Goal: Information Seeking & Learning: Learn about a topic

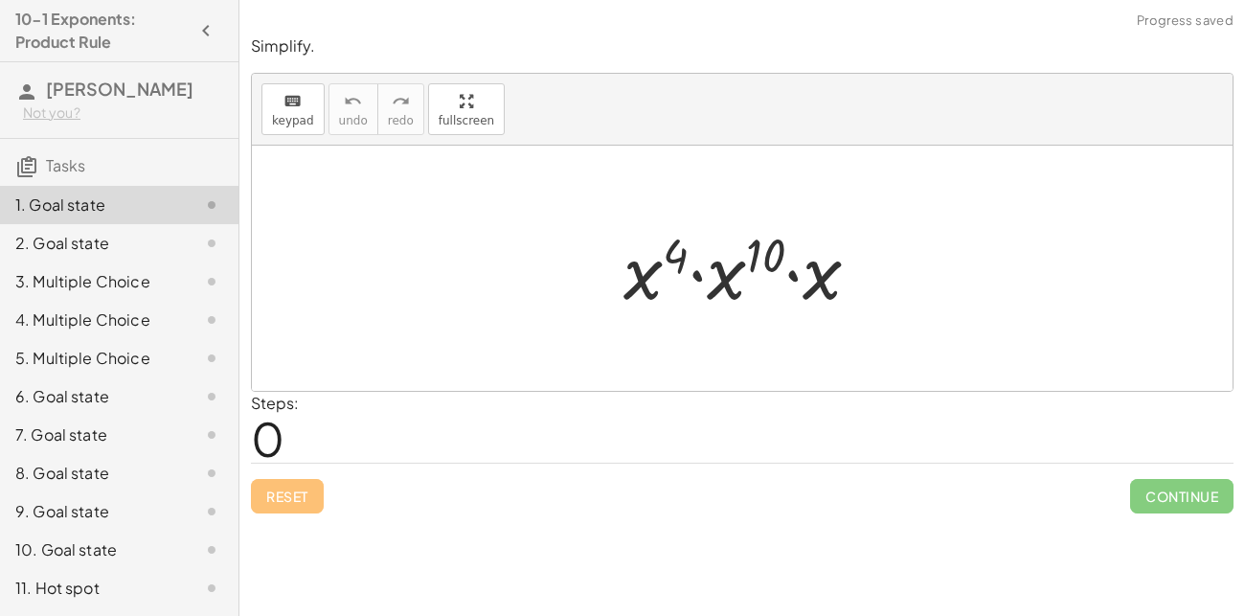
click at [849, 256] on div at bounding box center [749, 268] width 271 height 99
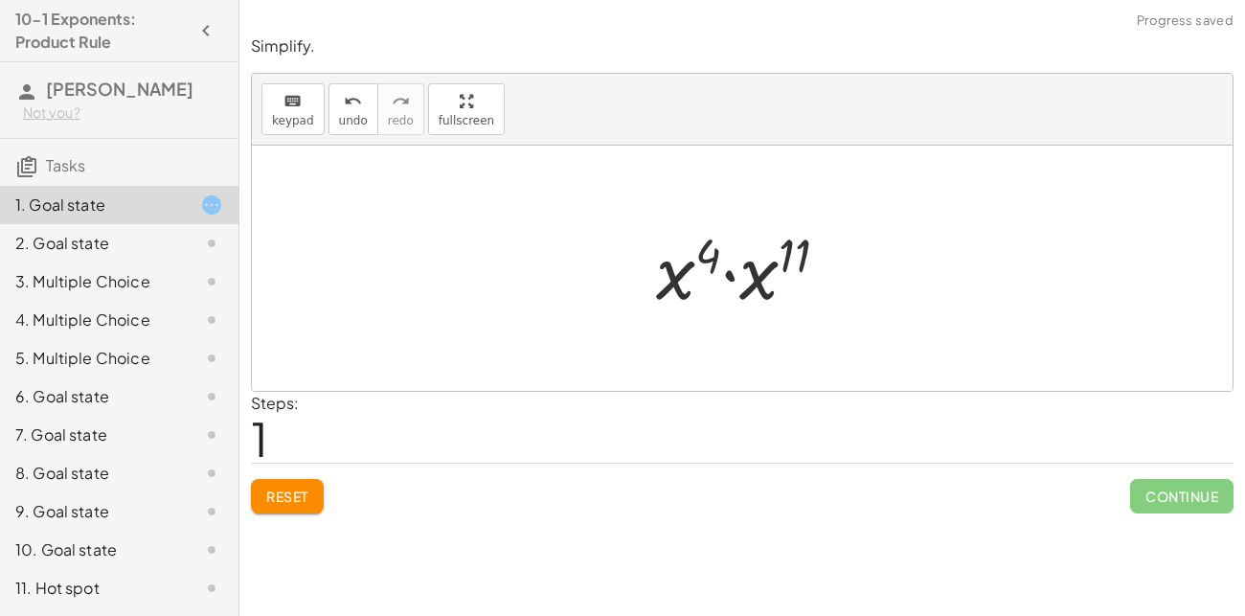
click at [680, 274] on div at bounding box center [749, 268] width 207 height 99
click at [761, 279] on div at bounding box center [749, 268] width 207 height 99
click at [776, 252] on div at bounding box center [749, 268] width 192 height 95
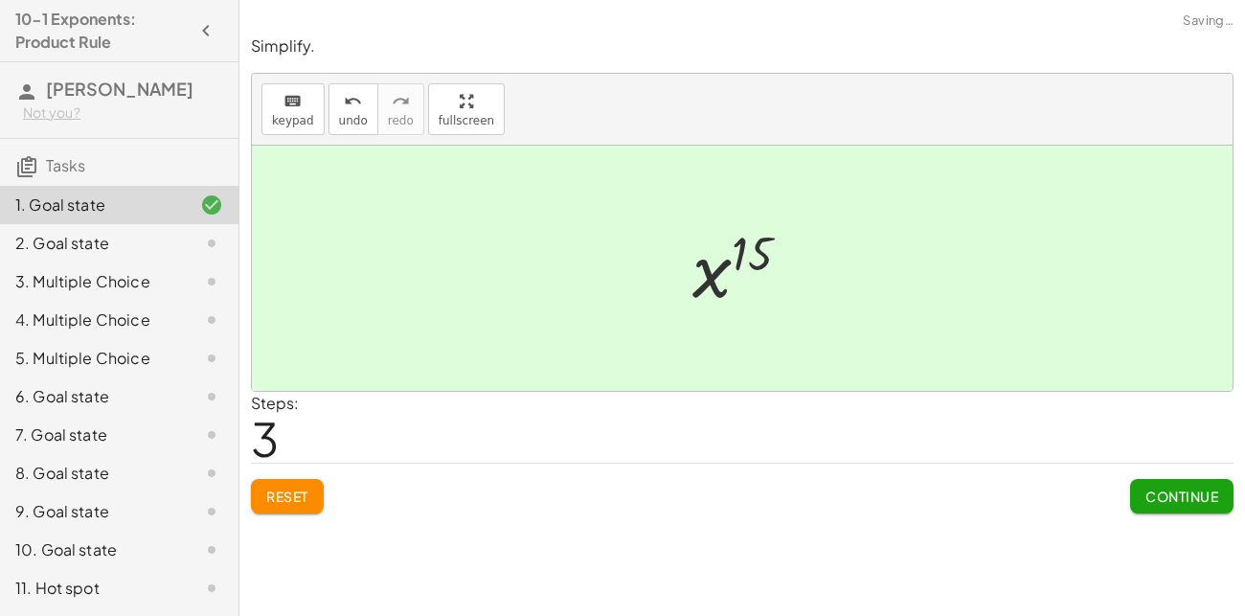
click at [753, 254] on div at bounding box center [749, 268] width 133 height 95
click at [697, 286] on div at bounding box center [749, 268] width 133 height 95
click at [753, 244] on div at bounding box center [749, 268] width 133 height 95
click at [1181, 496] on span "Continue" at bounding box center [1181, 495] width 73 height 17
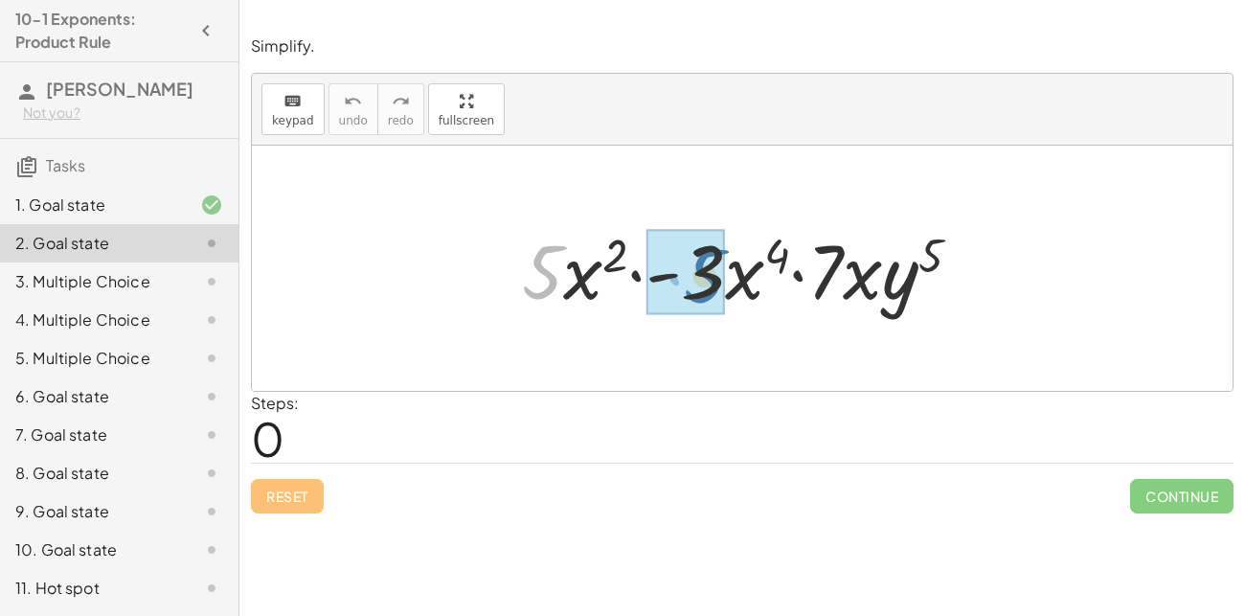
drag, startPoint x: 533, startPoint y: 262, endPoint x: 694, endPoint y: 266, distance: 160.9
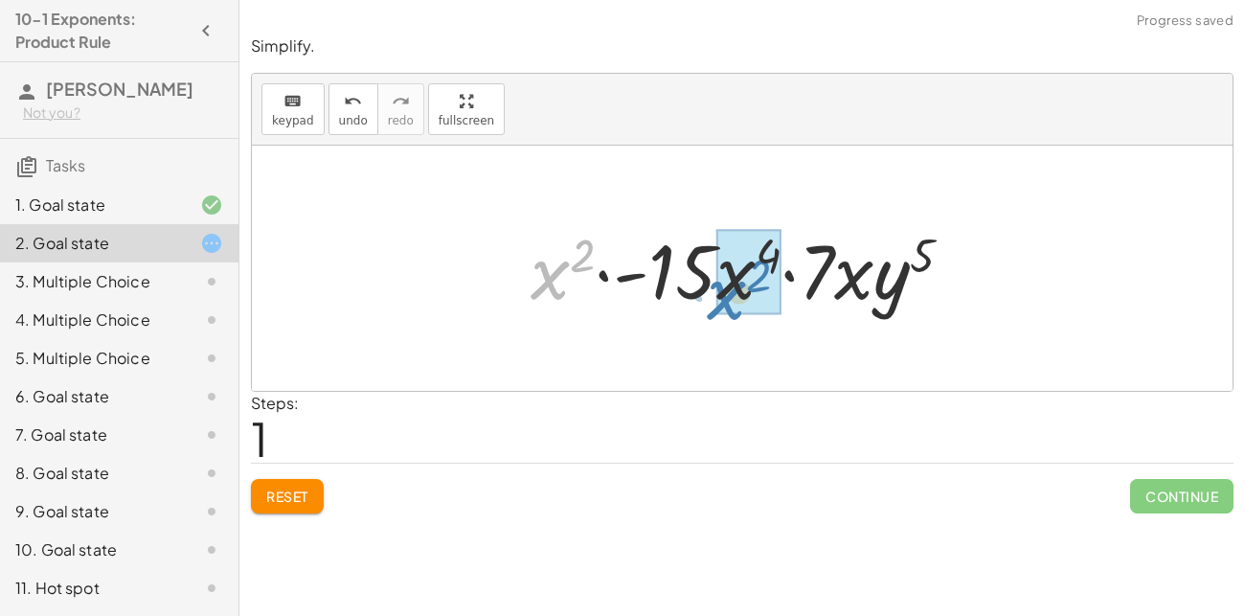
drag, startPoint x: 558, startPoint y: 282, endPoint x: 768, endPoint y: 289, distance: 209.9
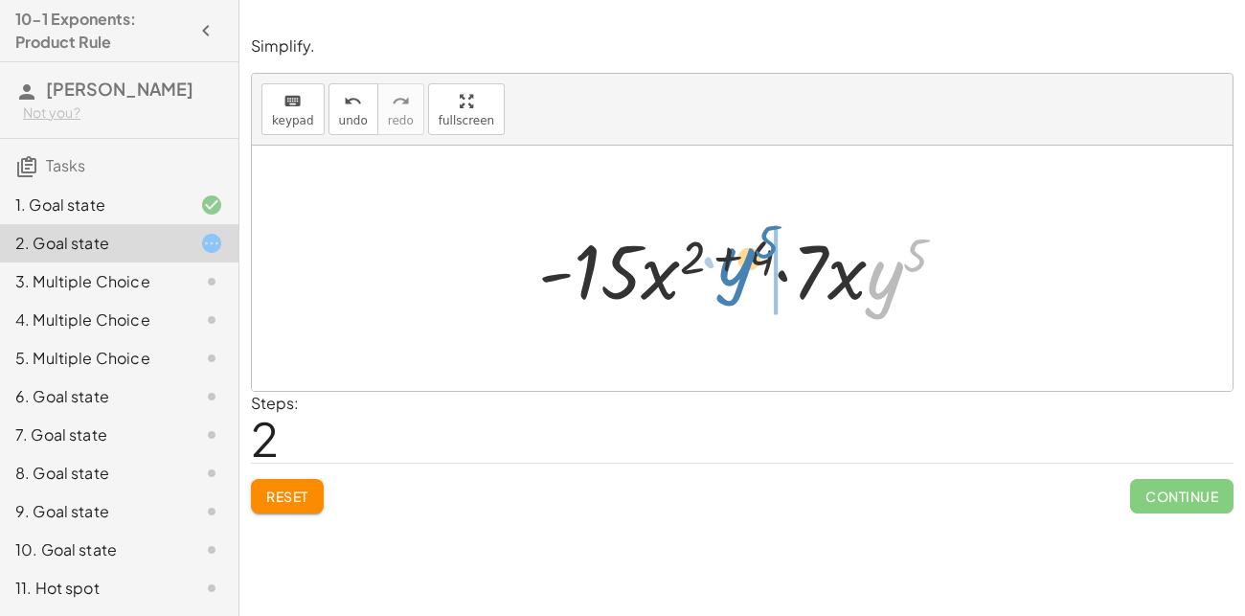
drag, startPoint x: 893, startPoint y: 275, endPoint x: 746, endPoint y: 261, distance: 148.1
click at [746, 261] on div at bounding box center [749, 268] width 441 height 99
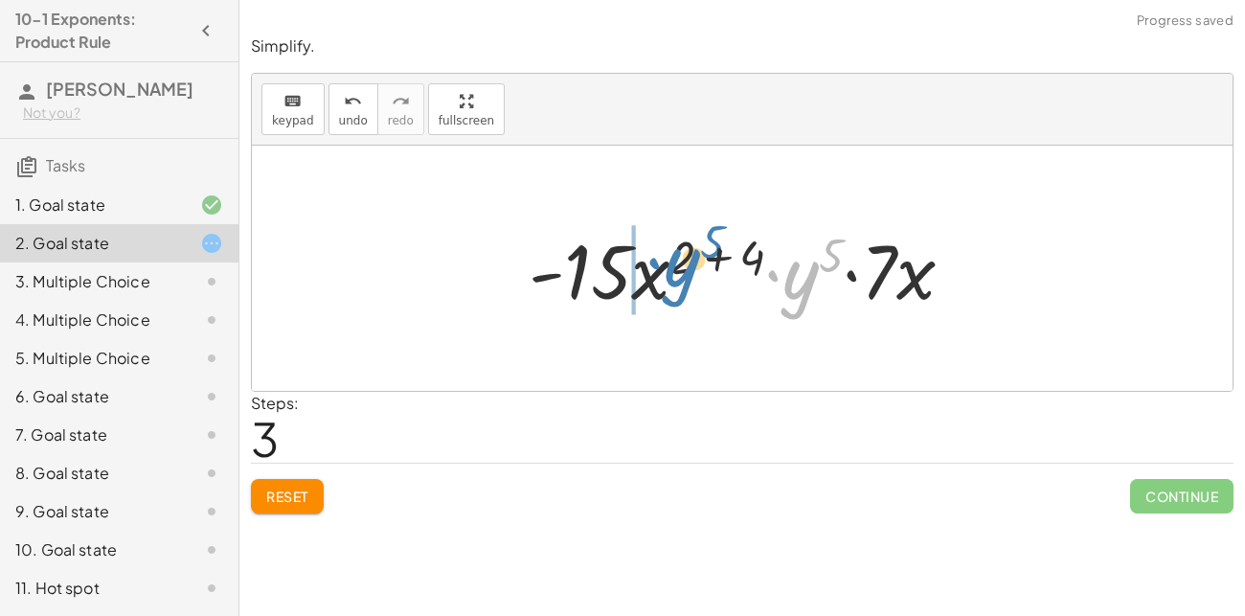
drag, startPoint x: 805, startPoint y: 292, endPoint x: 682, endPoint y: 280, distance: 124.2
click at [682, 280] on div at bounding box center [749, 268] width 460 height 99
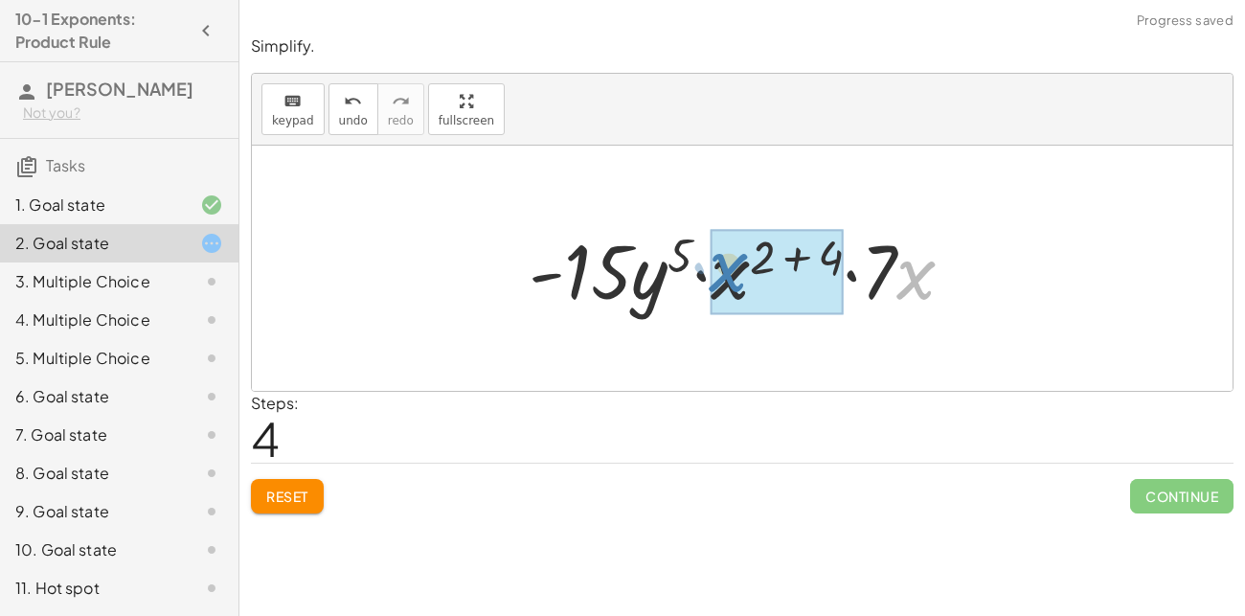
drag, startPoint x: 912, startPoint y: 283, endPoint x: 726, endPoint y: 275, distance: 185.9
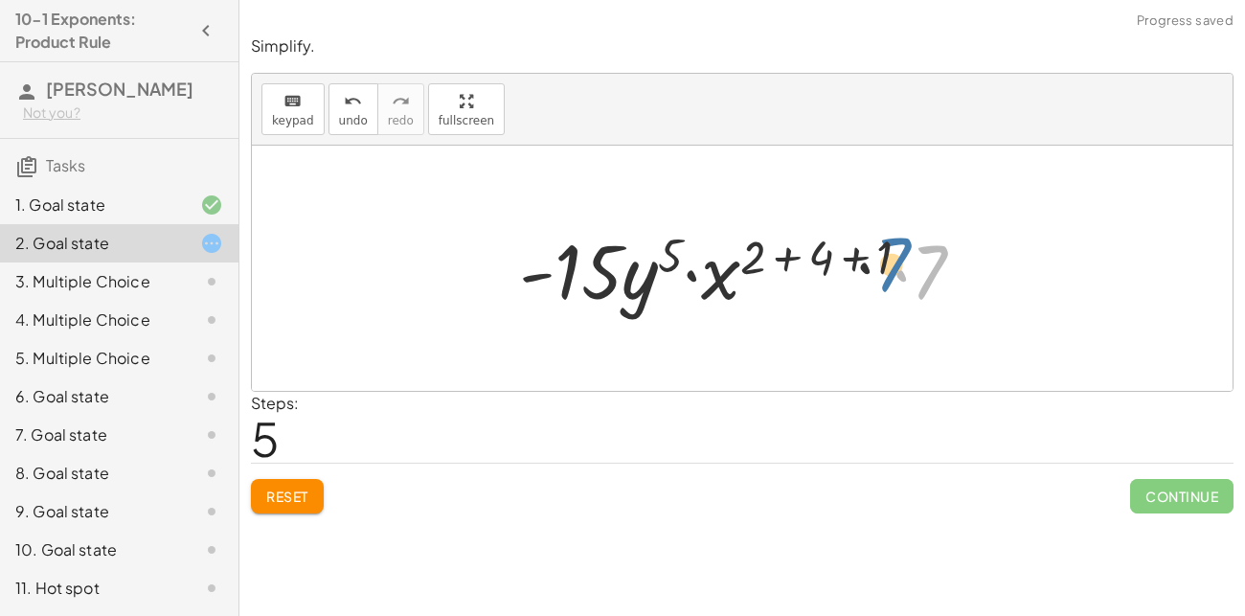
drag, startPoint x: 930, startPoint y: 267, endPoint x: 853, endPoint y: 252, distance: 78.1
click at [853, 252] on div at bounding box center [749, 268] width 480 height 99
drag, startPoint x: 832, startPoint y: 260, endPoint x: 759, endPoint y: 260, distance: 72.8
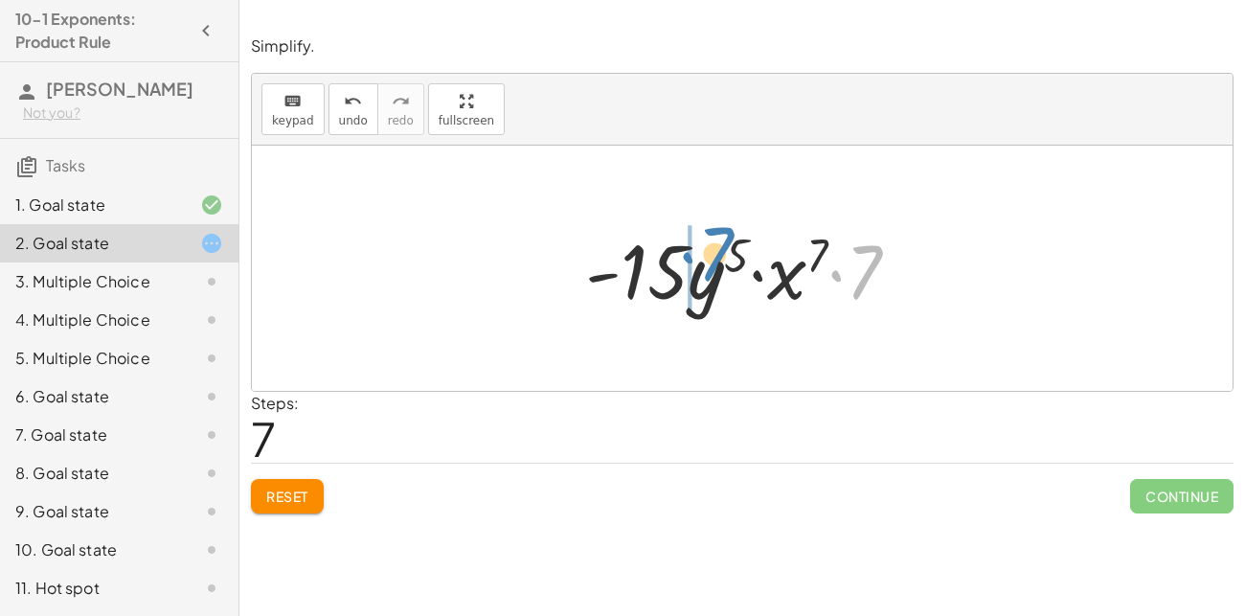
drag, startPoint x: 867, startPoint y: 260, endPoint x: 712, endPoint y: 242, distance: 156.1
click at [712, 242] on div at bounding box center [750, 268] width 349 height 99
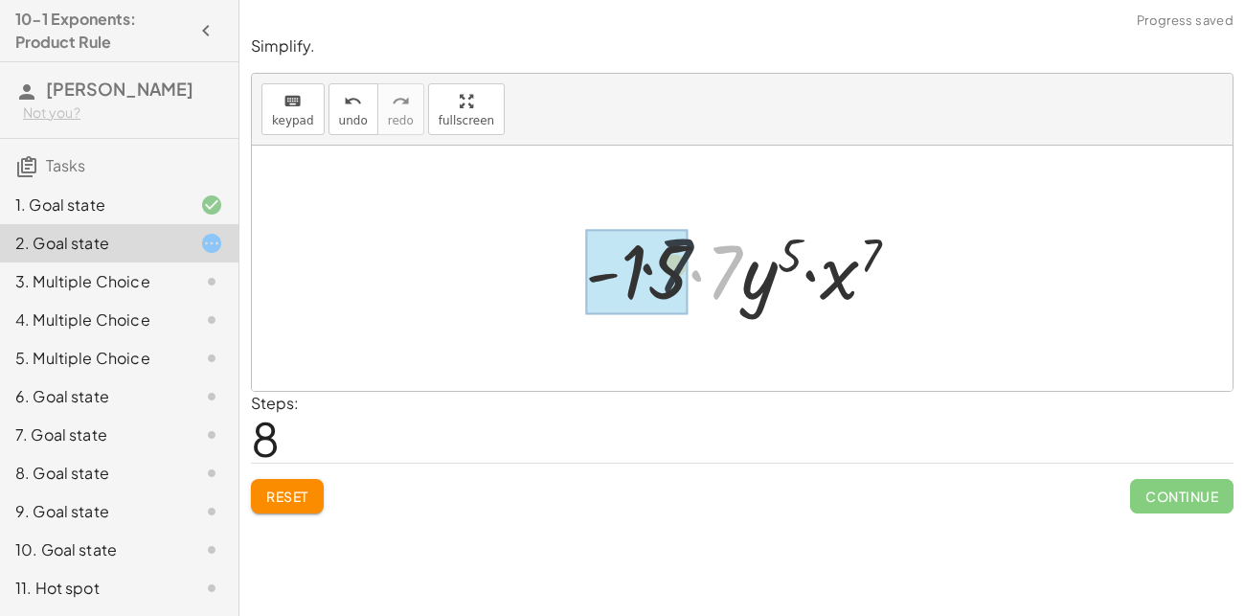
drag, startPoint x: 724, startPoint y: 248, endPoint x: 667, endPoint y: 242, distance: 56.8
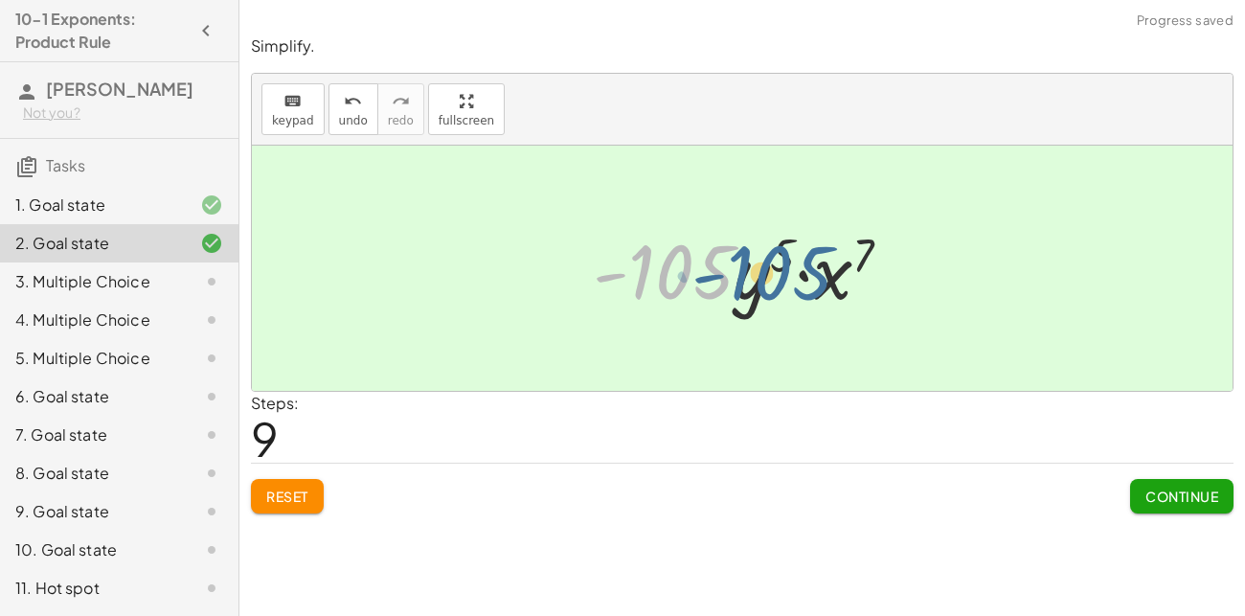
drag, startPoint x: 667, startPoint y: 263, endPoint x: 750, endPoint y: 260, distance: 83.4
click at [750, 260] on div at bounding box center [749, 268] width 333 height 99
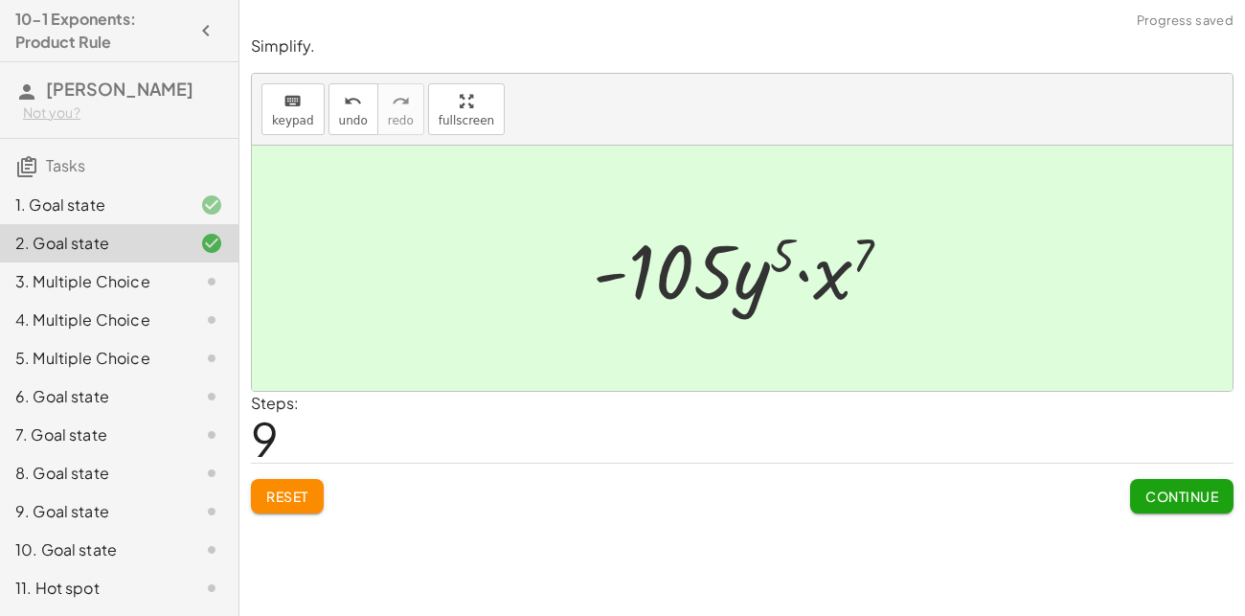
click at [1190, 501] on span "Continue" at bounding box center [1181, 495] width 73 height 17
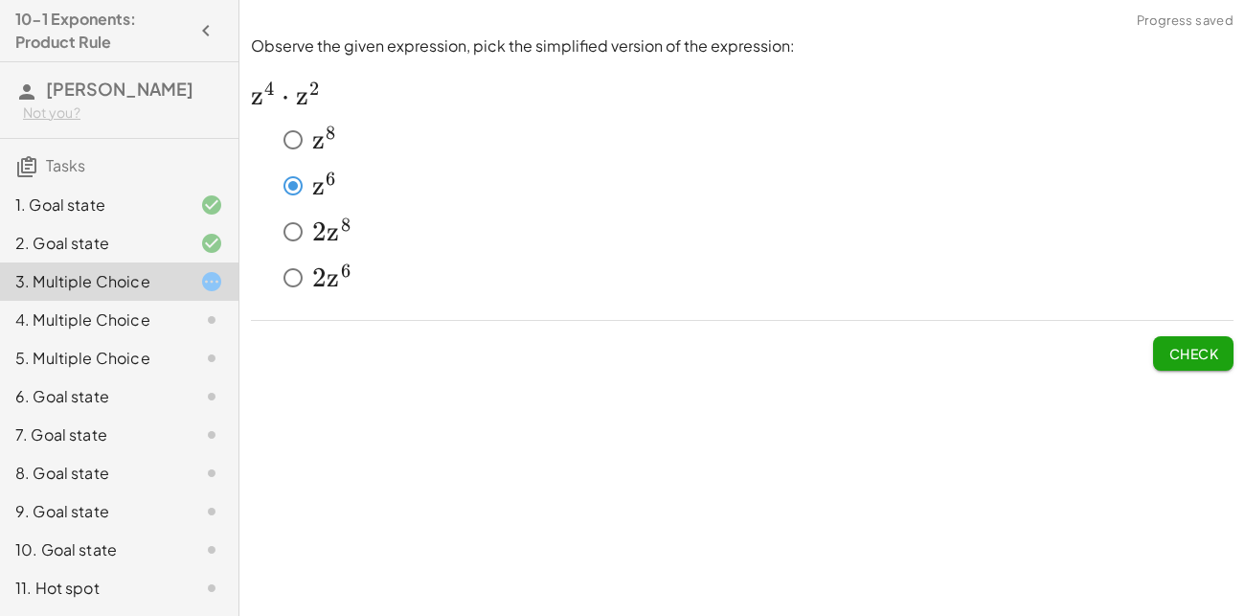
click at [1225, 348] on button "Check" at bounding box center [1193, 353] width 80 height 34
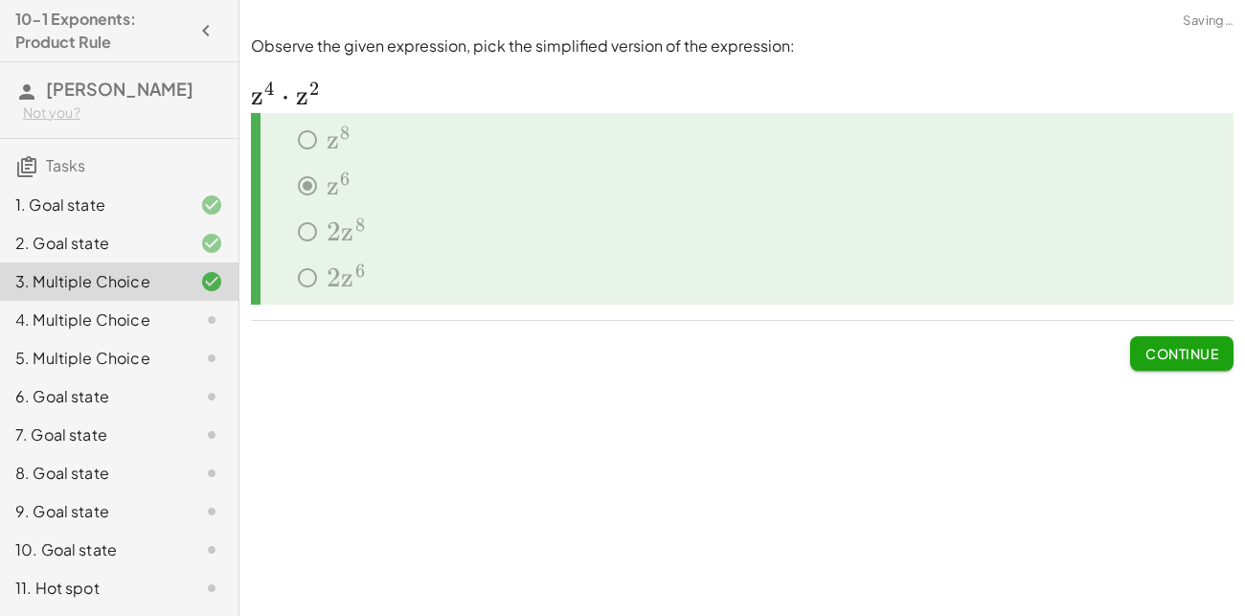
click at [1225, 348] on button "Continue" at bounding box center [1181, 353] width 103 height 34
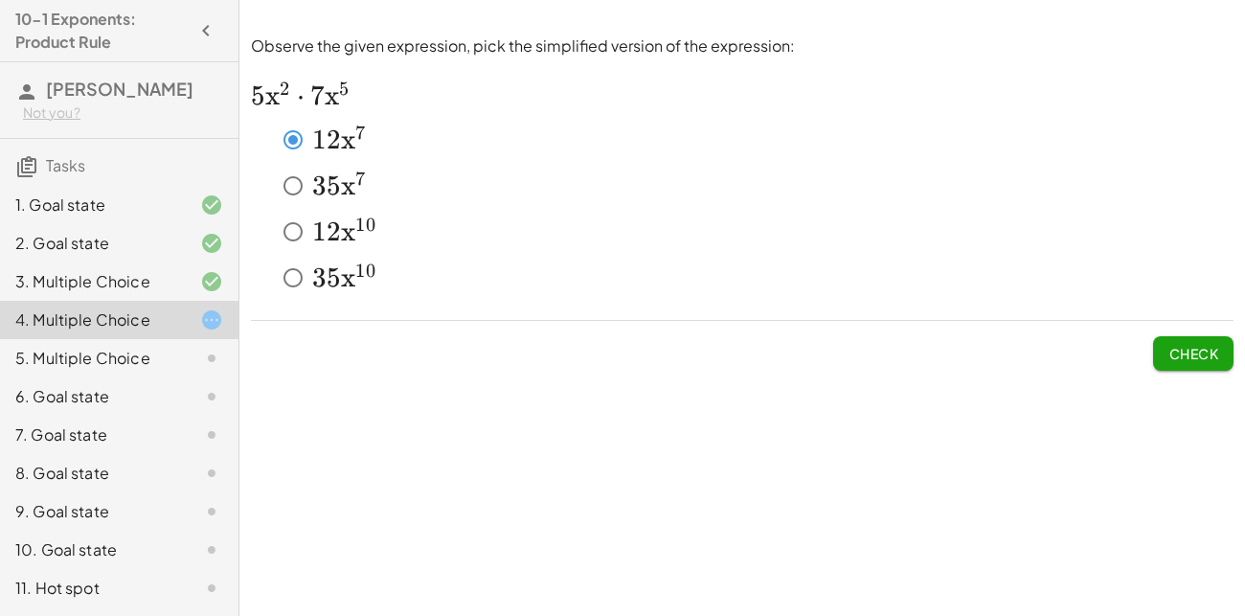
click at [1171, 358] on span "Check" at bounding box center [1193, 353] width 50 height 17
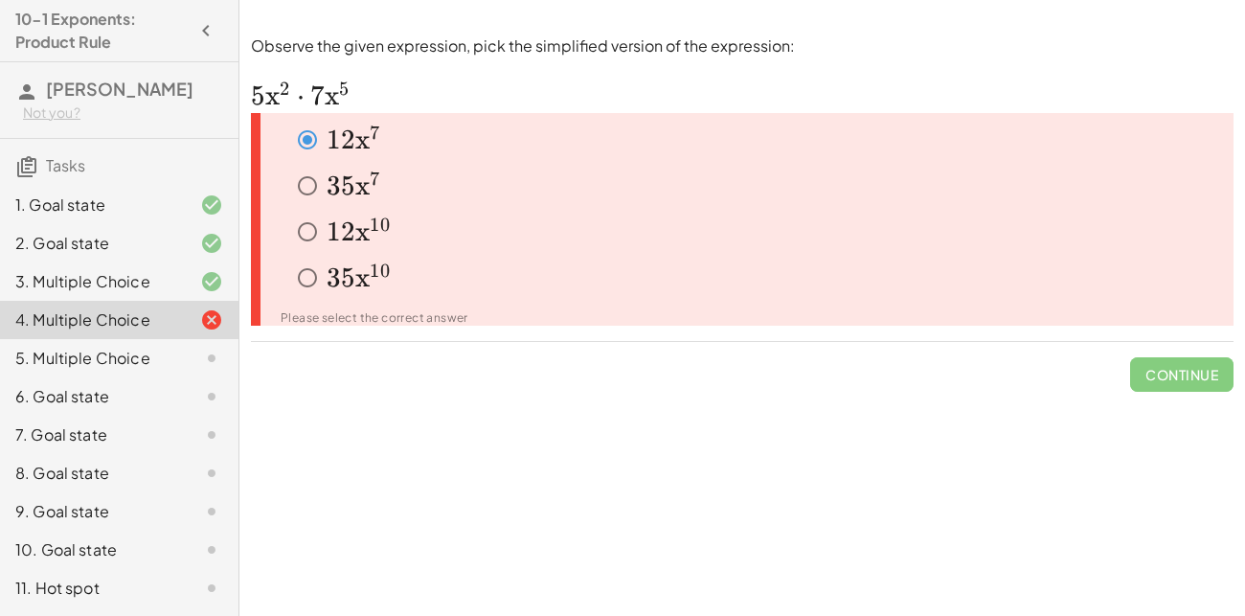
click at [1171, 358] on span "Continue" at bounding box center [1181, 367] width 103 height 50
click at [473, 152] on div "﻿ 12 x 7 12x^7 1 2 x 7 ﻿" at bounding box center [760, 140] width 945 height 38
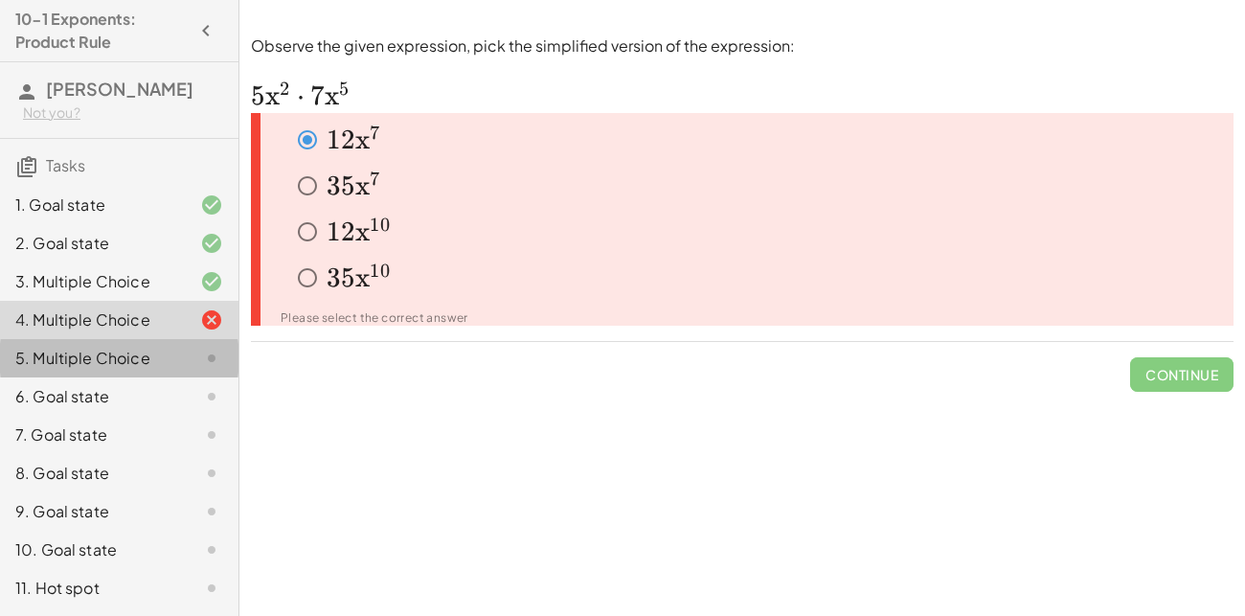
click at [135, 352] on div "5. Multiple Choice" at bounding box center [92, 358] width 154 height 23
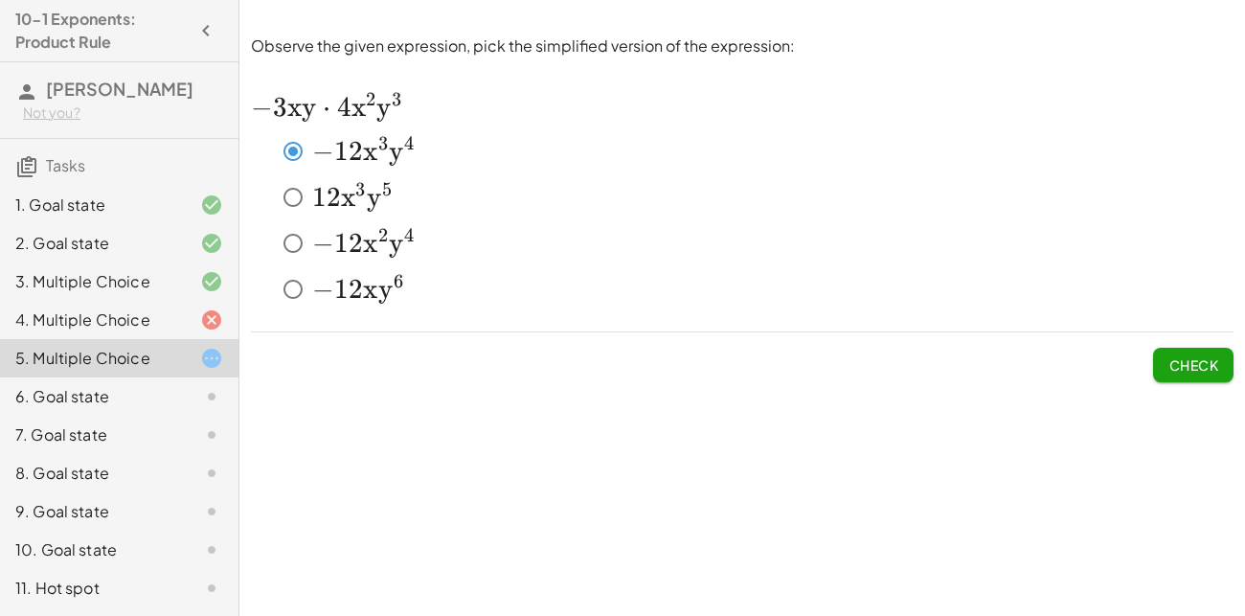
click at [1214, 375] on button "Check" at bounding box center [1193, 365] width 80 height 34
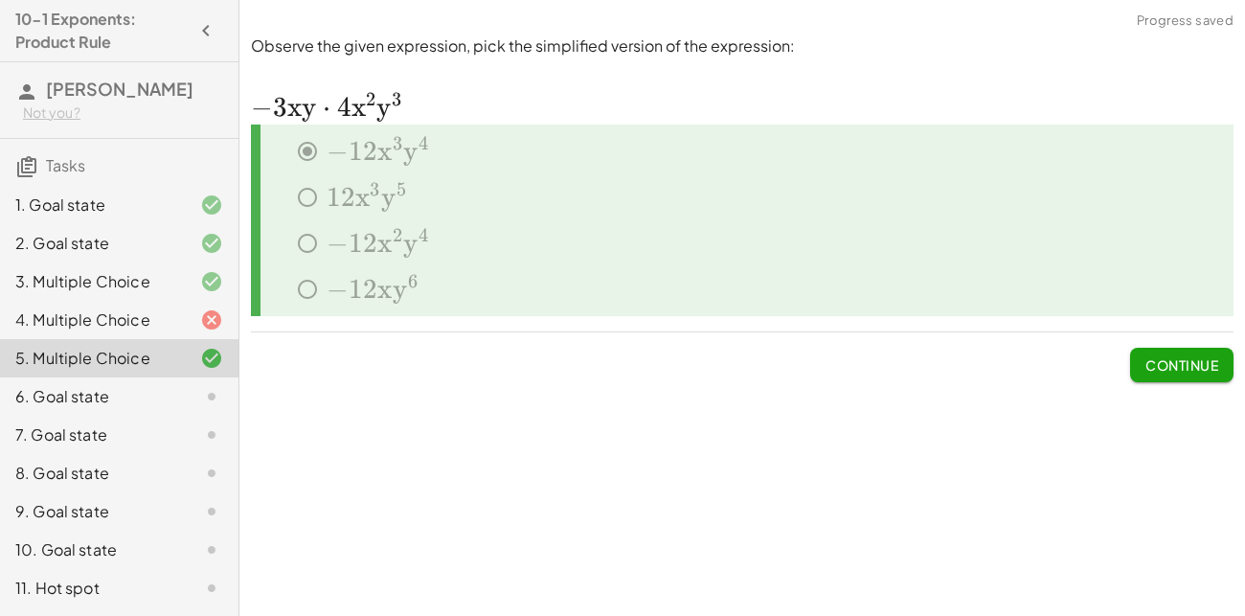
click at [1214, 375] on button "Continue" at bounding box center [1181, 365] width 103 height 34
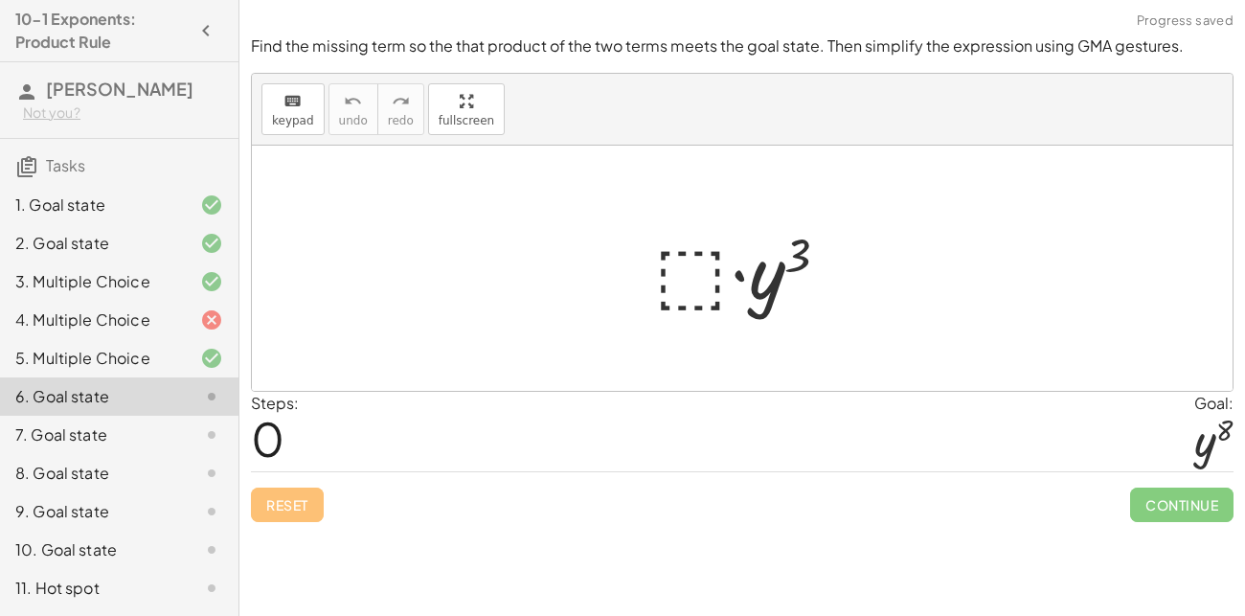
click at [677, 267] on div at bounding box center [750, 268] width 210 height 99
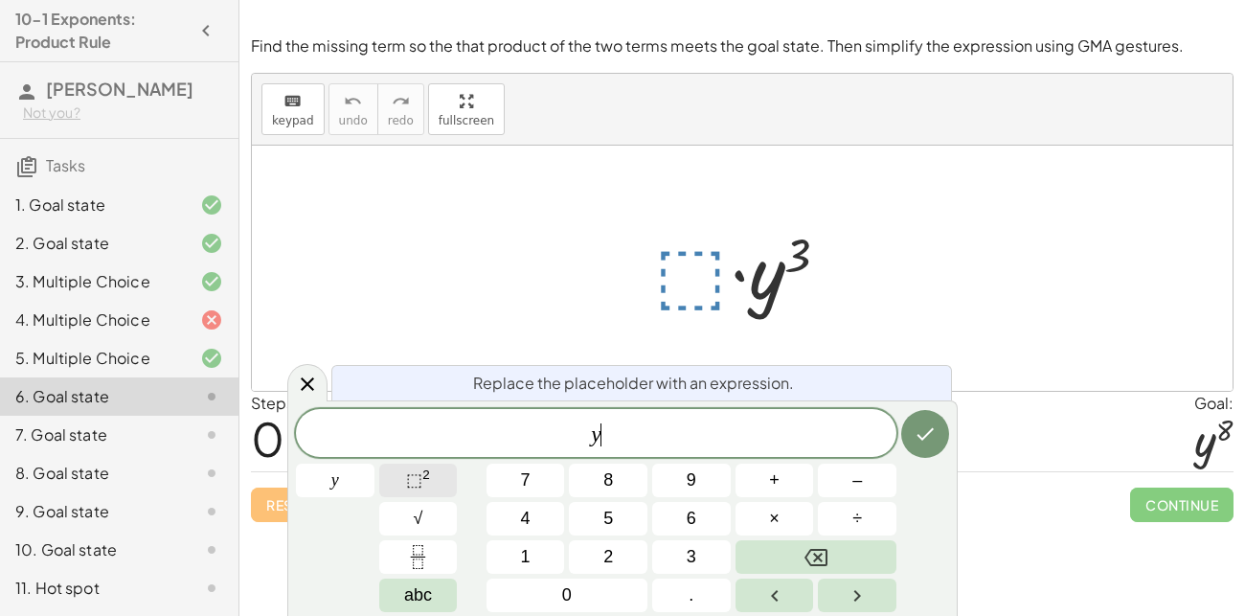
click at [455, 476] on button "⬚ 2" at bounding box center [418, 481] width 79 height 34
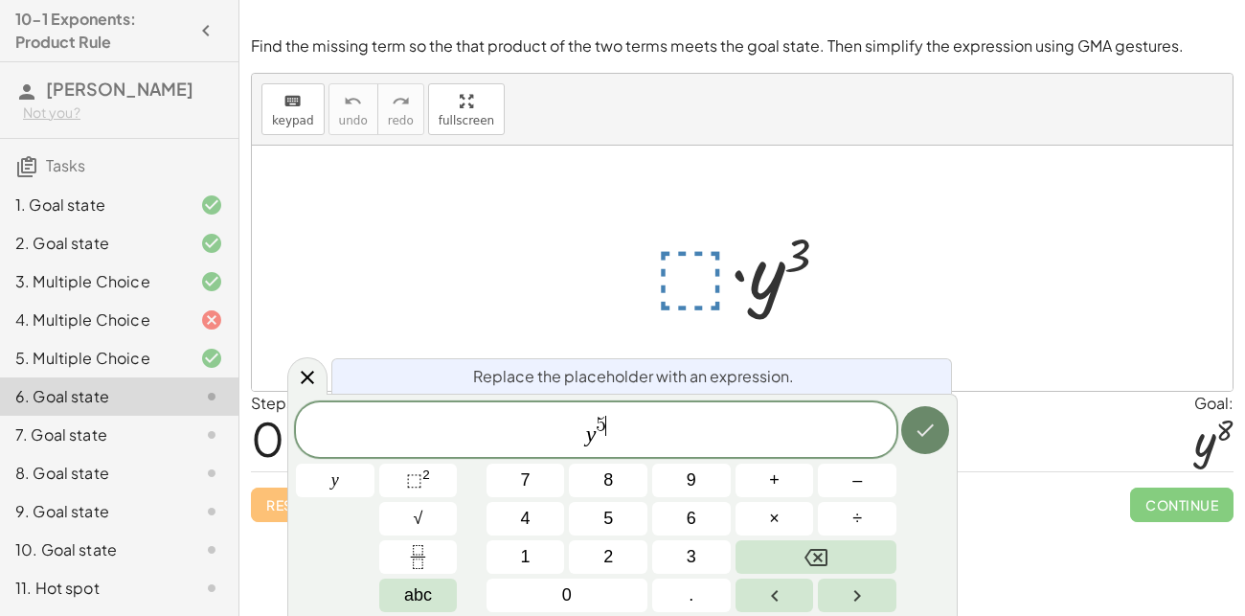
click at [938, 428] on button "Done" at bounding box center [925, 430] width 48 height 48
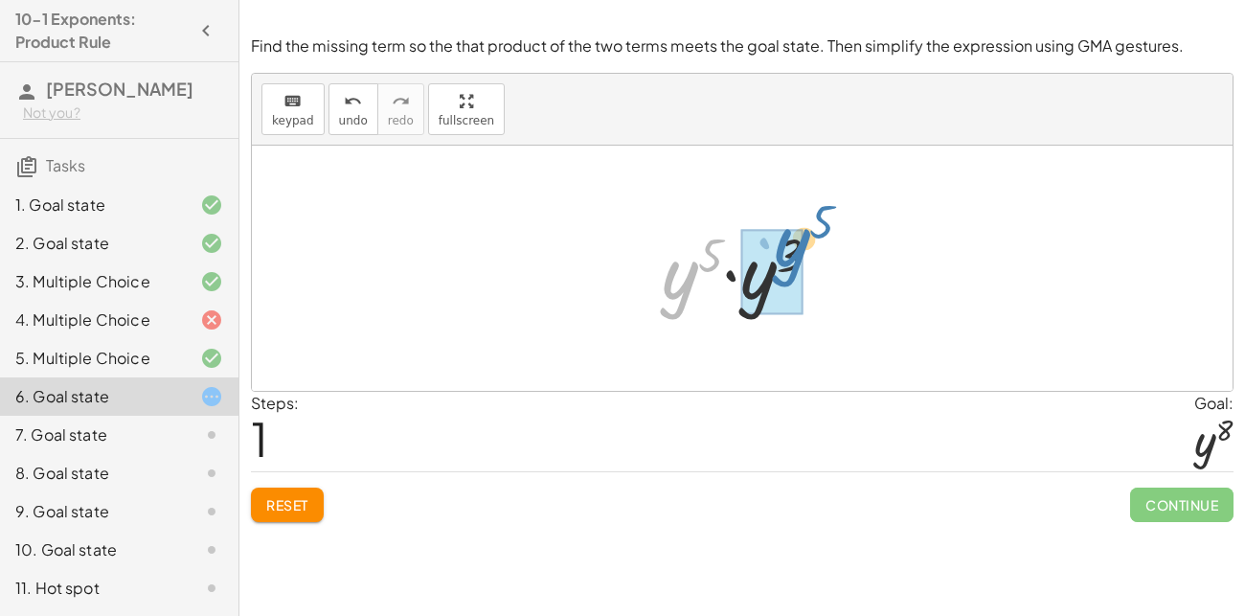
drag, startPoint x: 665, startPoint y: 283, endPoint x: 776, endPoint y: 251, distance: 115.5
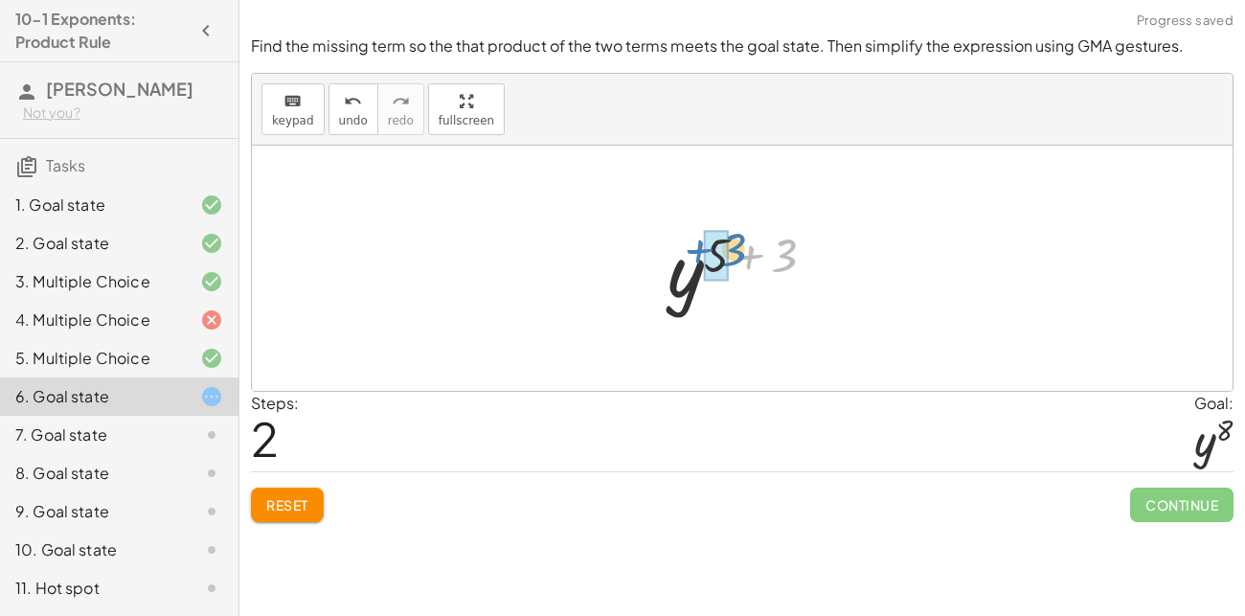
drag, startPoint x: 778, startPoint y: 251, endPoint x: 715, endPoint y: 243, distance: 62.7
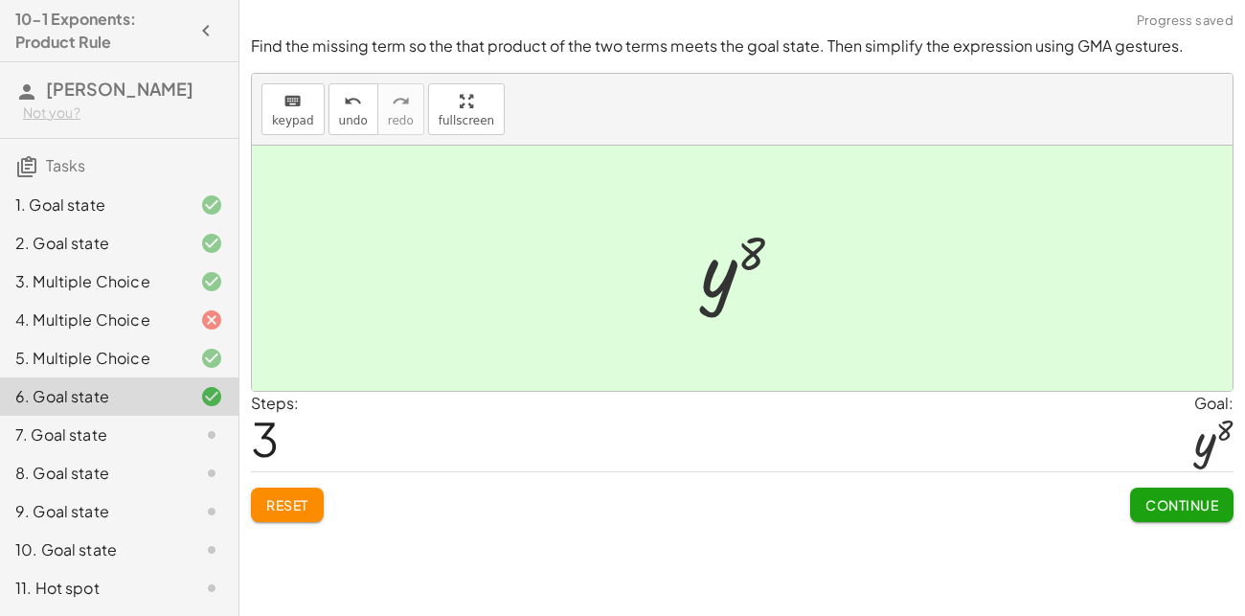
click at [1179, 491] on button "Continue" at bounding box center [1181, 504] width 103 height 34
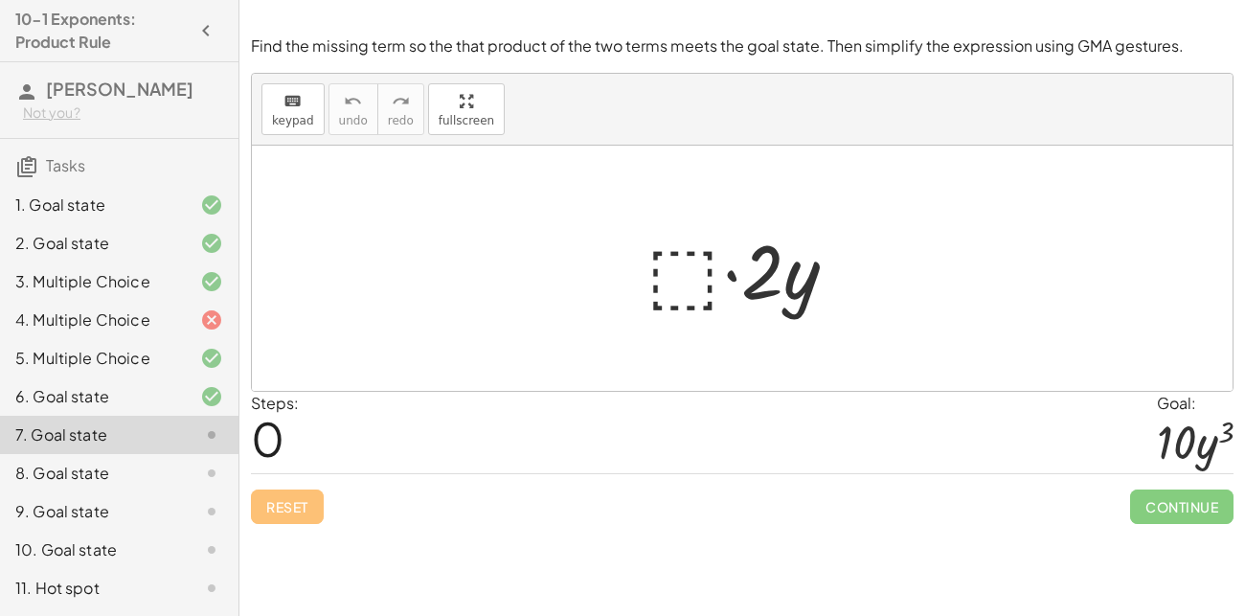
click at [692, 283] on div at bounding box center [749, 268] width 225 height 99
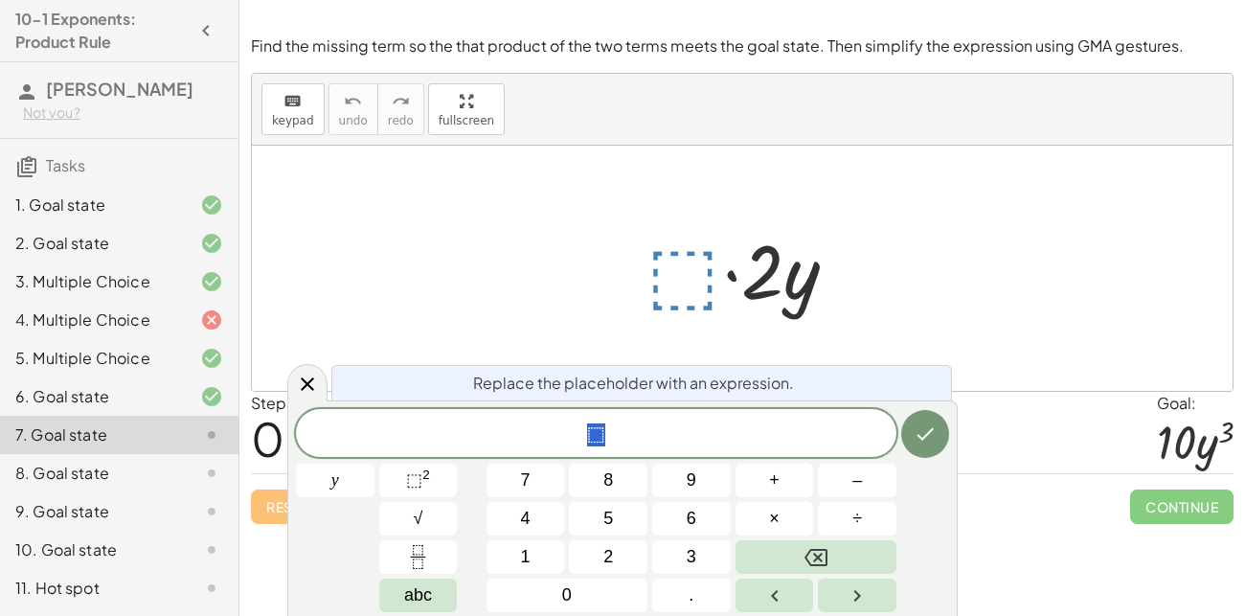
click at [692, 283] on div at bounding box center [749, 268] width 225 height 99
click at [432, 478] on button "⬚ 2" at bounding box center [418, 481] width 79 height 34
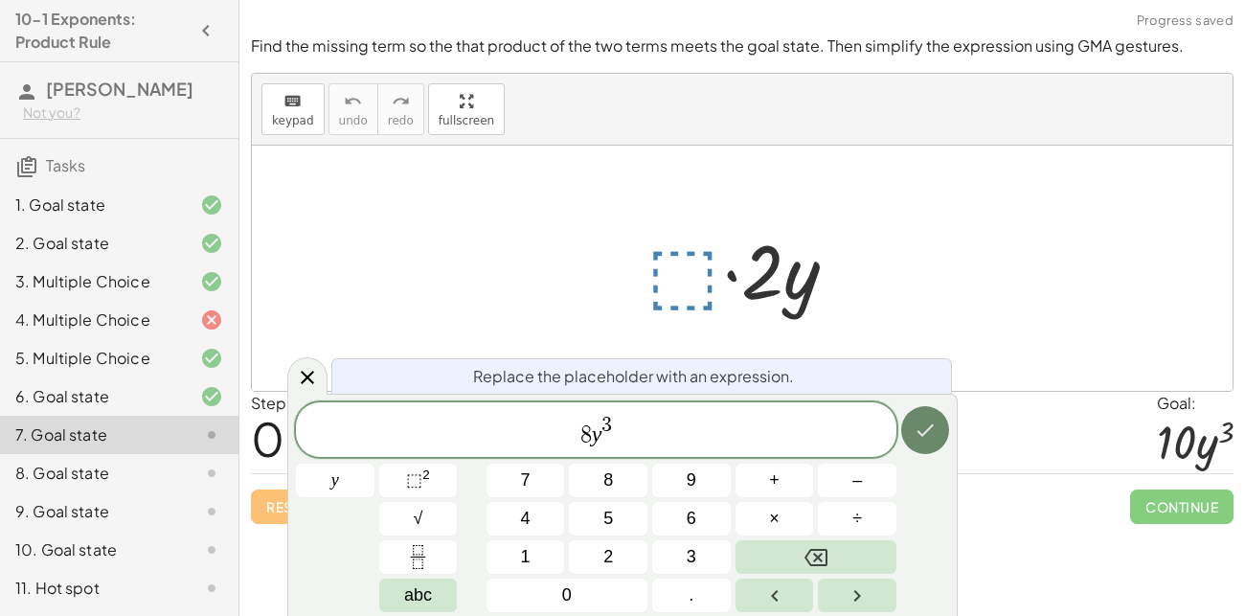
click at [923, 422] on icon "Done" at bounding box center [925, 429] width 23 height 23
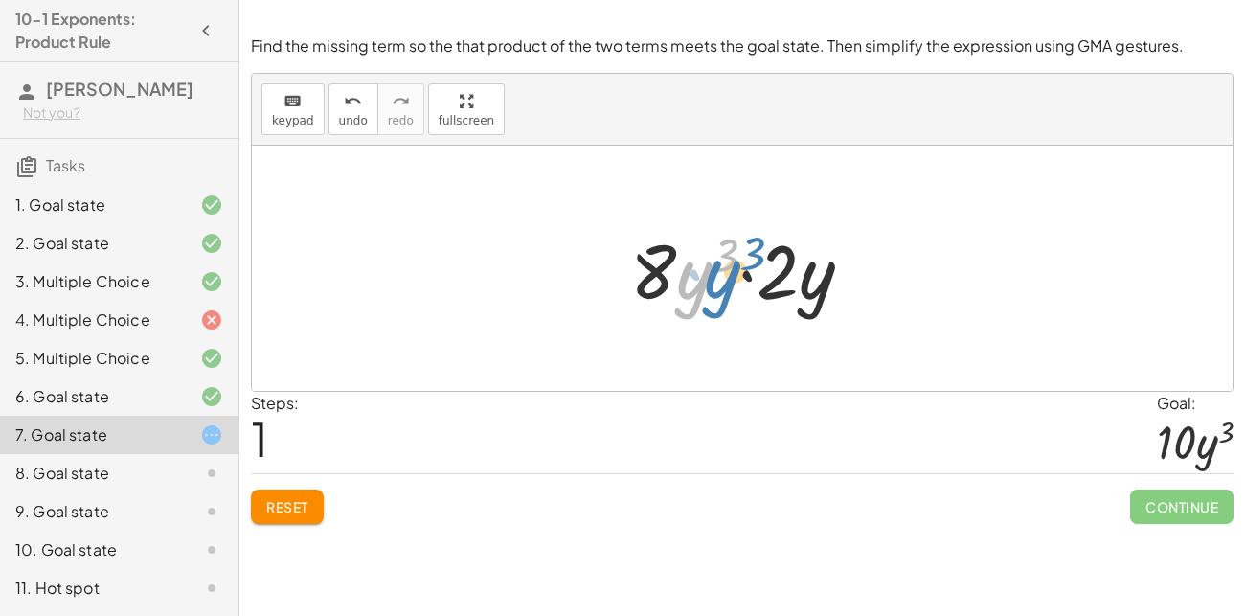
drag, startPoint x: 677, startPoint y: 260, endPoint x: 701, endPoint y: 259, distance: 24.0
click at [701, 259] on div at bounding box center [749, 268] width 257 height 99
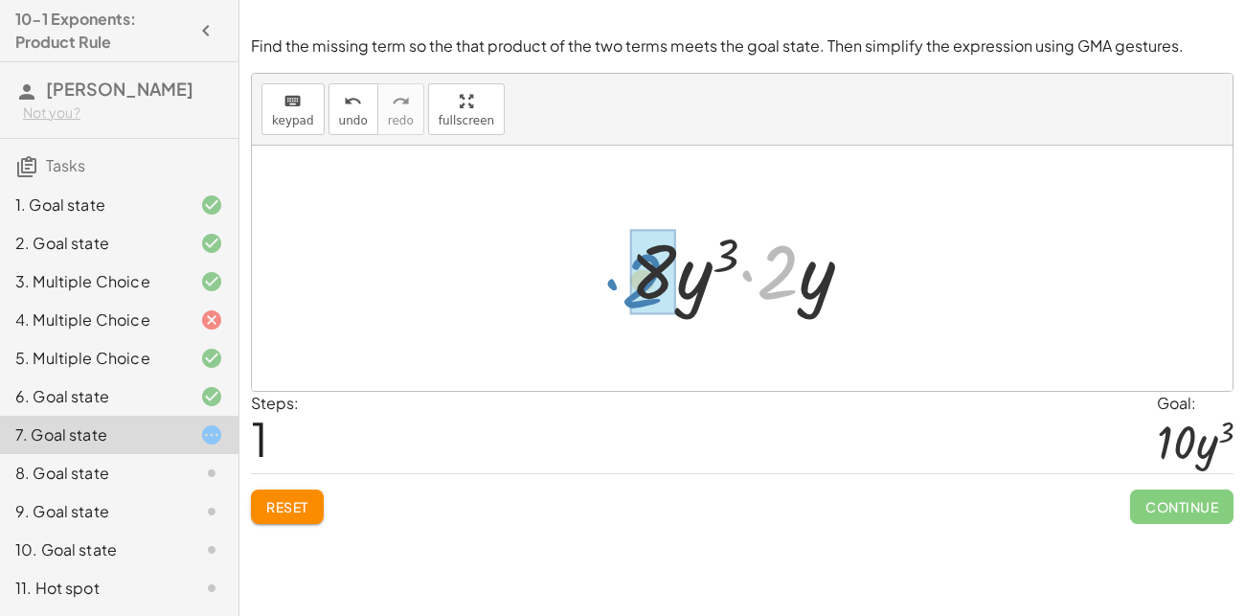
drag, startPoint x: 780, startPoint y: 272, endPoint x: 645, endPoint y: 281, distance: 134.3
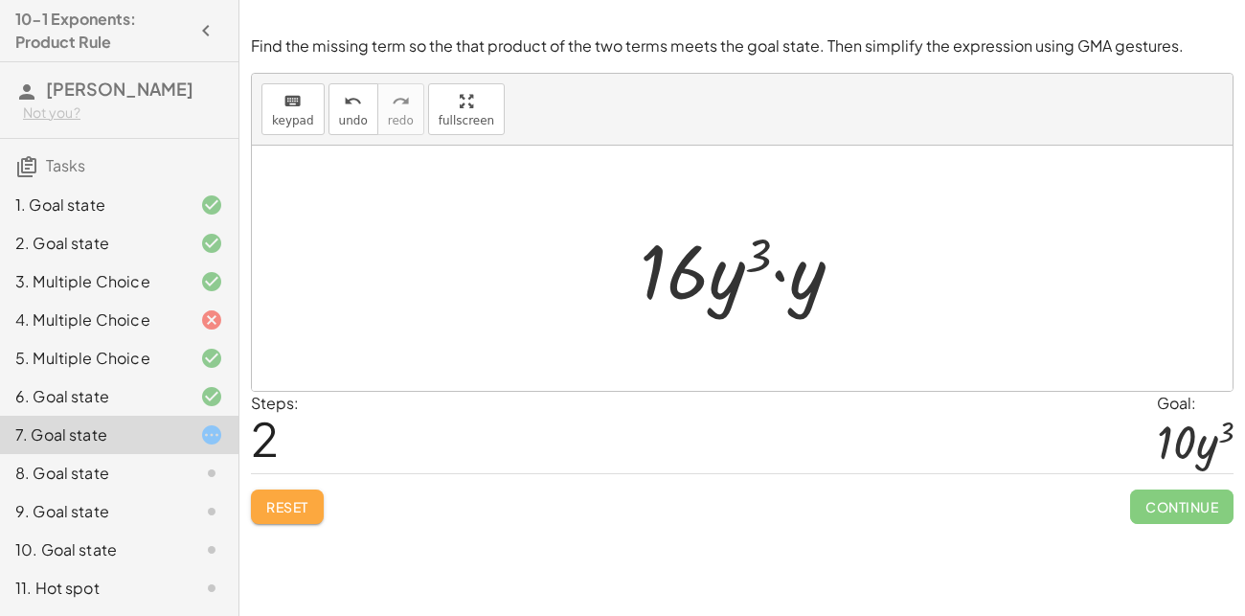
click at [302, 492] on button "Reset" at bounding box center [287, 506] width 73 height 34
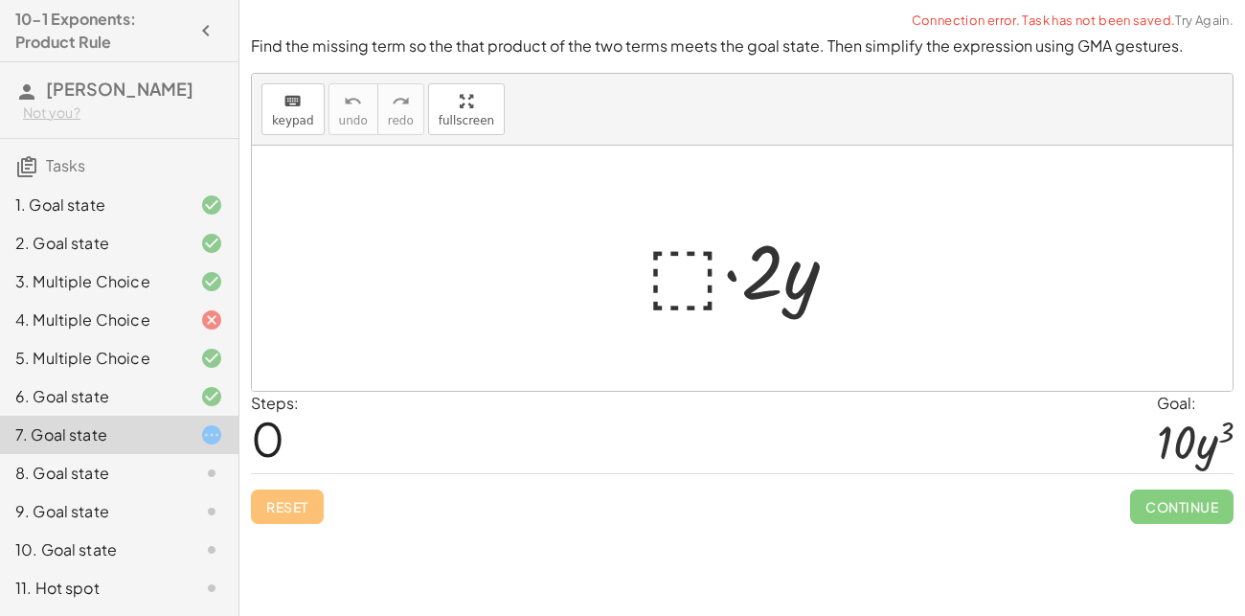
click at [678, 270] on div at bounding box center [749, 268] width 225 height 99
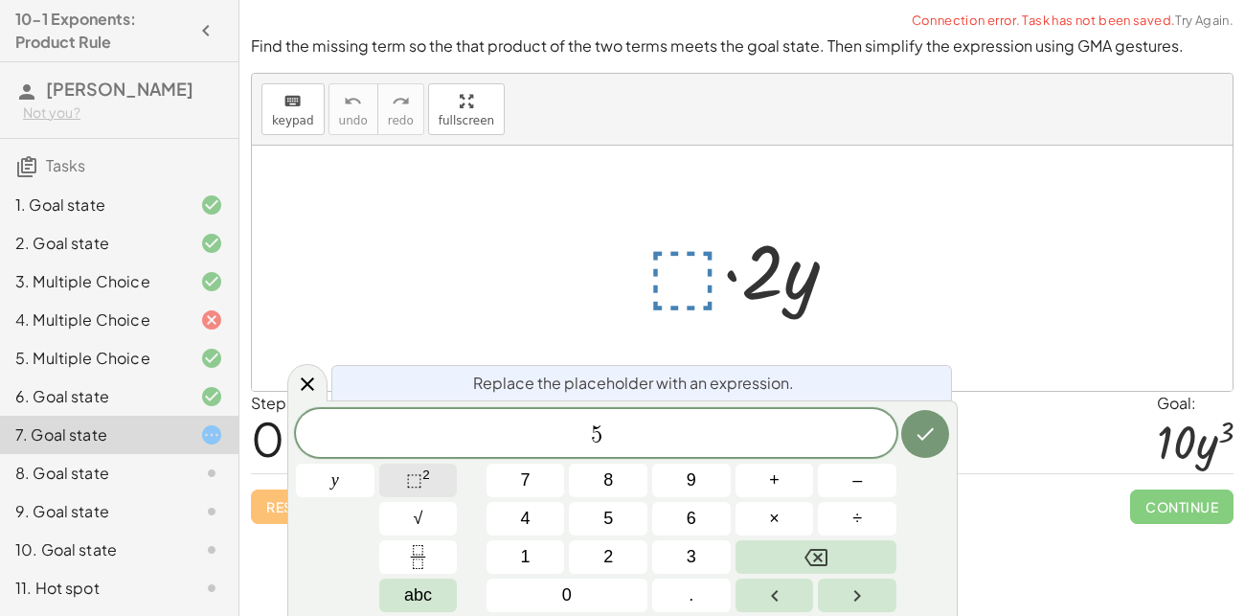
click at [449, 493] on button "⬚ 2" at bounding box center [418, 481] width 79 height 34
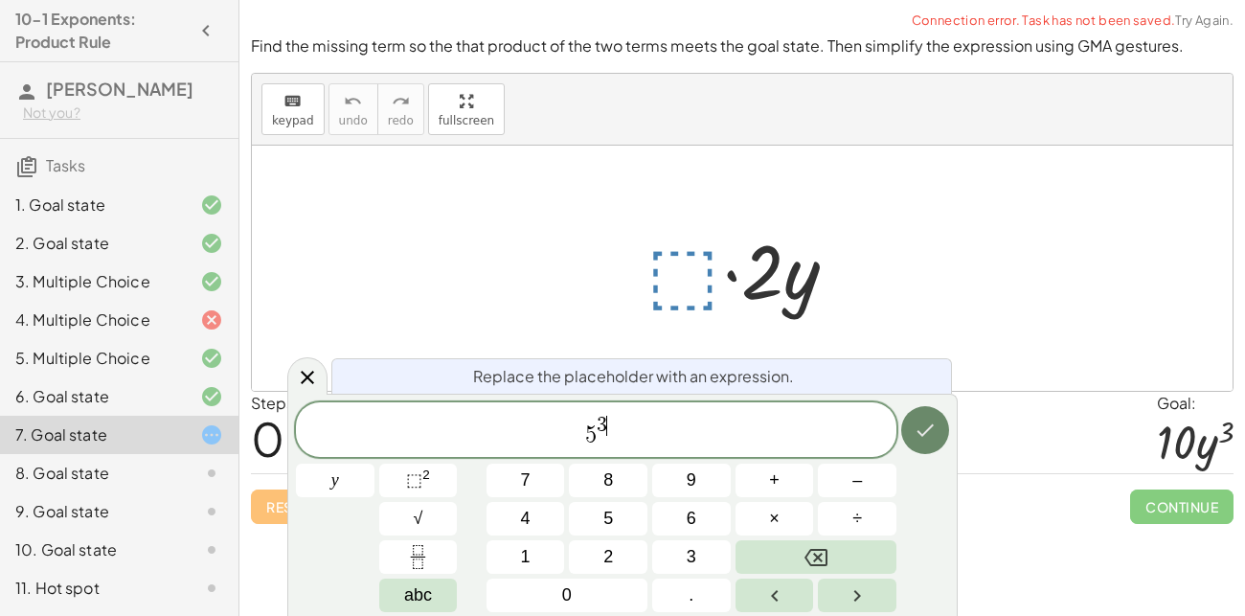
click at [918, 436] on icon "Done" at bounding box center [925, 429] width 23 height 23
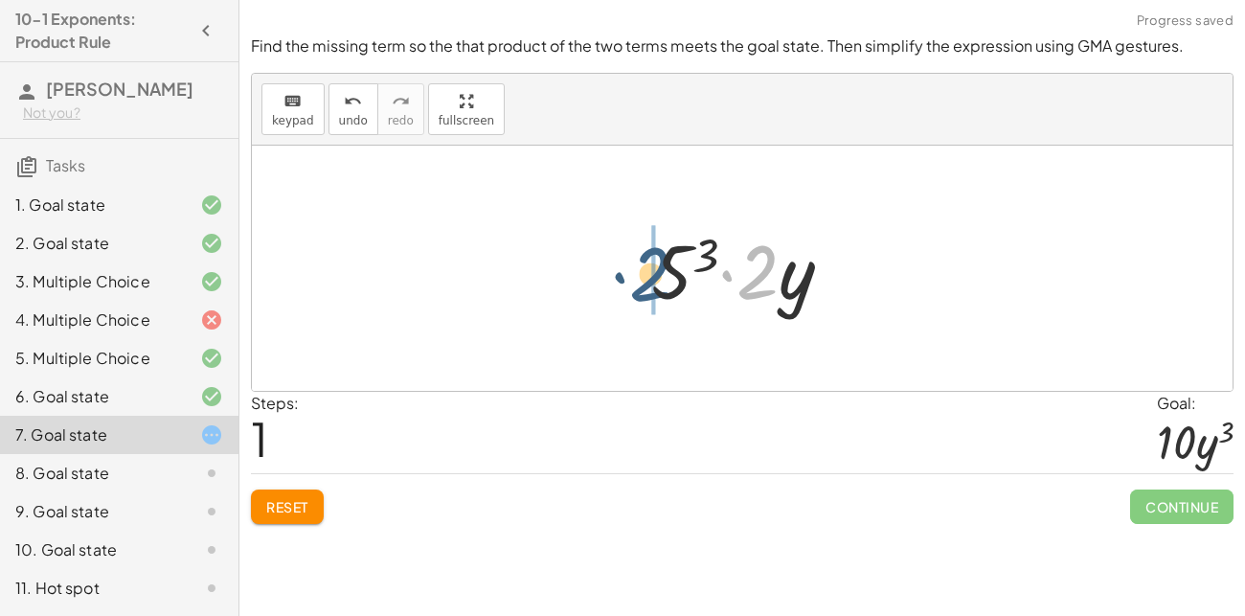
drag, startPoint x: 757, startPoint y: 274, endPoint x: 654, endPoint y: 278, distance: 102.5
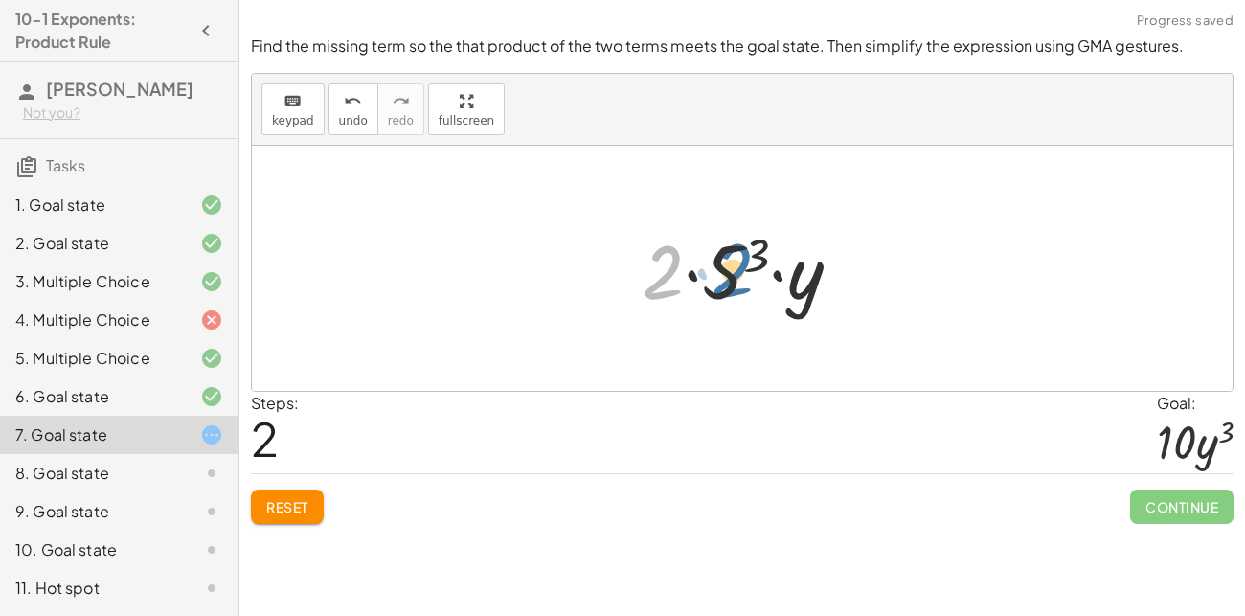
drag, startPoint x: 654, startPoint y: 278, endPoint x: 724, endPoint y: 276, distance: 69.9
click at [724, 276] on div at bounding box center [749, 268] width 235 height 99
drag, startPoint x: 724, startPoint y: 269, endPoint x: 672, endPoint y: 266, distance: 51.8
click at [672, 266] on div at bounding box center [749, 268] width 235 height 99
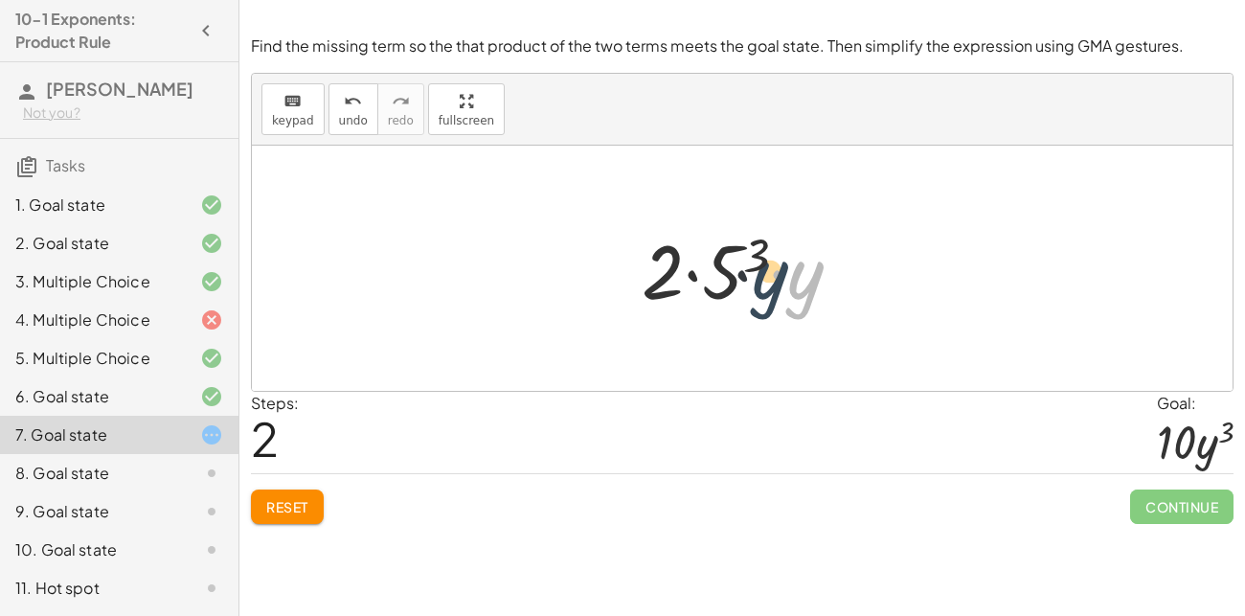
drag, startPoint x: 798, startPoint y: 283, endPoint x: 735, endPoint y: 282, distance: 63.2
click at [735, 282] on div at bounding box center [749, 268] width 235 height 99
drag, startPoint x: 758, startPoint y: 258, endPoint x: 675, endPoint y: 273, distance: 84.7
click at [675, 273] on div at bounding box center [749, 268] width 235 height 99
drag, startPoint x: 751, startPoint y: 260, endPoint x: 873, endPoint y: 254, distance: 122.7
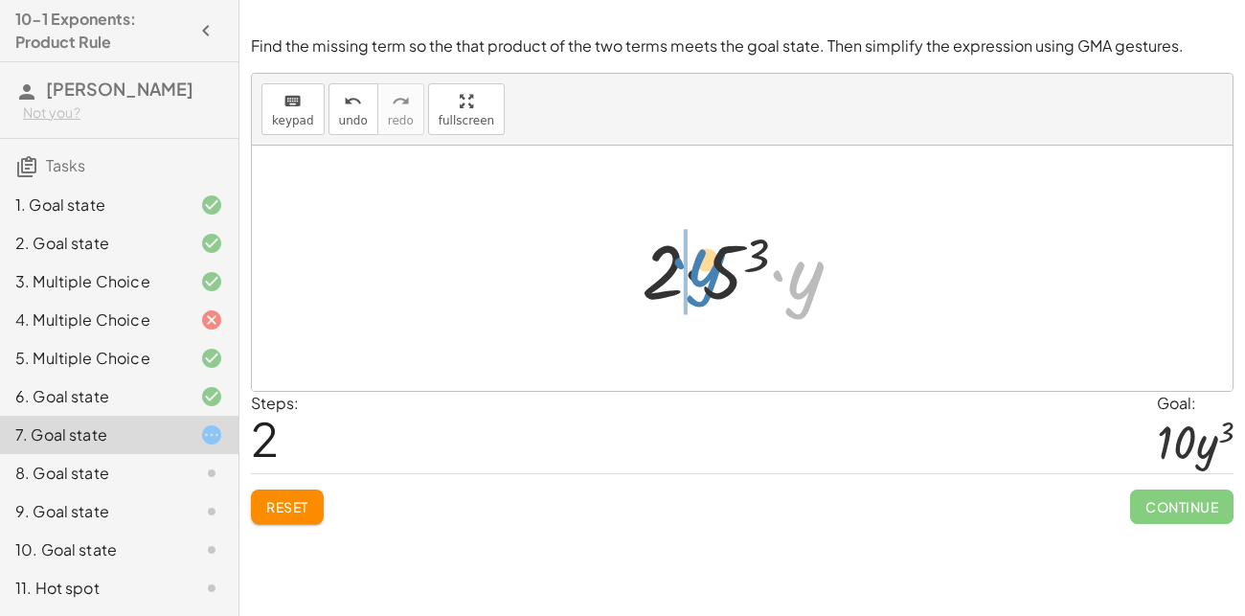
drag, startPoint x: 818, startPoint y: 276, endPoint x: 719, endPoint y: 262, distance: 99.5
click at [719, 262] on div at bounding box center [749, 268] width 235 height 99
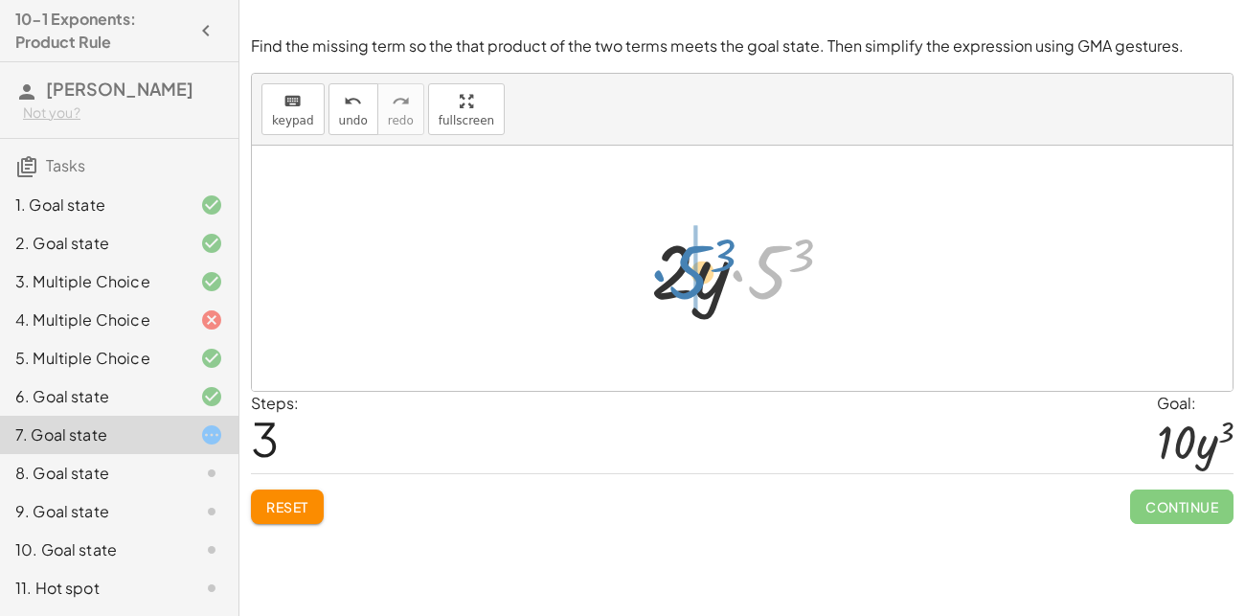
drag, startPoint x: 775, startPoint y: 251, endPoint x: 693, endPoint y: 251, distance: 81.4
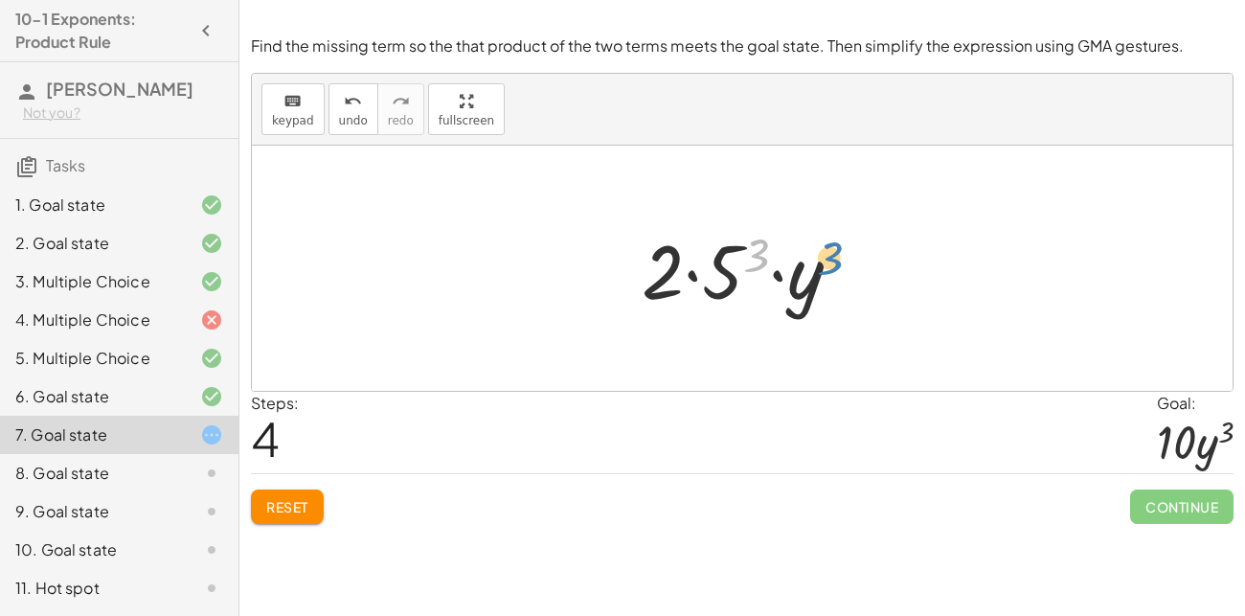
drag, startPoint x: 748, startPoint y: 258, endPoint x: 855, endPoint y: 257, distance: 107.3
click at [855, 257] on div at bounding box center [749, 268] width 235 height 99
drag, startPoint x: 759, startPoint y: 248, endPoint x: 717, endPoint y: 243, distance: 42.4
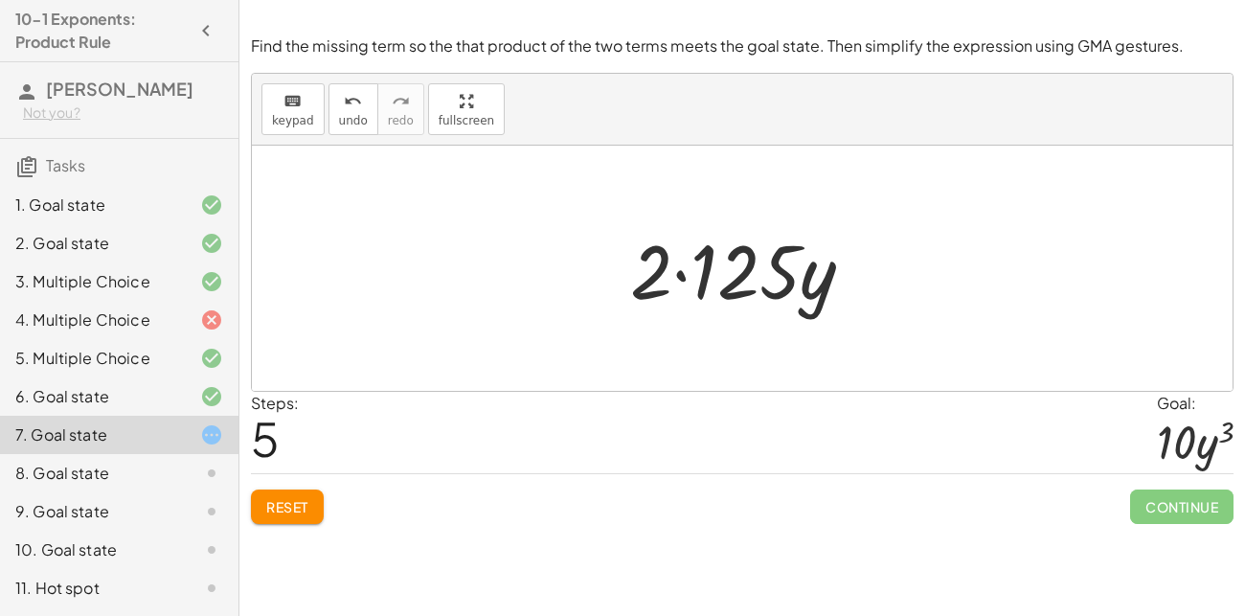
click at [271, 514] on span "Reset" at bounding box center [287, 506] width 42 height 17
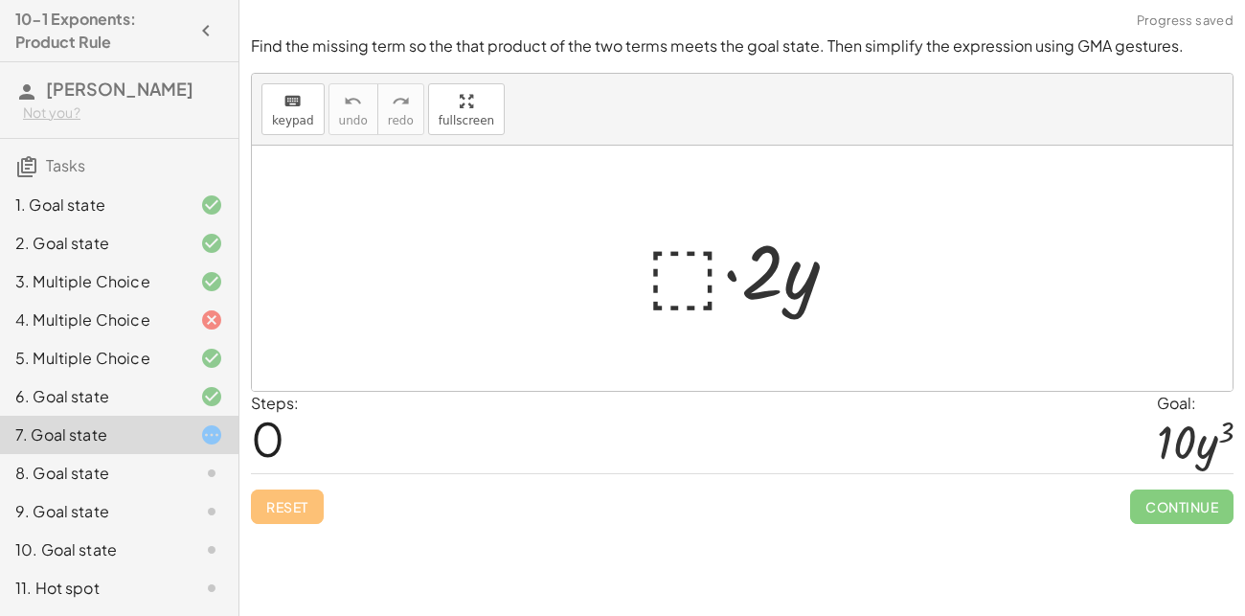
click at [664, 286] on div at bounding box center [749, 268] width 225 height 99
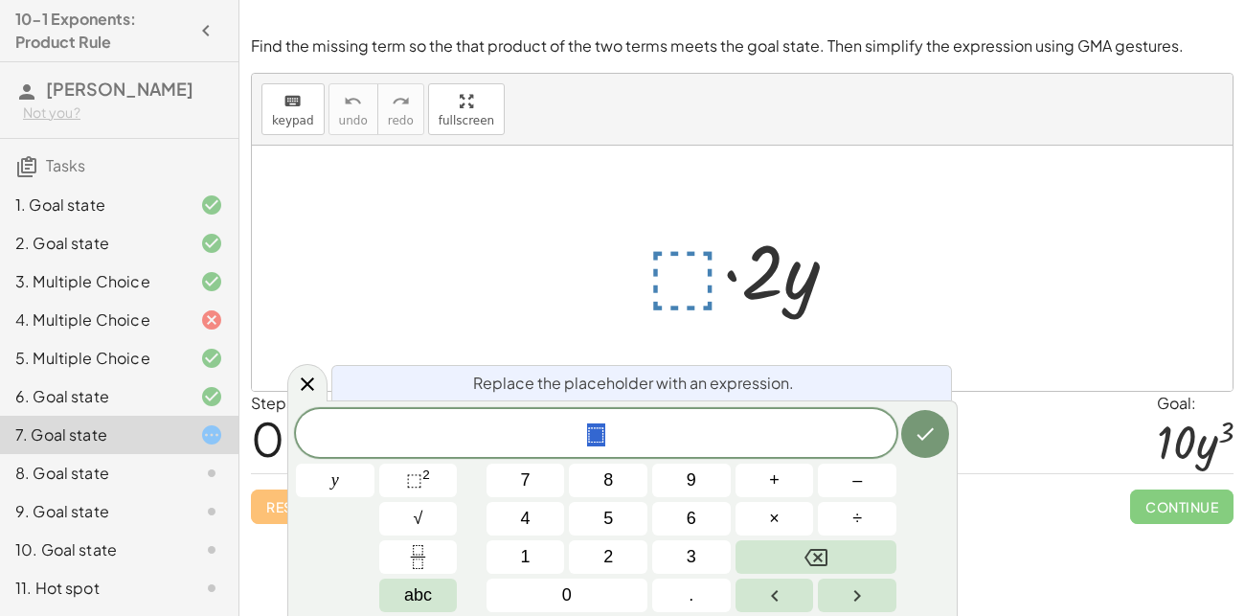
click at [83, 402] on div "6. Goal state" at bounding box center [92, 396] width 154 height 23
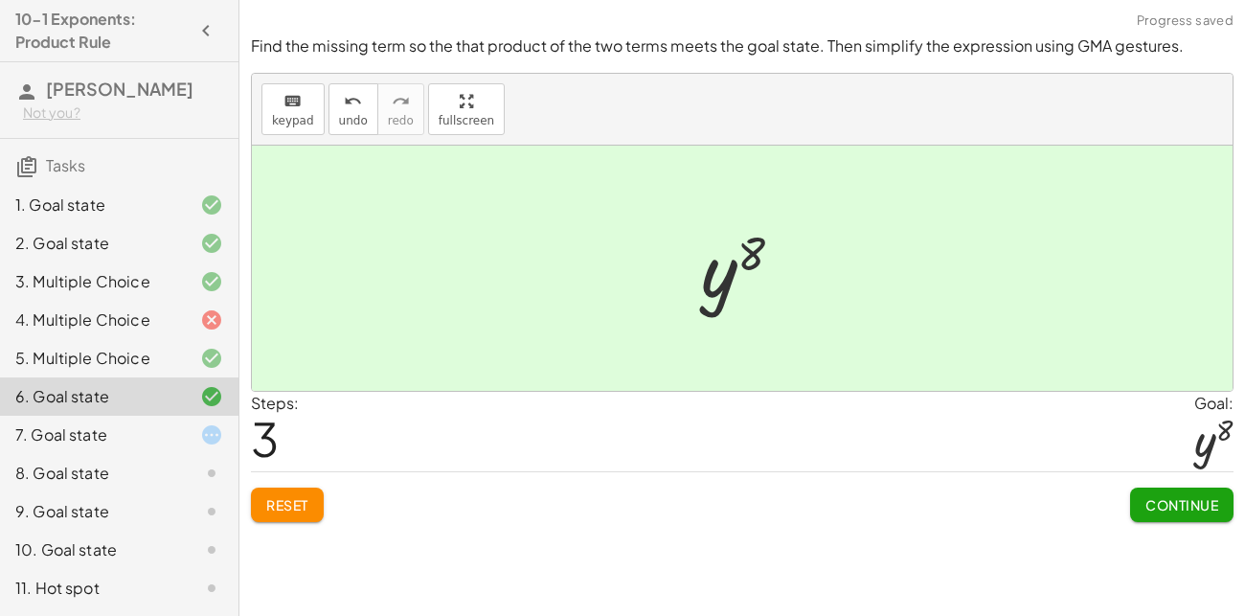
click at [273, 435] on span "3" at bounding box center [265, 438] width 28 height 58
click at [142, 492] on div "7. Goal state" at bounding box center [119, 511] width 238 height 38
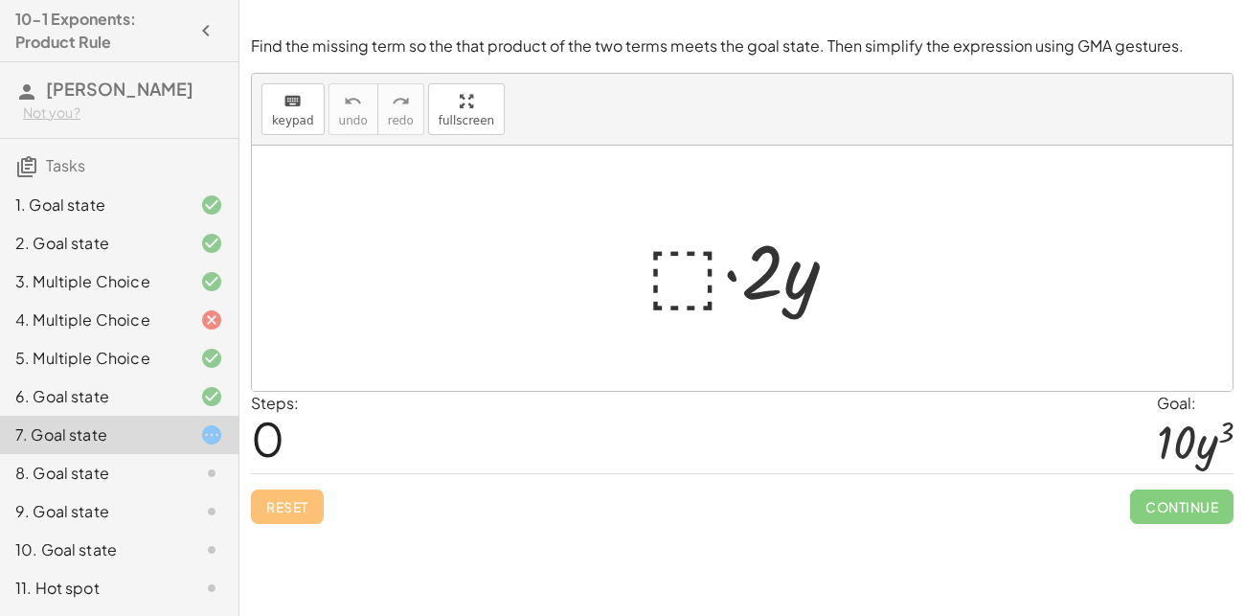
click at [673, 281] on div at bounding box center [749, 268] width 225 height 99
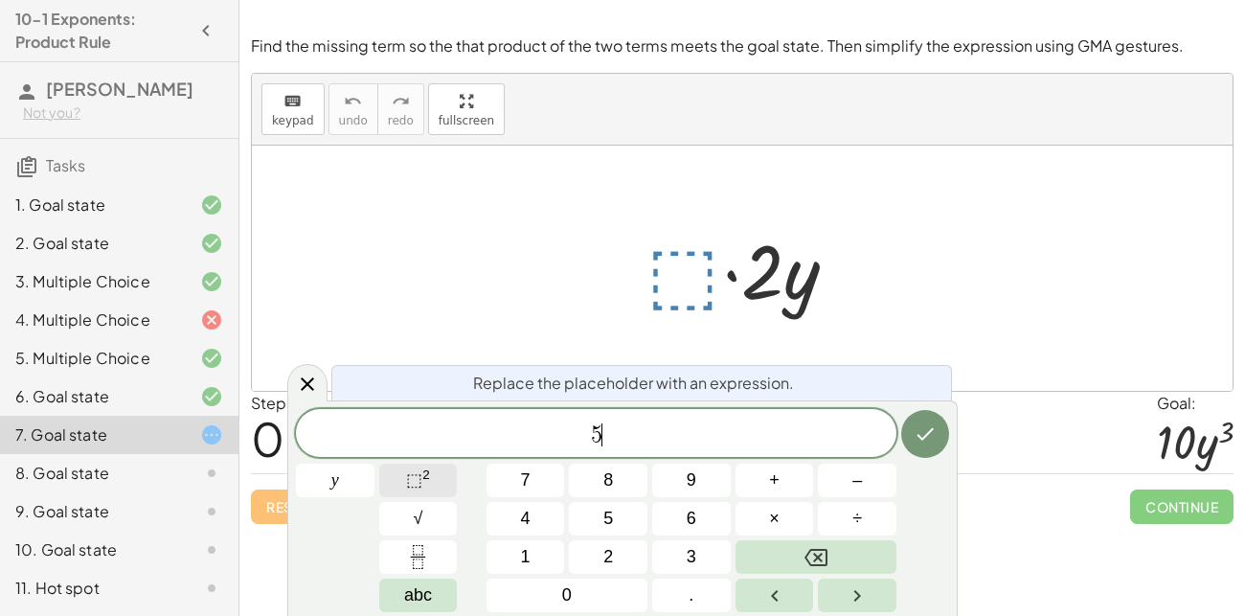
click at [437, 489] on button "⬚ 2" at bounding box center [418, 481] width 79 height 34
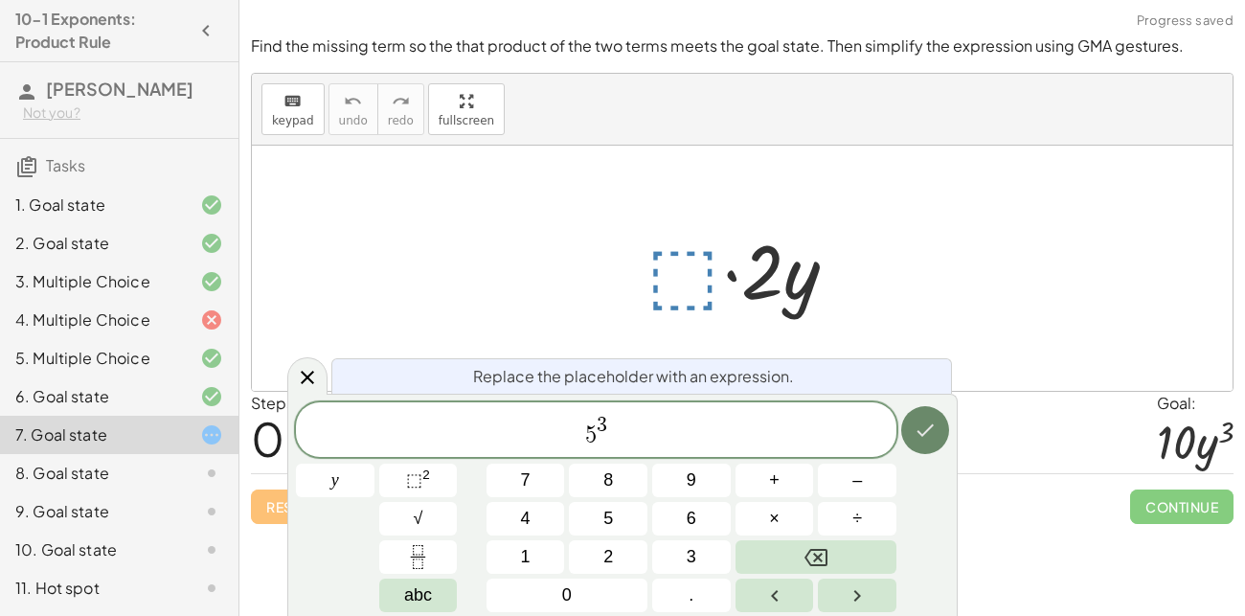
click at [922, 432] on icon "Done" at bounding box center [925, 429] width 23 height 23
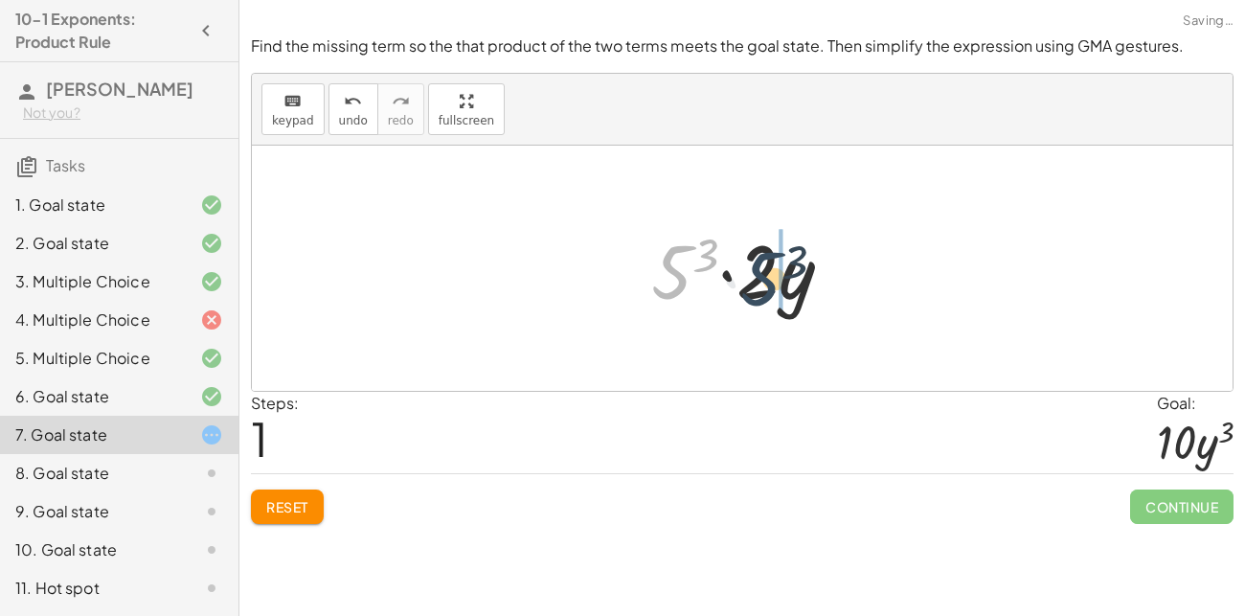
drag, startPoint x: 677, startPoint y: 282, endPoint x: 766, endPoint y: 287, distance: 89.2
click at [766, 287] on div at bounding box center [750, 268] width 216 height 99
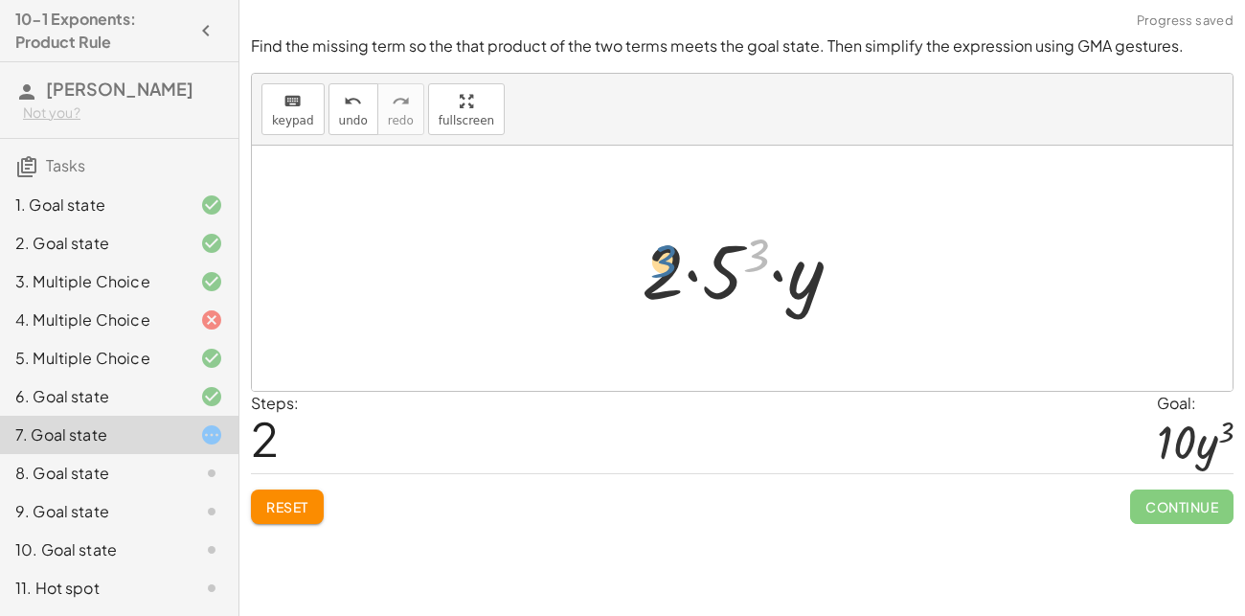
drag, startPoint x: 761, startPoint y: 256, endPoint x: 662, endPoint y: 266, distance: 100.2
click at [662, 266] on div at bounding box center [749, 268] width 235 height 99
drag, startPoint x: 815, startPoint y: 285, endPoint x: 761, endPoint y: 274, distance: 54.8
click at [761, 274] on div at bounding box center [749, 268] width 235 height 99
drag, startPoint x: 665, startPoint y: 279, endPoint x: 774, endPoint y: 275, distance: 109.2
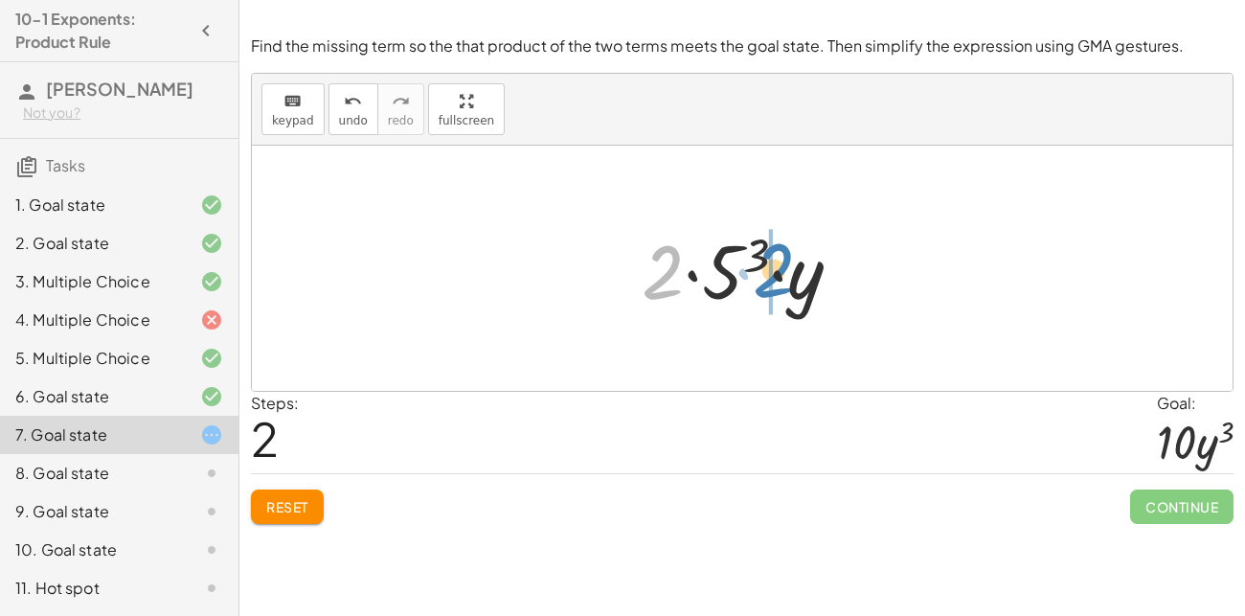
click at [774, 275] on div at bounding box center [749, 268] width 235 height 99
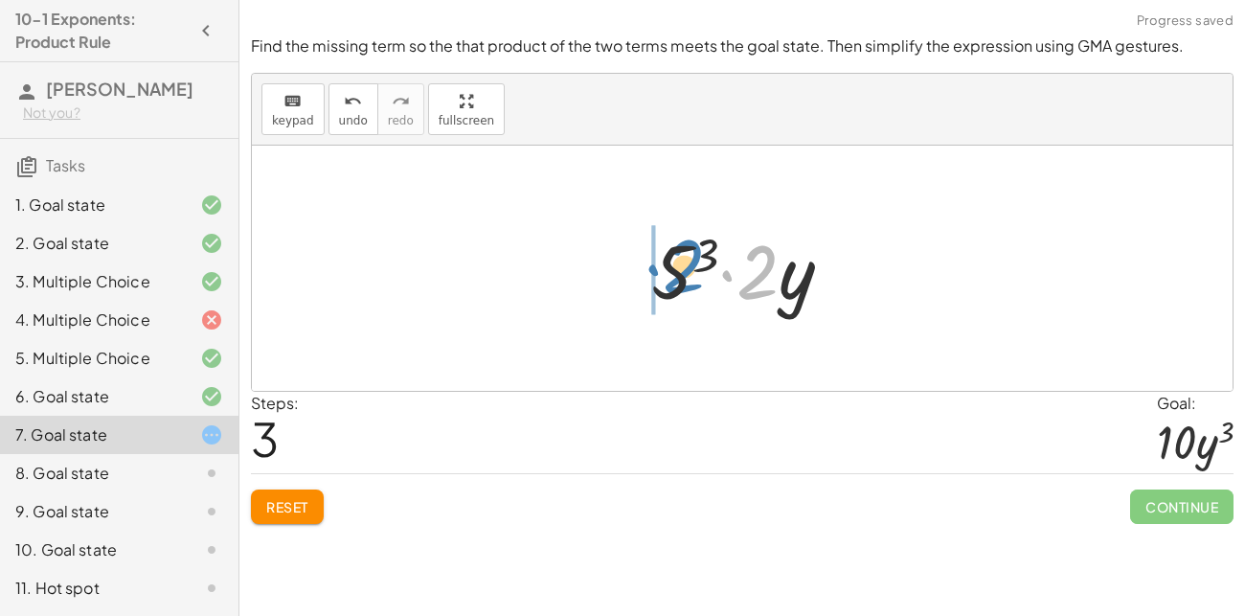
drag, startPoint x: 759, startPoint y: 272, endPoint x: 686, endPoint y: 266, distance: 74.0
click at [686, 266] on div at bounding box center [750, 268] width 216 height 99
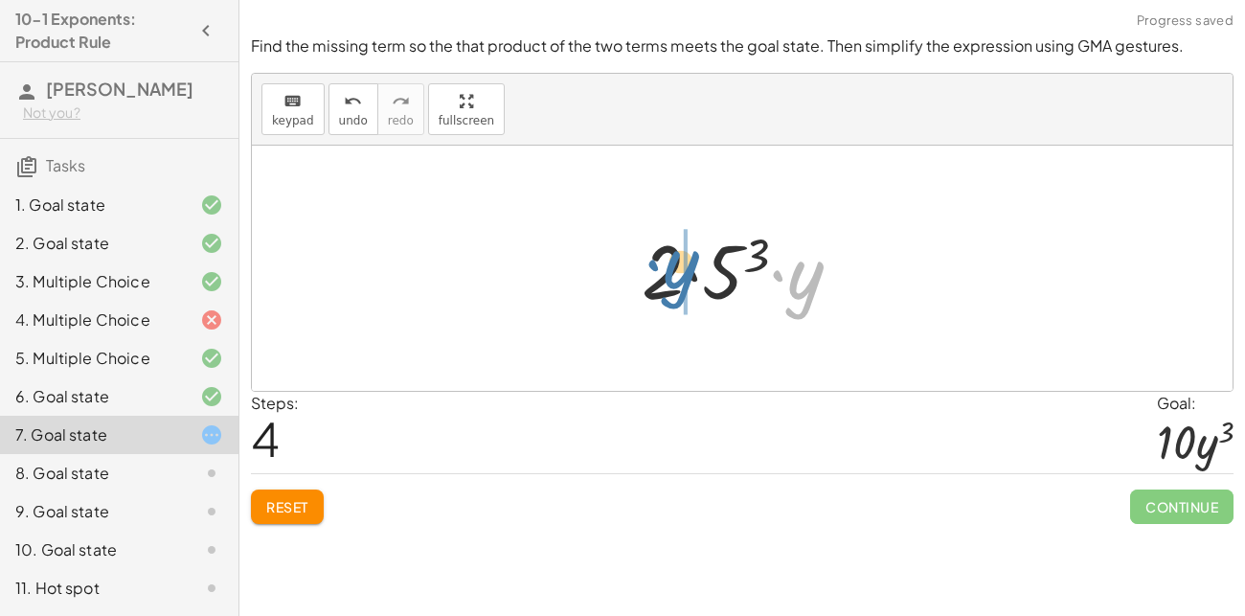
drag, startPoint x: 796, startPoint y: 288, endPoint x: 669, endPoint y: 278, distance: 126.8
click at [669, 278] on div at bounding box center [749, 268] width 235 height 99
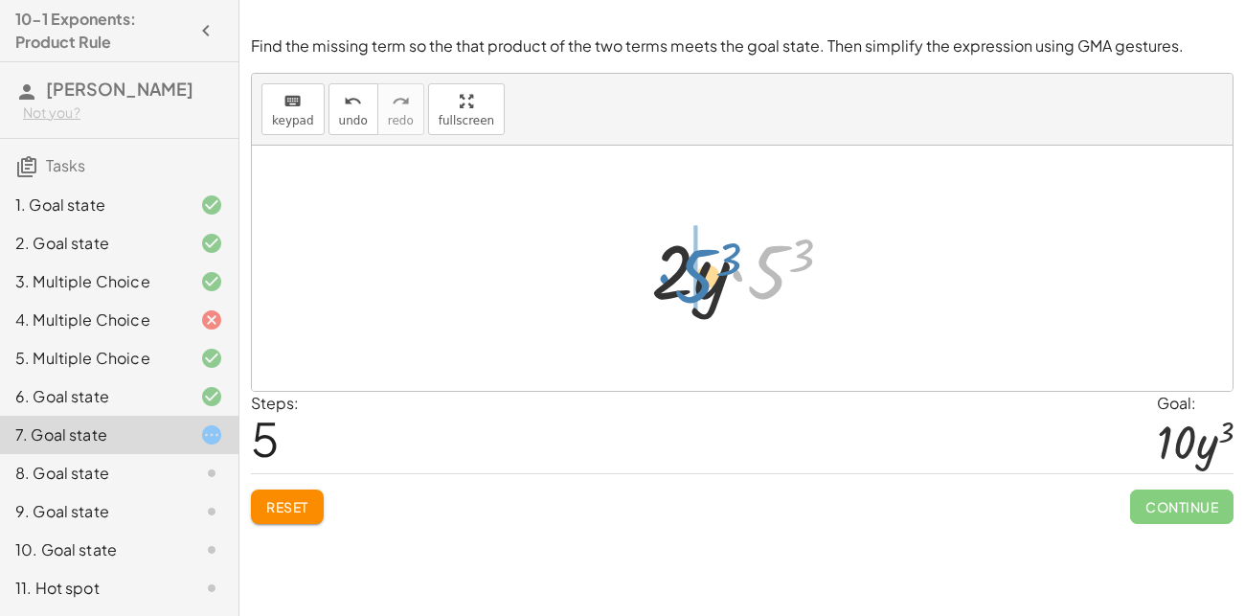
drag, startPoint x: 758, startPoint y: 282, endPoint x: 674, endPoint y: 287, distance: 84.5
click at [674, 287] on div at bounding box center [750, 268] width 216 height 99
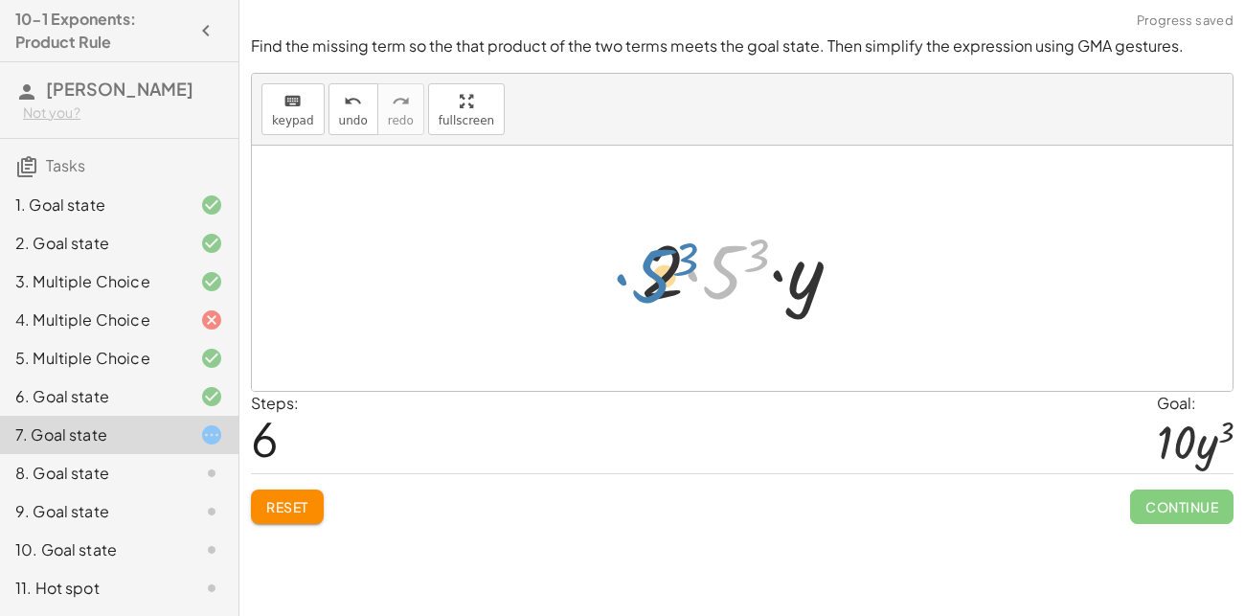
drag, startPoint x: 737, startPoint y: 275, endPoint x: 667, endPoint y: 277, distance: 70.9
click at [667, 277] on div at bounding box center [749, 268] width 235 height 99
drag, startPoint x: 757, startPoint y: 252, endPoint x: 833, endPoint y: 260, distance: 77.0
click at [833, 260] on div at bounding box center [749, 268] width 235 height 99
click at [795, 283] on div at bounding box center [749, 268] width 235 height 99
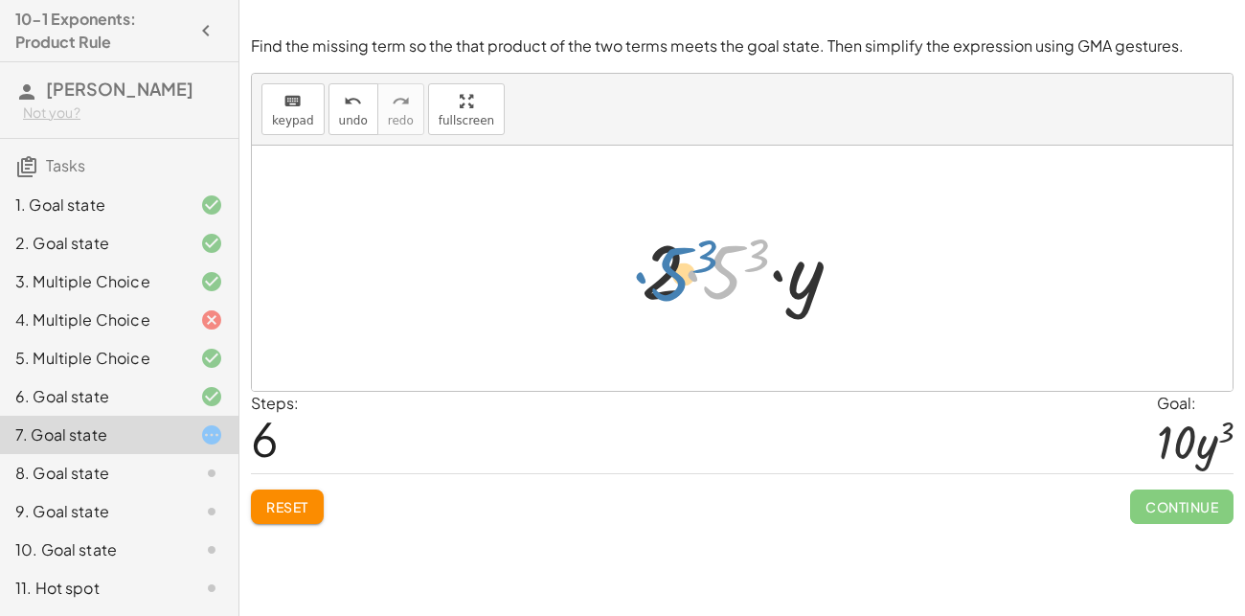
drag, startPoint x: 730, startPoint y: 259, endPoint x: 672, endPoint y: 265, distance: 57.8
click at [672, 265] on div at bounding box center [749, 268] width 235 height 99
drag, startPoint x: 665, startPoint y: 264, endPoint x: 745, endPoint y: 250, distance: 81.7
click at [745, 250] on div at bounding box center [749, 268] width 235 height 99
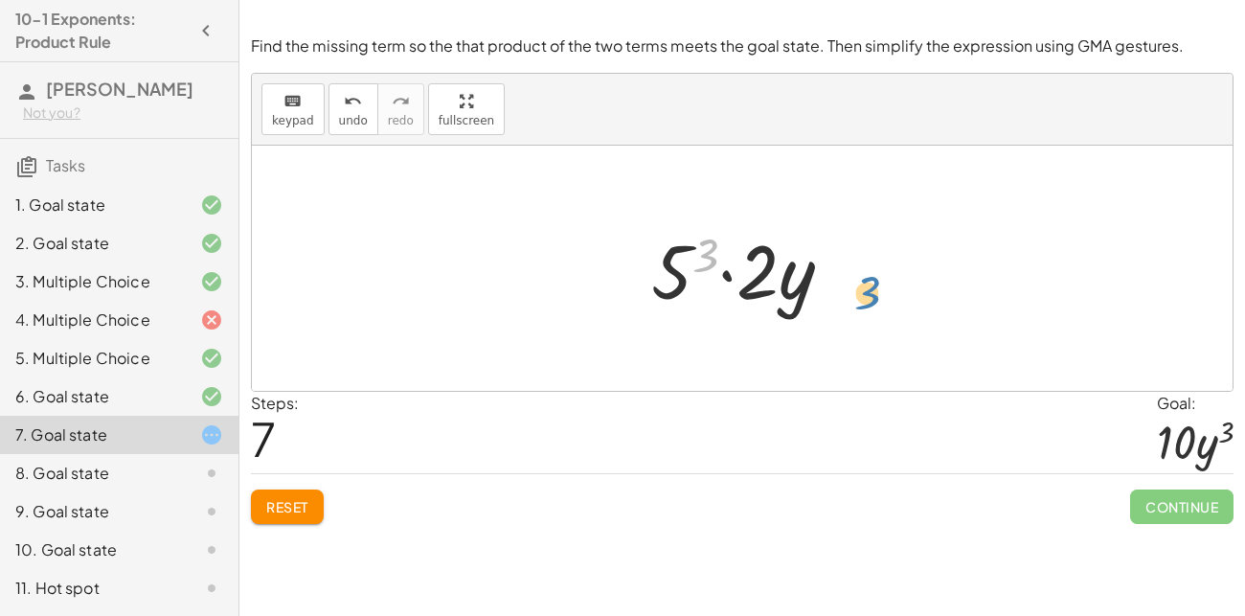
drag, startPoint x: 705, startPoint y: 261, endPoint x: 848, endPoint y: 283, distance: 144.4
click at [848, 283] on div at bounding box center [750, 268] width 216 height 99
click at [311, 509] on button "Reset" at bounding box center [287, 506] width 73 height 34
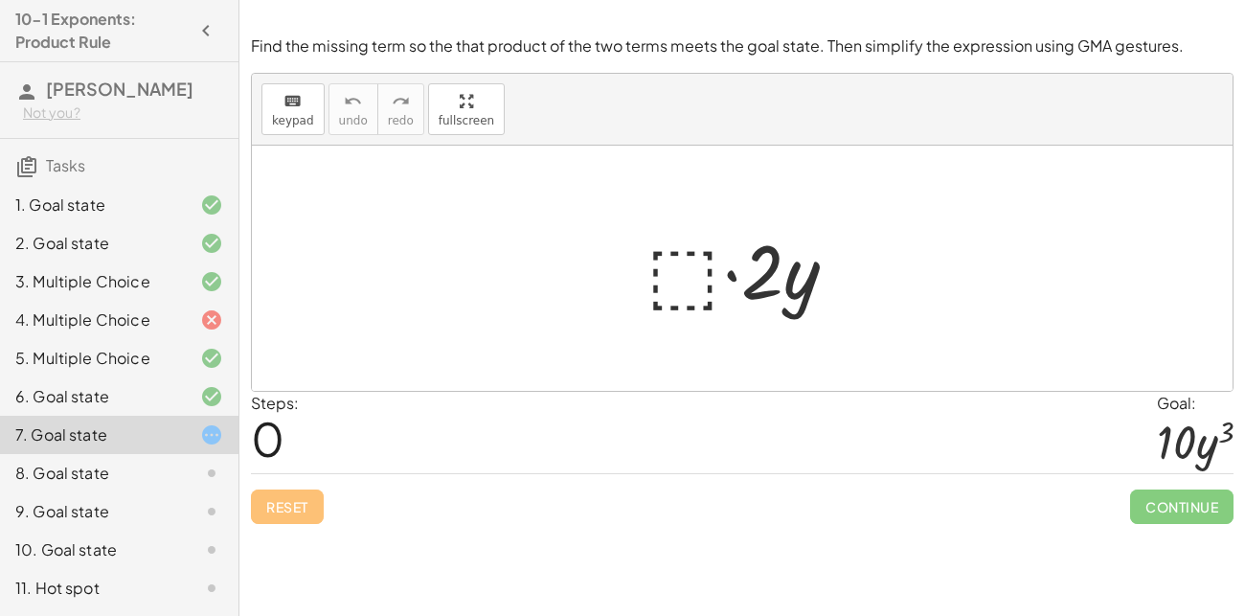
click at [683, 251] on div at bounding box center [749, 268] width 225 height 99
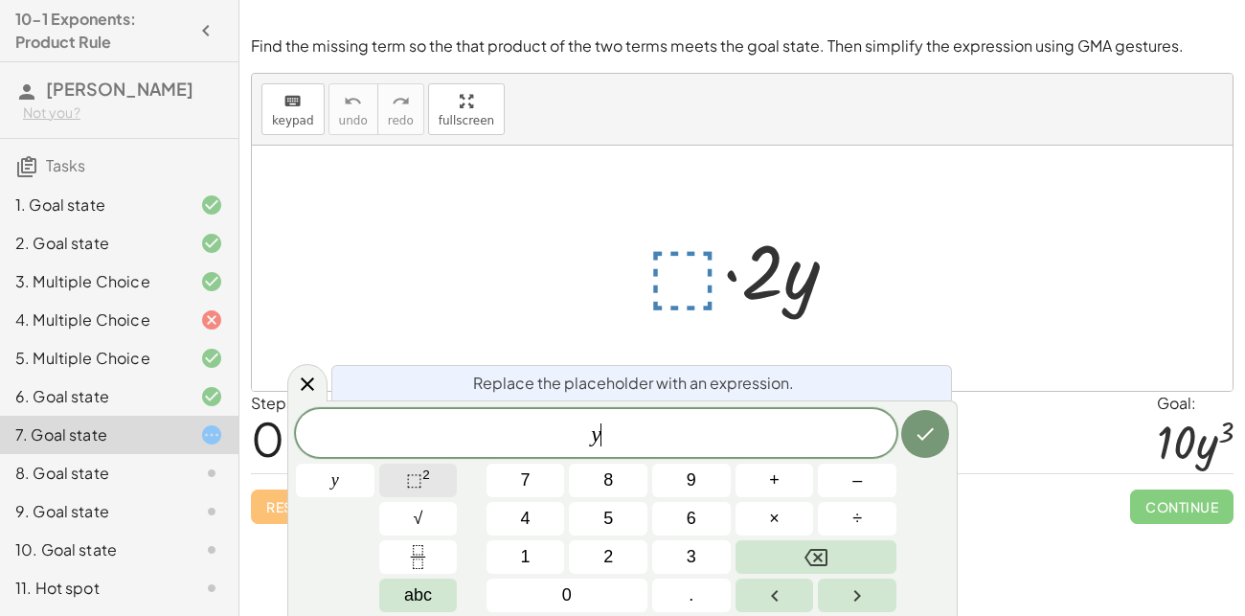
click at [441, 483] on button "⬚ 2" at bounding box center [418, 481] width 79 height 34
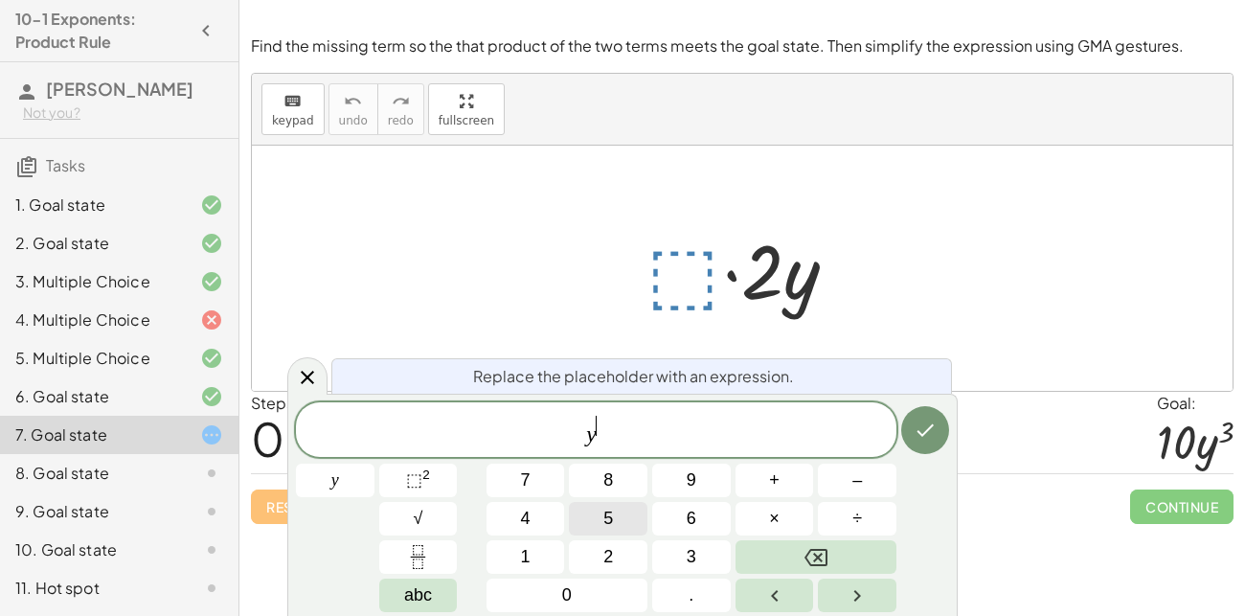
click at [609, 517] on span "5" at bounding box center [608, 519] width 10 height 26
click at [914, 418] on icon "Done" at bounding box center [925, 429] width 23 height 23
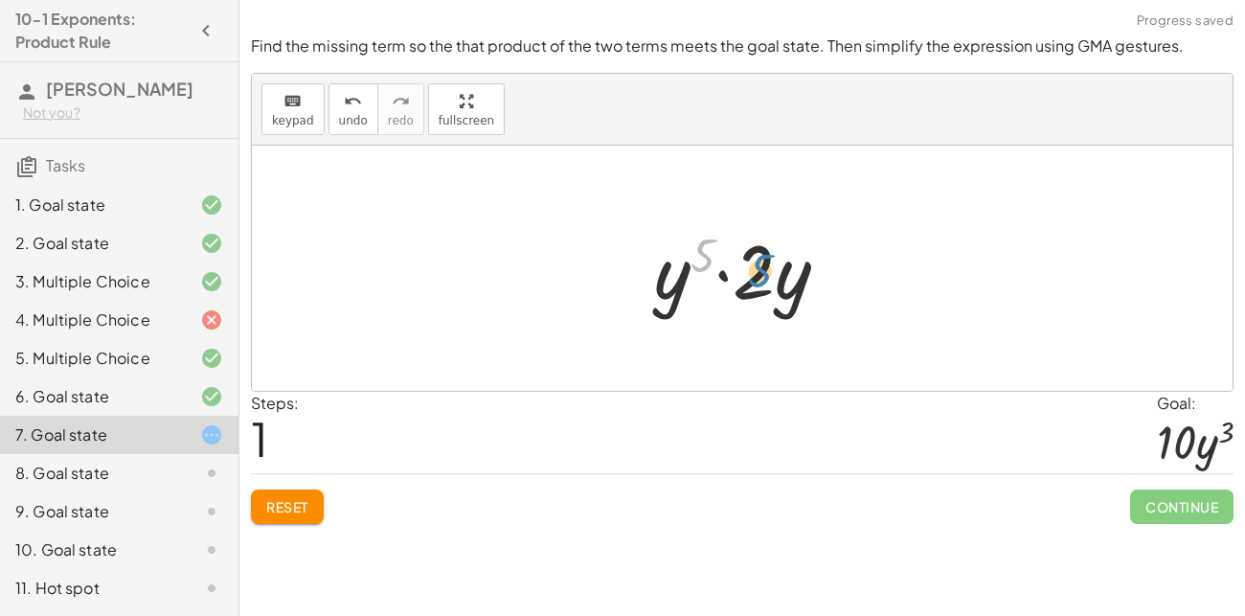
drag, startPoint x: 708, startPoint y: 245, endPoint x: 773, endPoint y: 261, distance: 67.1
click at [773, 261] on div at bounding box center [750, 268] width 210 height 99
drag, startPoint x: 758, startPoint y: 262, endPoint x: 680, endPoint y: 267, distance: 78.7
click at [680, 267] on div at bounding box center [750, 268] width 210 height 99
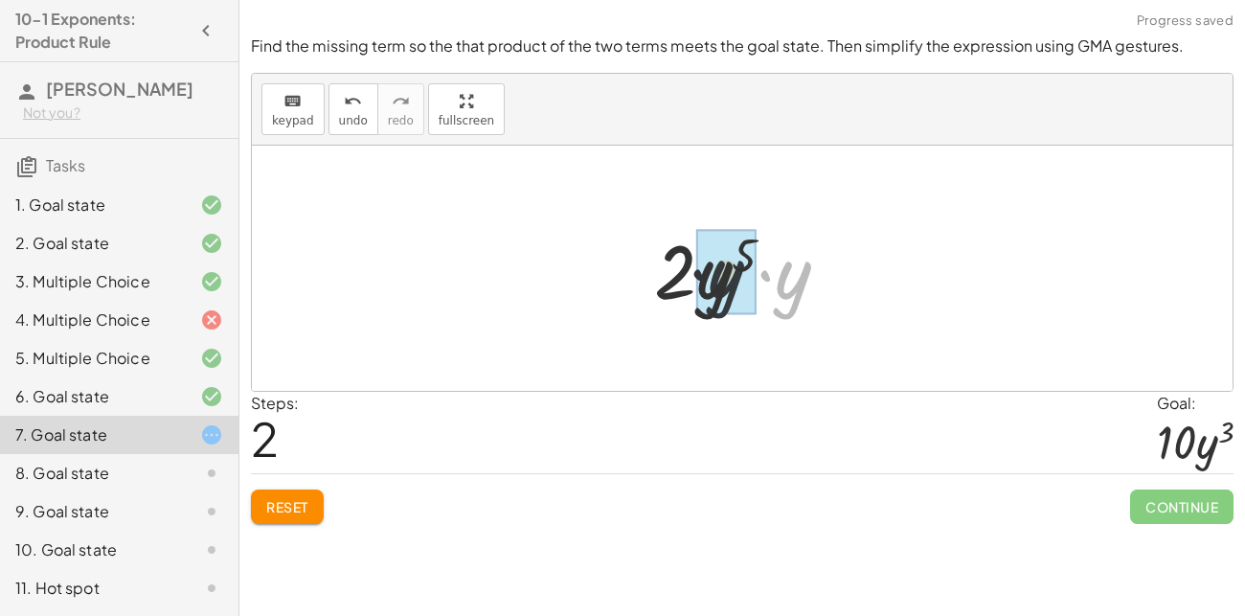
drag, startPoint x: 791, startPoint y: 288, endPoint x: 698, endPoint y: 286, distance: 92.9
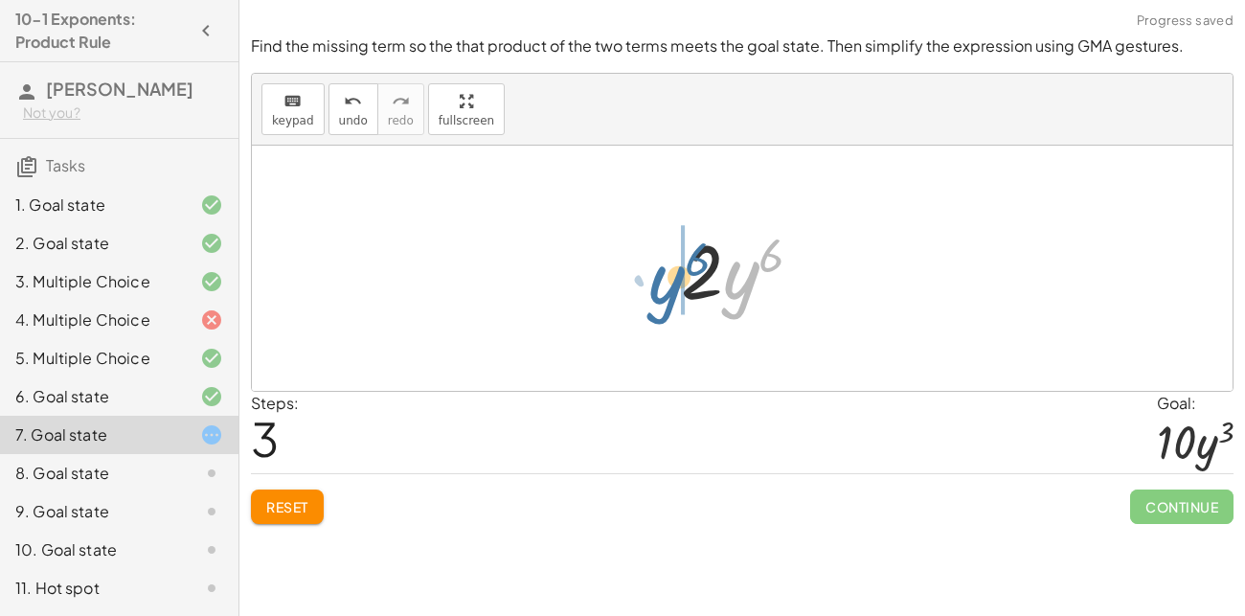
drag, startPoint x: 748, startPoint y: 281, endPoint x: 673, endPoint y: 285, distance: 74.9
click at [673, 285] on div at bounding box center [749, 268] width 156 height 99
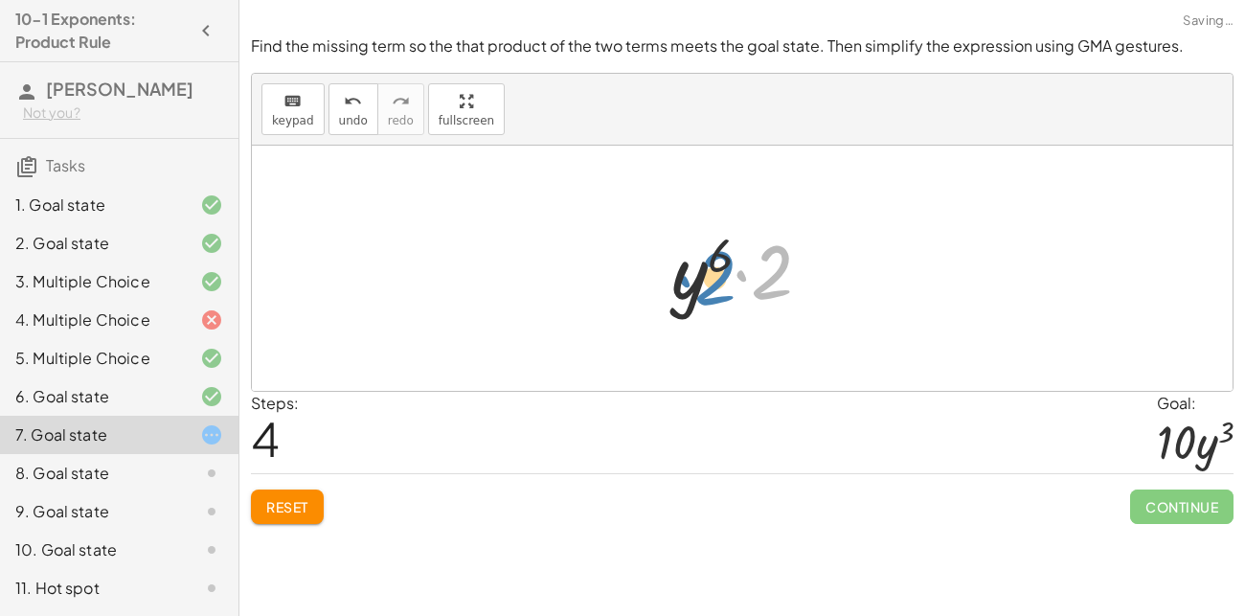
drag, startPoint x: 784, startPoint y: 283, endPoint x: 725, endPoint y: 286, distance: 59.4
click at [725, 286] on div at bounding box center [749, 268] width 174 height 99
click at [274, 507] on span "Reset" at bounding box center [287, 506] width 42 height 17
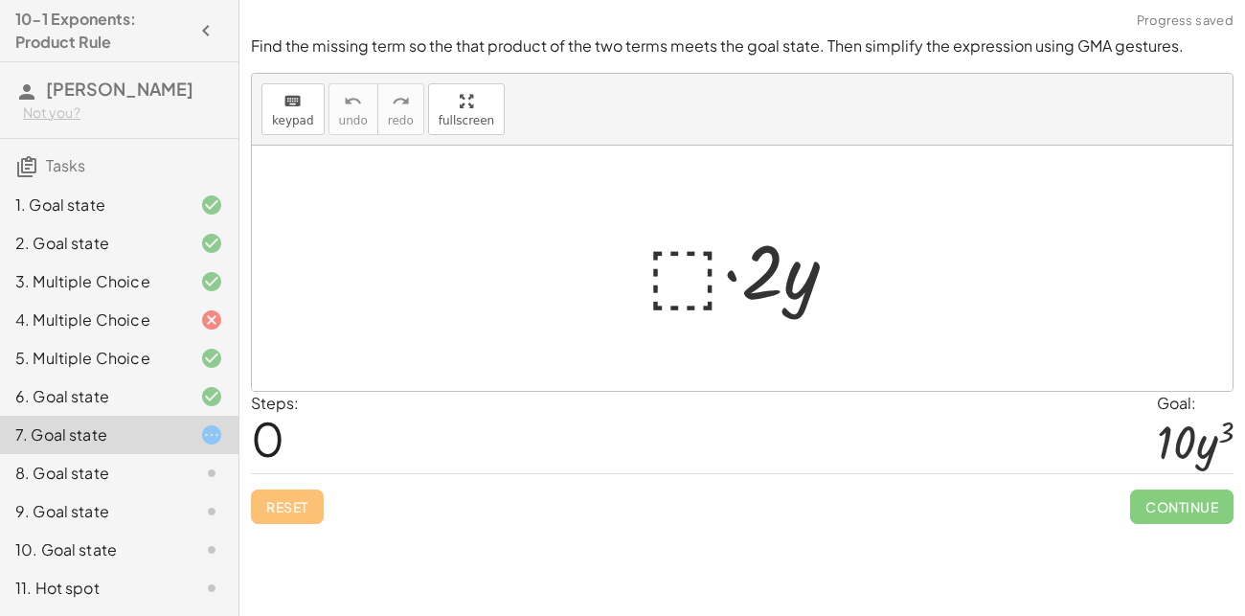
click at [680, 258] on div at bounding box center [749, 268] width 225 height 99
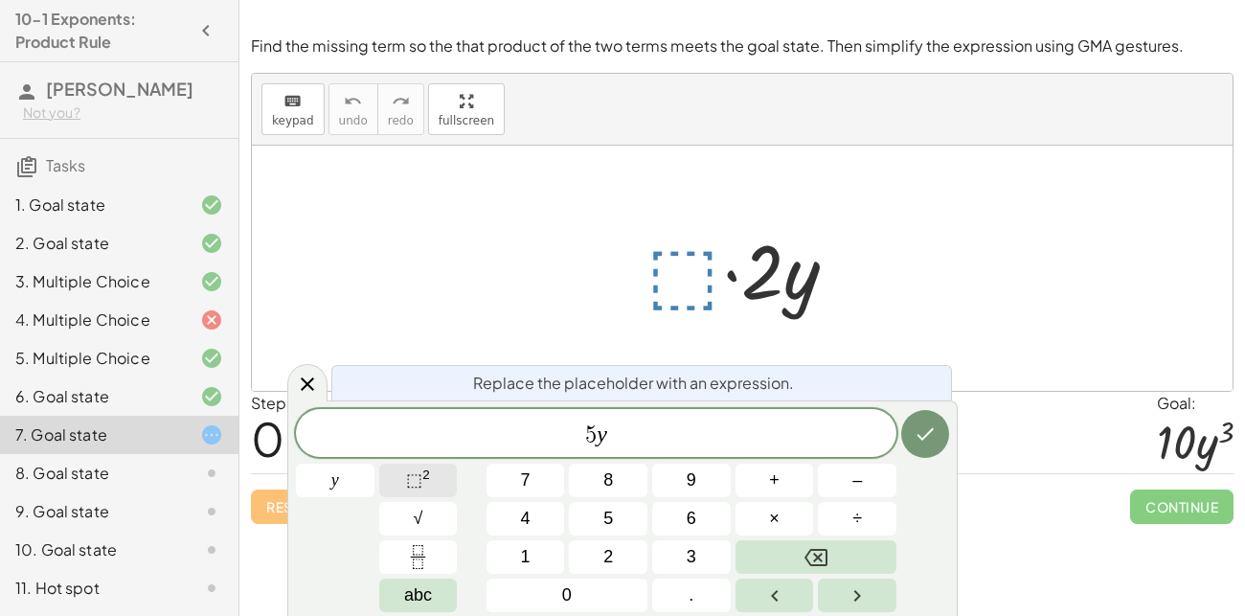
click at [399, 466] on button "⬚ 2" at bounding box center [418, 481] width 79 height 34
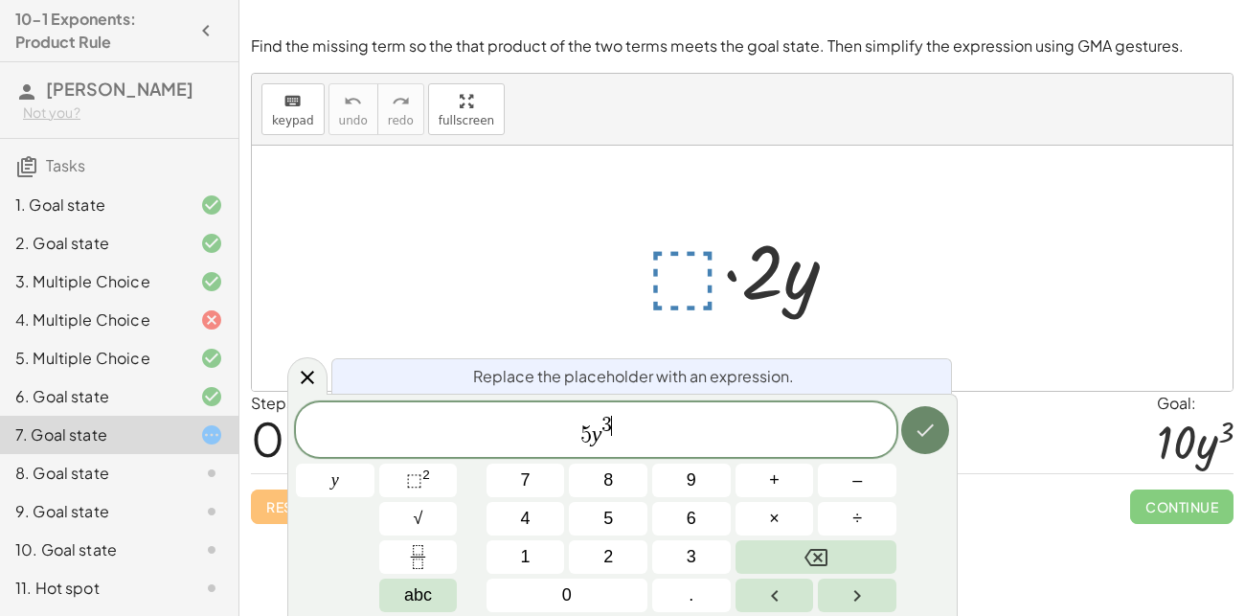
click at [939, 421] on button "Done" at bounding box center [925, 430] width 48 height 48
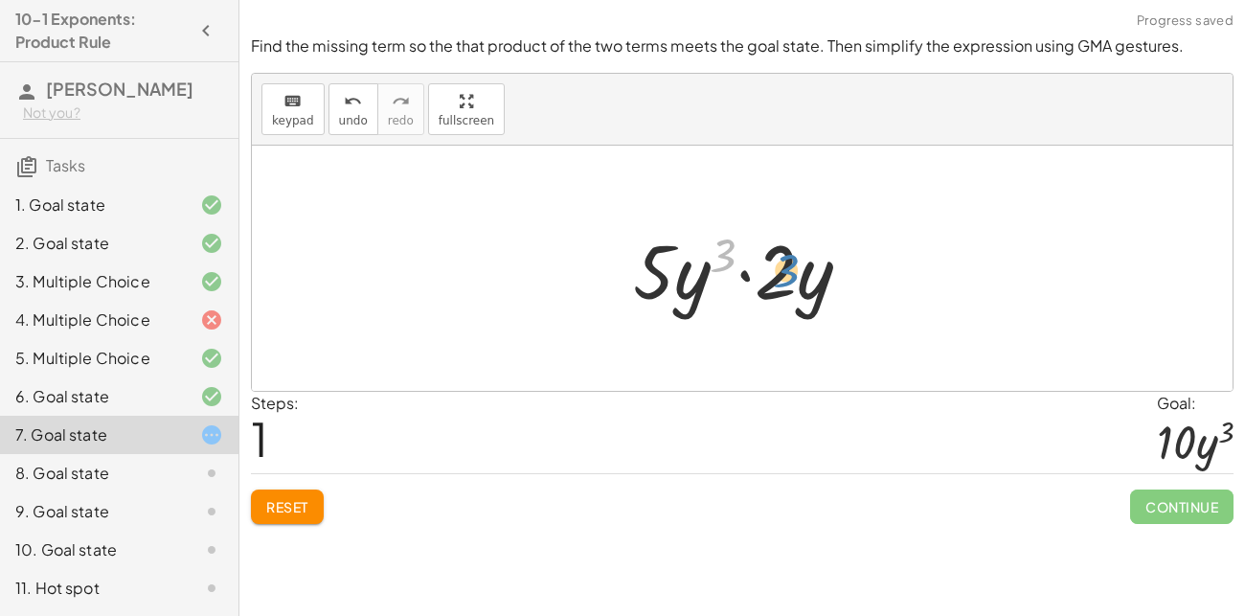
drag, startPoint x: 726, startPoint y: 260, endPoint x: 789, endPoint y: 275, distance: 65.0
click at [789, 275] on div at bounding box center [749, 268] width 252 height 99
drag, startPoint x: 693, startPoint y: 283, endPoint x: 805, endPoint y: 269, distance: 113.0
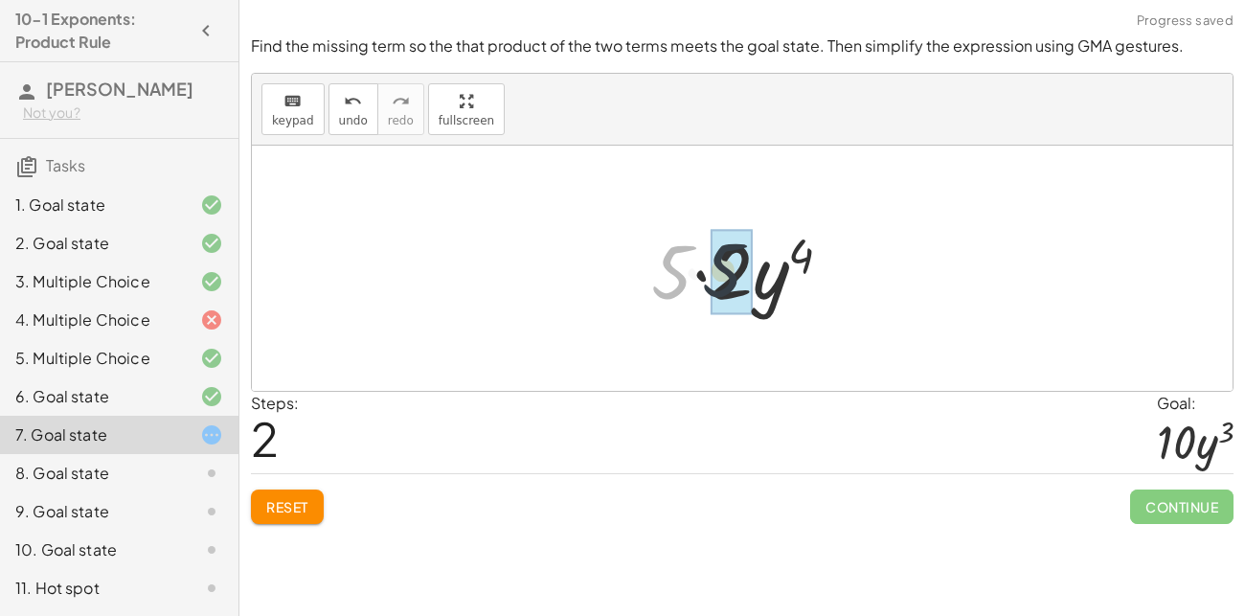
drag, startPoint x: 675, startPoint y: 271, endPoint x: 709, endPoint y: 270, distance: 33.5
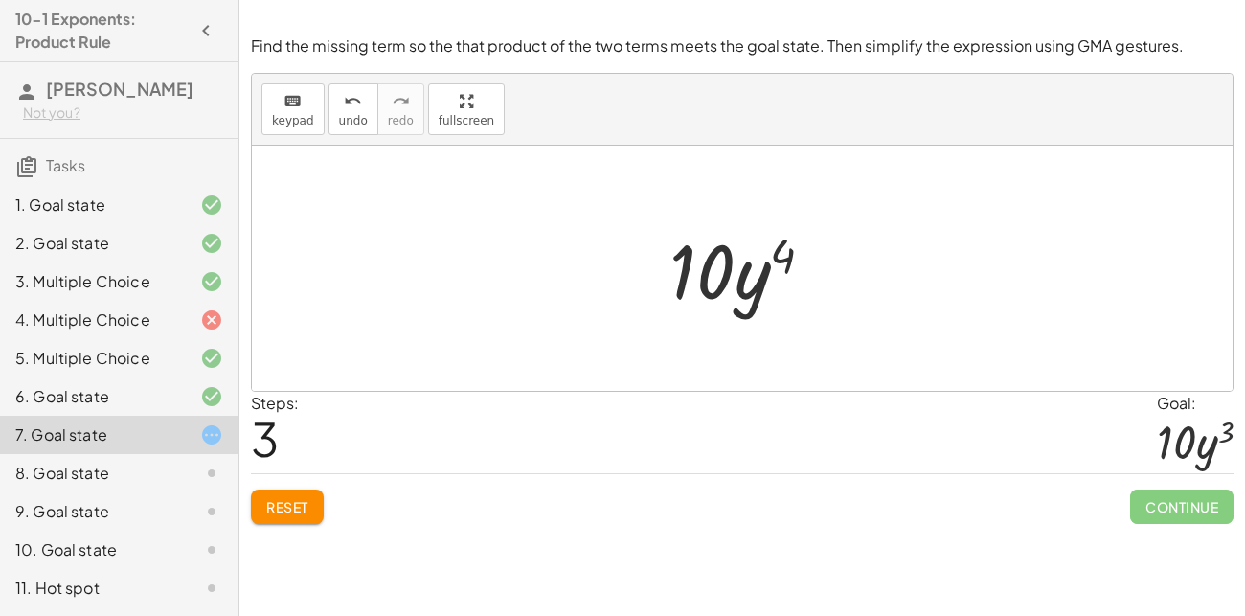
click at [293, 499] on span "Reset" at bounding box center [287, 506] width 42 height 17
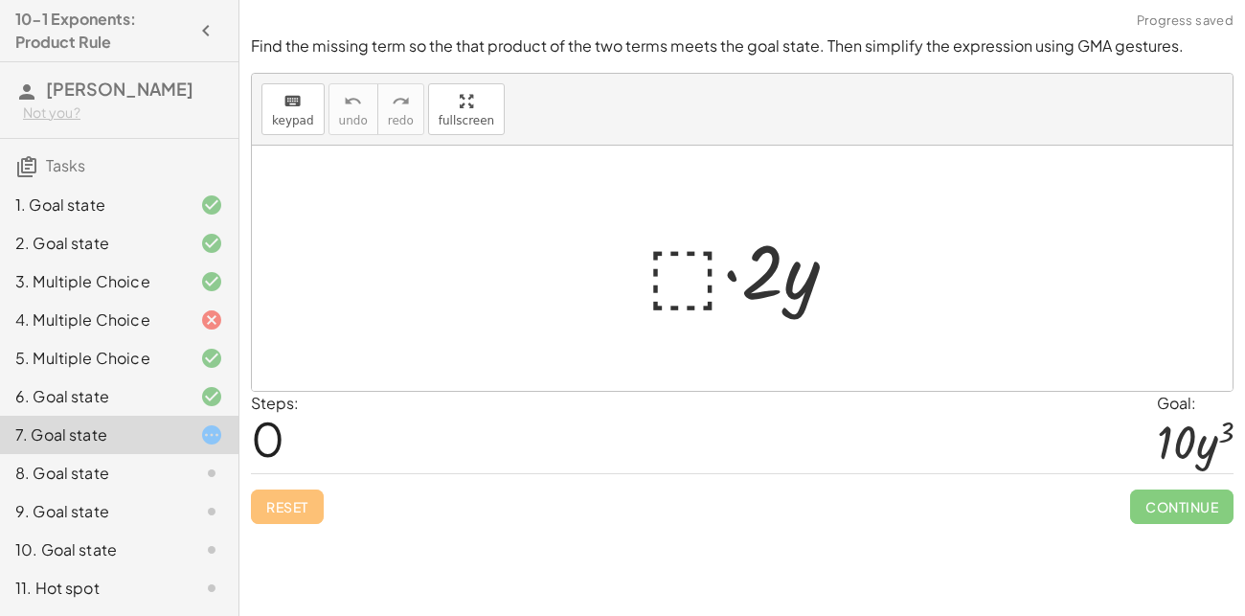
click at [686, 267] on div at bounding box center [749, 268] width 225 height 99
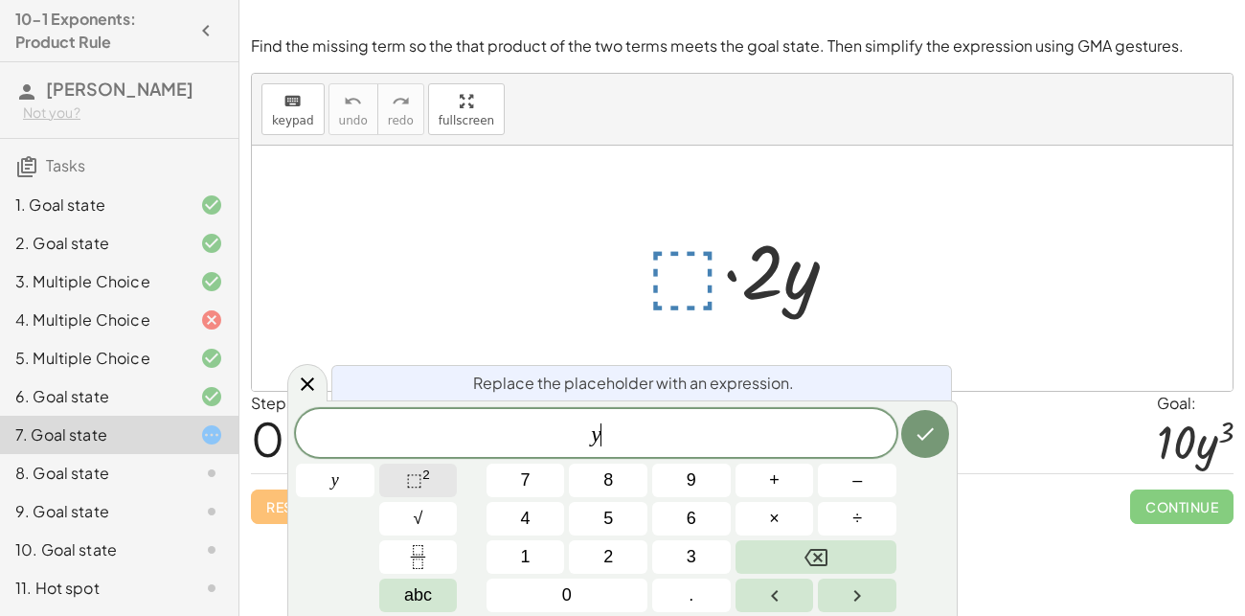
click at [428, 491] on span "⬚ 2" at bounding box center [418, 480] width 24 height 26
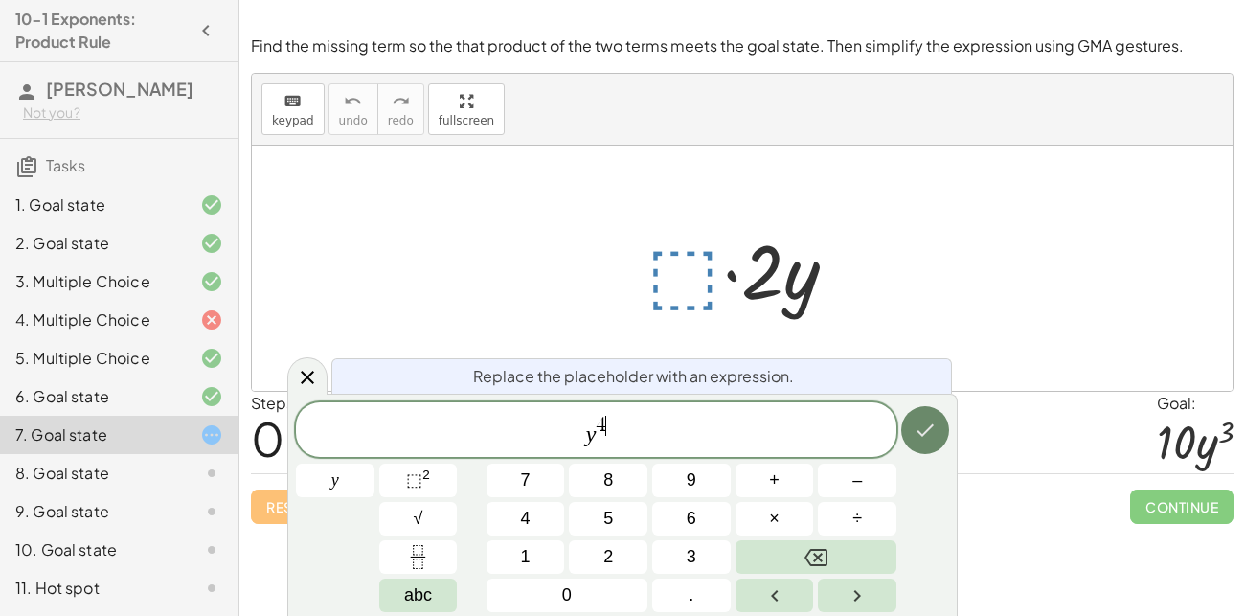
click at [916, 424] on icon "Done" at bounding box center [925, 429] width 23 height 23
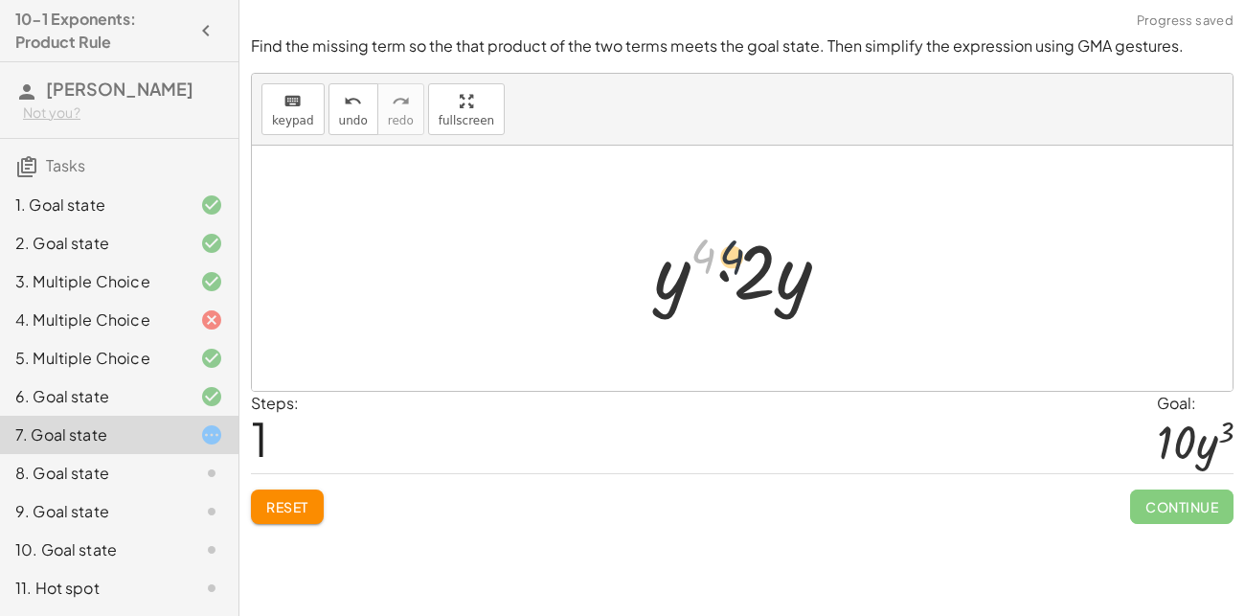
drag, startPoint x: 706, startPoint y: 247, endPoint x: 751, endPoint y: 249, distance: 45.1
click at [751, 249] on div at bounding box center [750, 268] width 210 height 99
drag, startPoint x: 675, startPoint y: 270, endPoint x: 785, endPoint y: 265, distance: 110.2
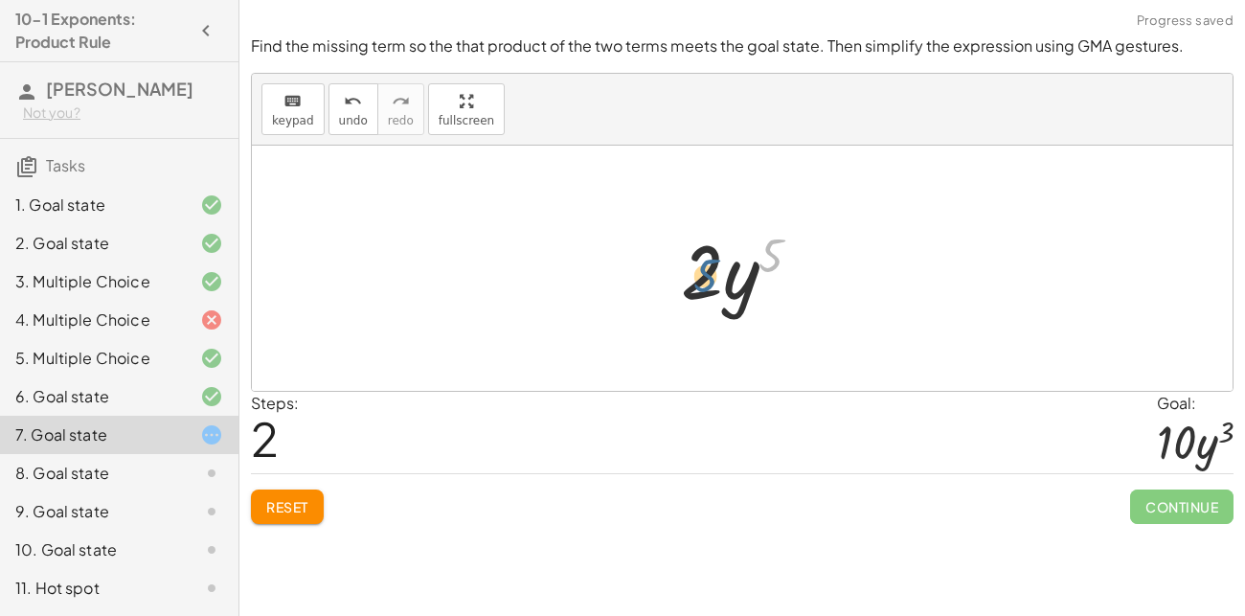
drag, startPoint x: 767, startPoint y: 245, endPoint x: 699, endPoint y: 266, distance: 71.2
click at [699, 266] on div at bounding box center [748, 268] width 155 height 99
drag, startPoint x: 739, startPoint y: 284, endPoint x: 700, endPoint y: 275, distance: 40.4
click at [700, 275] on div at bounding box center [748, 268] width 155 height 99
drag, startPoint x: 696, startPoint y: 275, endPoint x: 748, endPoint y: 274, distance: 51.7
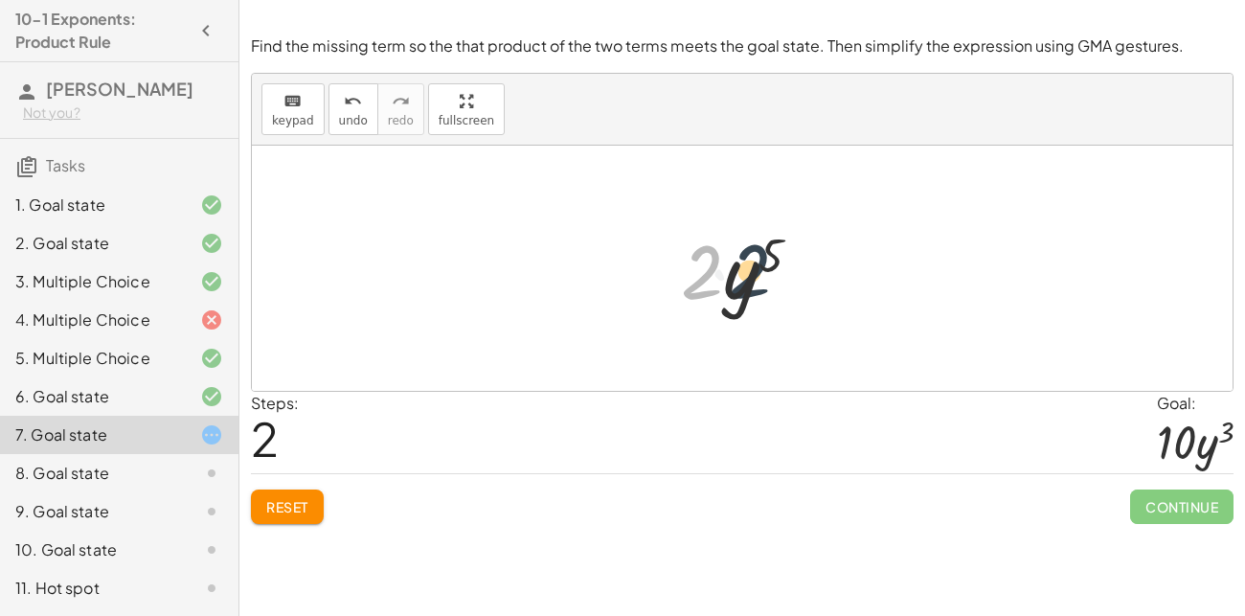
click at [748, 274] on div at bounding box center [748, 268] width 155 height 99
click at [305, 489] on button "Reset" at bounding box center [287, 506] width 73 height 34
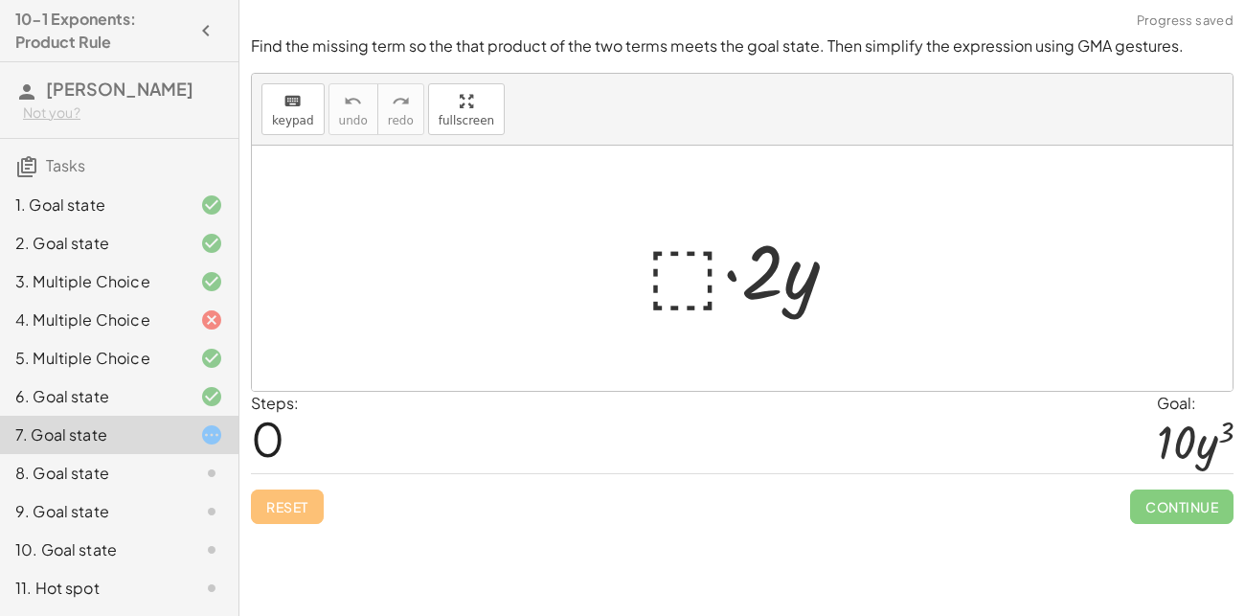
click at [691, 255] on div at bounding box center [749, 268] width 225 height 99
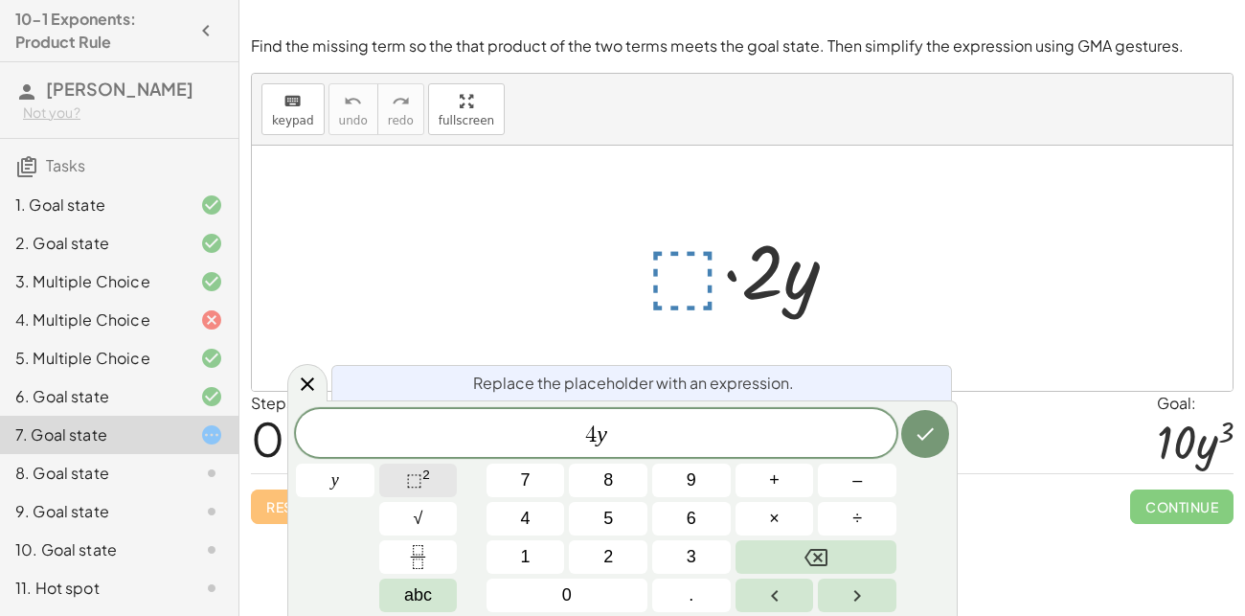
click at [386, 485] on button "⬚ 2" at bounding box center [418, 481] width 79 height 34
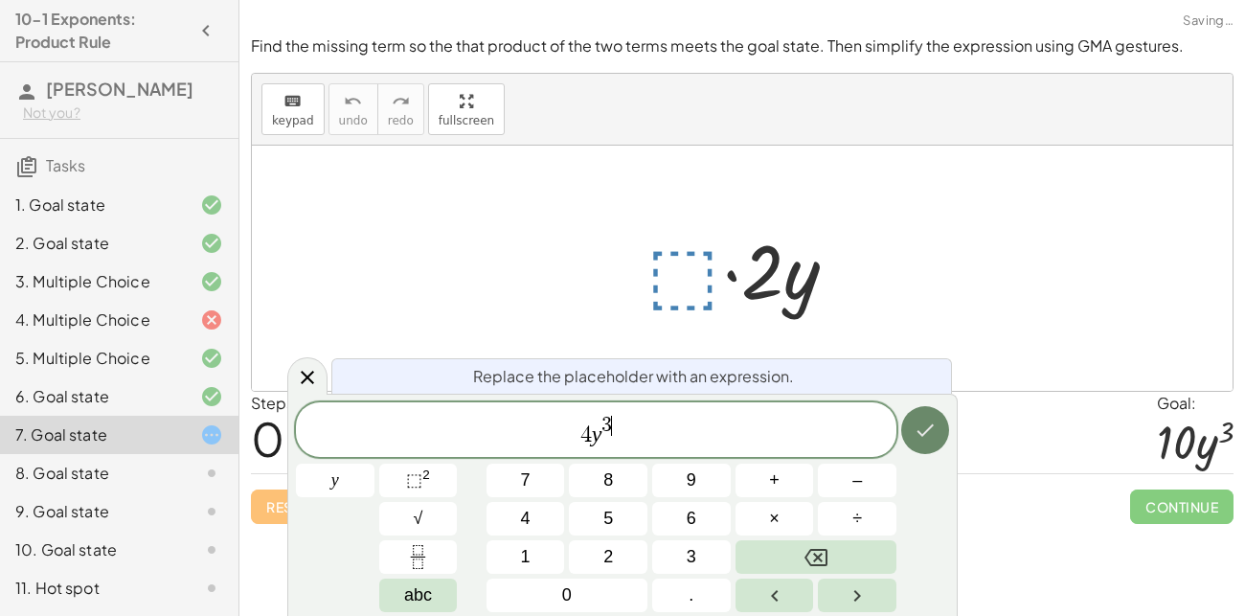
click at [913, 435] on button "Done" at bounding box center [925, 430] width 48 height 48
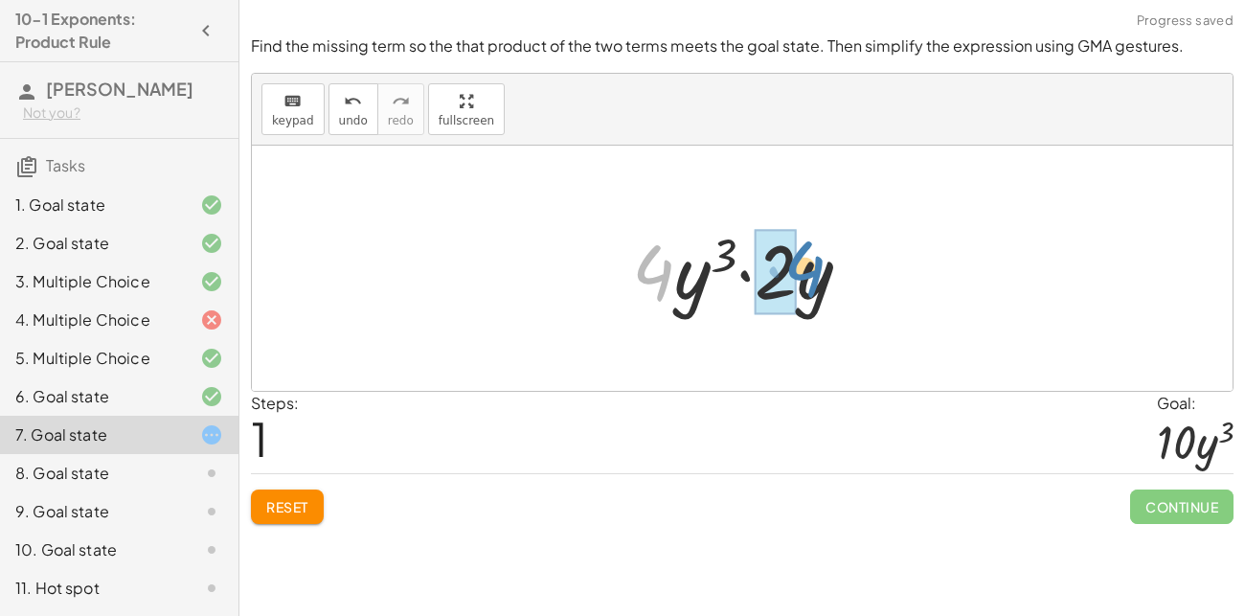
drag, startPoint x: 659, startPoint y: 277, endPoint x: 786, endPoint y: 269, distance: 127.6
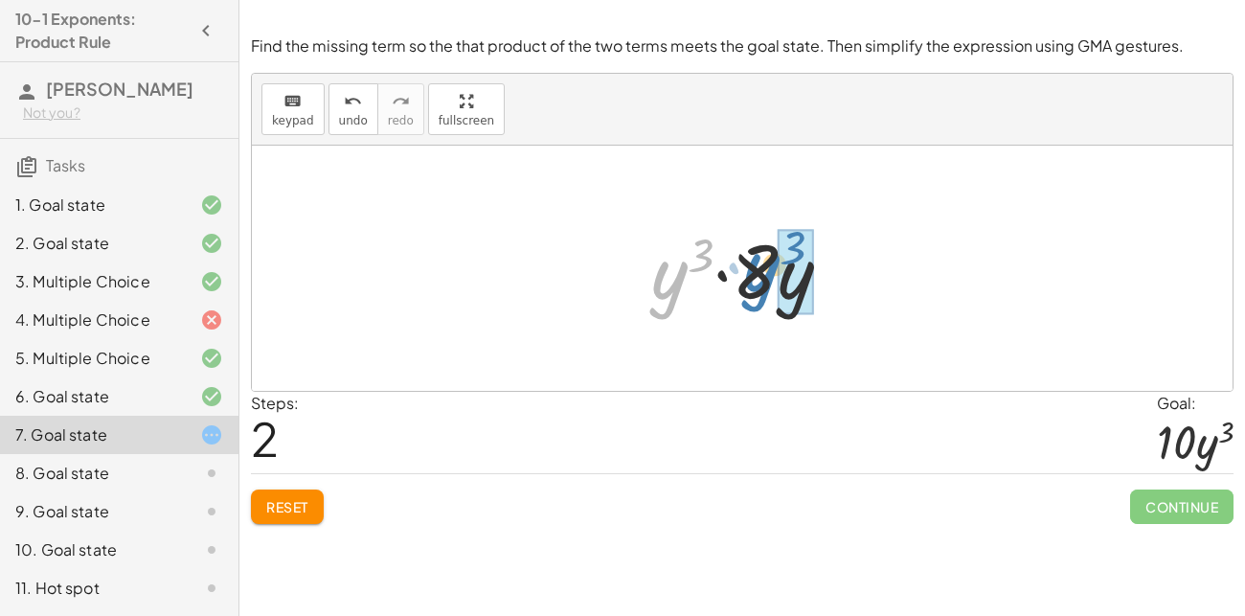
drag, startPoint x: 675, startPoint y: 284, endPoint x: 764, endPoint y: 277, distance: 89.4
click at [764, 277] on div at bounding box center [749, 268] width 215 height 99
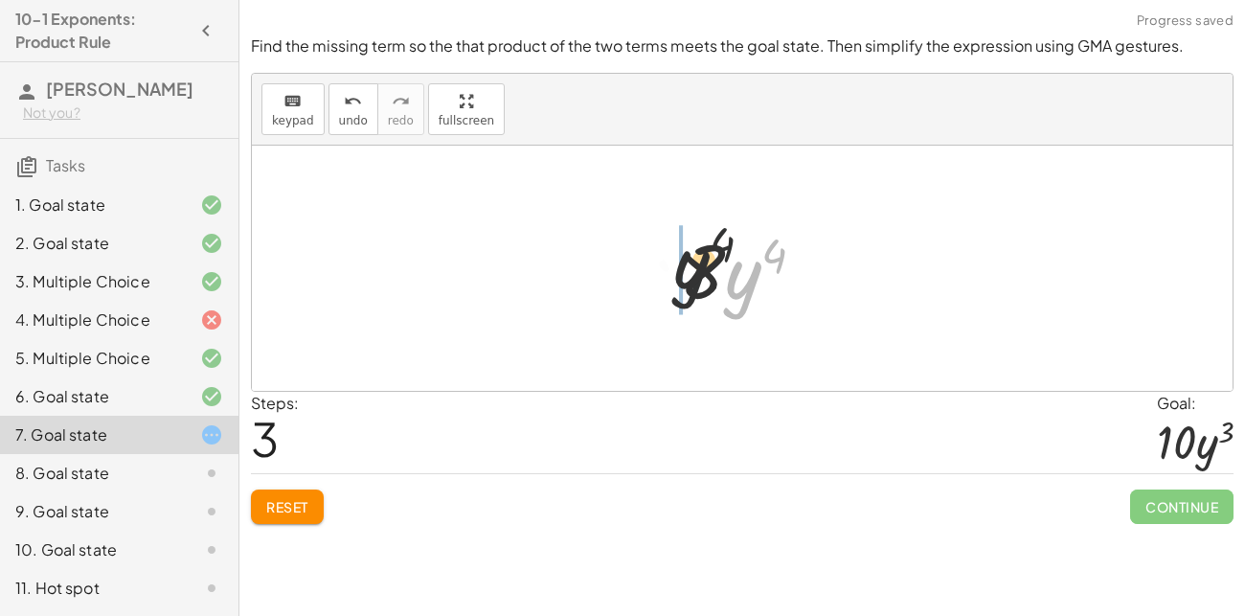
click at [693, 261] on div at bounding box center [749, 268] width 160 height 99
drag, startPoint x: 781, startPoint y: 264, endPoint x: 704, endPoint y: 274, distance: 78.2
click at [704, 274] on div at bounding box center [749, 268] width 178 height 99
click at [303, 498] on span "Reset" at bounding box center [287, 506] width 42 height 17
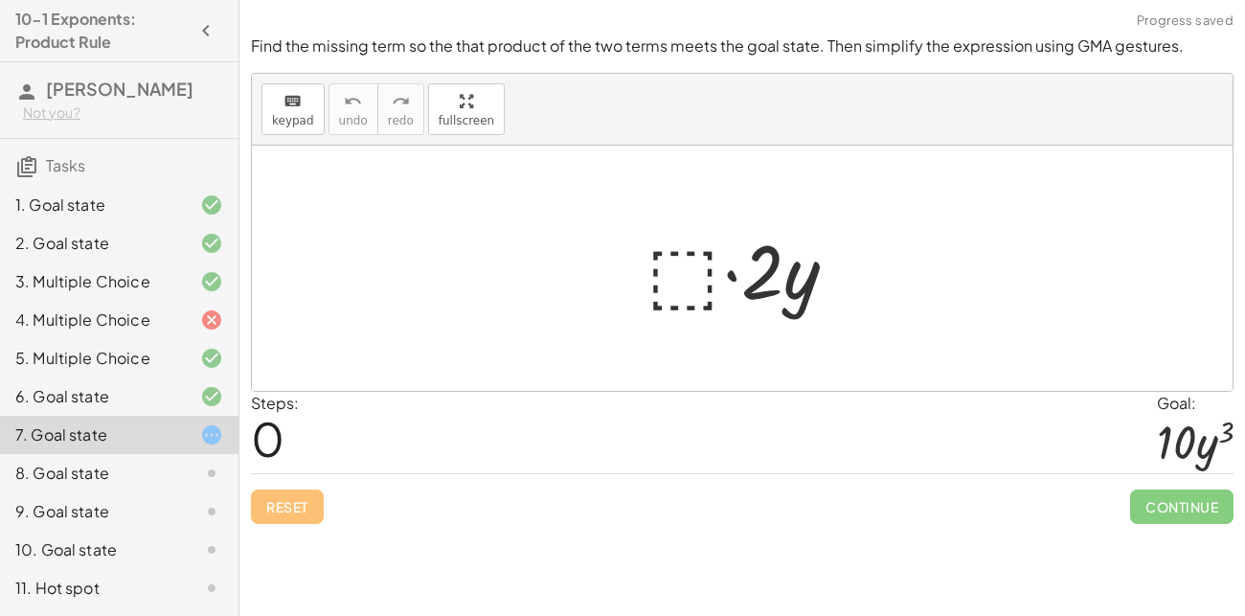
click at [686, 284] on div at bounding box center [749, 268] width 225 height 99
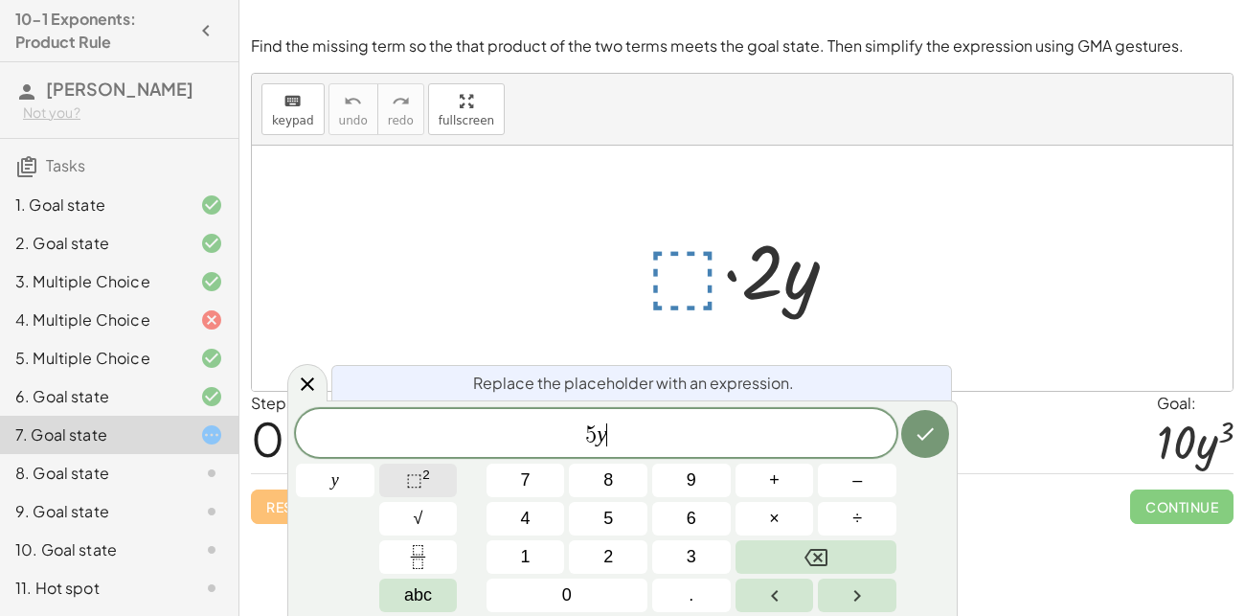
click at [426, 465] on button "⬚ 2" at bounding box center [418, 481] width 79 height 34
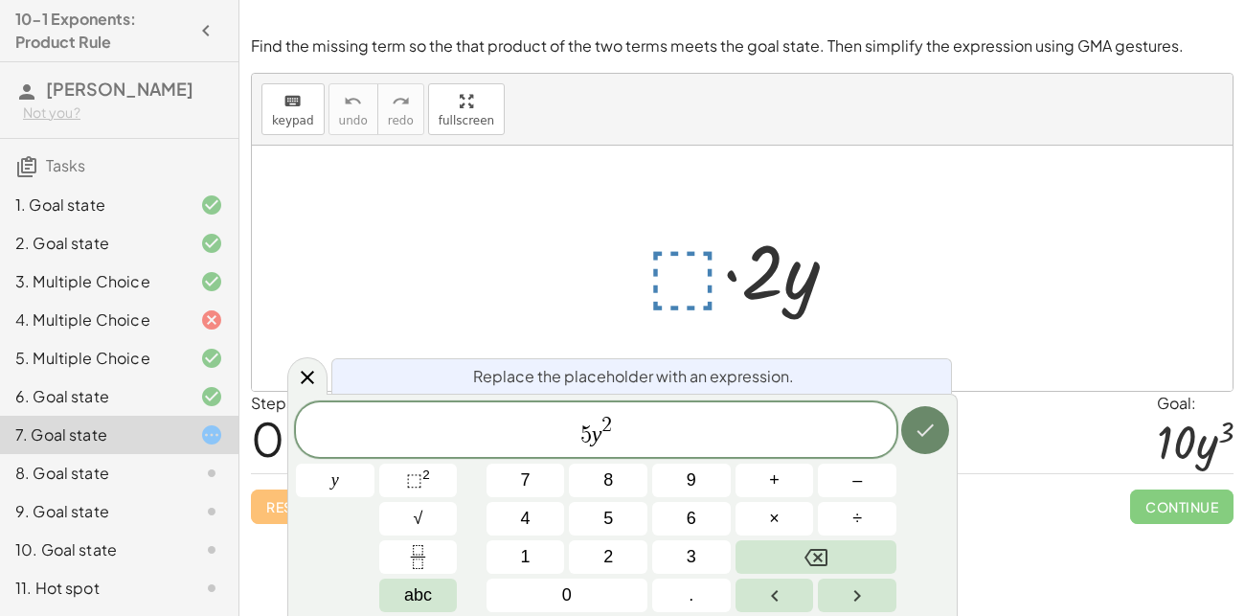
click at [942, 440] on button "Done" at bounding box center [925, 430] width 48 height 48
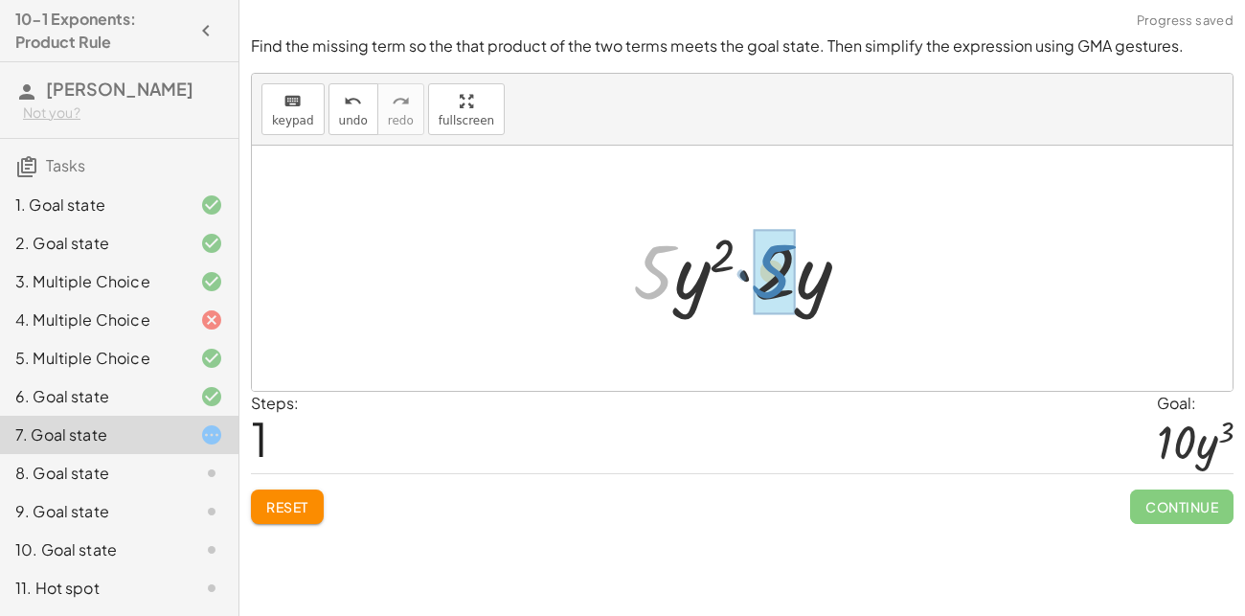
drag, startPoint x: 656, startPoint y: 278, endPoint x: 777, endPoint y: 277, distance: 120.7
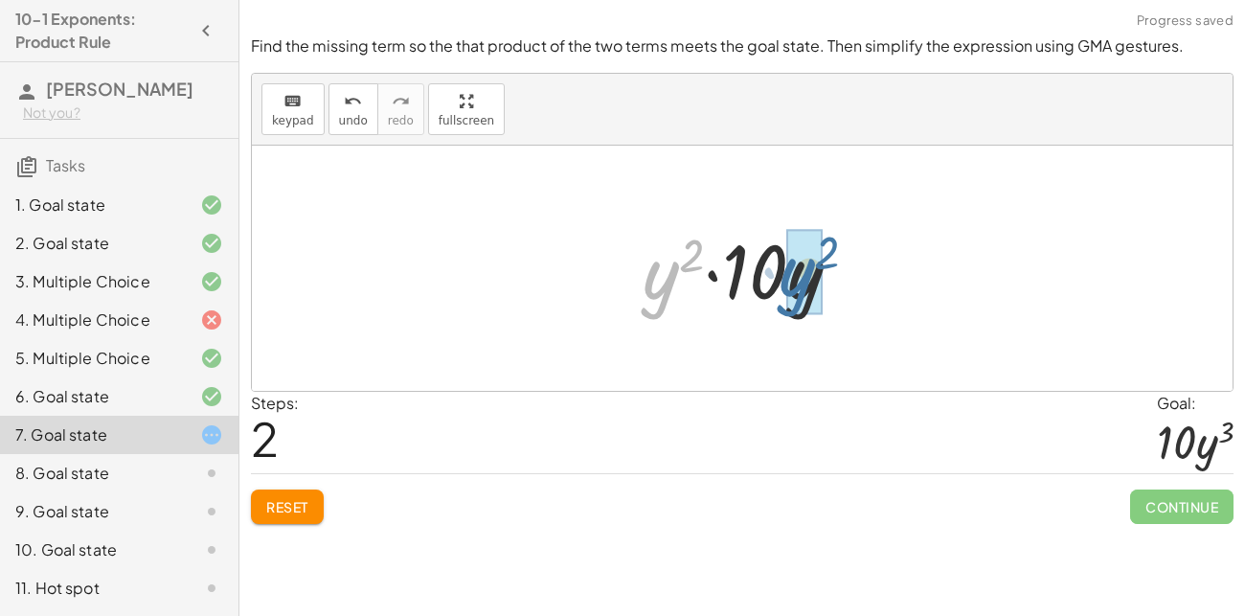
drag, startPoint x: 666, startPoint y: 279, endPoint x: 803, endPoint y: 276, distance: 137.0
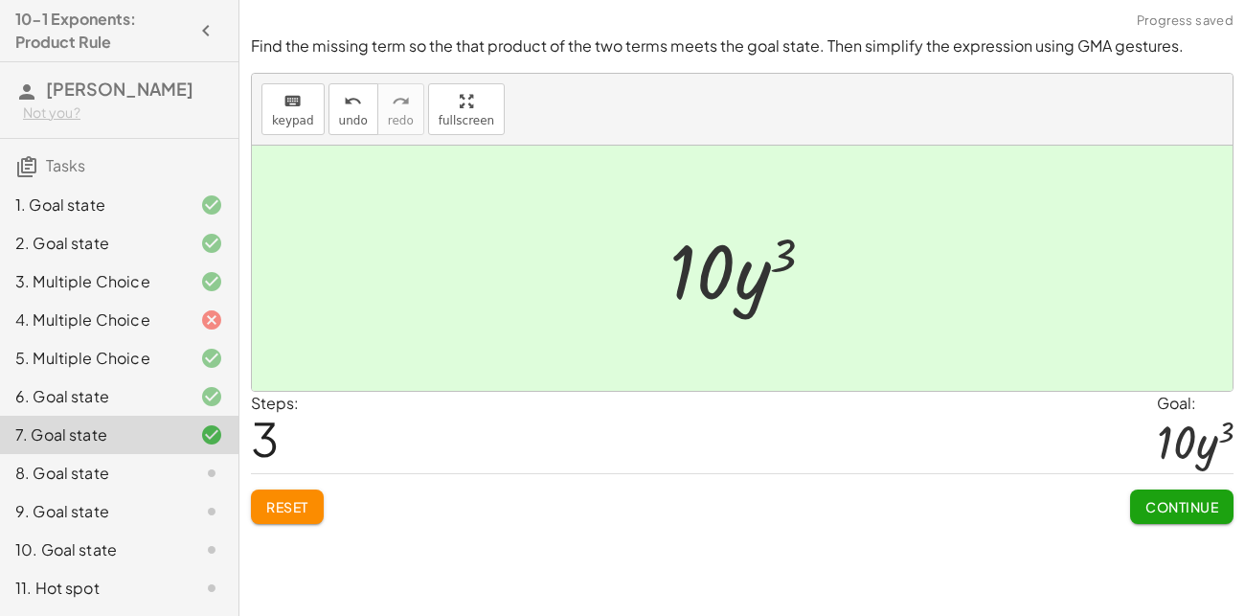
click at [1164, 496] on button "Continue" at bounding box center [1181, 506] width 103 height 34
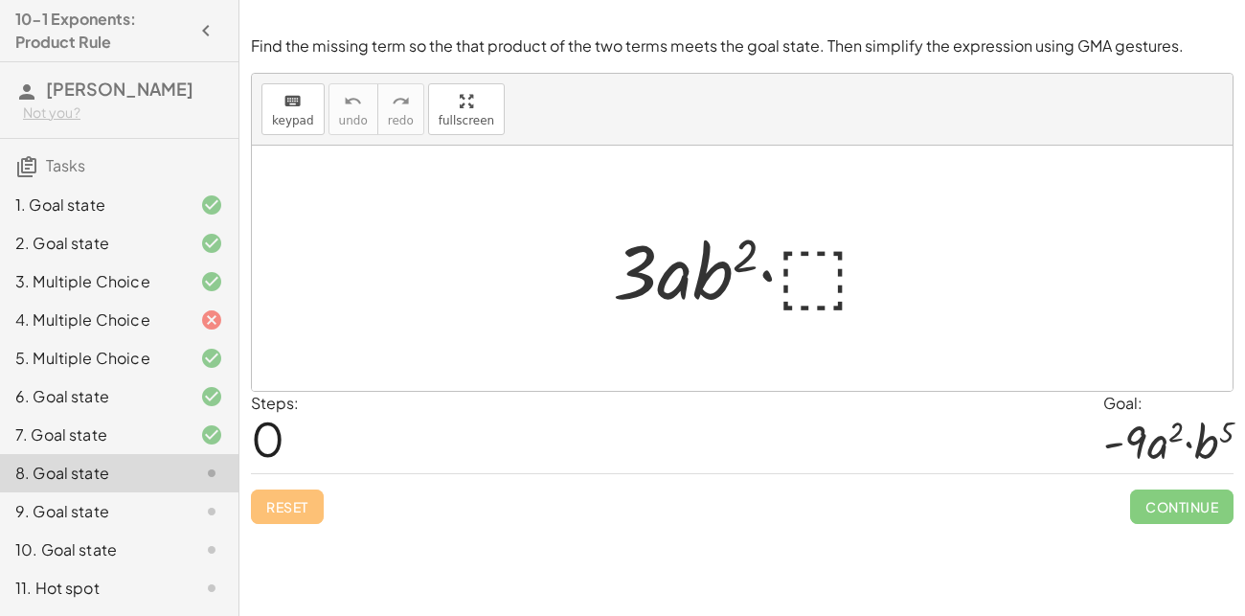
click at [801, 274] on div at bounding box center [749, 268] width 293 height 99
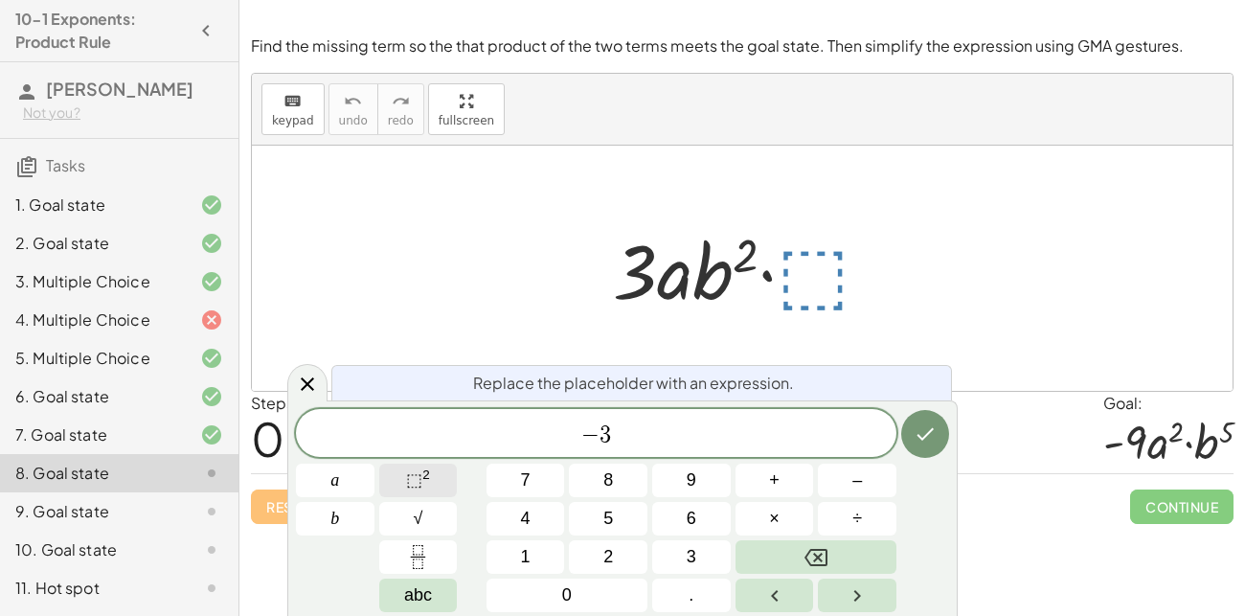
click at [417, 479] on span "⬚" at bounding box center [414, 479] width 16 height 19
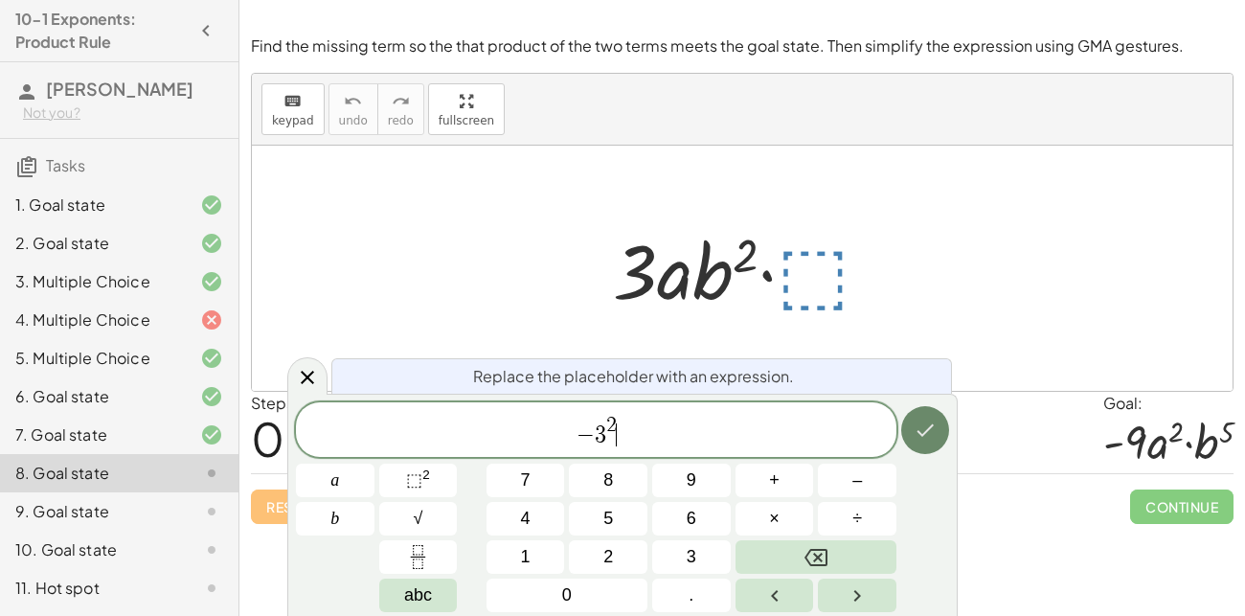
click at [918, 421] on icon "Done" at bounding box center [925, 429] width 23 height 23
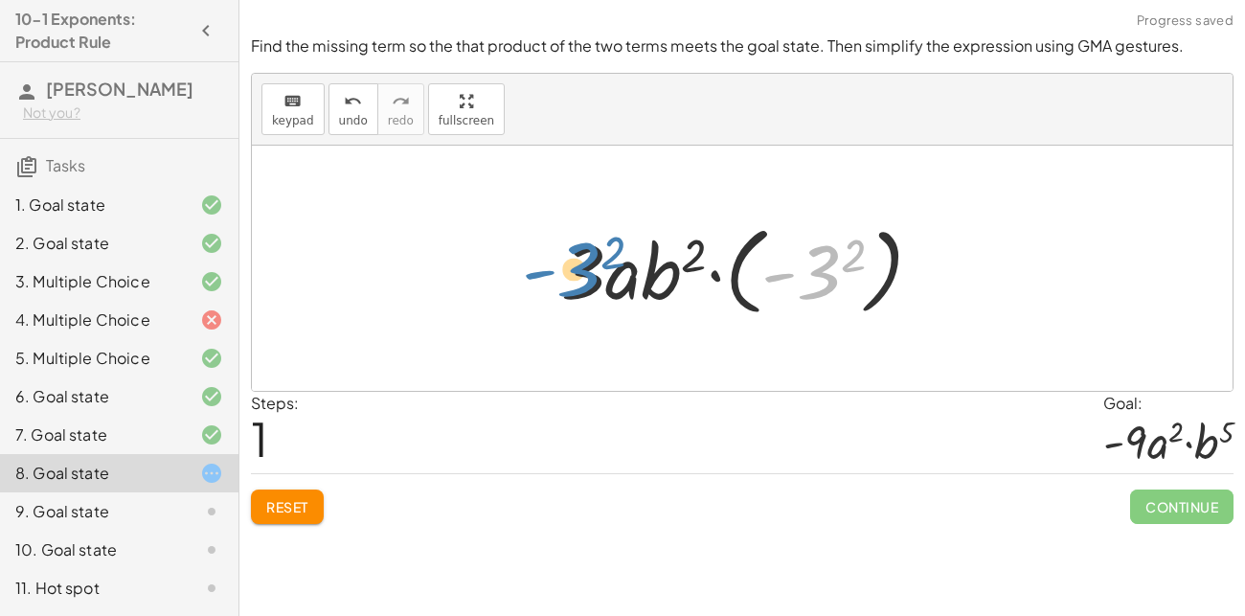
drag, startPoint x: 835, startPoint y: 267, endPoint x: 595, endPoint y: 264, distance: 240.4
click at [595, 264] on div at bounding box center [750, 268] width 396 height 106
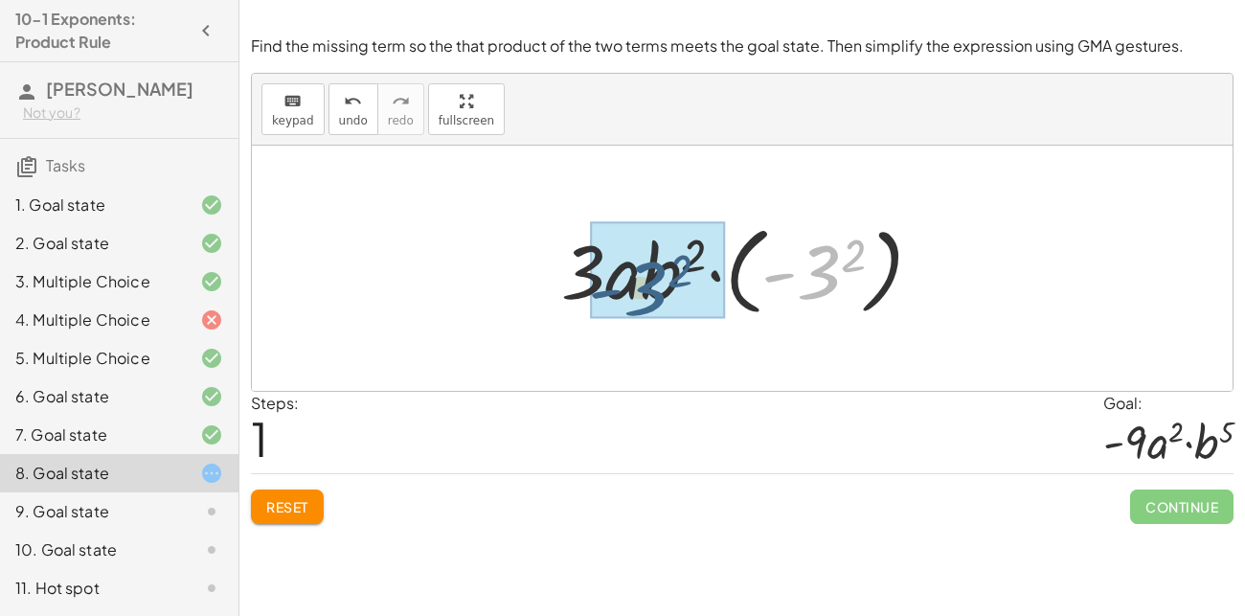
drag, startPoint x: 821, startPoint y: 265, endPoint x: 643, endPoint y: 282, distance: 178.9
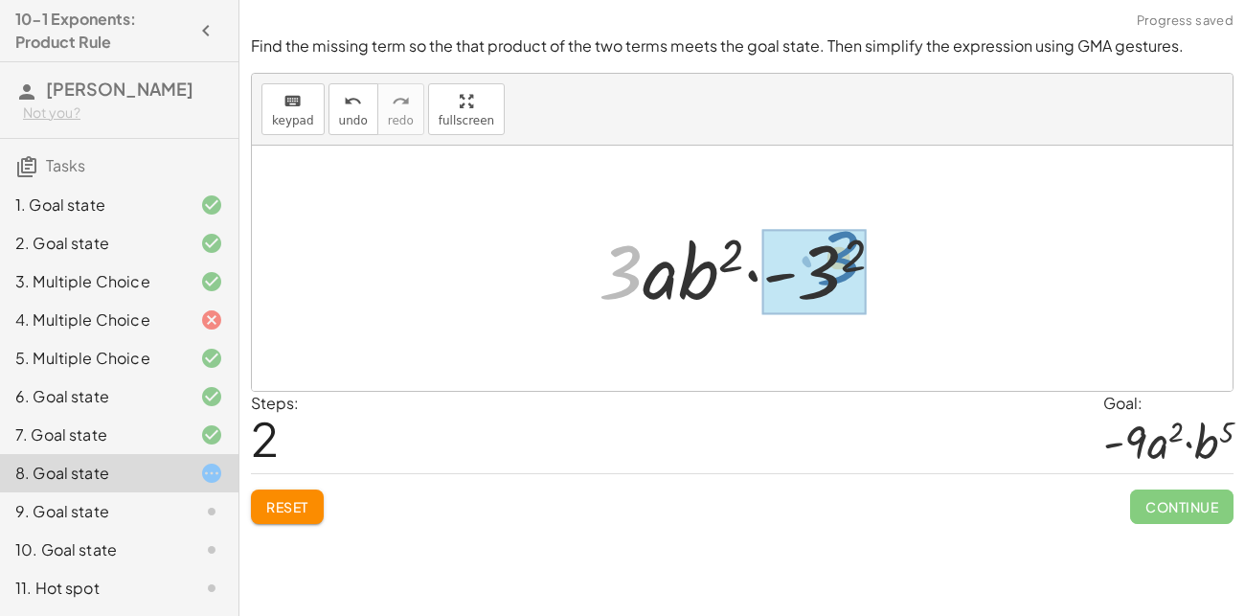
drag, startPoint x: 615, startPoint y: 272, endPoint x: 839, endPoint y: 259, distance: 224.5
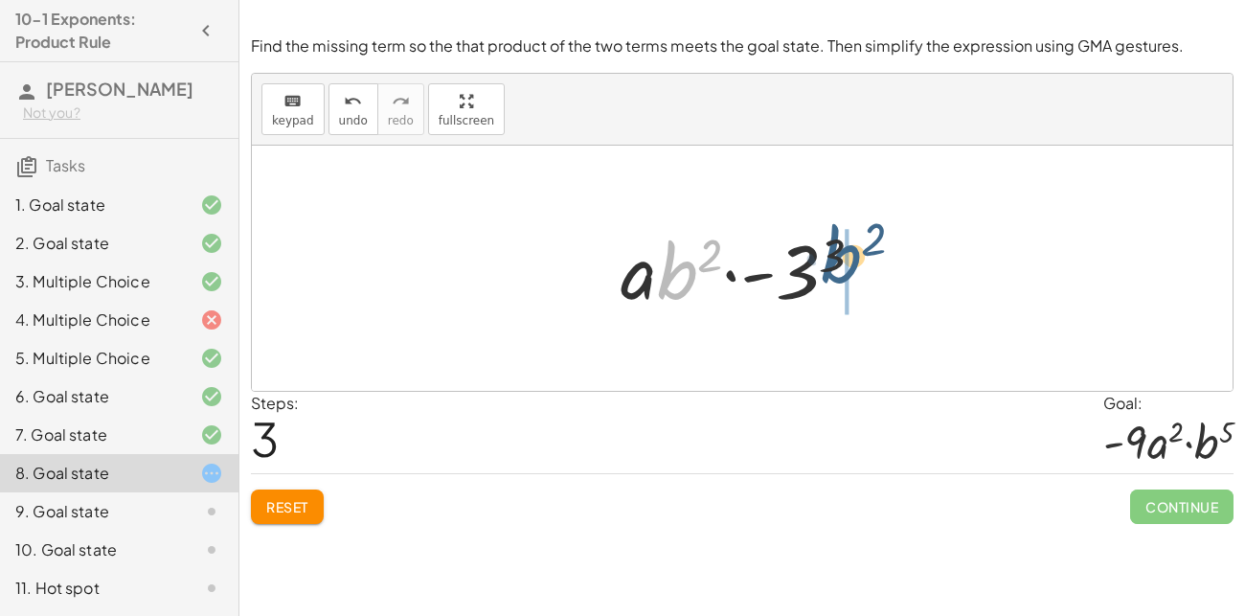
drag, startPoint x: 673, startPoint y: 272, endPoint x: 848, endPoint y: 256, distance: 176.0
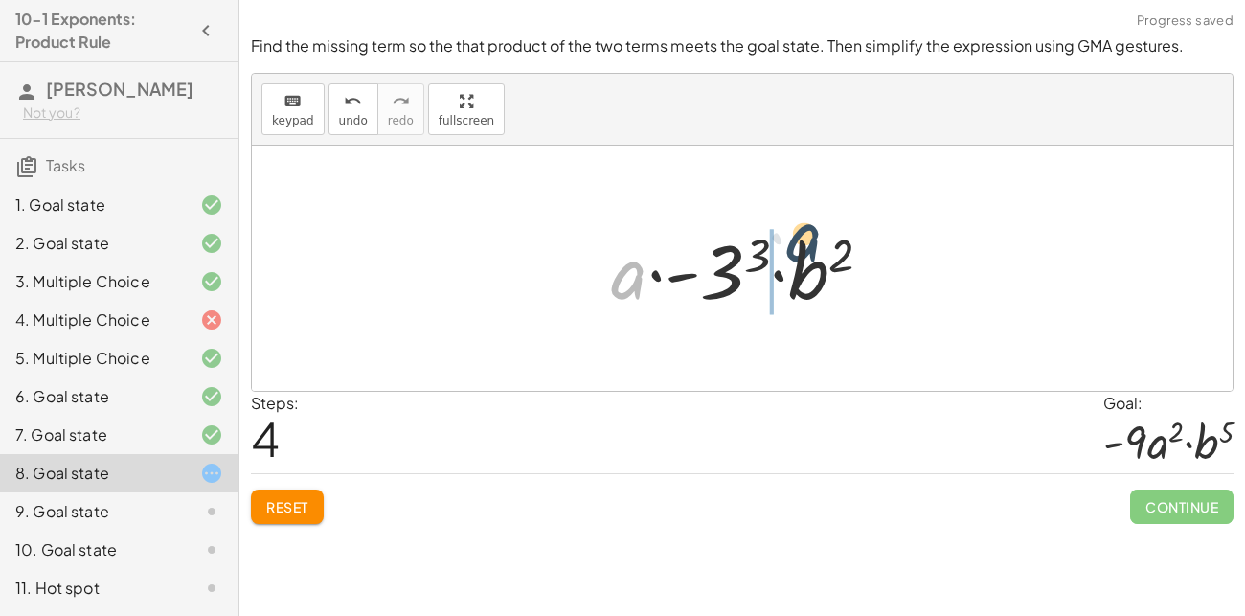
drag, startPoint x: 629, startPoint y: 268, endPoint x: 814, endPoint y: 228, distance: 189.2
click at [814, 228] on div at bounding box center [749, 268] width 296 height 99
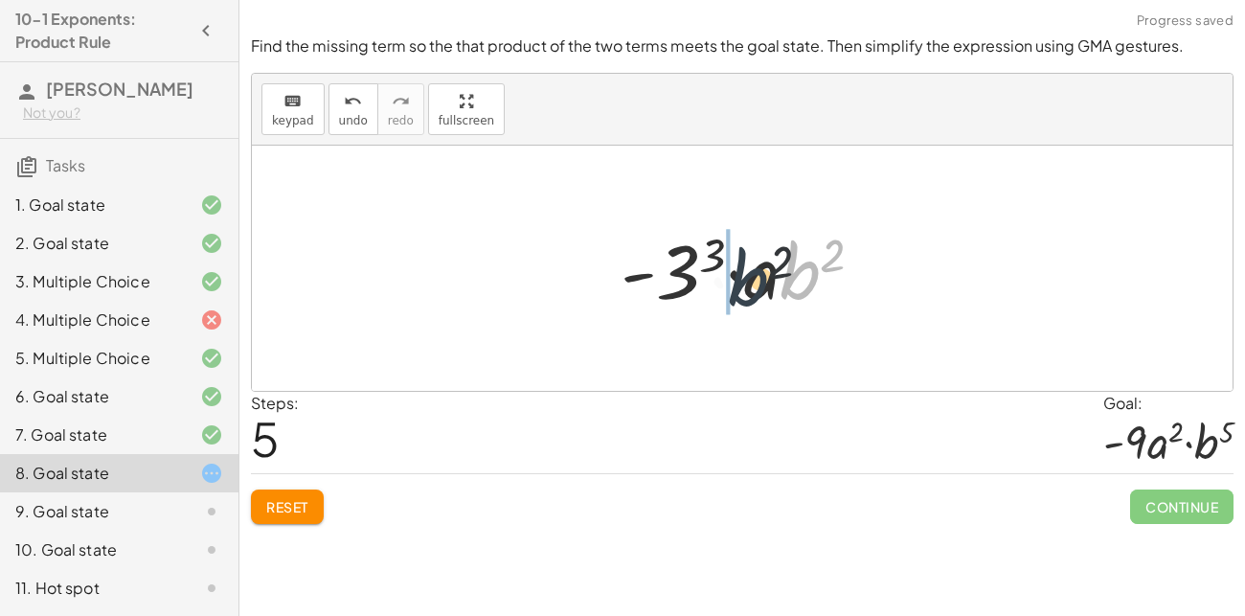
drag, startPoint x: 792, startPoint y: 260, endPoint x: 731, endPoint y: 267, distance: 61.8
click at [731, 267] on div at bounding box center [750, 268] width 278 height 99
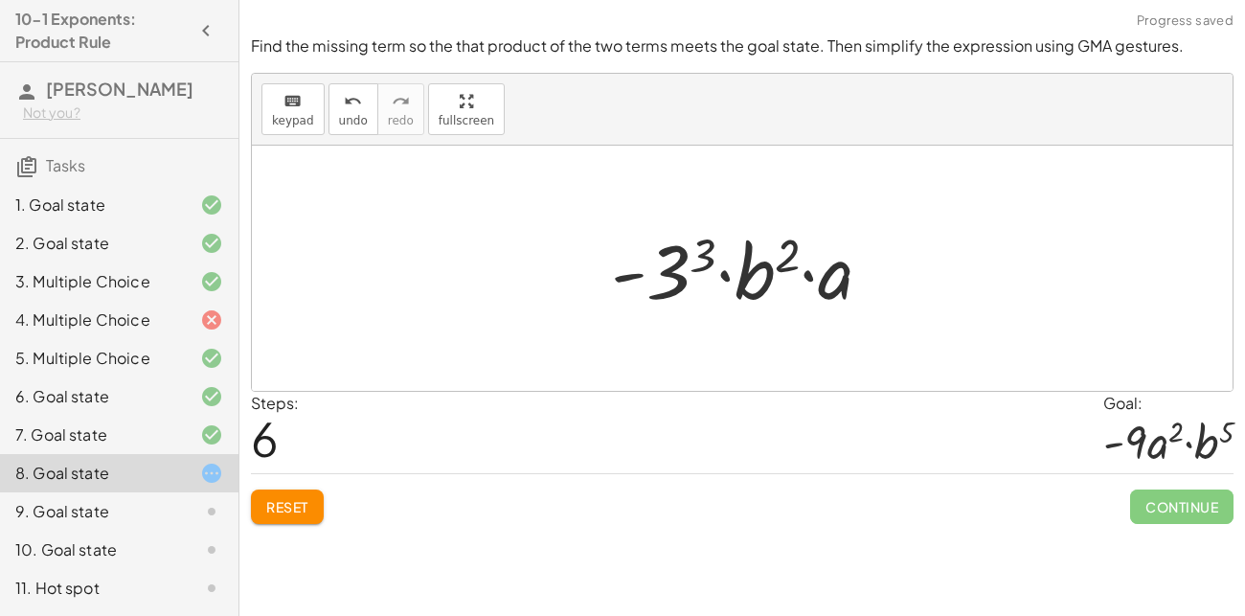
click at [316, 489] on button "Reset" at bounding box center [287, 506] width 73 height 34
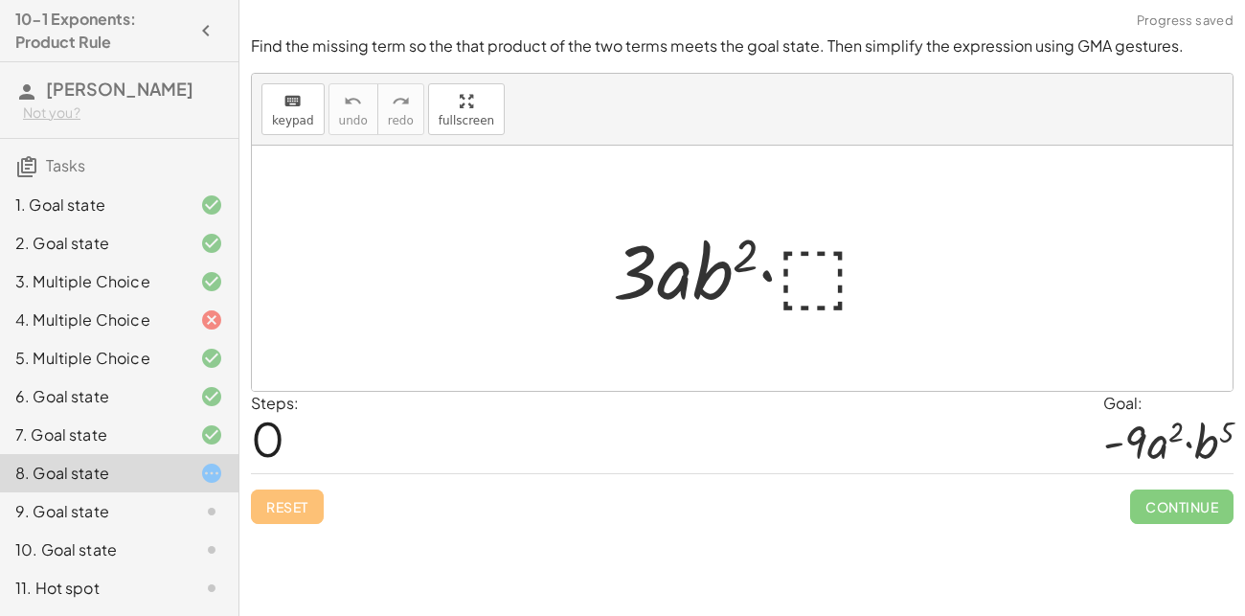
click at [835, 275] on div at bounding box center [749, 268] width 293 height 99
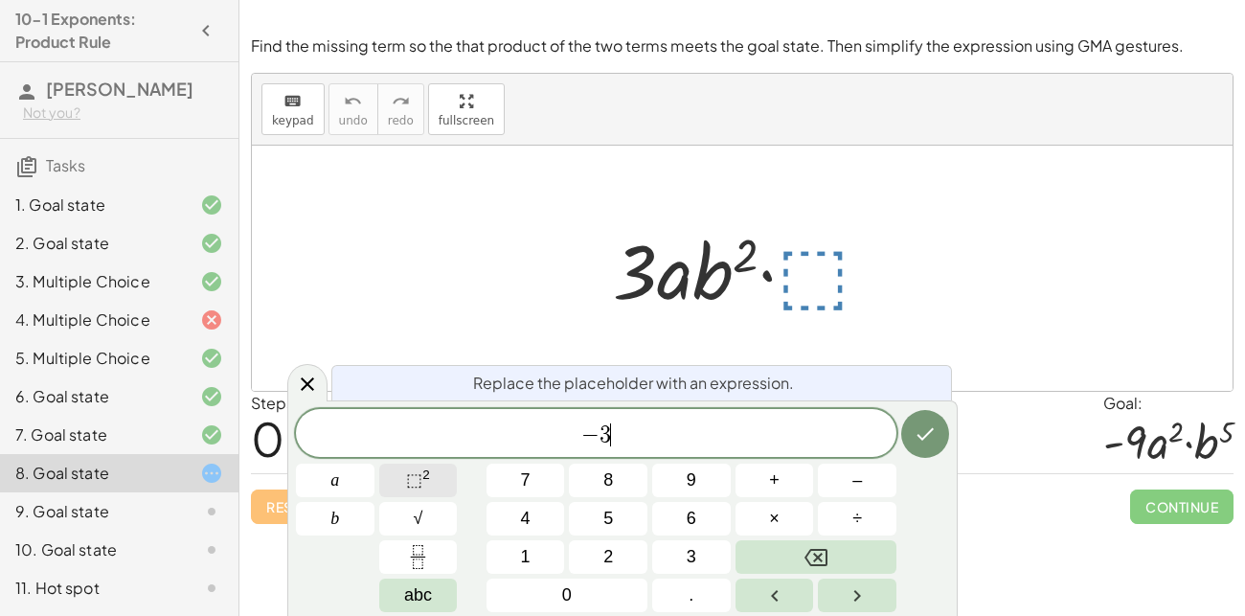
click at [406, 479] on span "⬚" at bounding box center [414, 479] width 16 height 19
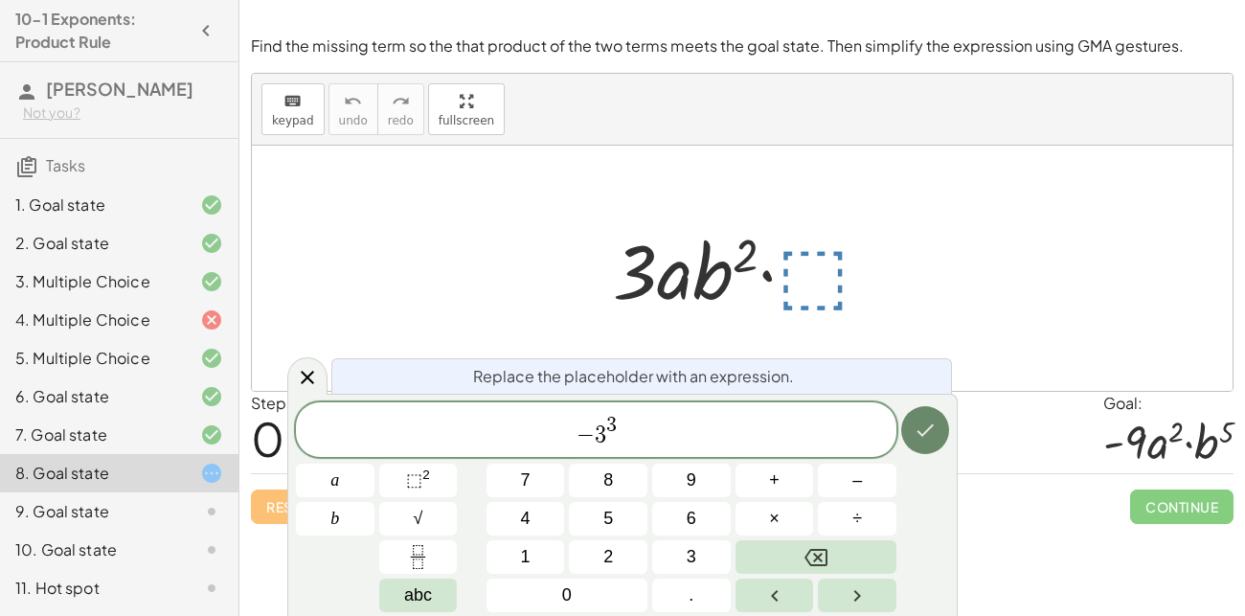
click at [919, 422] on icon "Done" at bounding box center [925, 429] width 23 height 23
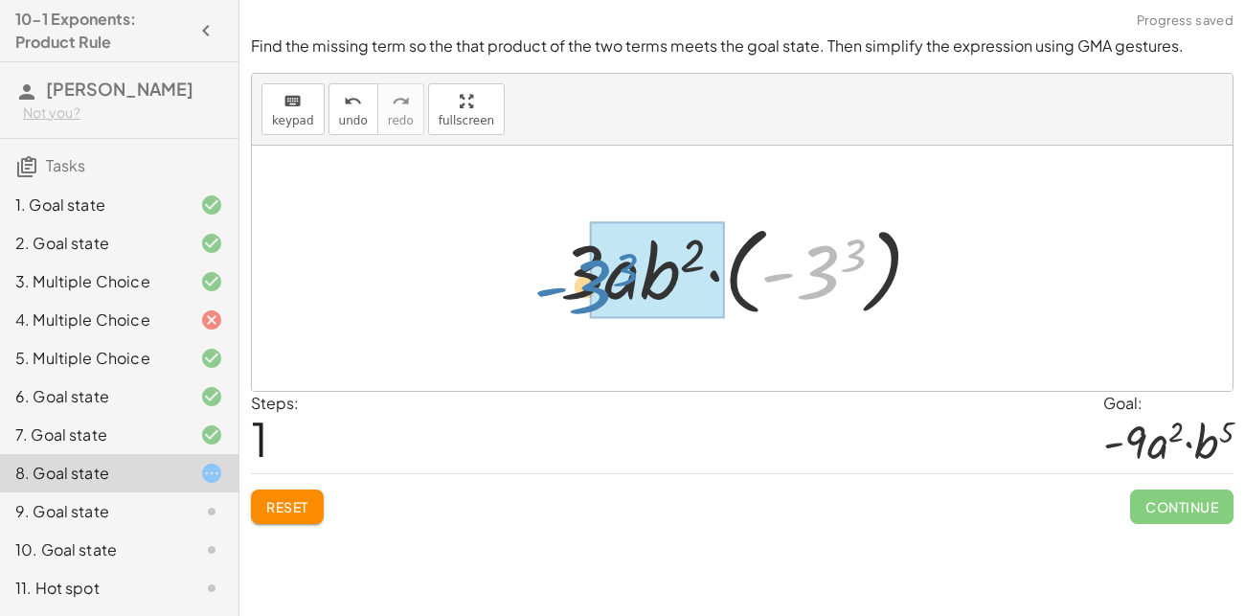
drag, startPoint x: 833, startPoint y: 277, endPoint x: 605, endPoint y: 291, distance: 228.4
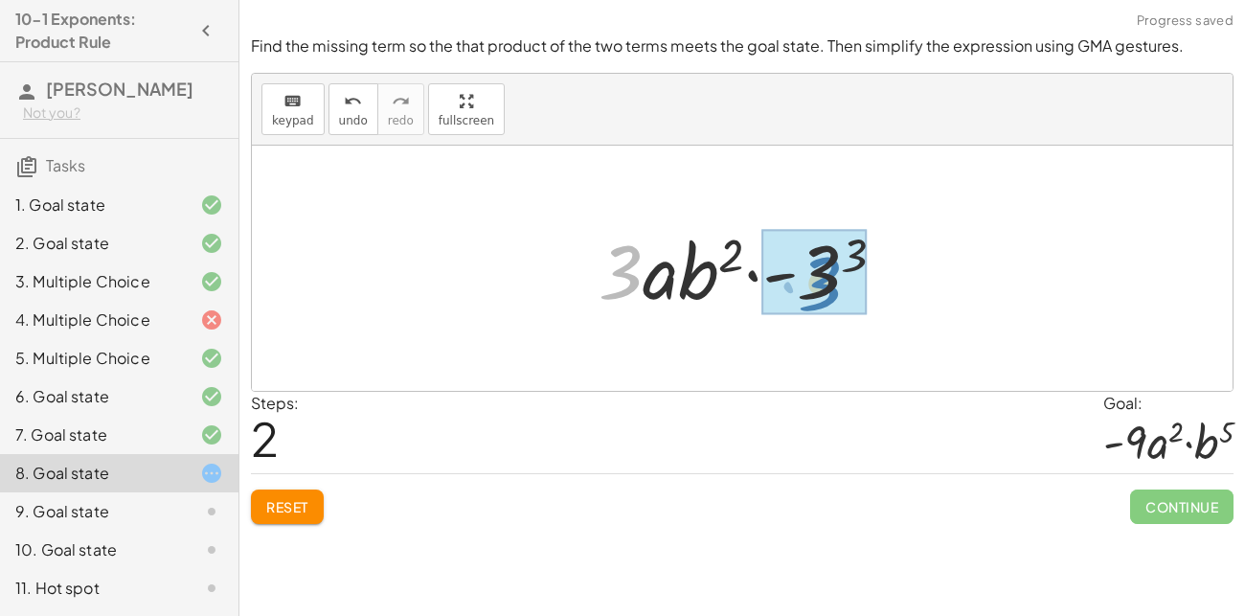
drag, startPoint x: 623, startPoint y: 274, endPoint x: 821, endPoint y: 283, distance: 197.5
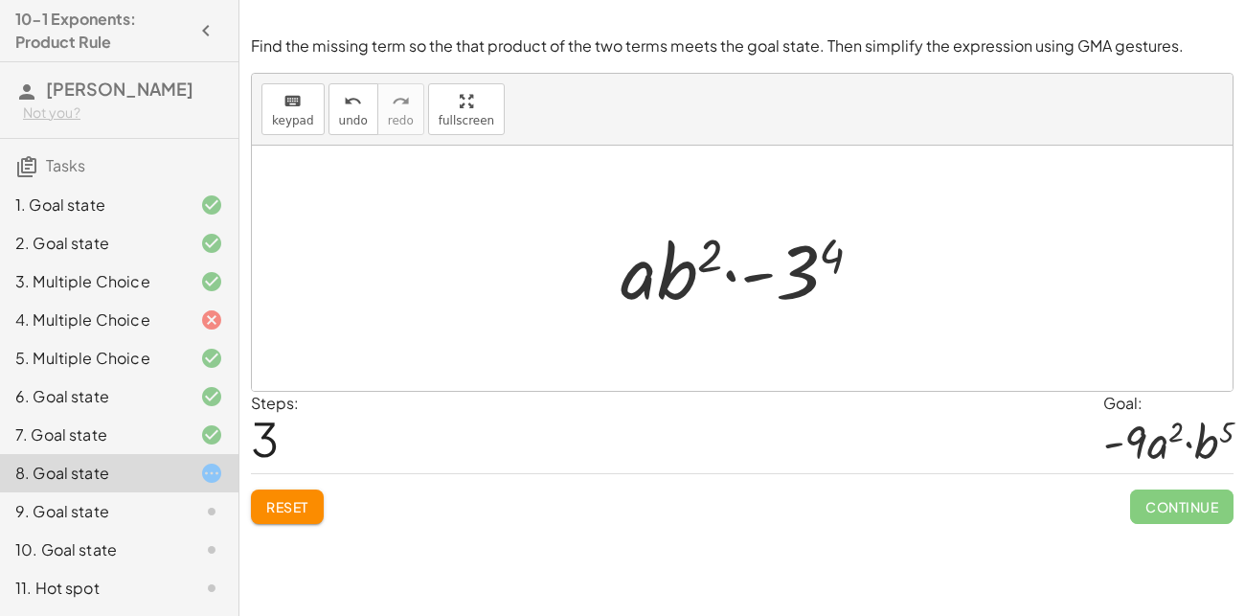
click at [268, 500] on span "Reset" at bounding box center [287, 506] width 42 height 17
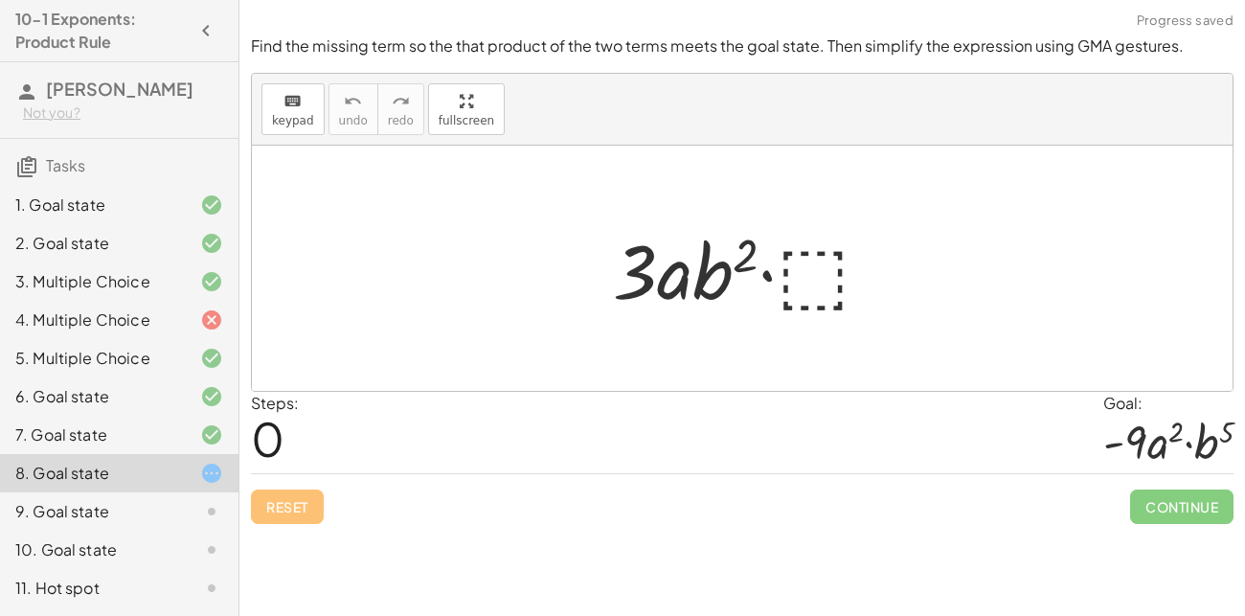
click at [835, 238] on div at bounding box center [749, 268] width 293 height 99
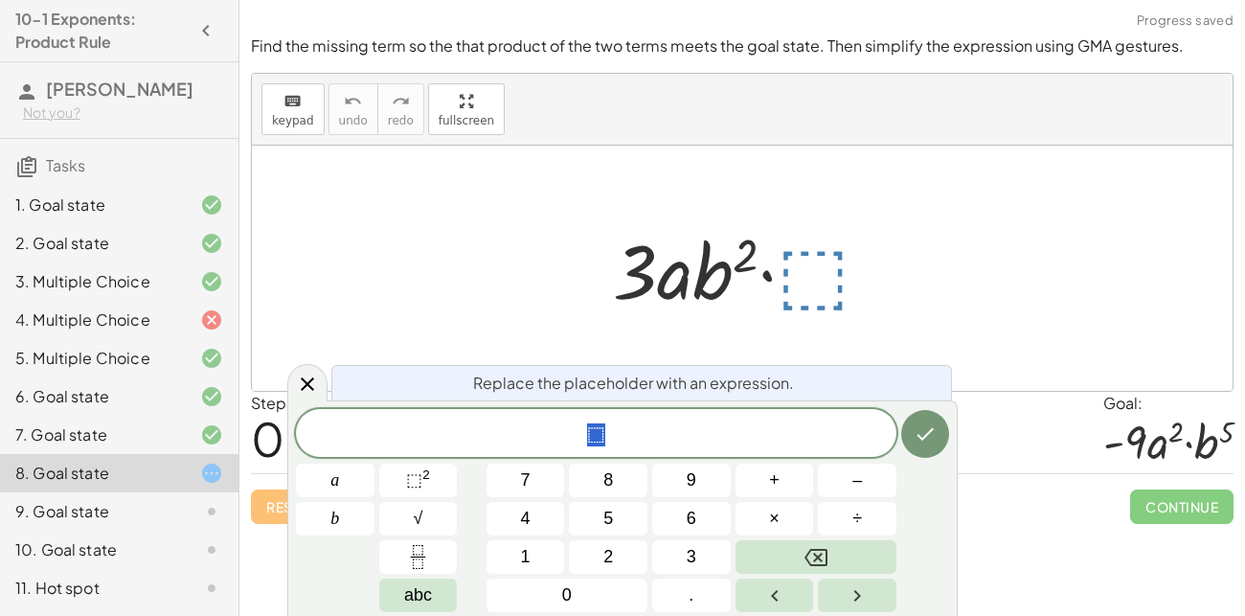
click at [830, 244] on div at bounding box center [749, 268] width 293 height 99
click at [424, 475] on sup "2" at bounding box center [426, 474] width 8 height 14
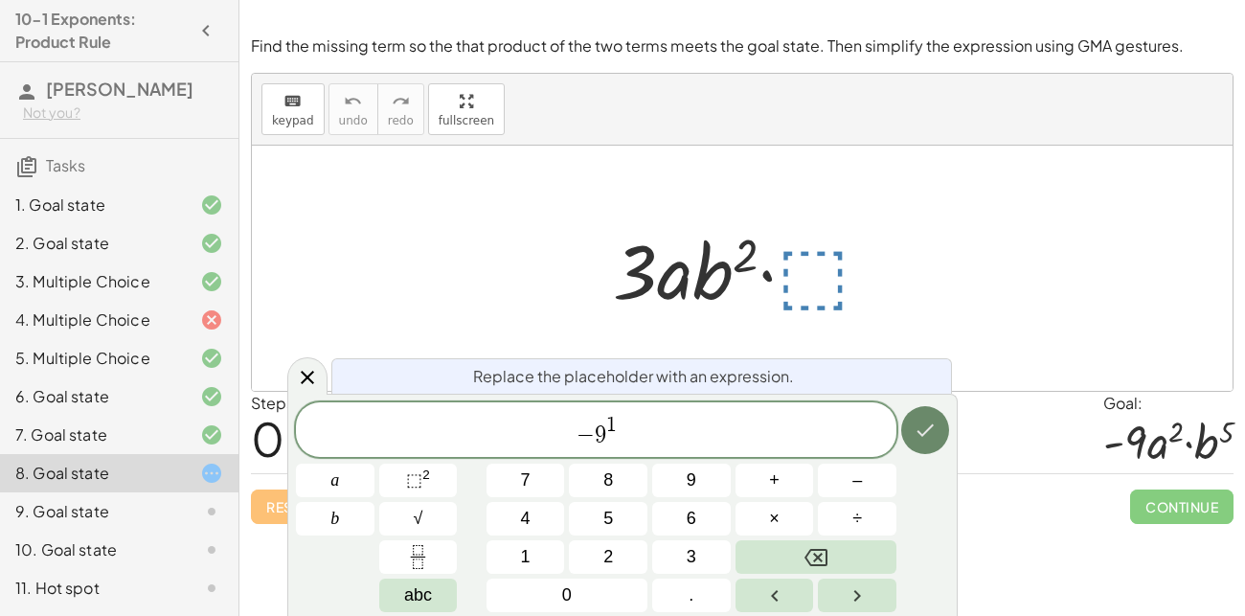
click at [938, 440] on button "Done" at bounding box center [925, 430] width 48 height 48
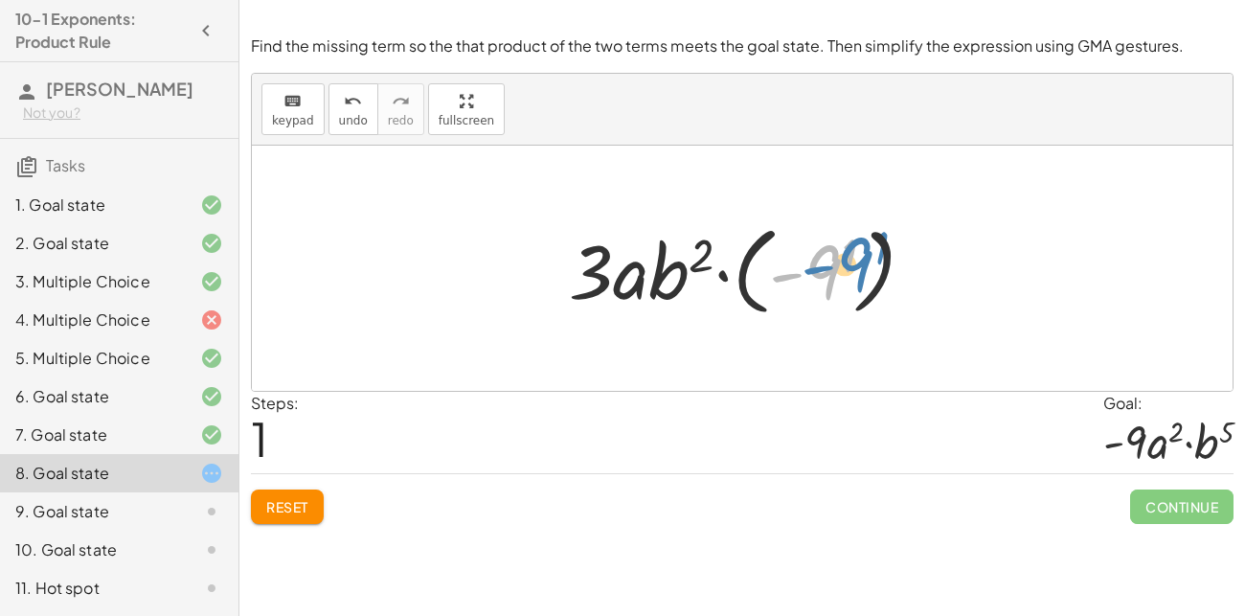
drag, startPoint x: 833, startPoint y: 273, endPoint x: 860, endPoint y: 265, distance: 27.9
click at [860, 265] on div at bounding box center [749, 268] width 380 height 106
drag, startPoint x: 599, startPoint y: 271, endPoint x: 836, endPoint y: 275, distance: 236.6
click at [836, 275] on div at bounding box center [749, 268] width 380 height 106
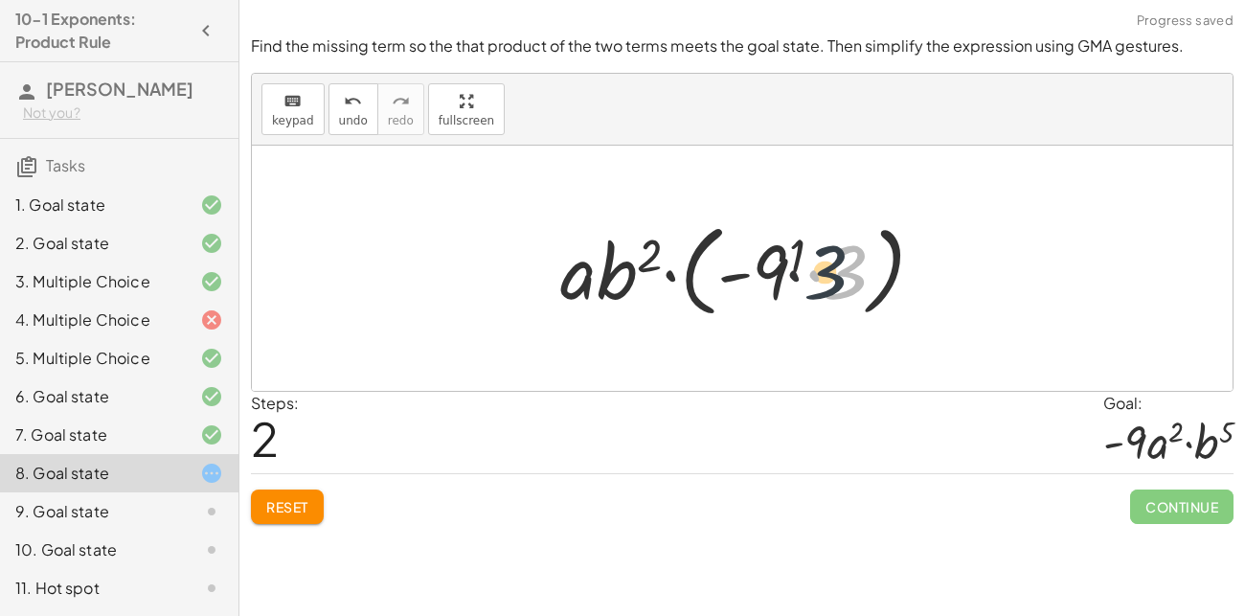
drag, startPoint x: 836, startPoint y: 275, endPoint x: 810, endPoint y: 275, distance: 25.9
click at [810, 275] on div at bounding box center [750, 269] width 398 height 110
drag, startPoint x: 652, startPoint y: 255, endPoint x: 800, endPoint y: 239, distance: 148.3
click at [800, 239] on div at bounding box center [750, 269] width 398 height 110
drag, startPoint x: 601, startPoint y: 274, endPoint x: 582, endPoint y: 290, distance: 25.1
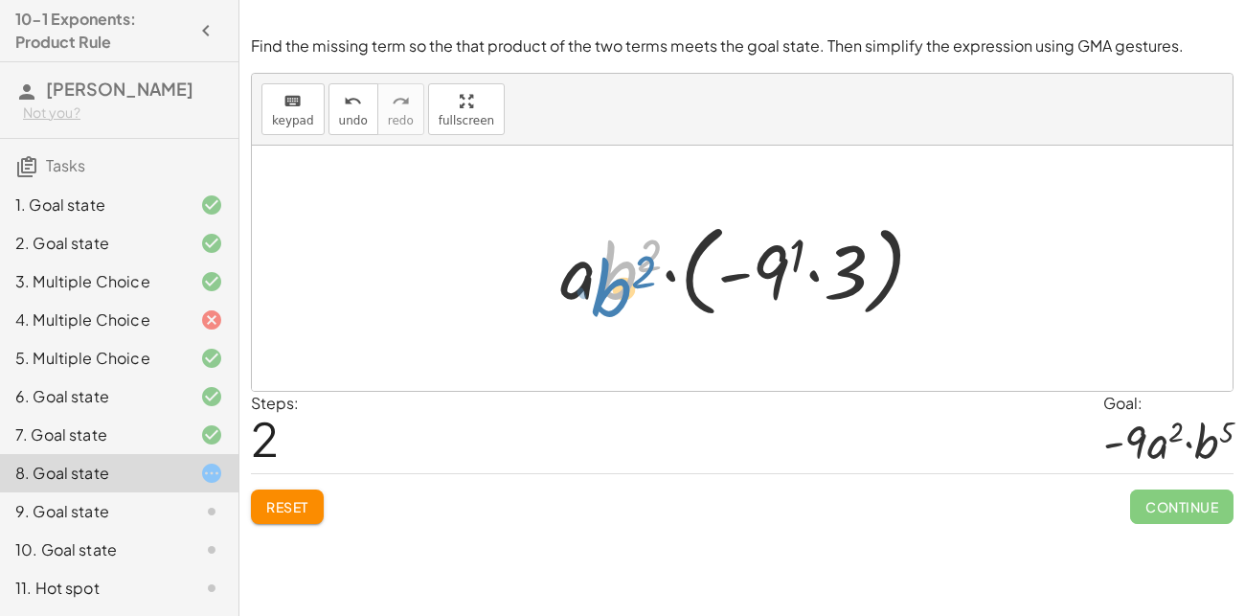
click at [582, 290] on div at bounding box center [750, 269] width 398 height 110
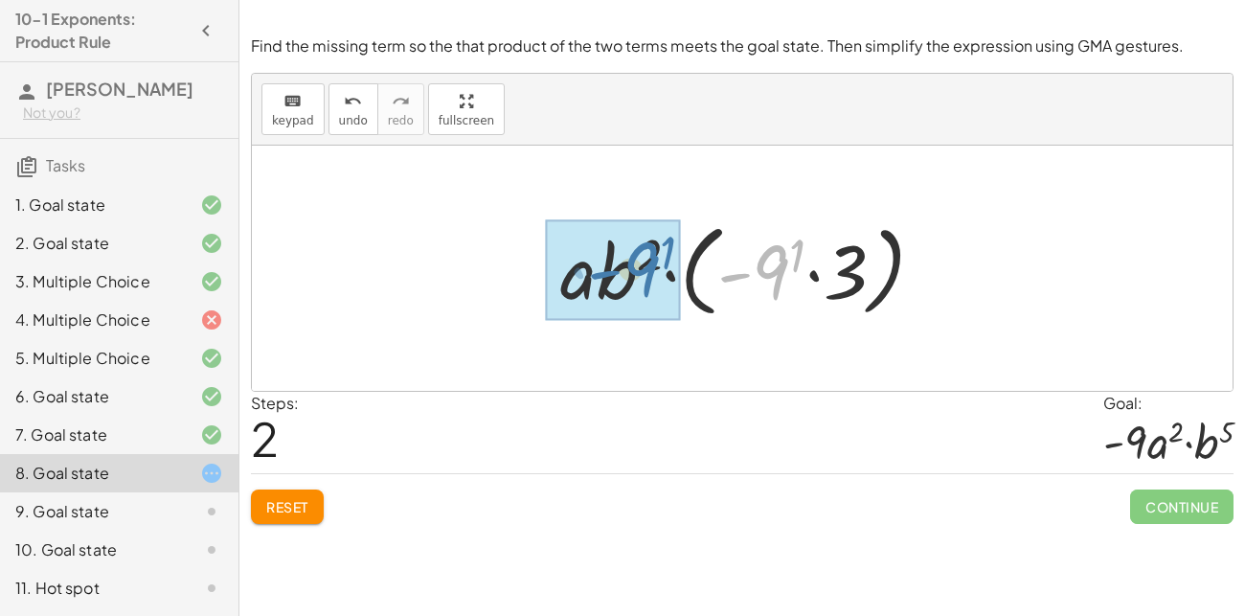
drag, startPoint x: 760, startPoint y: 260, endPoint x: 610, endPoint y: 260, distance: 150.4
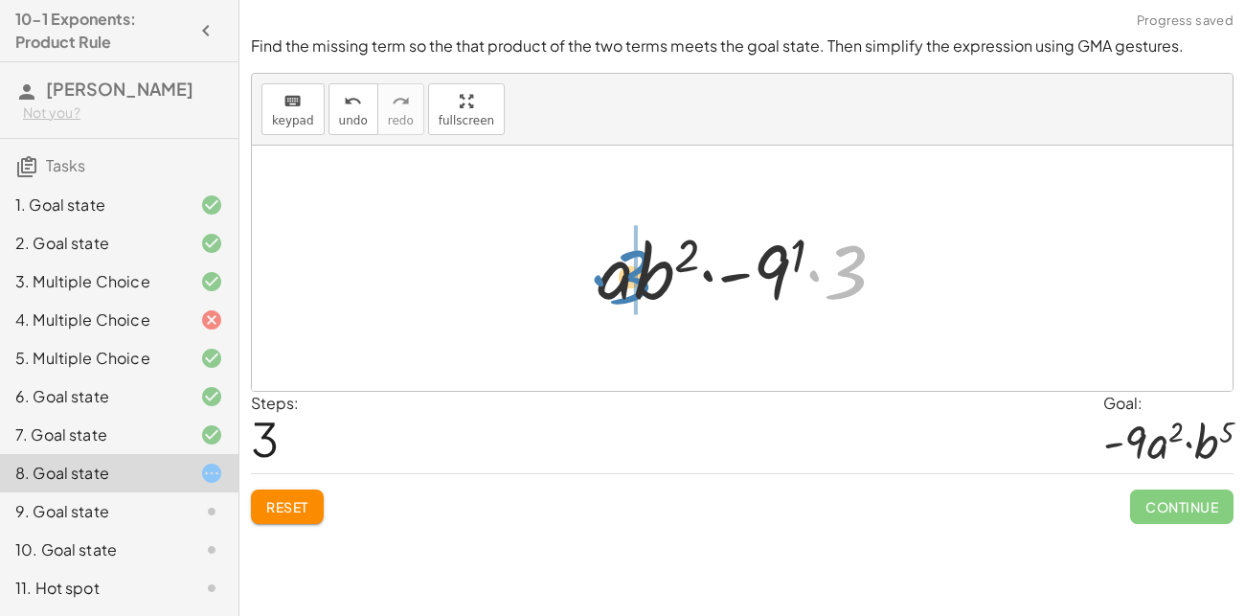
drag, startPoint x: 856, startPoint y: 267, endPoint x: 641, endPoint y: 272, distance: 215.5
click at [641, 272] on div at bounding box center [749, 268] width 323 height 99
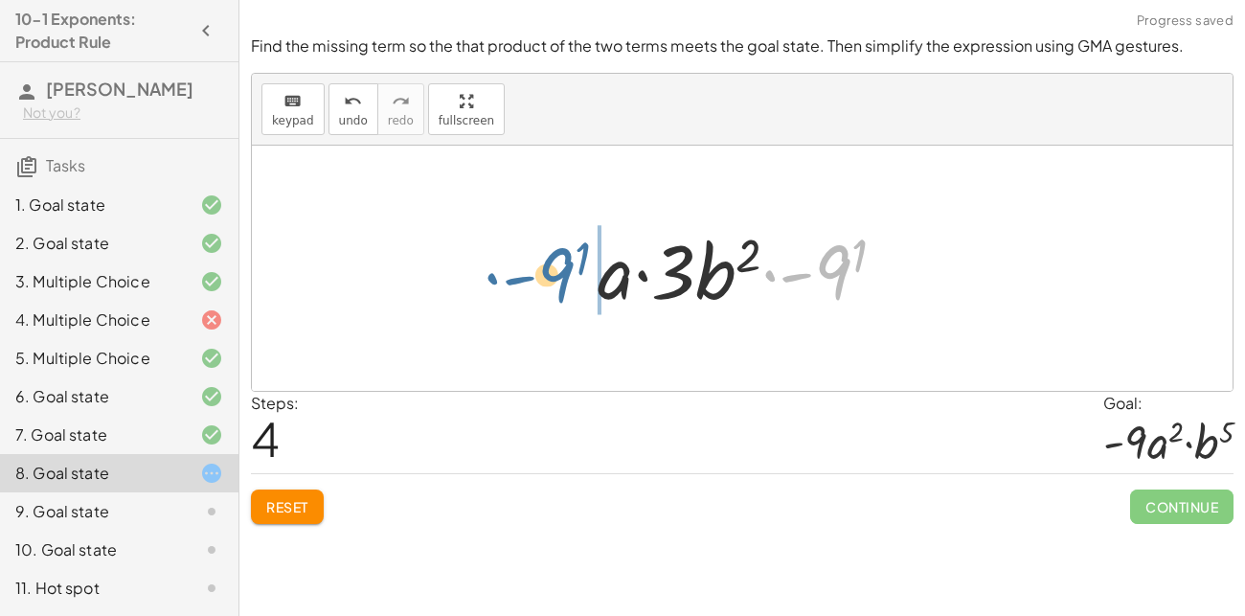
drag, startPoint x: 836, startPoint y: 260, endPoint x: 557, endPoint y: 263, distance: 278.7
click at [557, 263] on div "· 3 · a · b 2 · ⬚ · 3 · a · b 2 · ( - 9 1 ) · a · b 2 · ( · - 9 1 · 3 ) · a · b…" at bounding box center [742, 268] width 981 height 245
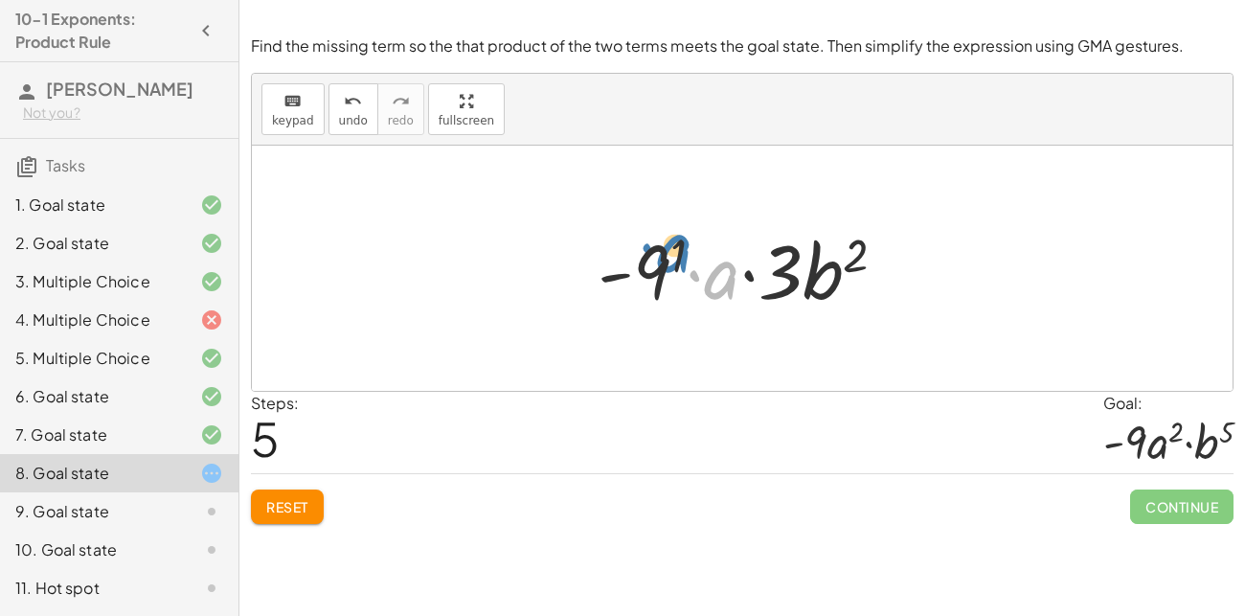
drag, startPoint x: 727, startPoint y: 275, endPoint x: 680, endPoint y: 248, distance: 54.0
click at [680, 248] on div at bounding box center [749, 268] width 323 height 99
drag, startPoint x: 678, startPoint y: 250, endPoint x: 745, endPoint y: 279, distance: 72.9
click at [745, 279] on div at bounding box center [749, 268] width 323 height 99
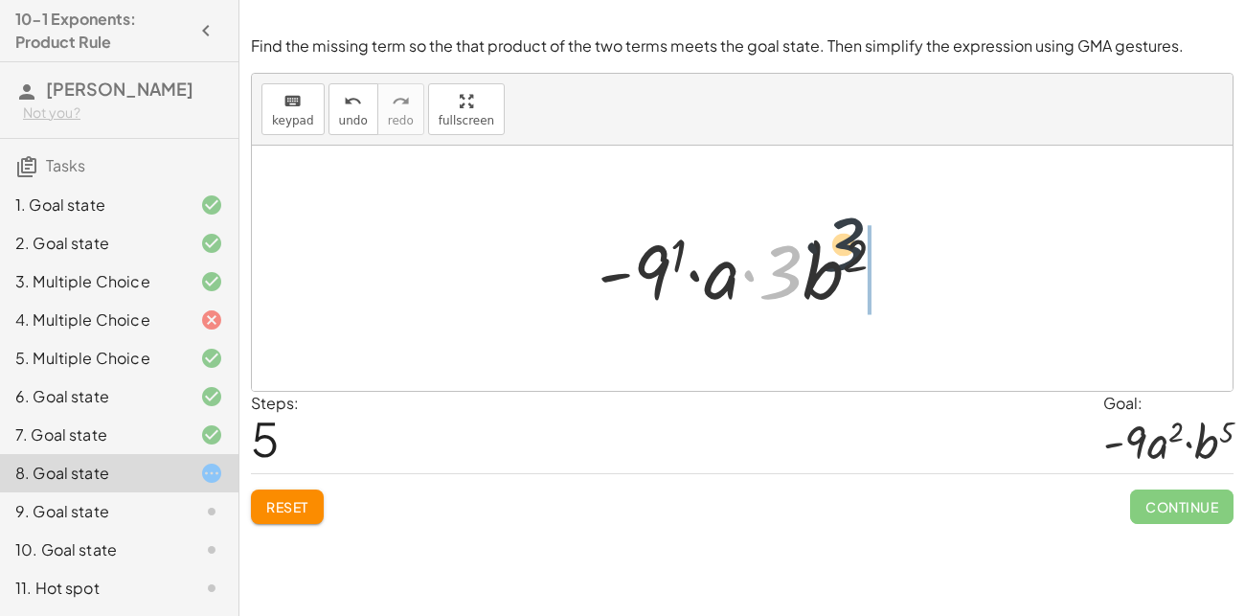
drag, startPoint x: 789, startPoint y: 279, endPoint x: 857, endPoint y: 253, distance: 72.7
click at [857, 253] on div at bounding box center [749, 268] width 323 height 99
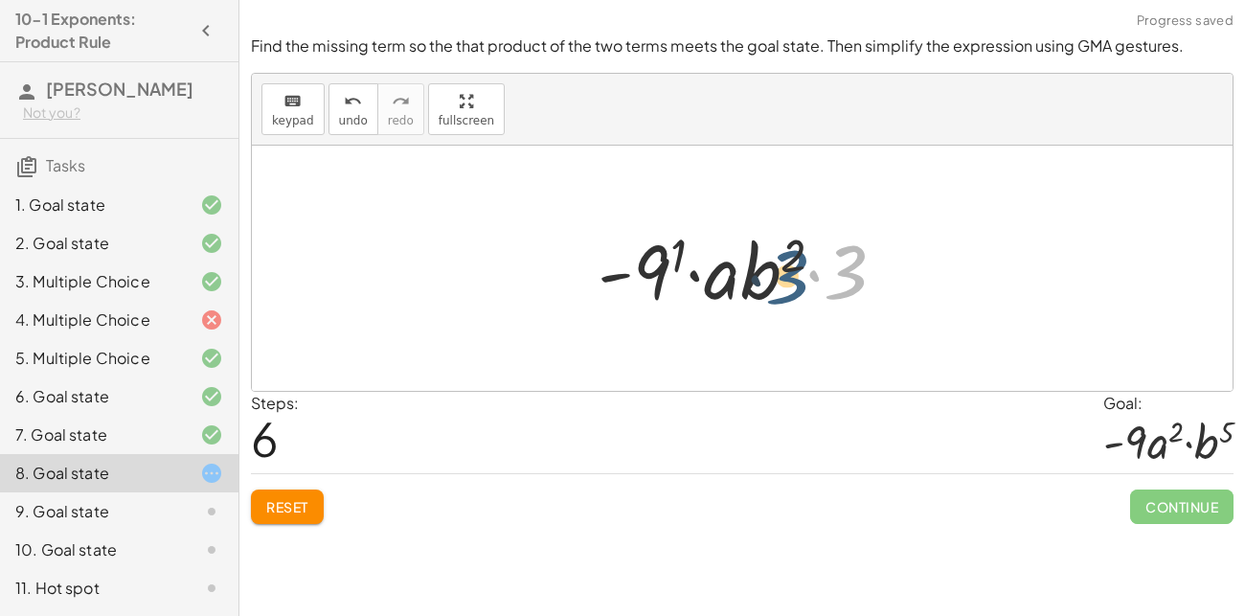
drag, startPoint x: 850, startPoint y: 260, endPoint x: 789, endPoint y: 263, distance: 61.4
click at [789, 263] on div at bounding box center [749, 268] width 323 height 99
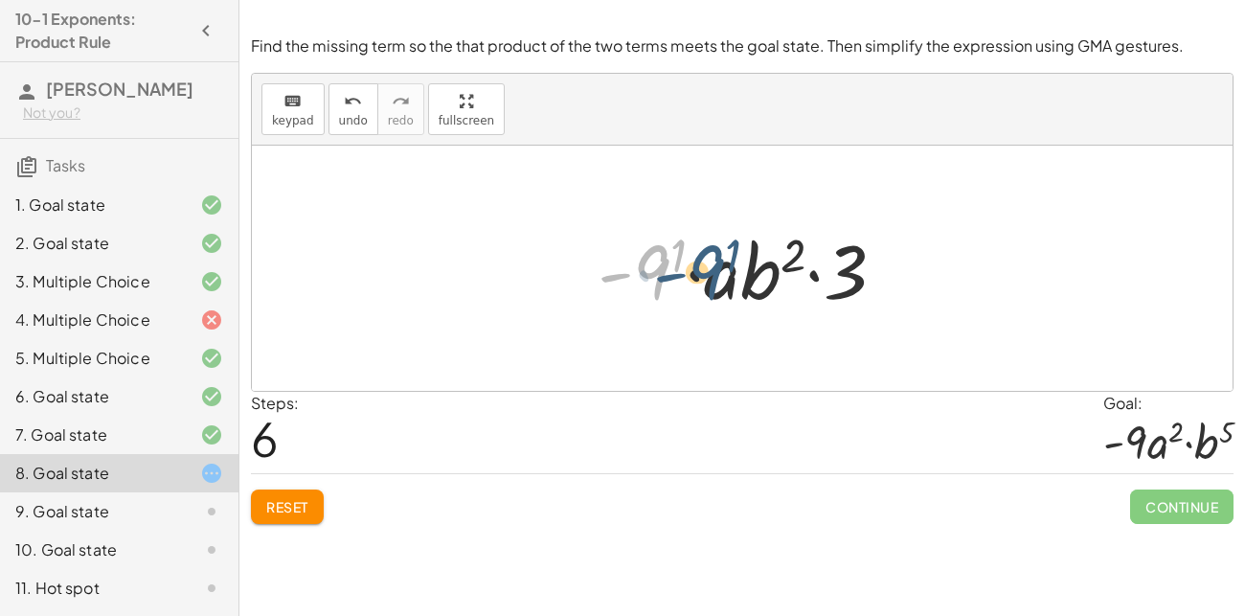
drag, startPoint x: 667, startPoint y: 263, endPoint x: 775, endPoint y: 263, distance: 107.3
click at [775, 263] on div at bounding box center [749, 268] width 323 height 99
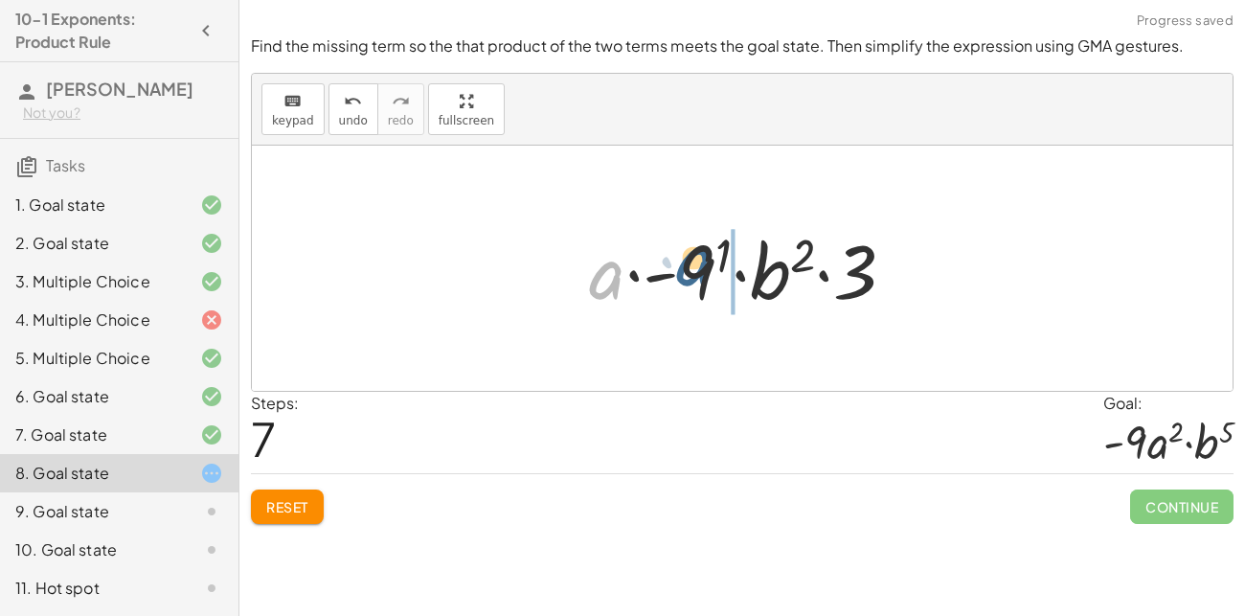
drag, startPoint x: 613, startPoint y: 274, endPoint x: 703, endPoint y: 260, distance: 91.2
click at [703, 260] on div at bounding box center [749, 268] width 341 height 99
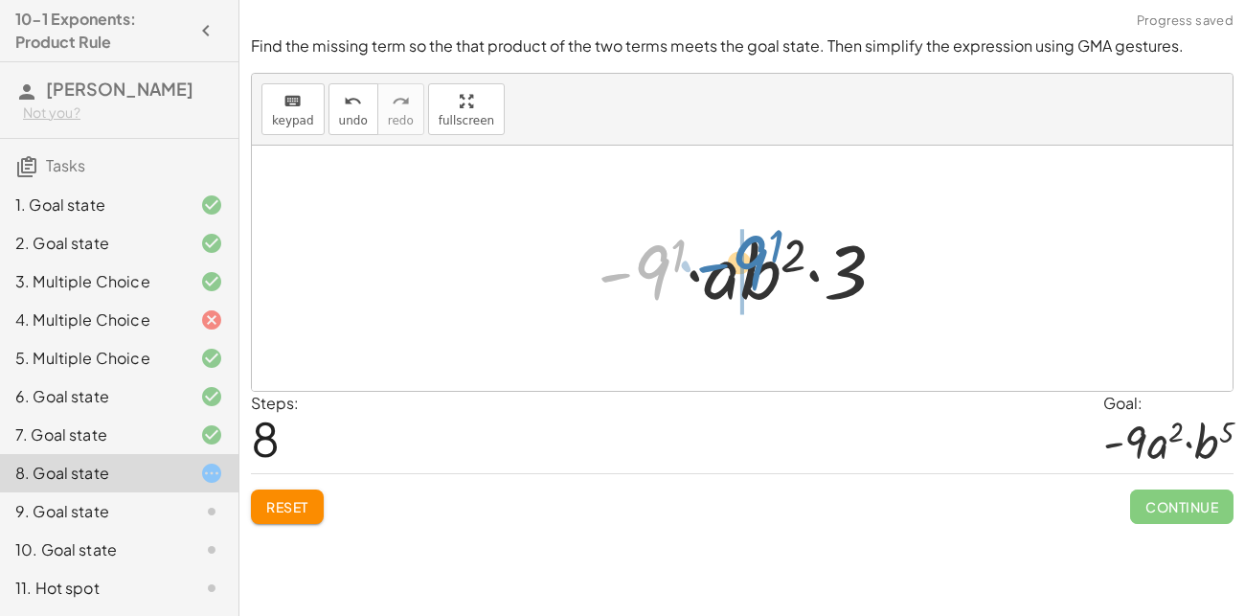
drag, startPoint x: 654, startPoint y: 258, endPoint x: 758, endPoint y: 247, distance: 104.0
click at [758, 247] on div at bounding box center [749, 268] width 323 height 99
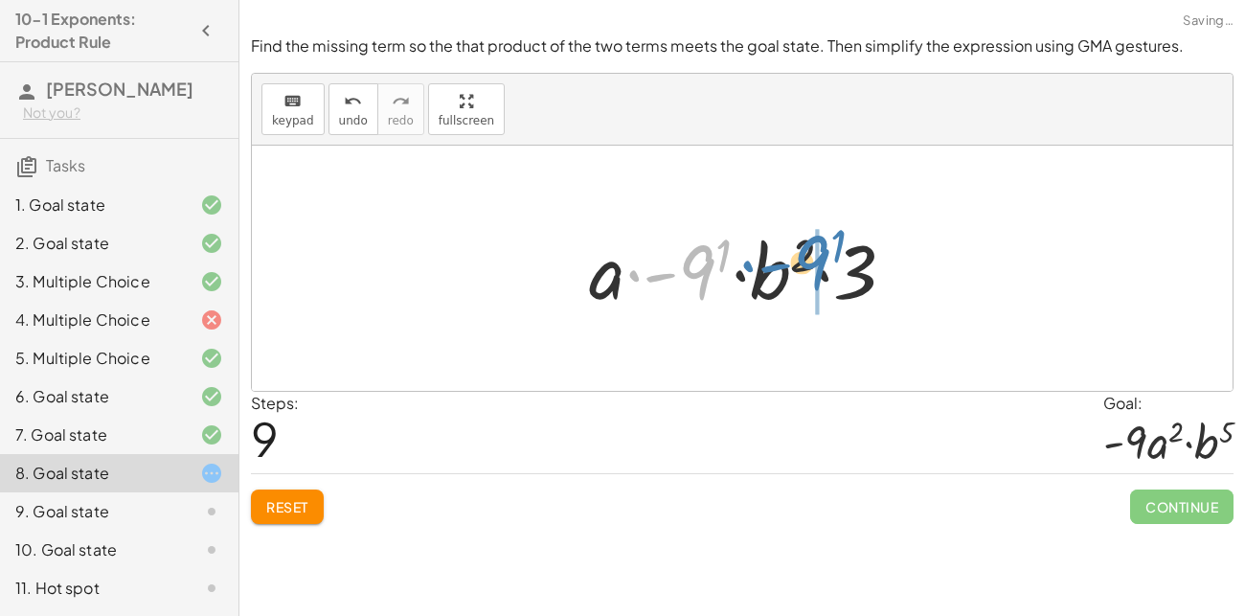
drag, startPoint x: 713, startPoint y: 254, endPoint x: 858, endPoint y: 239, distance: 145.3
click at [858, 239] on div at bounding box center [749, 268] width 341 height 99
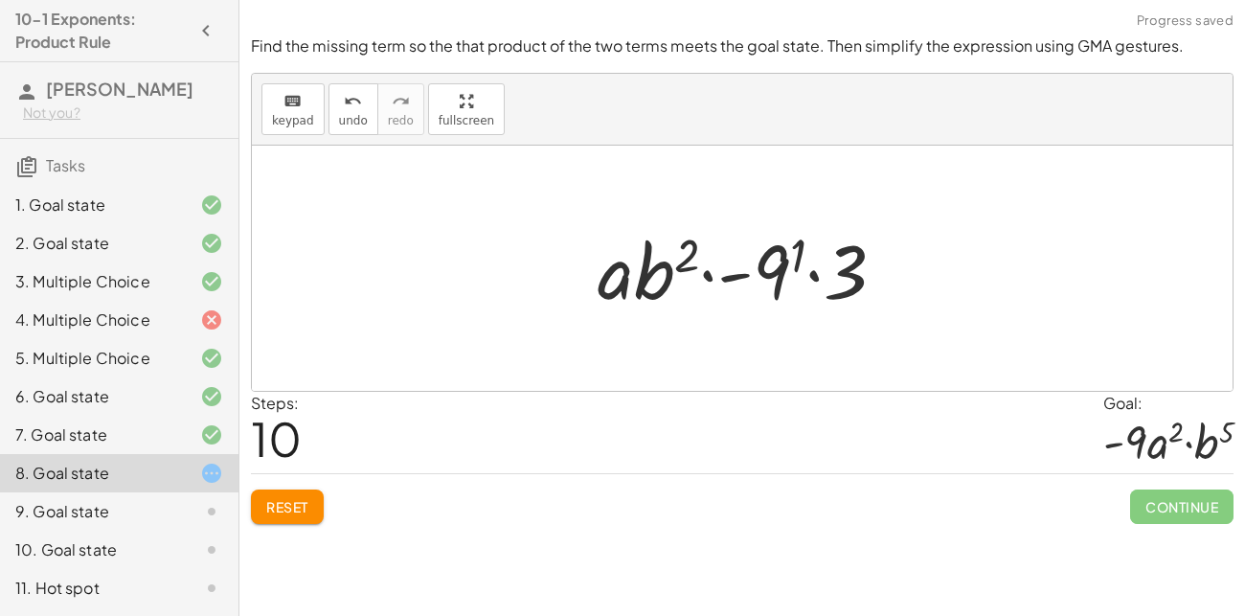
click at [294, 504] on span "Reset" at bounding box center [287, 506] width 42 height 17
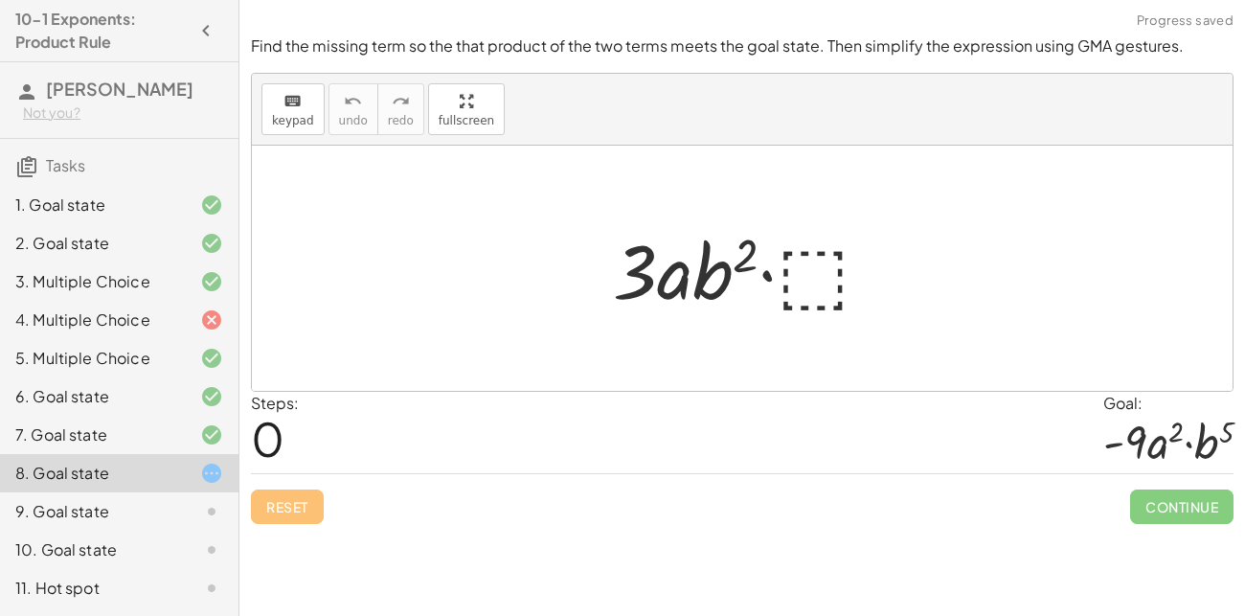
click at [827, 259] on div at bounding box center [749, 268] width 293 height 99
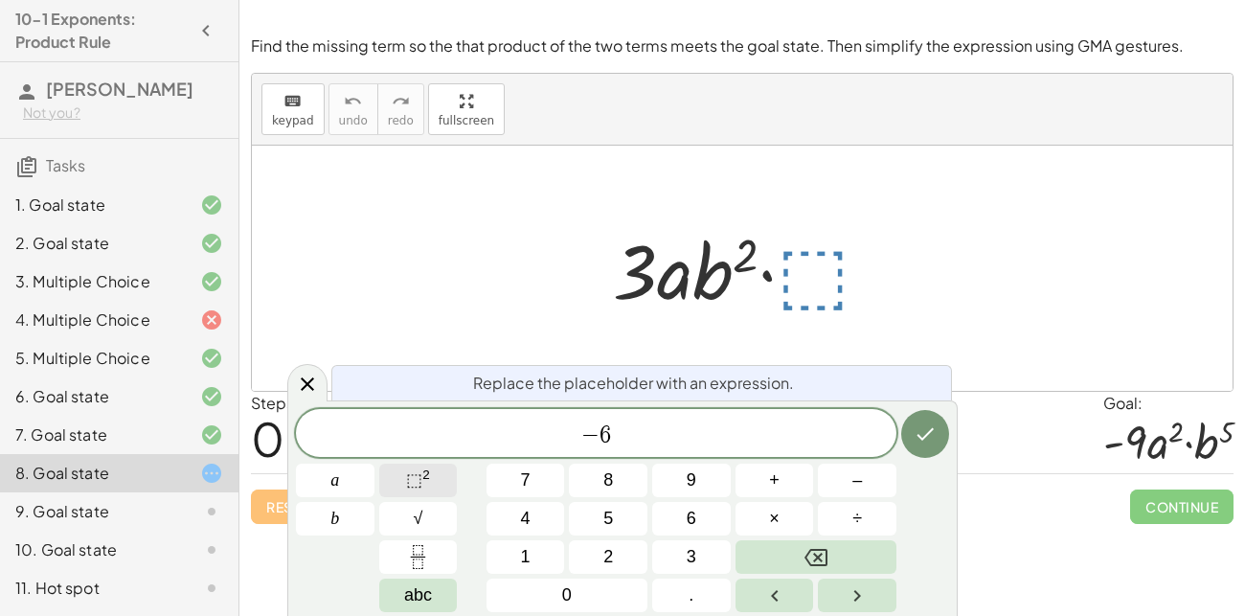
click at [407, 473] on span "⬚" at bounding box center [414, 479] width 16 height 19
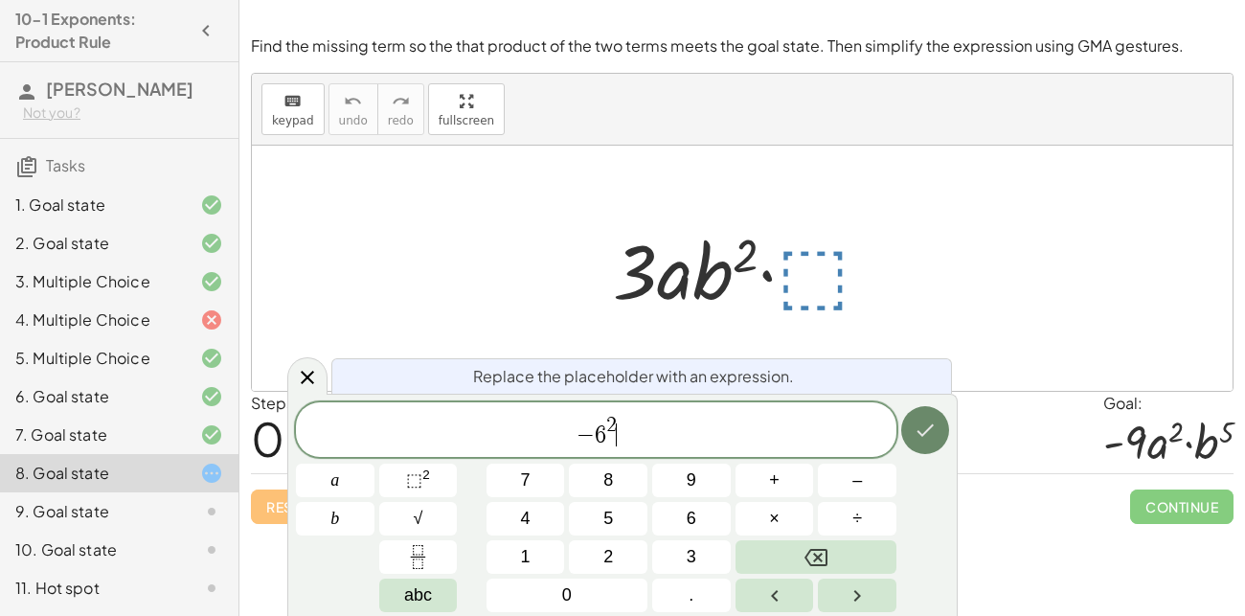
click at [907, 418] on button "Done" at bounding box center [925, 430] width 48 height 48
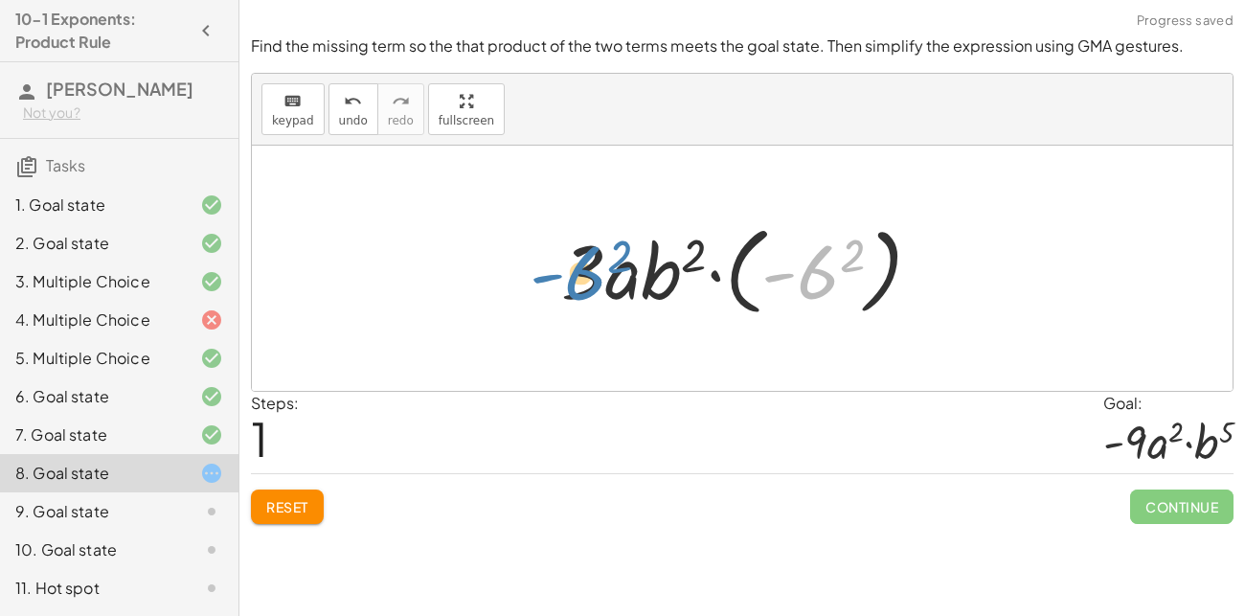
drag, startPoint x: 808, startPoint y: 264, endPoint x: 572, endPoint y: 263, distance: 236.5
click at [572, 263] on div at bounding box center [749, 268] width 395 height 106
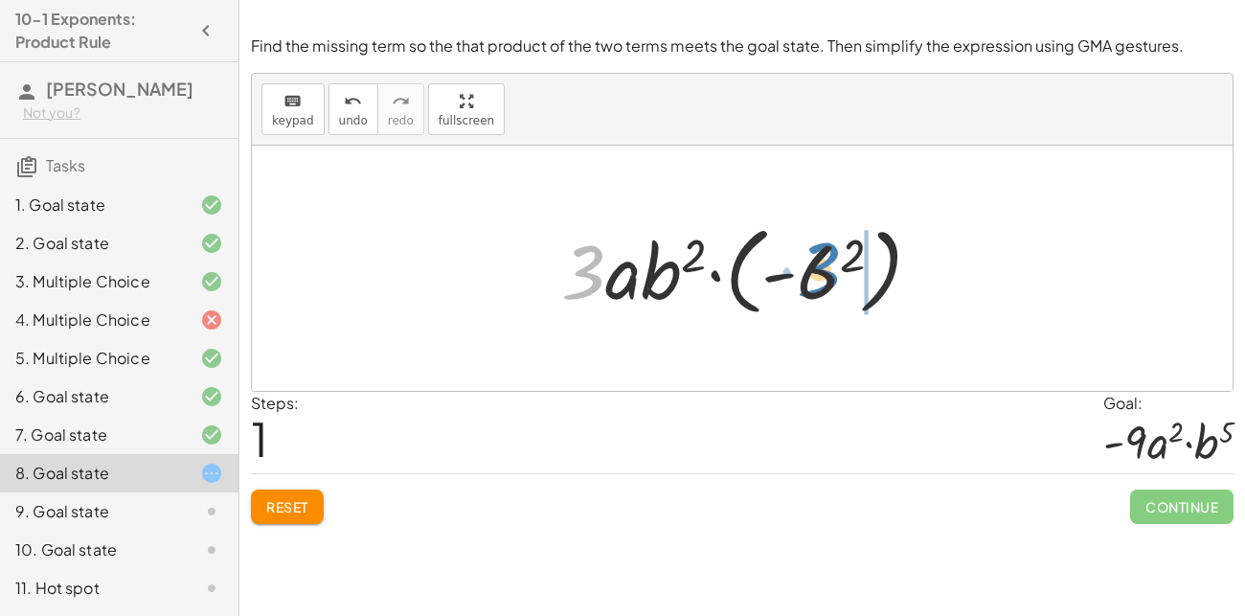
drag, startPoint x: 561, startPoint y: 260, endPoint x: 795, endPoint y: 257, distance: 233.7
click at [795, 257] on div at bounding box center [749, 268] width 395 height 106
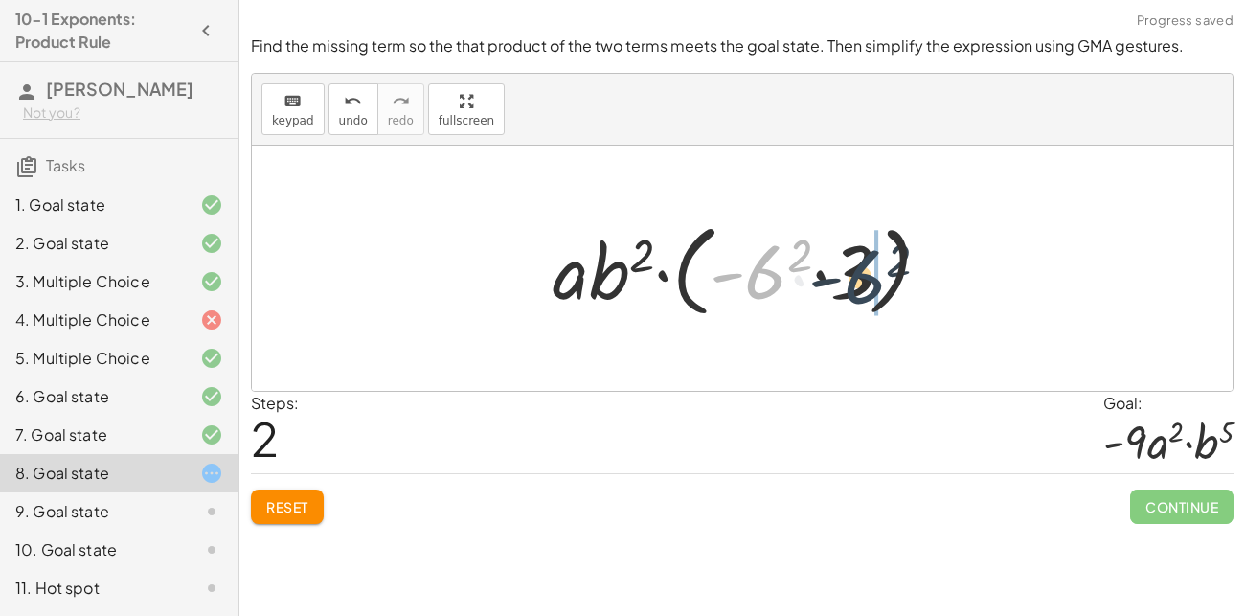
drag, startPoint x: 778, startPoint y: 262, endPoint x: 878, endPoint y: 267, distance: 100.7
click at [878, 267] on div at bounding box center [749, 269] width 413 height 110
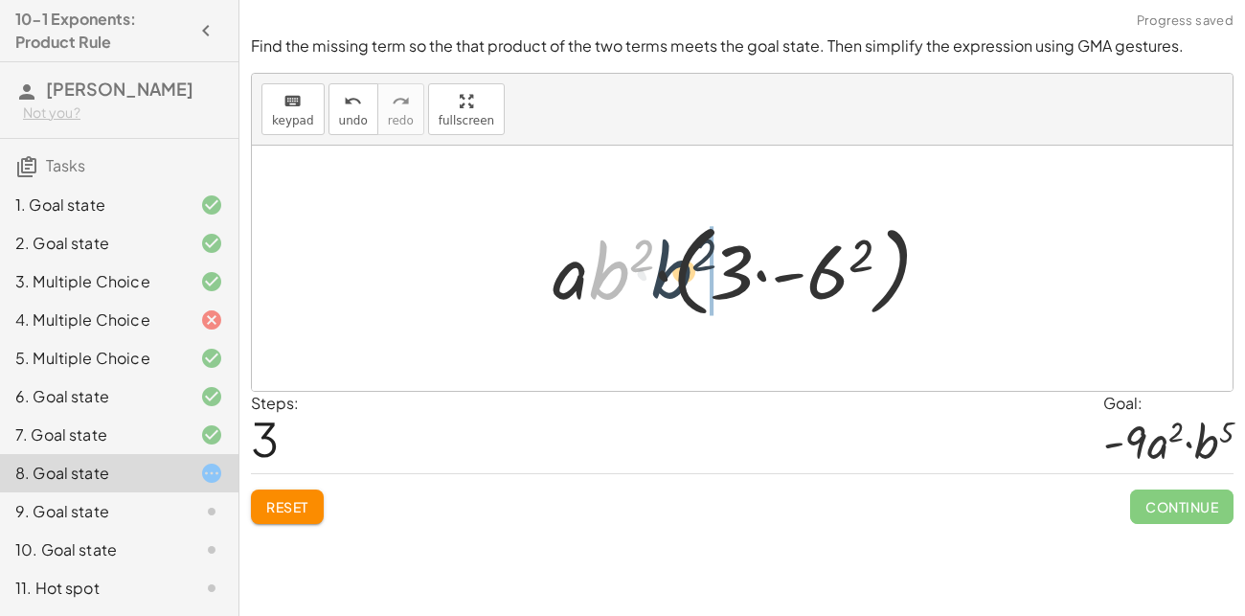
drag, startPoint x: 610, startPoint y: 282, endPoint x: 758, endPoint y: 289, distance: 148.6
click at [758, 289] on div at bounding box center [749, 269] width 413 height 110
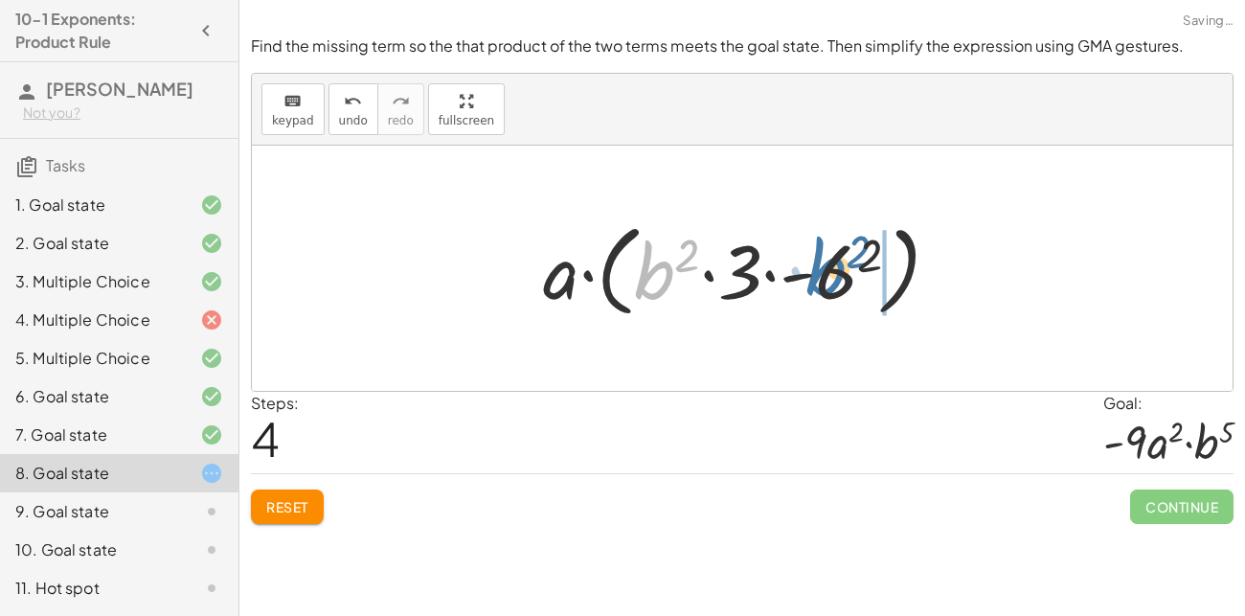
drag, startPoint x: 658, startPoint y: 265, endPoint x: 846, endPoint y: 261, distance: 187.7
click at [846, 261] on div at bounding box center [748, 269] width 431 height 110
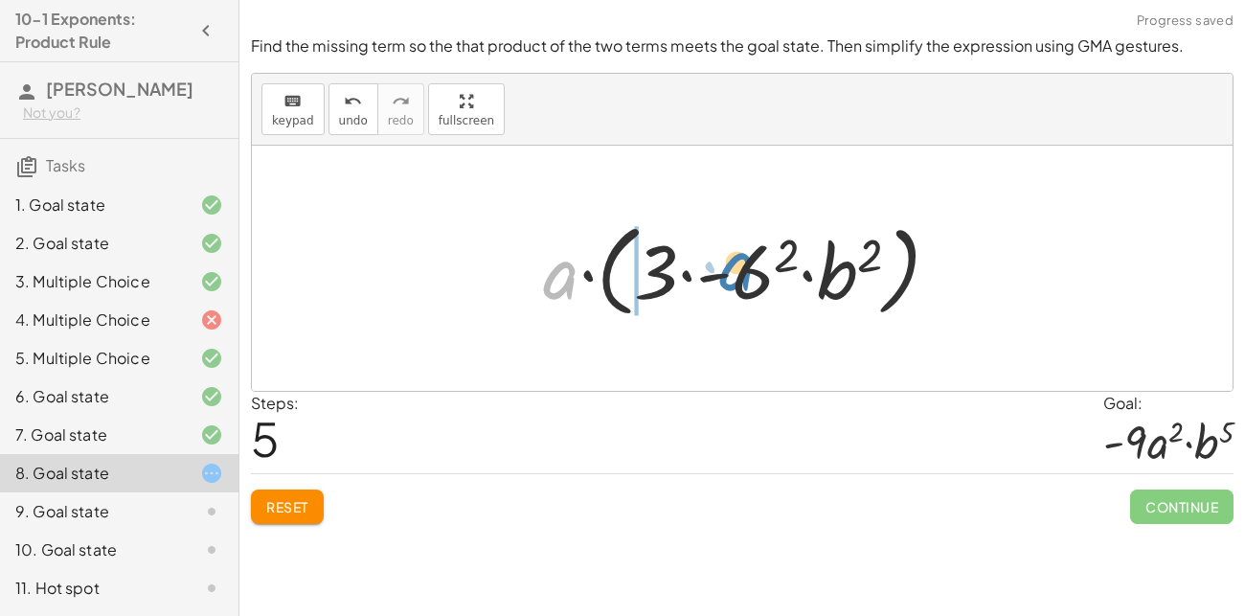
drag, startPoint x: 553, startPoint y: 285, endPoint x: 660, endPoint y: 259, distance: 110.6
click at [660, 259] on div at bounding box center [748, 269] width 431 height 110
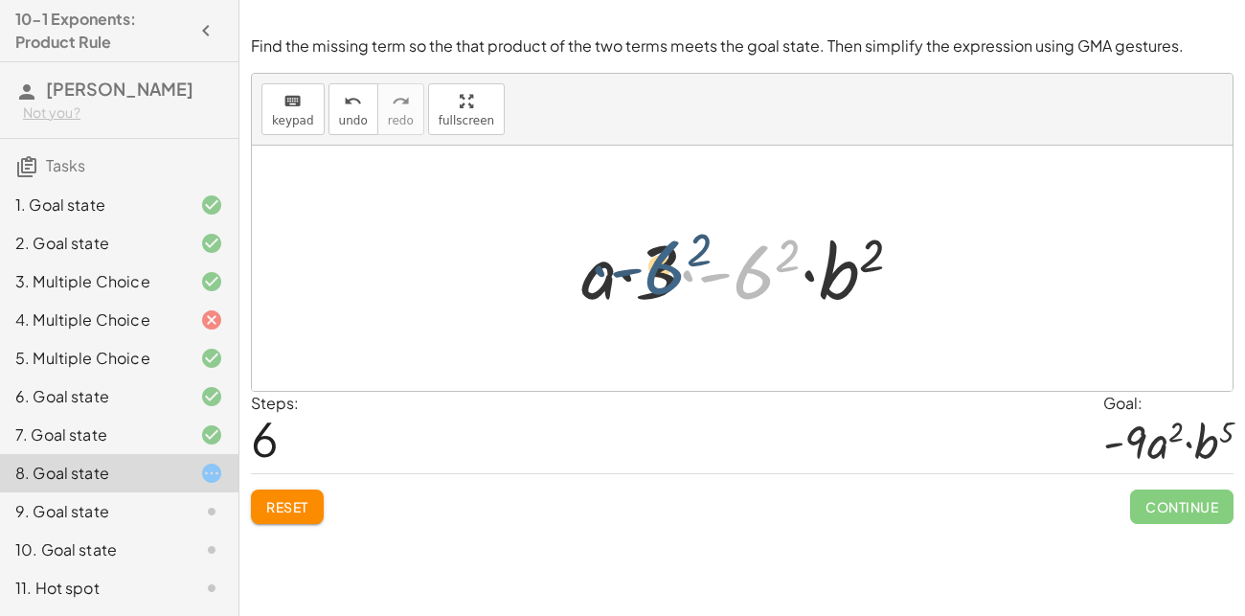
drag, startPoint x: 754, startPoint y: 286, endPoint x: 665, endPoint y: 283, distance: 89.1
click at [665, 283] on div at bounding box center [749, 268] width 355 height 99
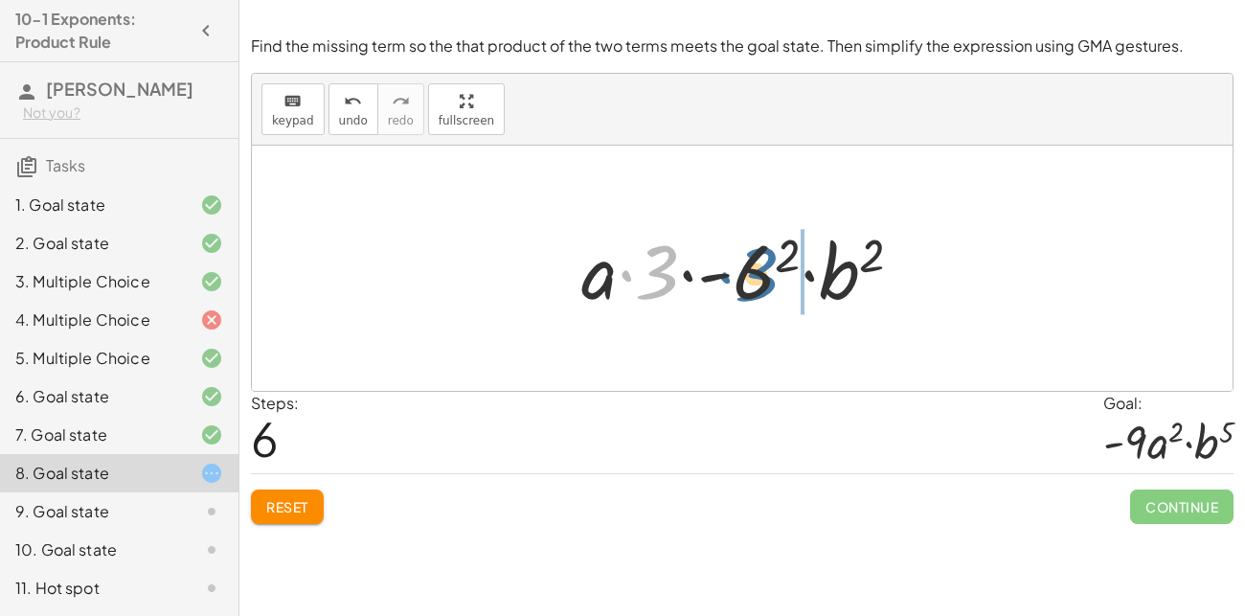
drag, startPoint x: 655, startPoint y: 280, endPoint x: 757, endPoint y: 283, distance: 101.6
click at [757, 283] on div at bounding box center [749, 268] width 355 height 99
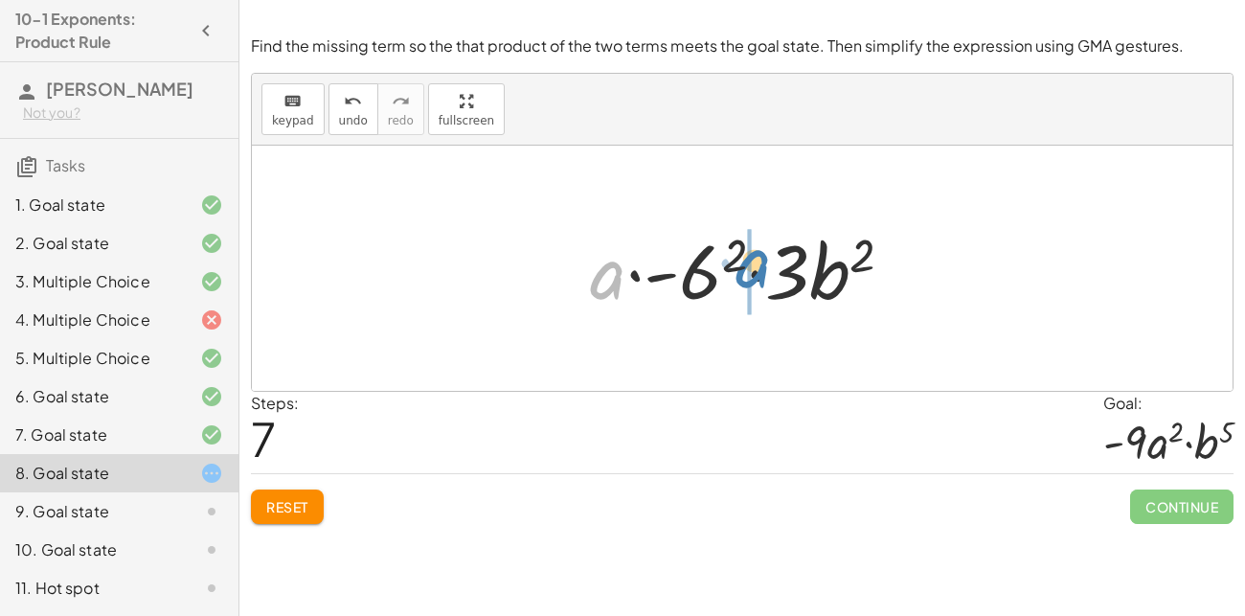
drag, startPoint x: 595, startPoint y: 274, endPoint x: 730, endPoint y: 260, distance: 135.8
click at [730, 260] on div at bounding box center [748, 268] width 337 height 99
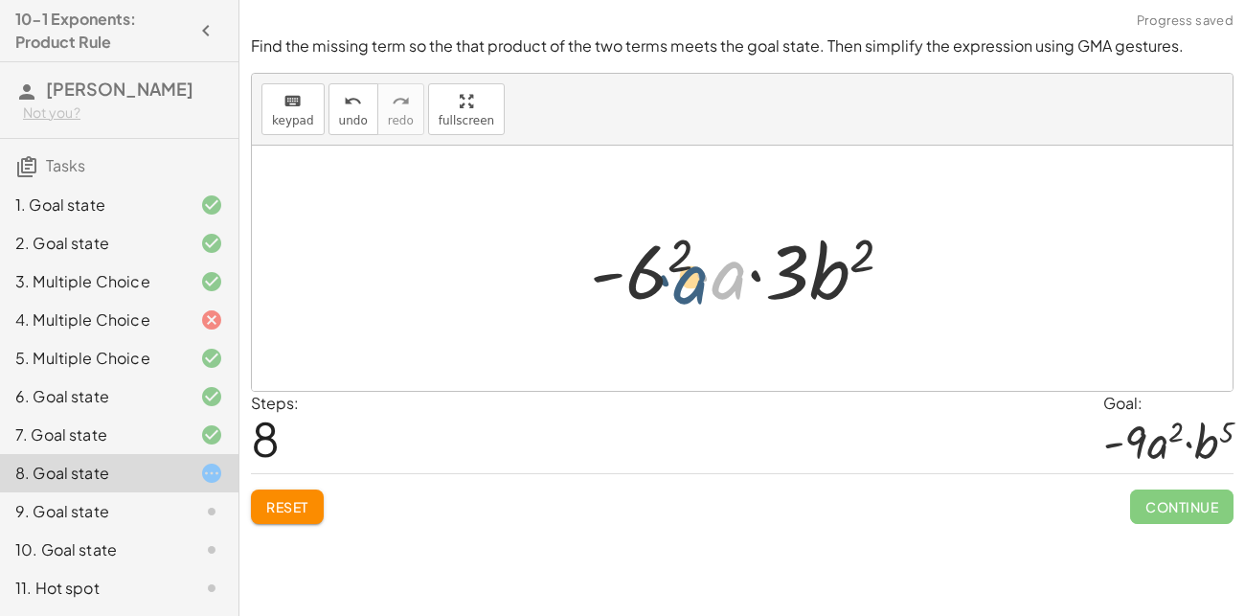
drag, startPoint x: 730, startPoint y: 260, endPoint x: 663, endPoint y: 265, distance: 67.3
click at [663, 265] on div at bounding box center [748, 268] width 337 height 99
drag, startPoint x: 692, startPoint y: 254, endPoint x: 786, endPoint y: 276, distance: 96.4
click at [786, 276] on div at bounding box center [748, 268] width 337 height 99
click at [264, 501] on button "Reset" at bounding box center [287, 506] width 73 height 34
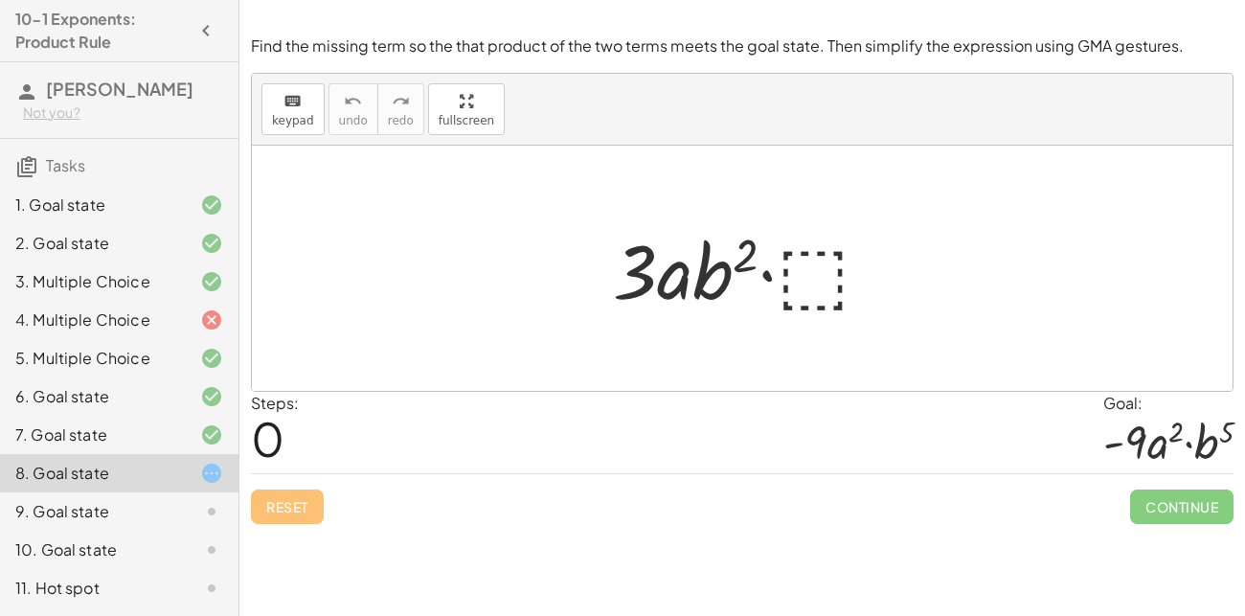
click at [167, 504] on div "9. Goal state" at bounding box center [92, 511] width 154 height 23
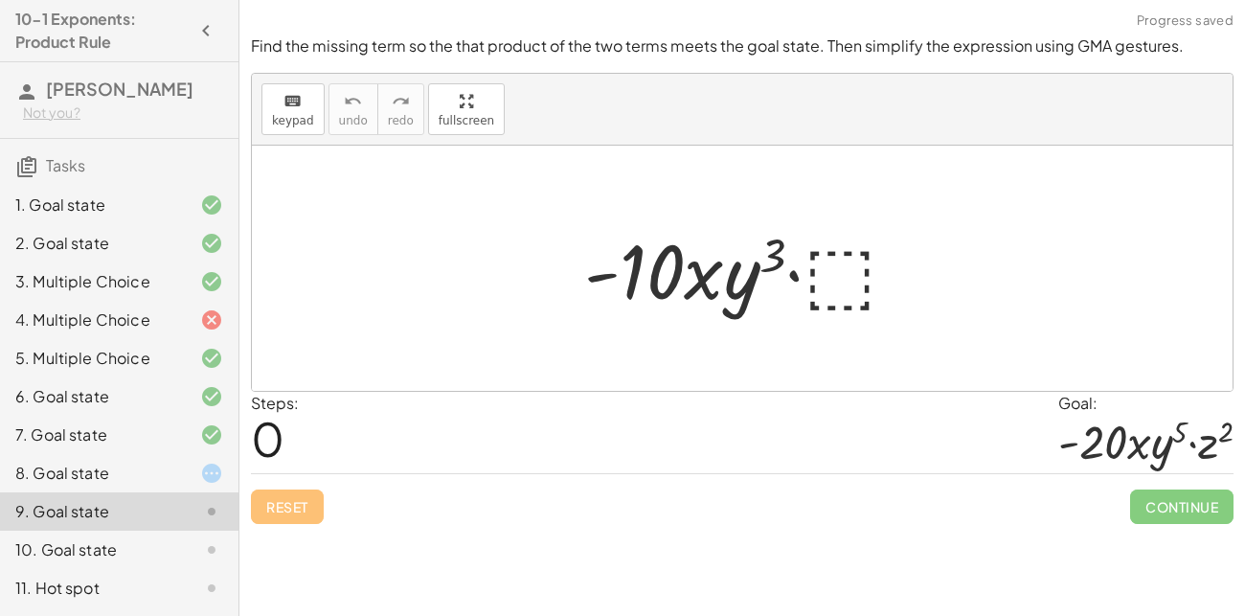
click at [837, 261] on div at bounding box center [749, 268] width 349 height 99
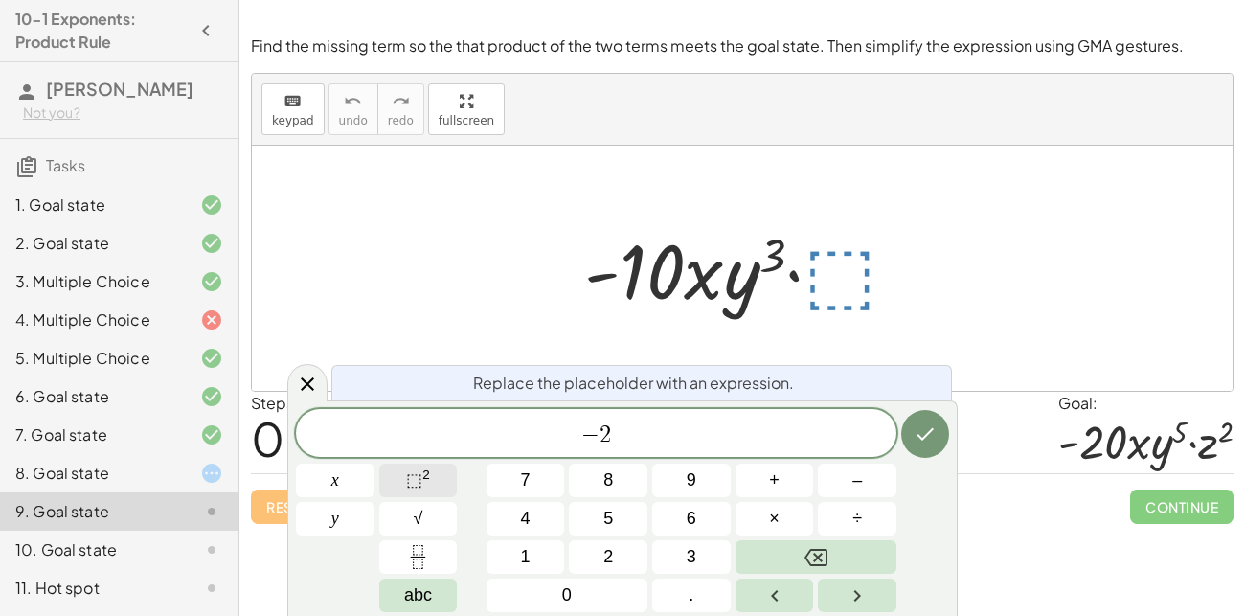
click at [406, 490] on span "⬚ 2" at bounding box center [418, 480] width 24 height 26
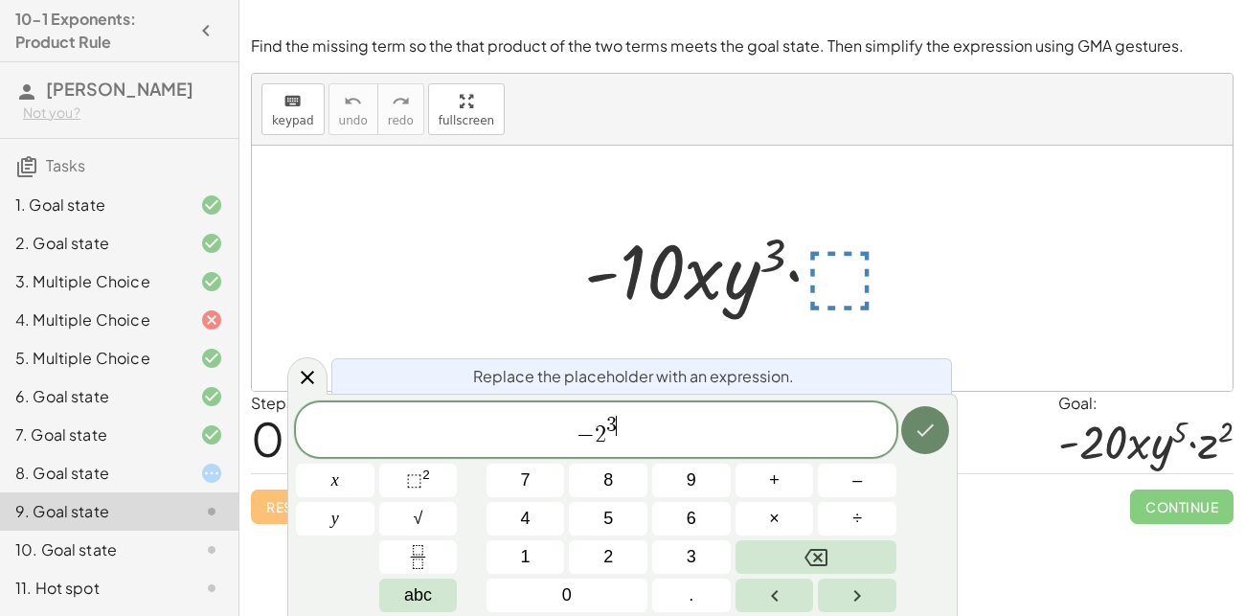
click at [909, 418] on button "Done" at bounding box center [925, 430] width 48 height 48
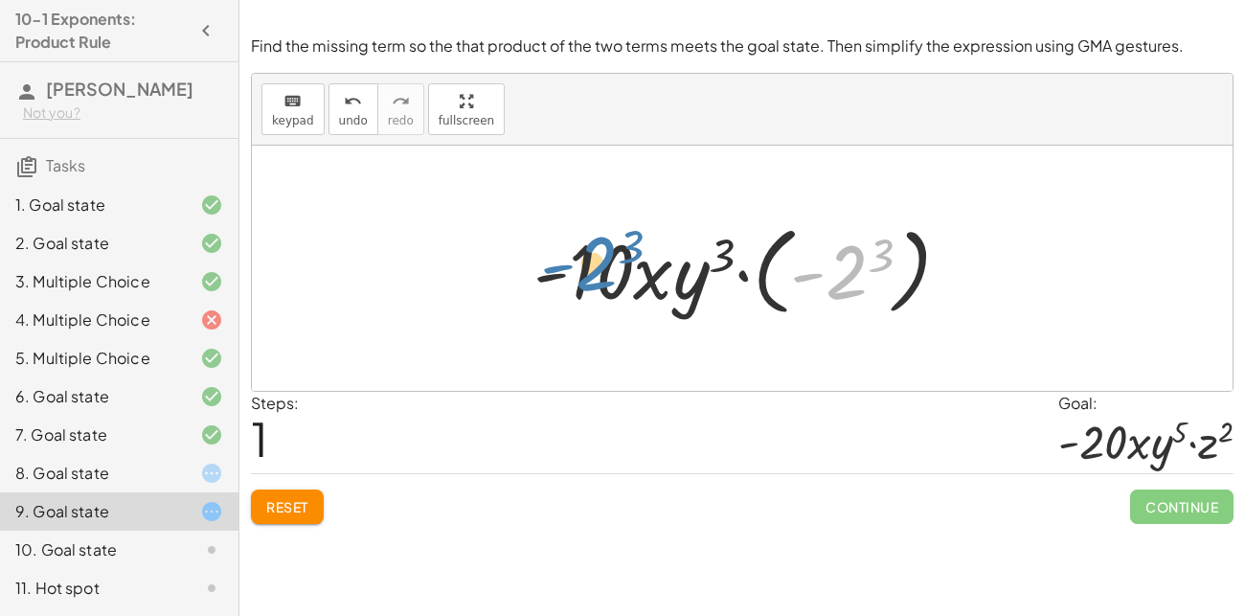
drag, startPoint x: 851, startPoint y: 284, endPoint x: 602, endPoint y: 276, distance: 249.1
click at [602, 276] on div at bounding box center [750, 268] width 452 height 106
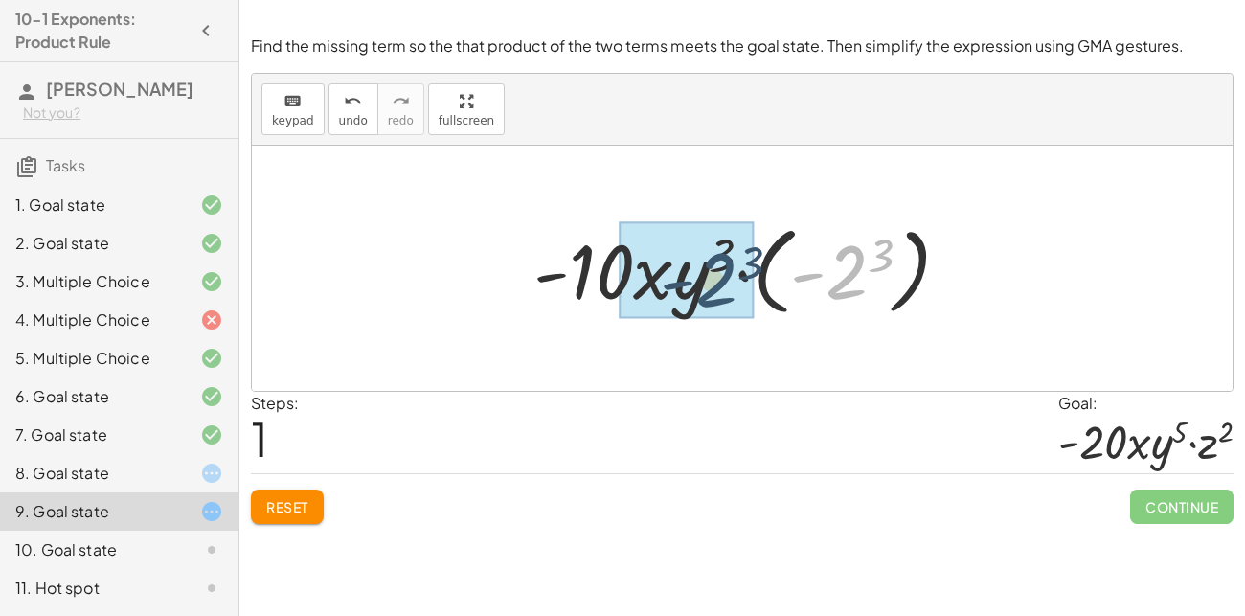
drag, startPoint x: 845, startPoint y: 249, endPoint x: 713, endPoint y: 257, distance: 131.4
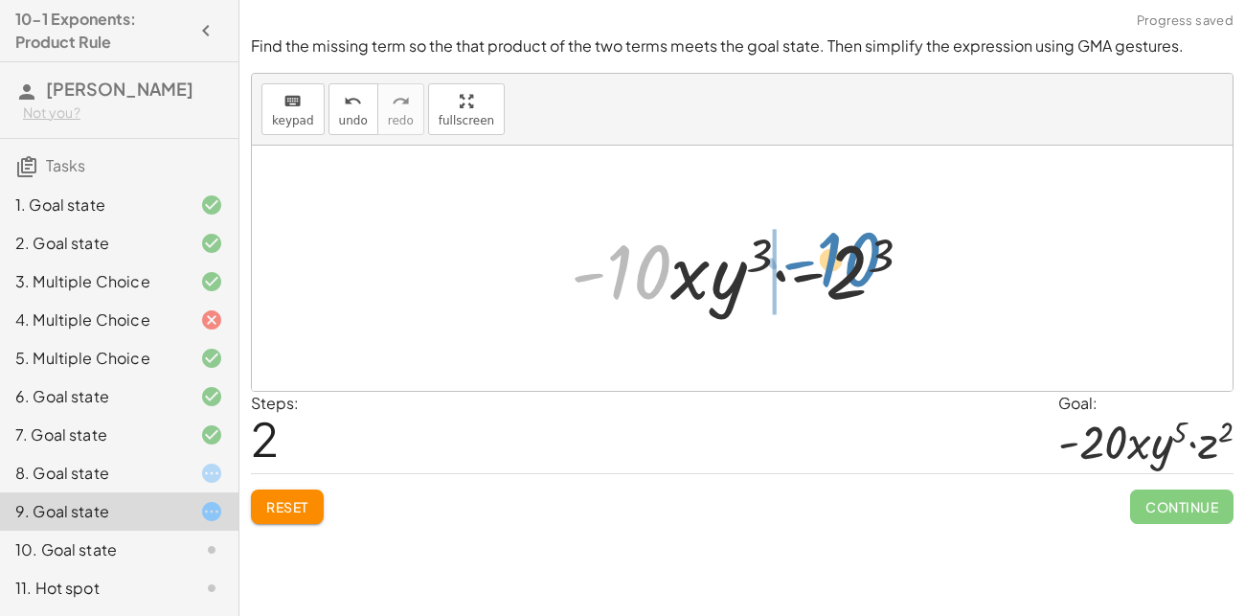
drag, startPoint x: 642, startPoint y: 266, endPoint x: 851, endPoint y: 254, distance: 210.1
click at [851, 254] on div at bounding box center [748, 268] width 375 height 99
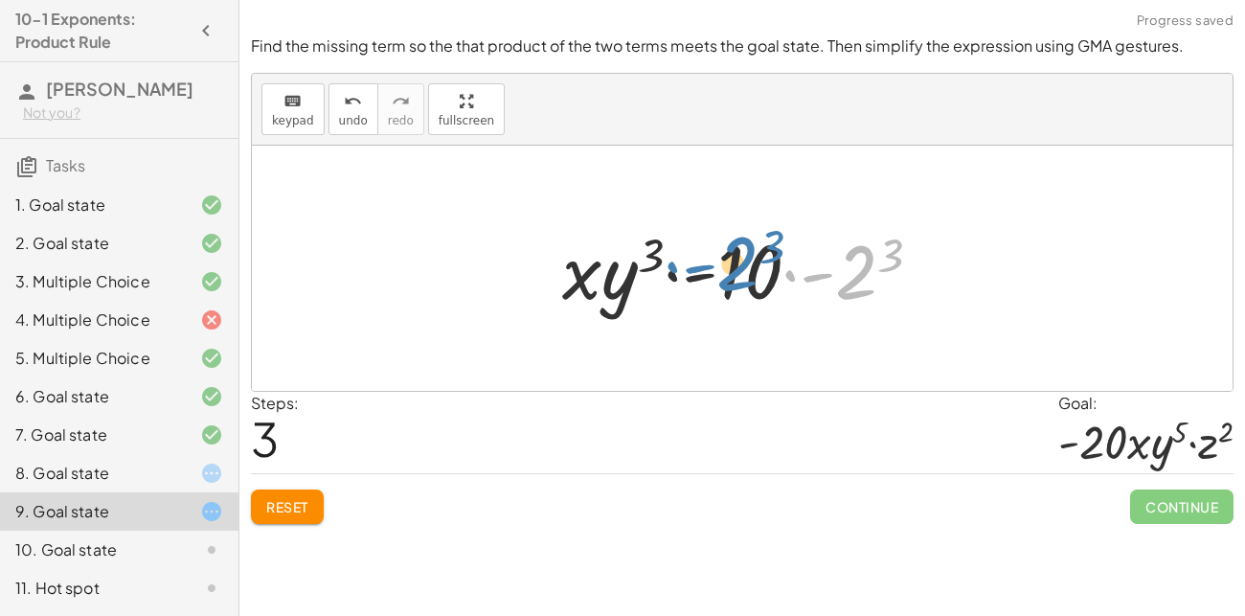
drag, startPoint x: 858, startPoint y: 260, endPoint x: 740, endPoint y: 254, distance: 118.0
click at [740, 254] on div at bounding box center [750, 268] width 394 height 99
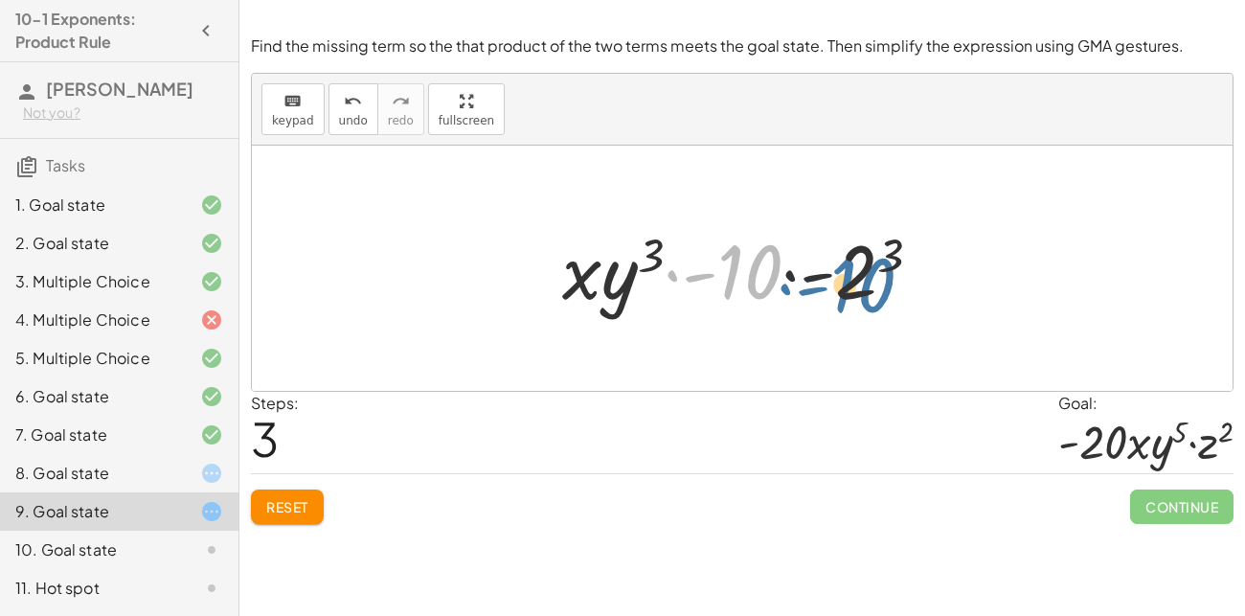
drag, startPoint x: 745, startPoint y: 266, endPoint x: 862, endPoint y: 269, distance: 116.9
click at [862, 269] on div at bounding box center [750, 268] width 394 height 99
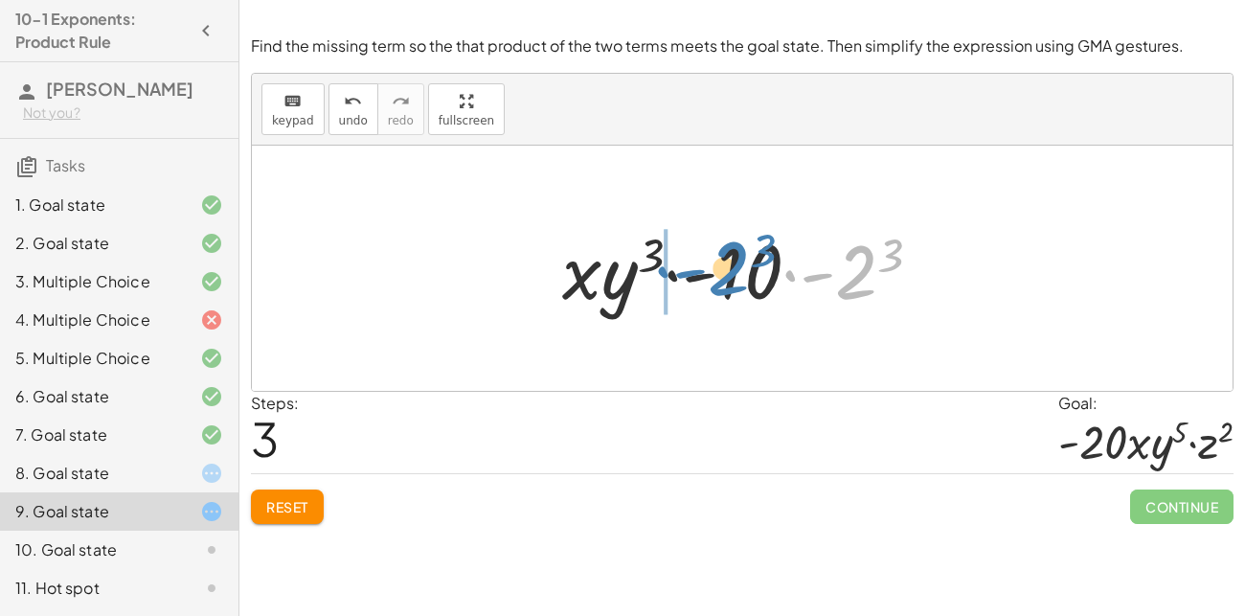
drag, startPoint x: 862, startPoint y: 269, endPoint x: 737, endPoint y: 266, distance: 124.5
click at [737, 266] on div at bounding box center [750, 268] width 394 height 99
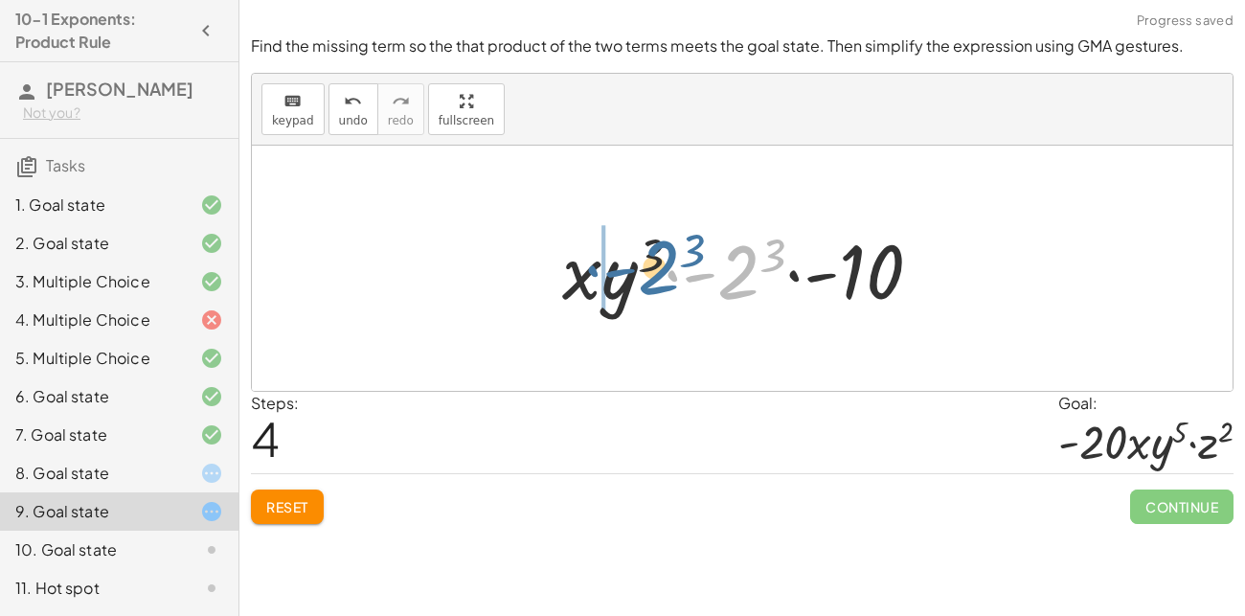
drag, startPoint x: 741, startPoint y: 263, endPoint x: 619, endPoint y: 254, distance: 123.0
click at [619, 254] on div at bounding box center [750, 268] width 394 height 99
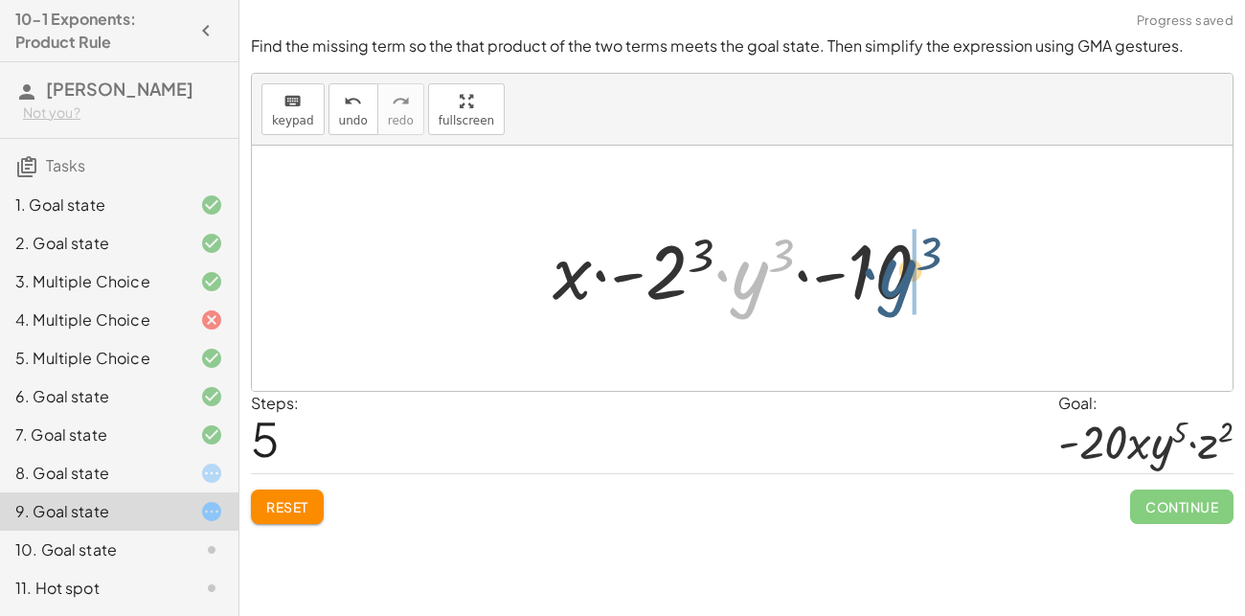
drag, startPoint x: 740, startPoint y: 278, endPoint x: 898, endPoint y: 276, distance: 158.0
click at [898, 276] on div at bounding box center [749, 268] width 412 height 99
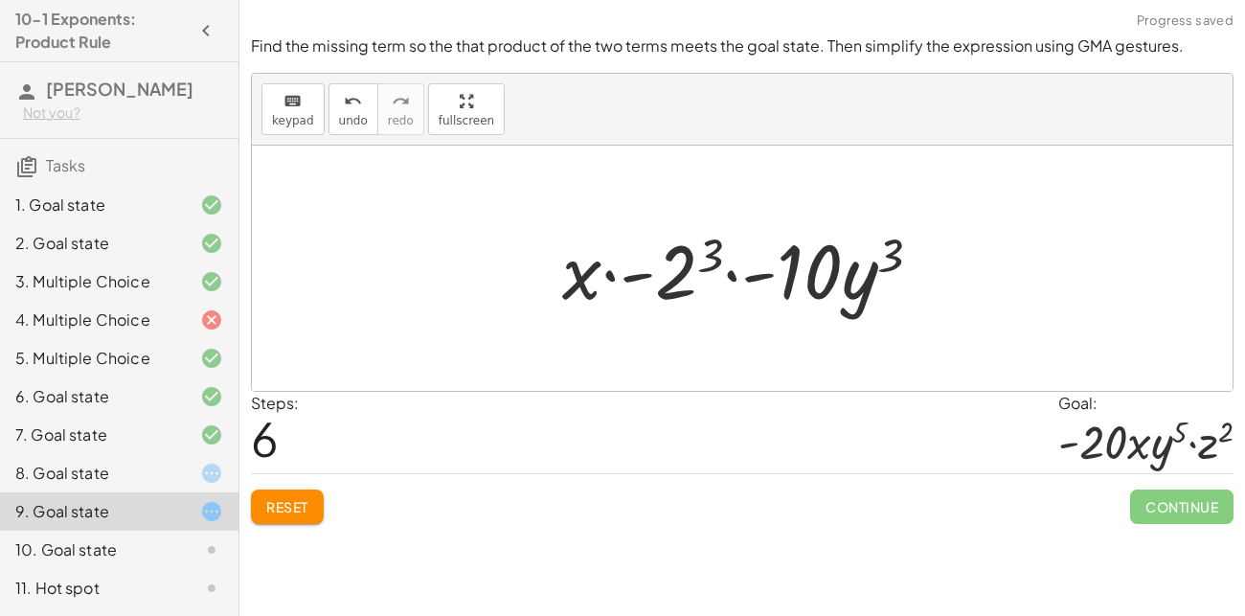
click at [261, 510] on button "Reset" at bounding box center [287, 506] width 73 height 34
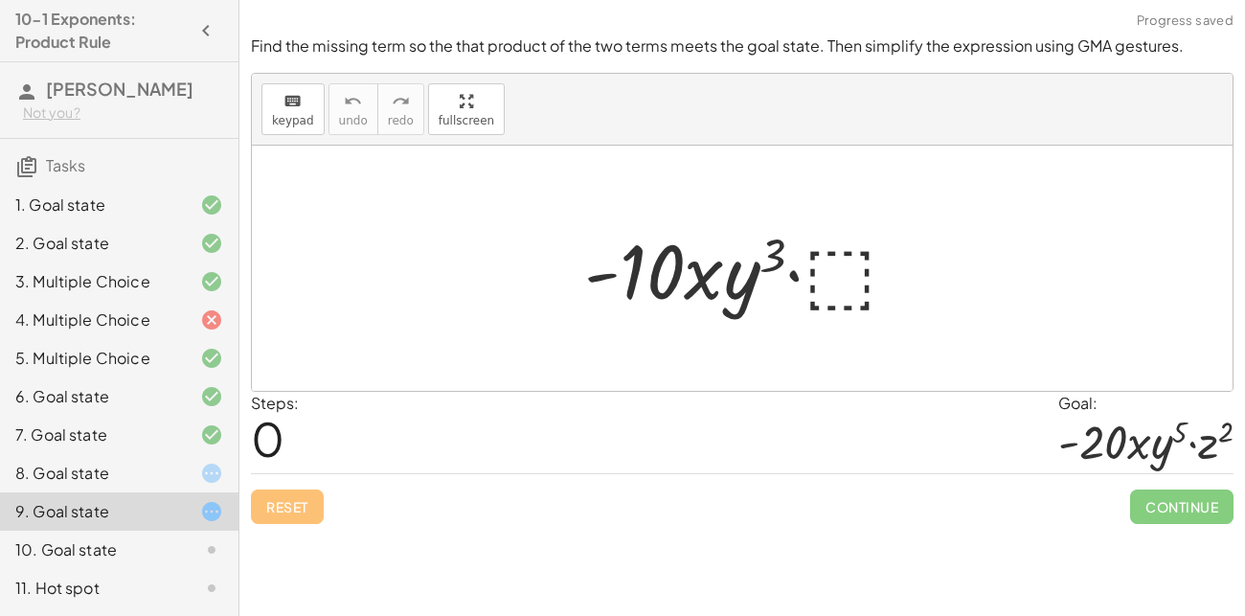
click at [170, 471] on div at bounding box center [197, 473] width 54 height 23
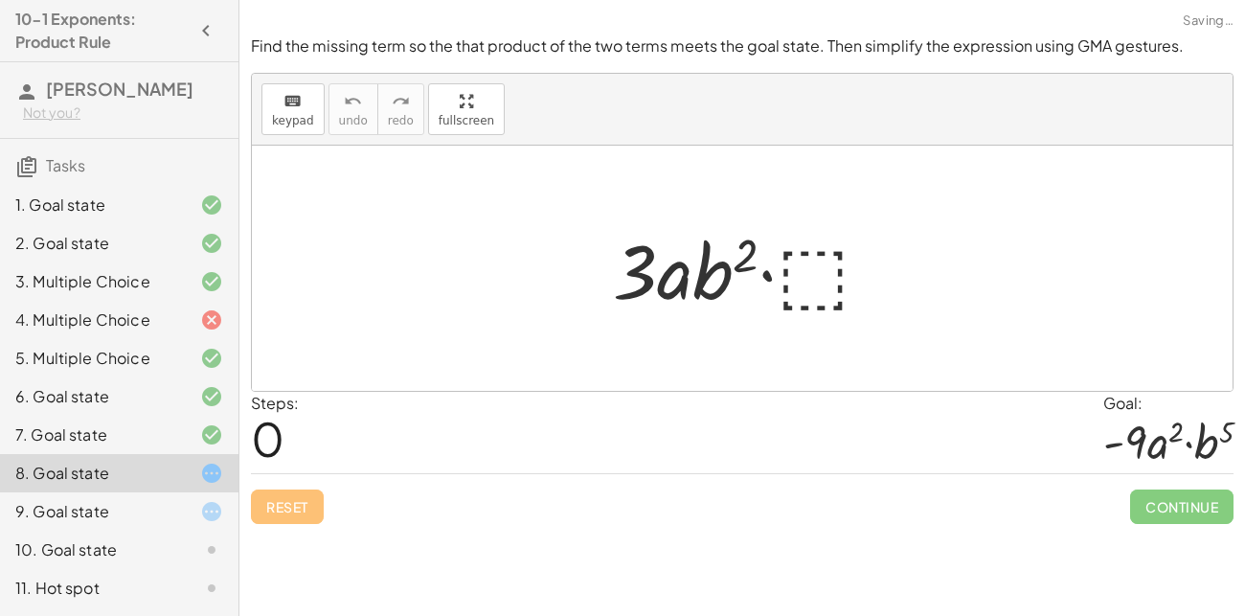
click at [801, 297] on div at bounding box center [749, 268] width 293 height 99
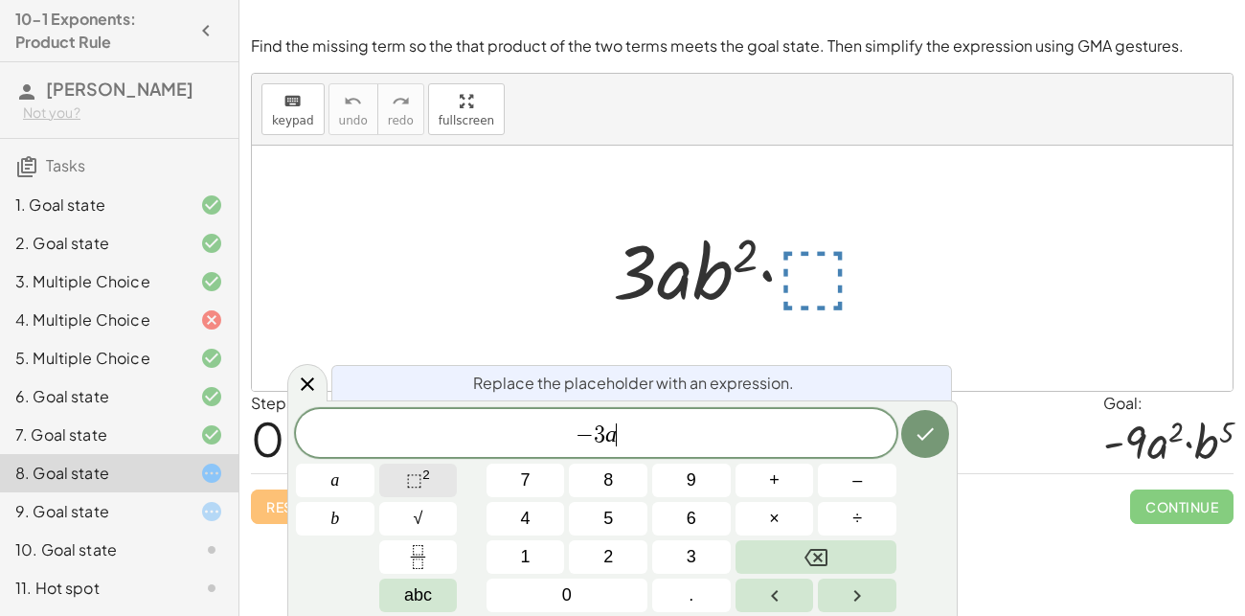
click at [451, 471] on button "⬚ 2" at bounding box center [418, 481] width 79 height 34
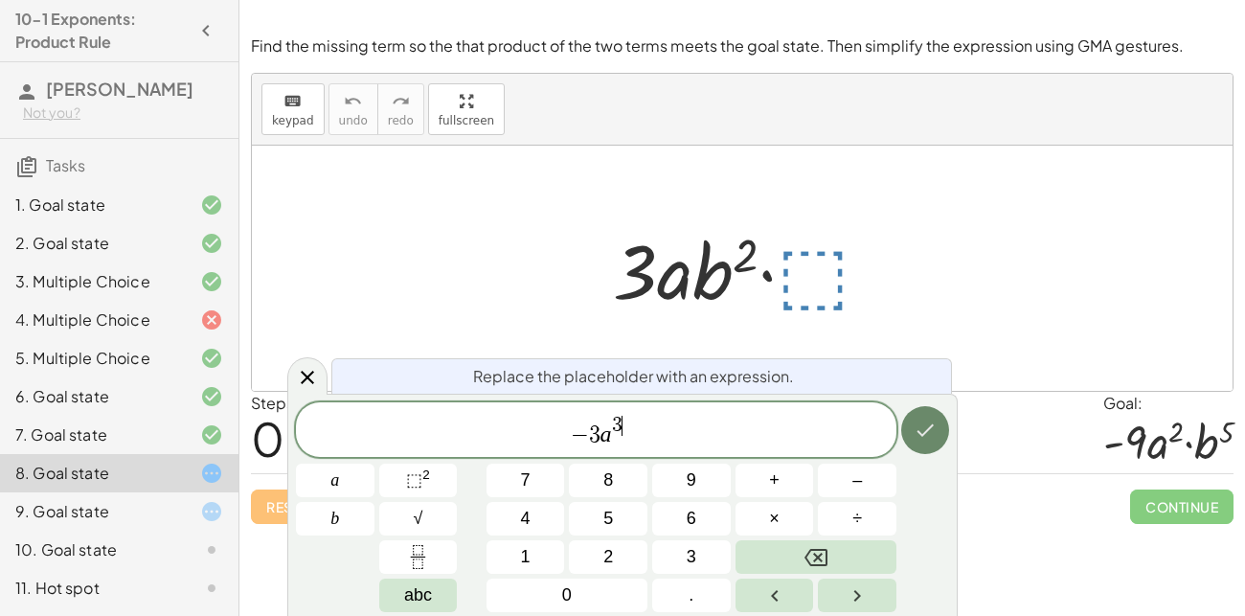
click at [908, 420] on button "Done" at bounding box center [925, 430] width 48 height 48
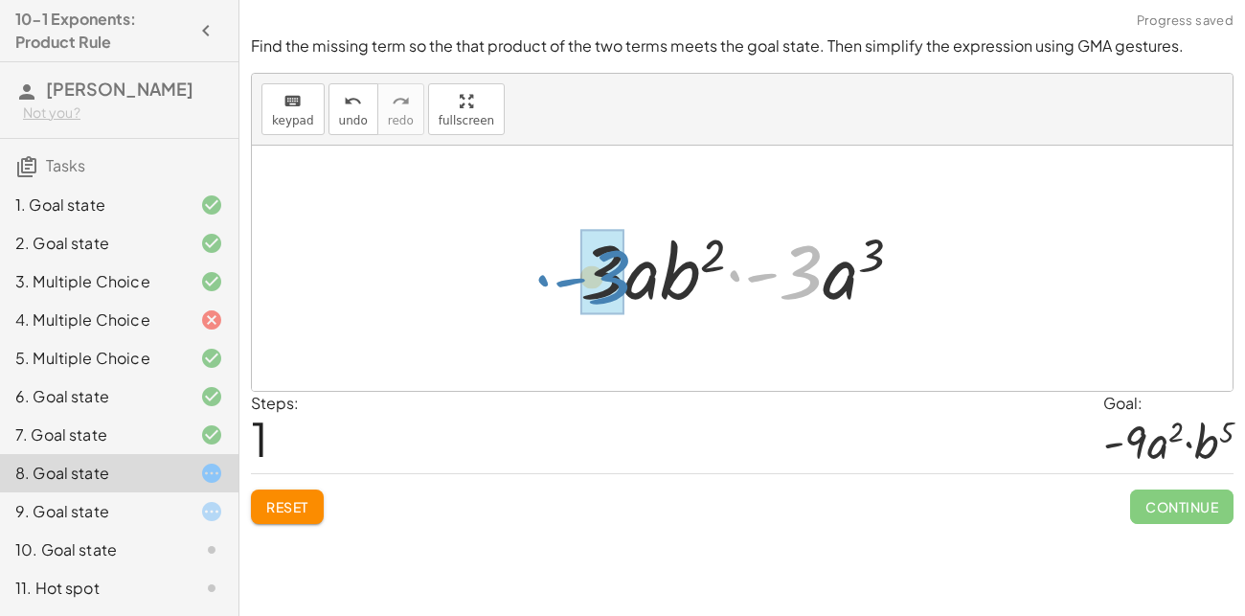
drag, startPoint x: 805, startPoint y: 276, endPoint x: 614, endPoint y: 281, distance: 191.6
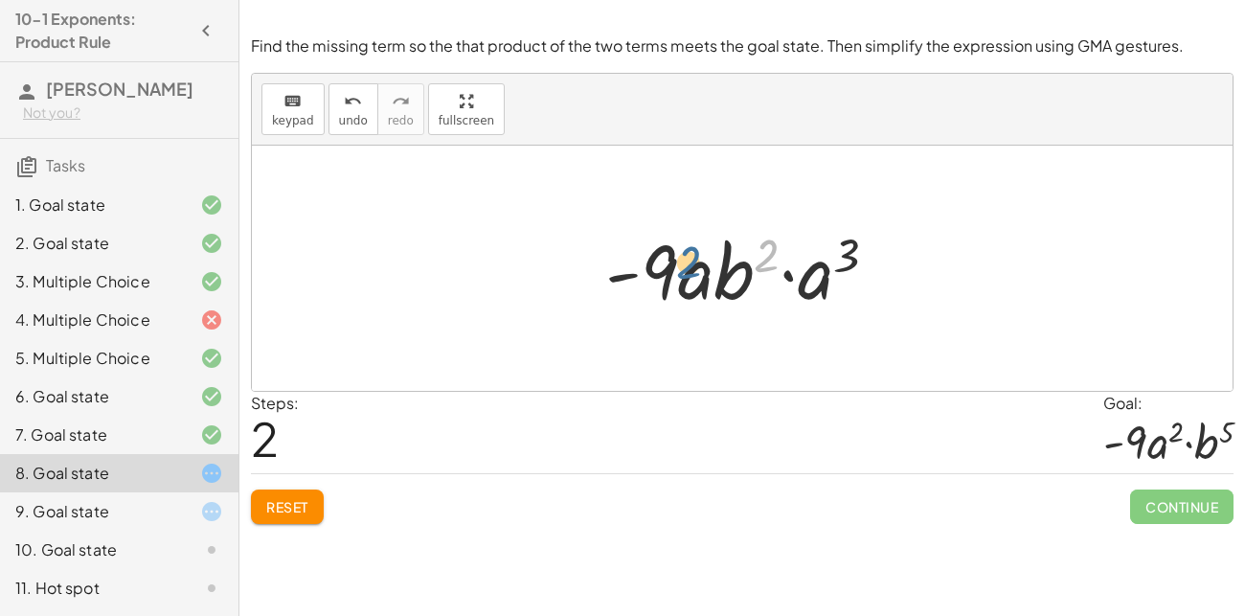
drag, startPoint x: 771, startPoint y: 249, endPoint x: 694, endPoint y: 258, distance: 77.1
click at [694, 258] on div at bounding box center [749, 268] width 307 height 99
drag, startPoint x: 849, startPoint y: 246, endPoint x: 768, endPoint y: 250, distance: 81.5
click at [768, 250] on div at bounding box center [749, 268] width 307 height 99
drag, startPoint x: 824, startPoint y: 287, endPoint x: 739, endPoint y: 286, distance: 84.3
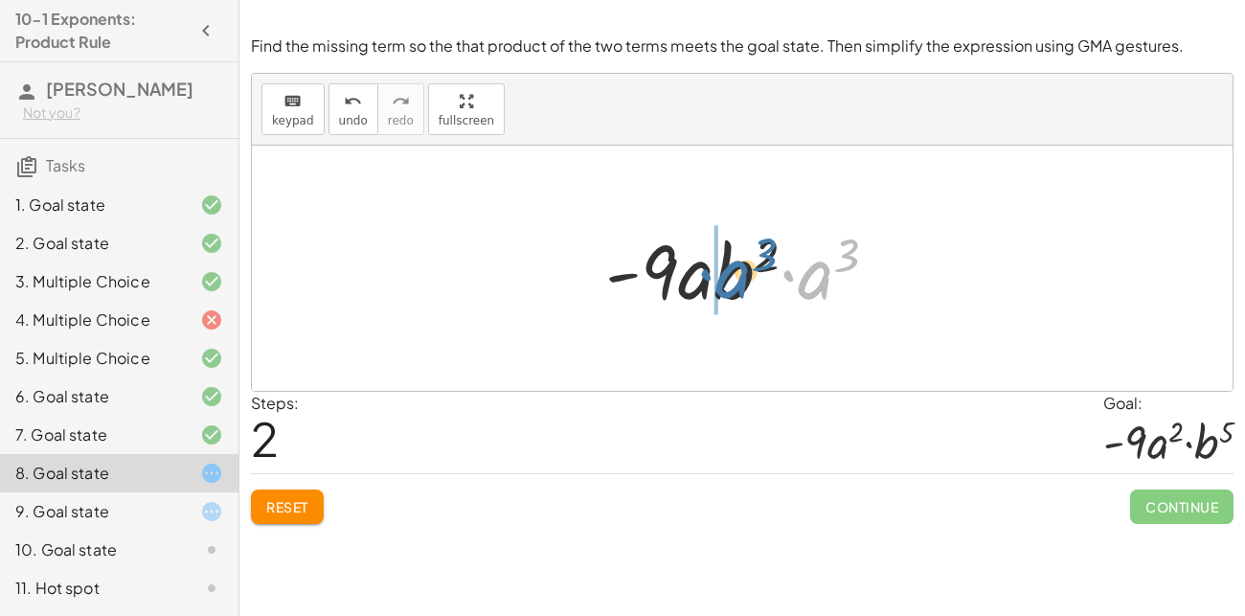
click at [739, 286] on div at bounding box center [749, 268] width 307 height 99
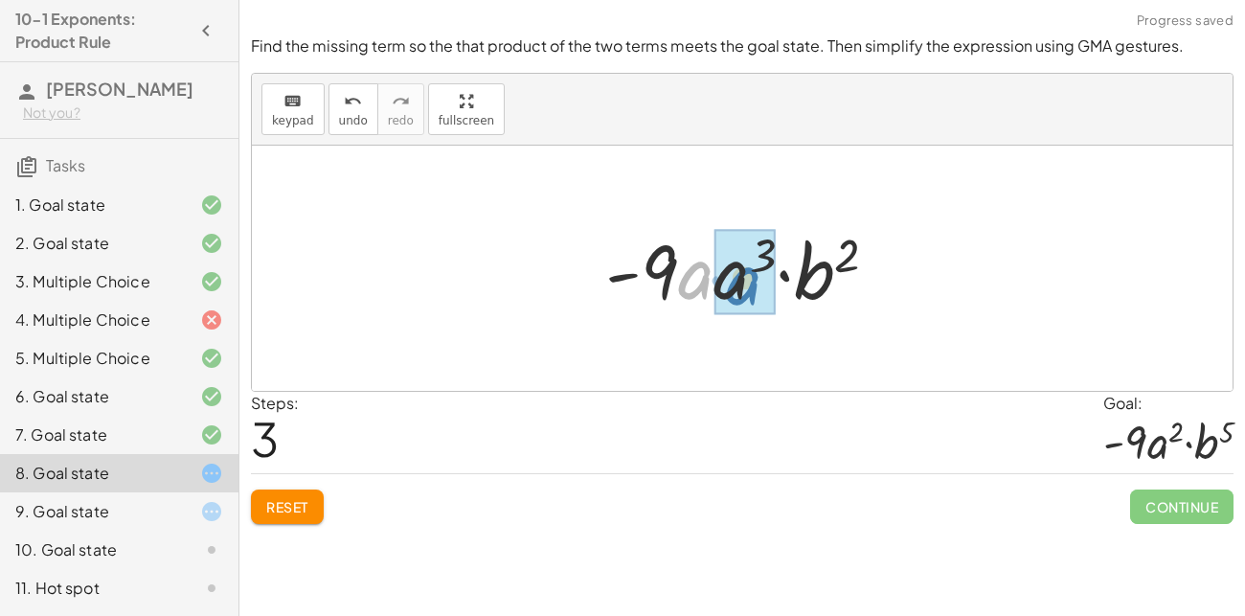
drag, startPoint x: 692, startPoint y: 282, endPoint x: 742, endPoint y: 288, distance: 50.2
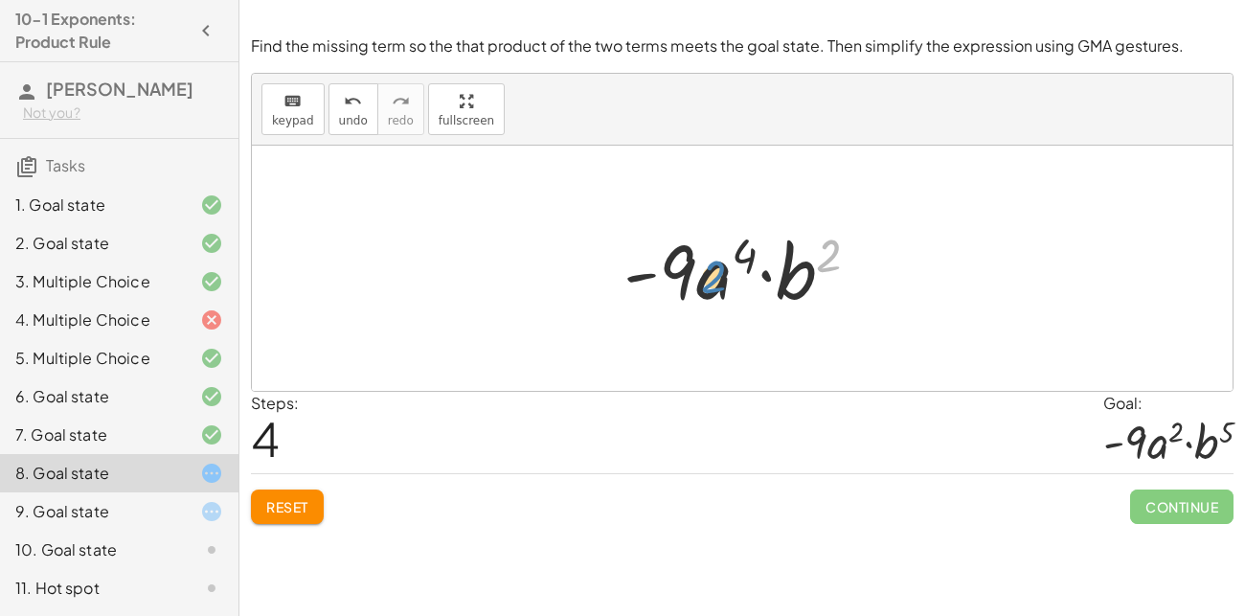
drag, startPoint x: 829, startPoint y: 262, endPoint x: 712, endPoint y: 286, distance: 119.3
click at [712, 286] on div at bounding box center [749, 268] width 270 height 99
drag, startPoint x: 712, startPoint y: 286, endPoint x: 797, endPoint y: 285, distance: 84.3
click at [797, 285] on div at bounding box center [749, 268] width 270 height 99
drag, startPoint x: 789, startPoint y: 273, endPoint x: 702, endPoint y: 273, distance: 87.1
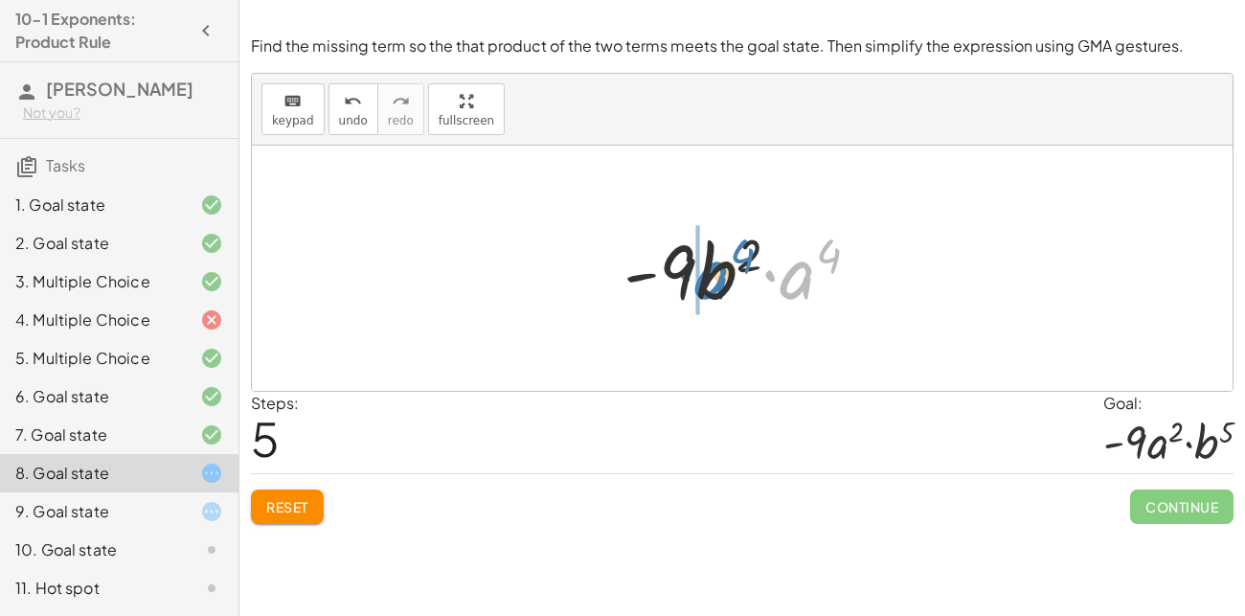
click at [702, 273] on div at bounding box center [749, 268] width 270 height 99
click at [294, 495] on button "Reset" at bounding box center [287, 506] width 73 height 34
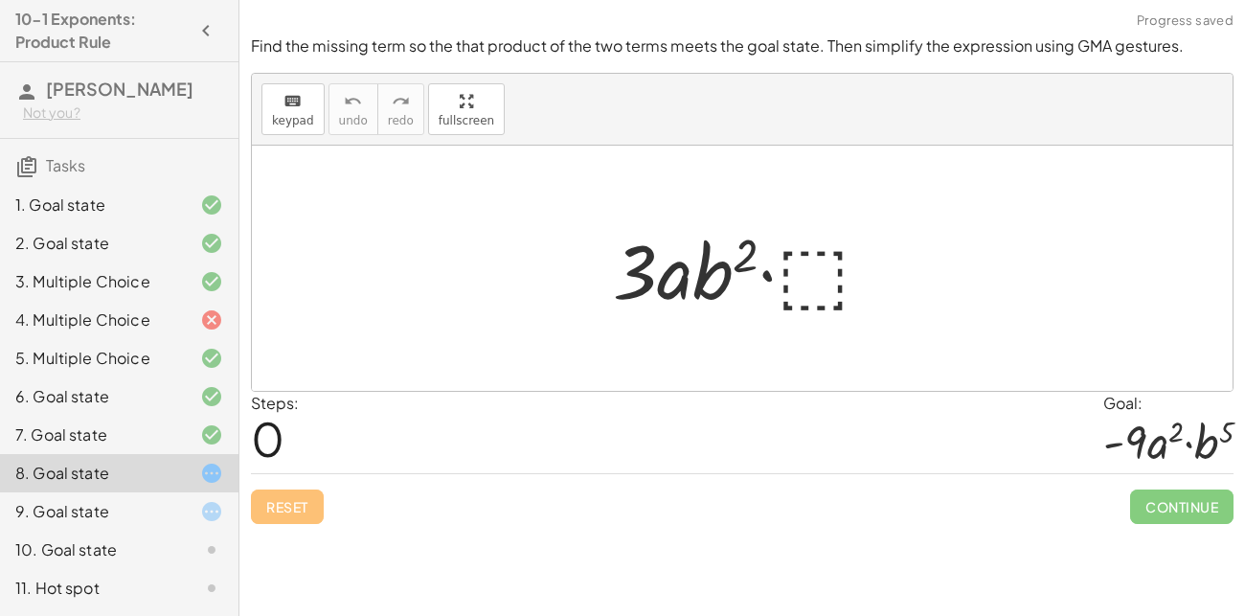
click at [819, 280] on div at bounding box center [749, 268] width 293 height 99
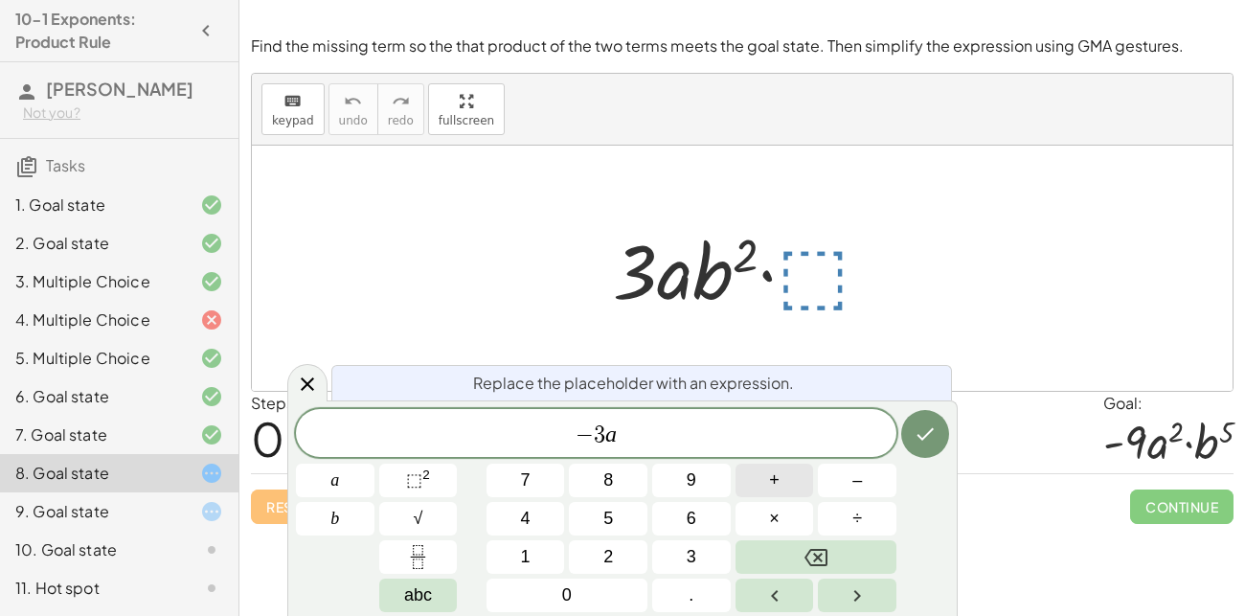
click at [760, 490] on button "+" at bounding box center [774, 481] width 79 height 34
click at [693, 549] on span "3" at bounding box center [692, 557] width 10 height 26
click at [942, 433] on button "Done" at bounding box center [925, 434] width 48 height 48
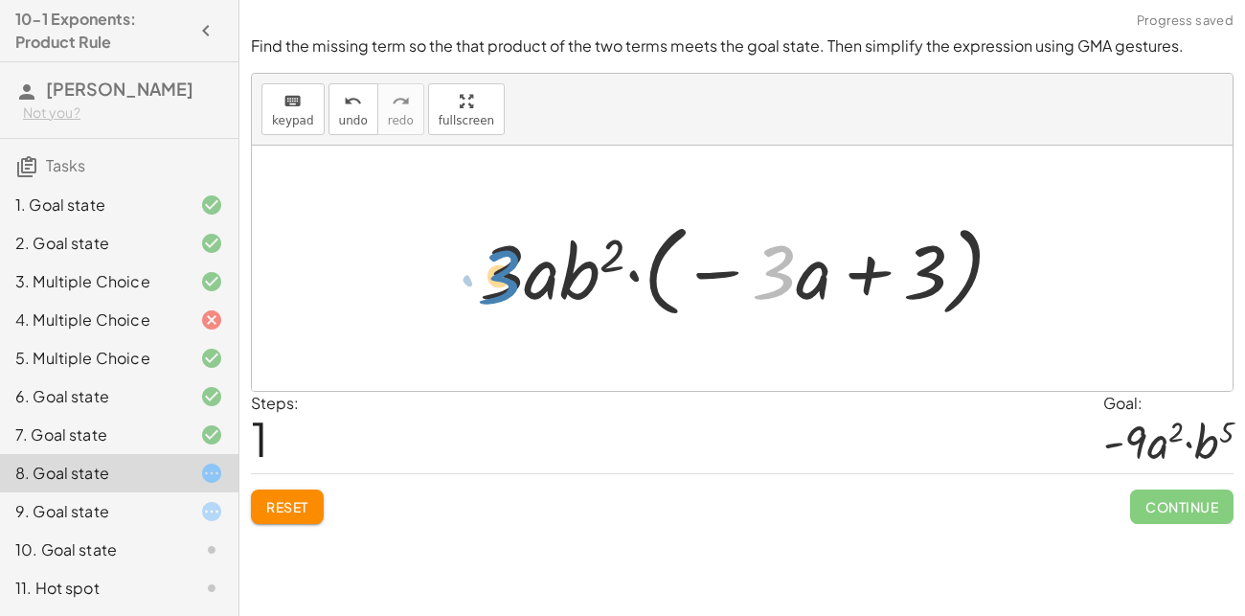
drag, startPoint x: 789, startPoint y: 267, endPoint x: 513, endPoint y: 269, distance: 275.8
click at [513, 269] on div at bounding box center [749, 269] width 558 height 110
drag, startPoint x: 504, startPoint y: 269, endPoint x: 776, endPoint y: 266, distance: 272.0
click at [776, 266] on div at bounding box center [749, 269] width 558 height 110
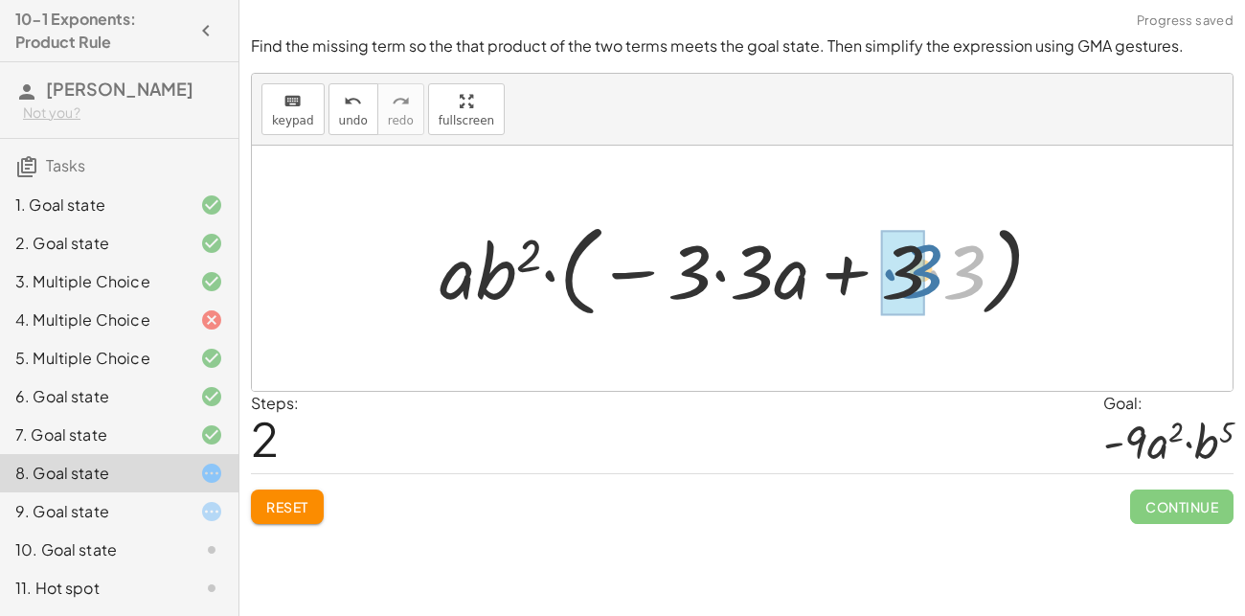
drag, startPoint x: 963, startPoint y: 269, endPoint x: 916, endPoint y: 267, distance: 47.0
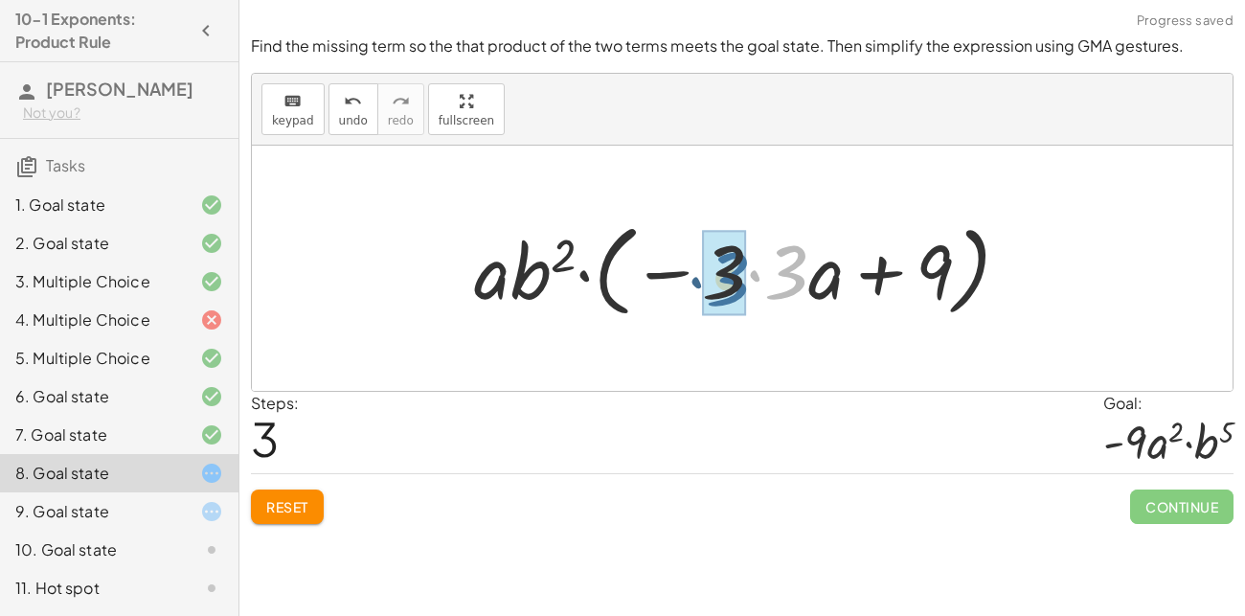
drag, startPoint x: 792, startPoint y: 255, endPoint x: 733, endPoint y: 261, distance: 59.8
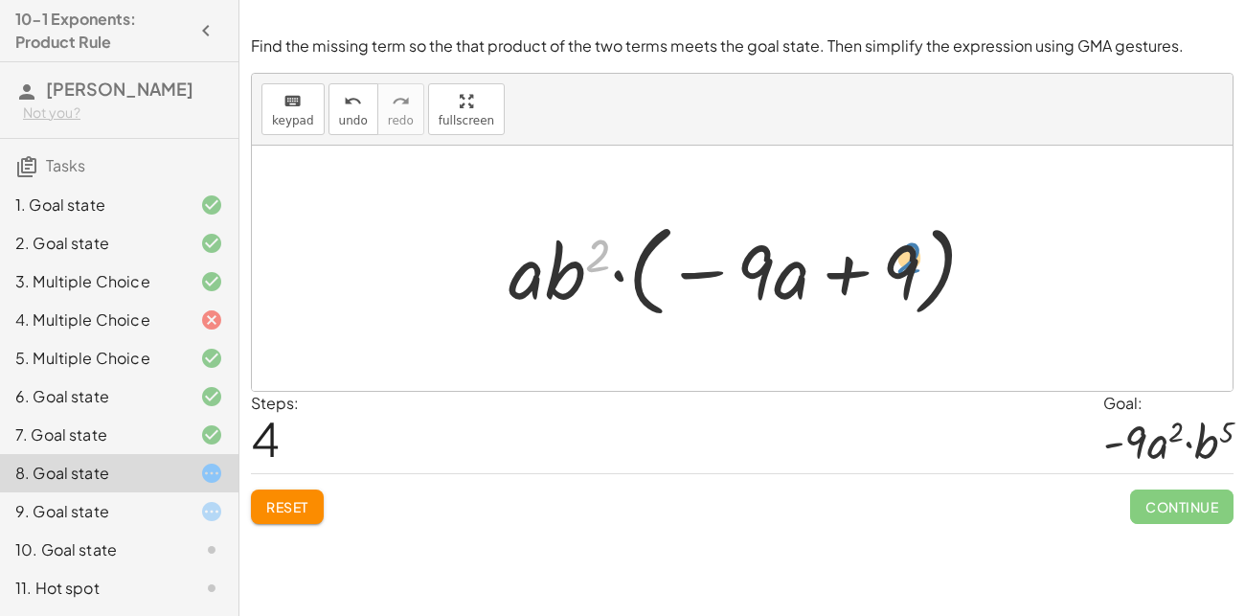
drag, startPoint x: 599, startPoint y: 252, endPoint x: 898, endPoint y: 255, distance: 298.8
click at [898, 255] on div at bounding box center [750, 269] width 502 height 110
click at [300, 512] on span "Reset" at bounding box center [287, 506] width 42 height 17
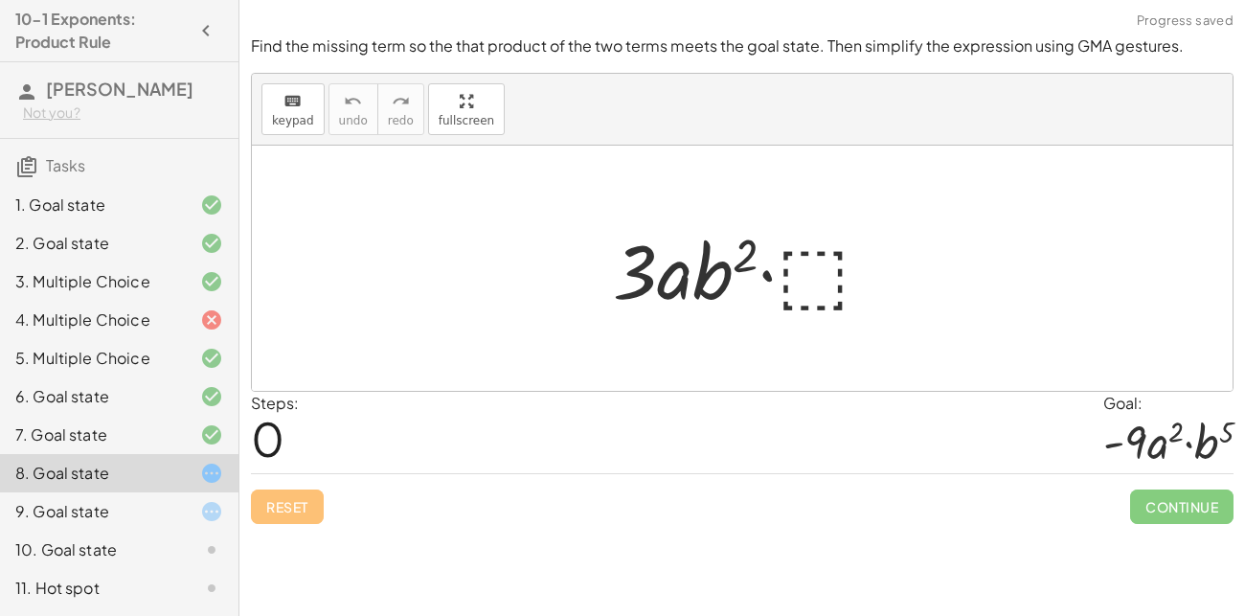
click at [835, 273] on div at bounding box center [749, 268] width 293 height 99
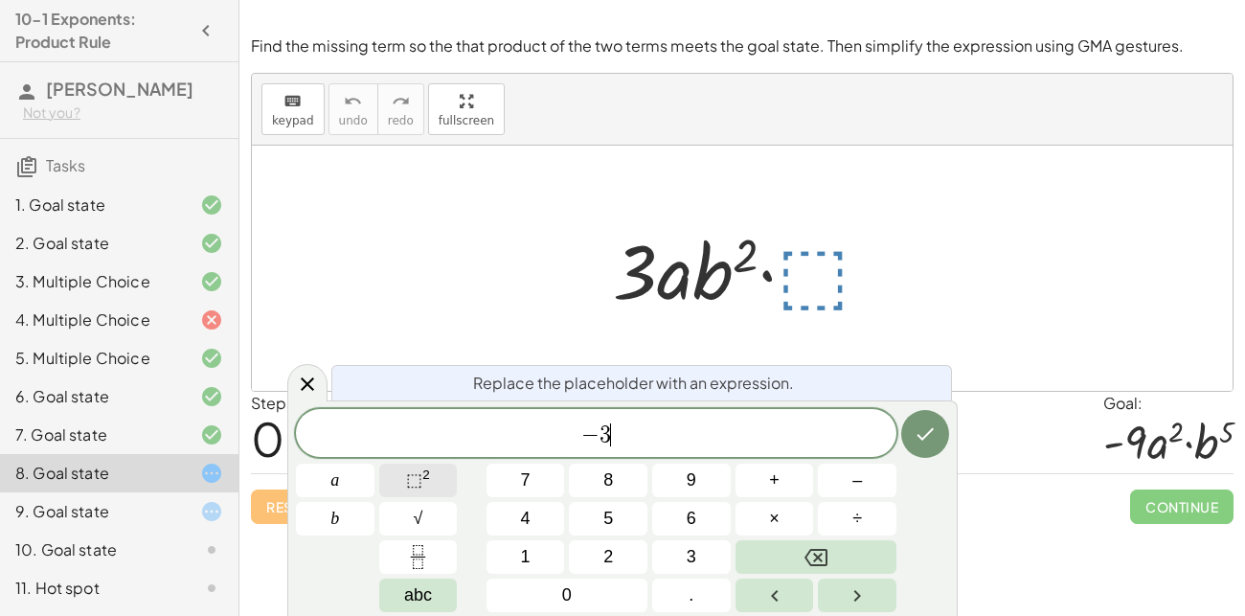
click at [440, 476] on button "⬚ 2" at bounding box center [418, 481] width 79 height 34
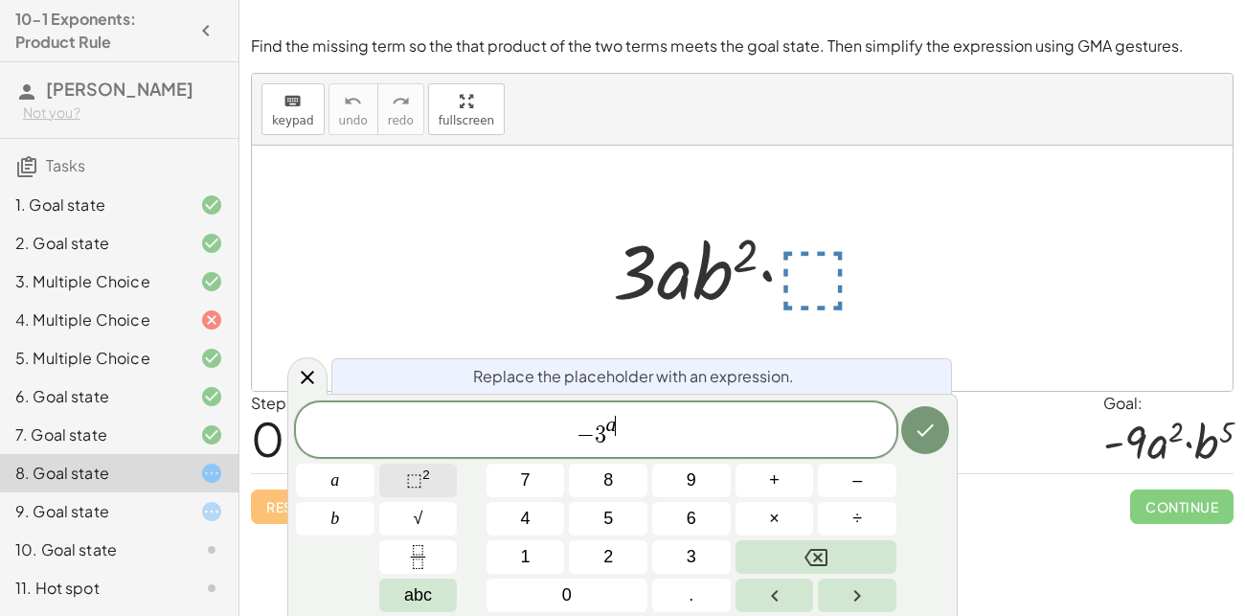
click at [428, 475] on sup "2" at bounding box center [426, 474] width 8 height 14
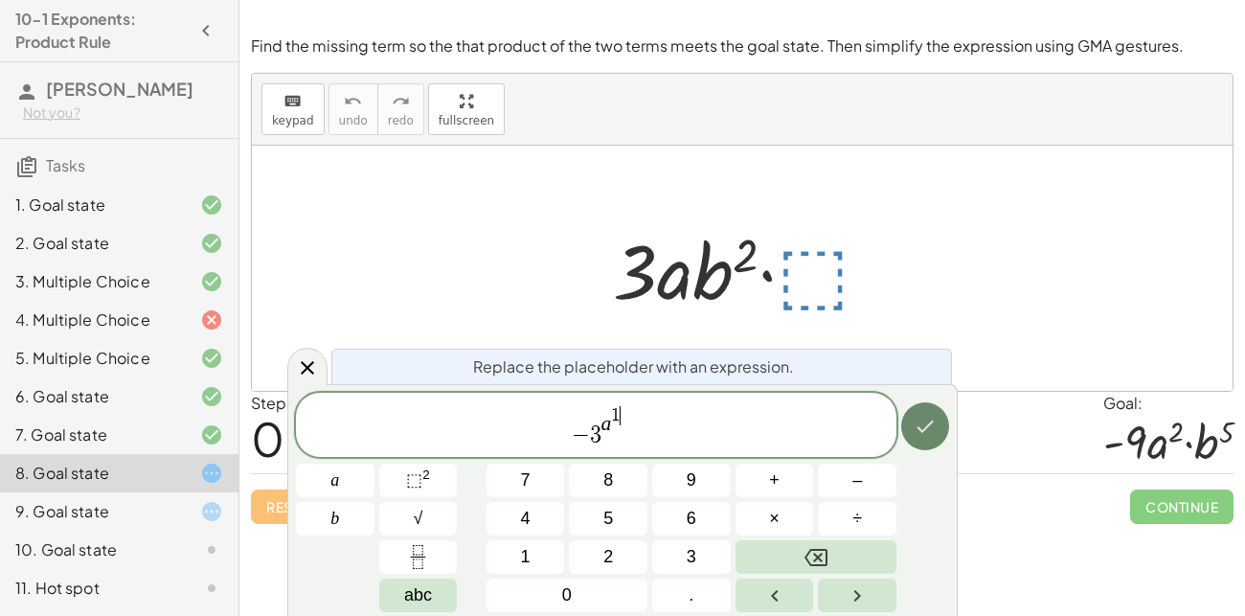
click at [931, 436] on icon "Done" at bounding box center [925, 426] width 23 height 23
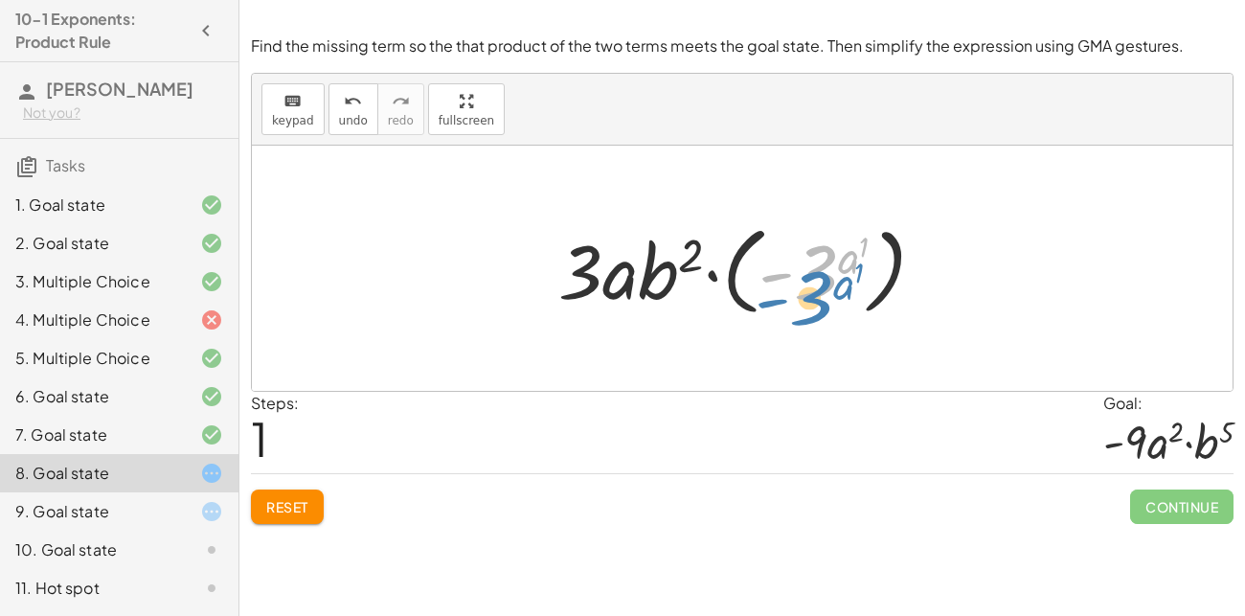
drag, startPoint x: 823, startPoint y: 268, endPoint x: 819, endPoint y: 294, distance: 26.1
click at [819, 294] on div at bounding box center [750, 268] width 402 height 106
drag, startPoint x: 573, startPoint y: 268, endPoint x: 801, endPoint y: 267, distance: 227.9
click at [801, 267] on div at bounding box center [750, 268] width 402 height 106
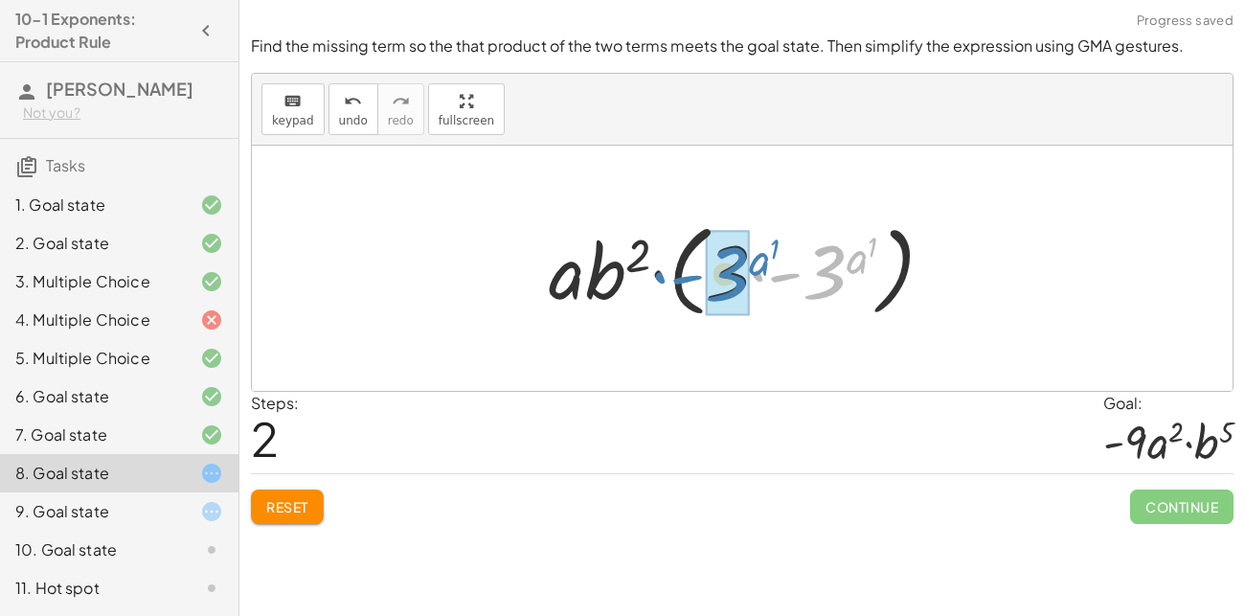
drag, startPoint x: 833, startPoint y: 264, endPoint x: 736, endPoint y: 266, distance: 96.7
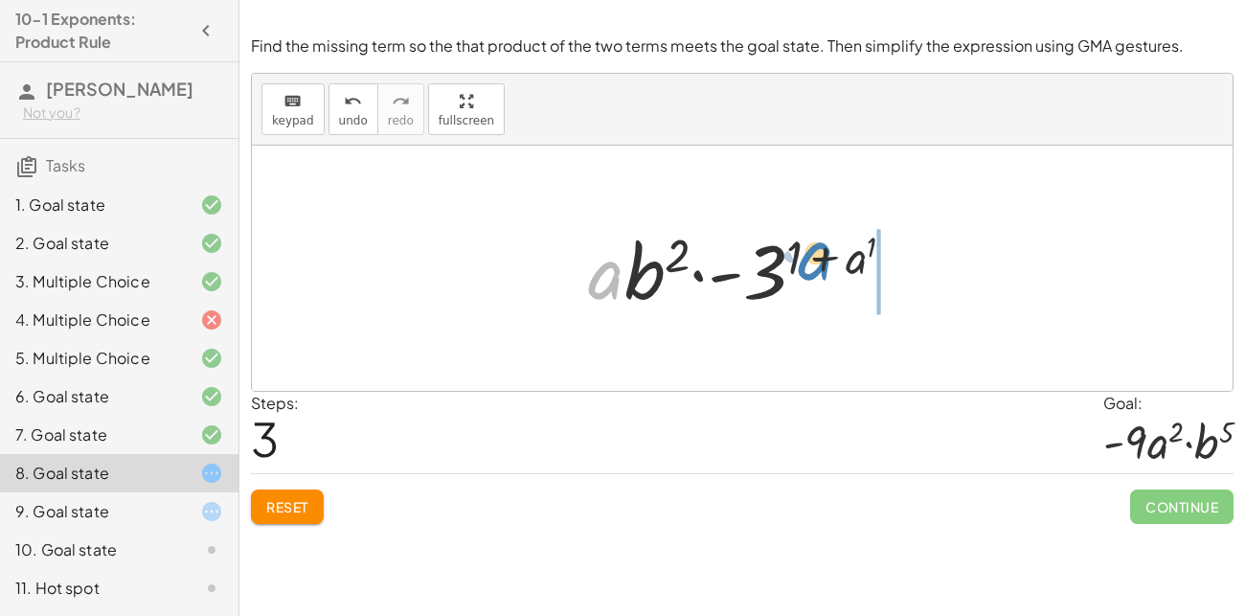
drag, startPoint x: 611, startPoint y: 288, endPoint x: 818, endPoint y: 269, distance: 207.7
click at [818, 269] on div at bounding box center [748, 268] width 341 height 99
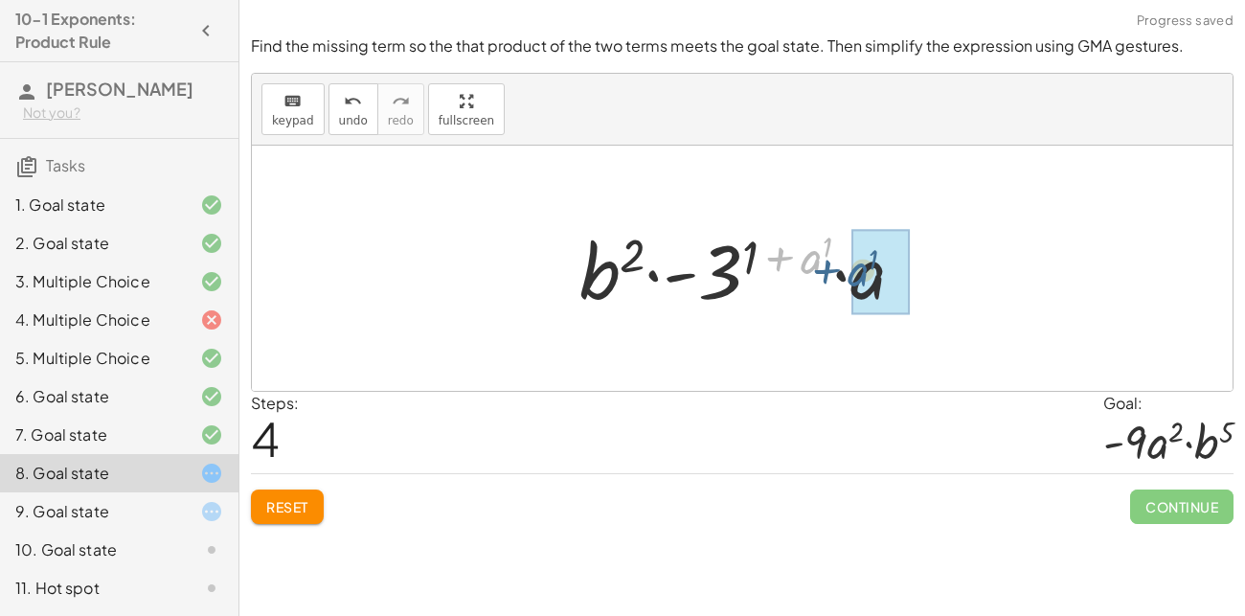
drag, startPoint x: 816, startPoint y: 264, endPoint x: 882, endPoint y: 288, distance: 70.3
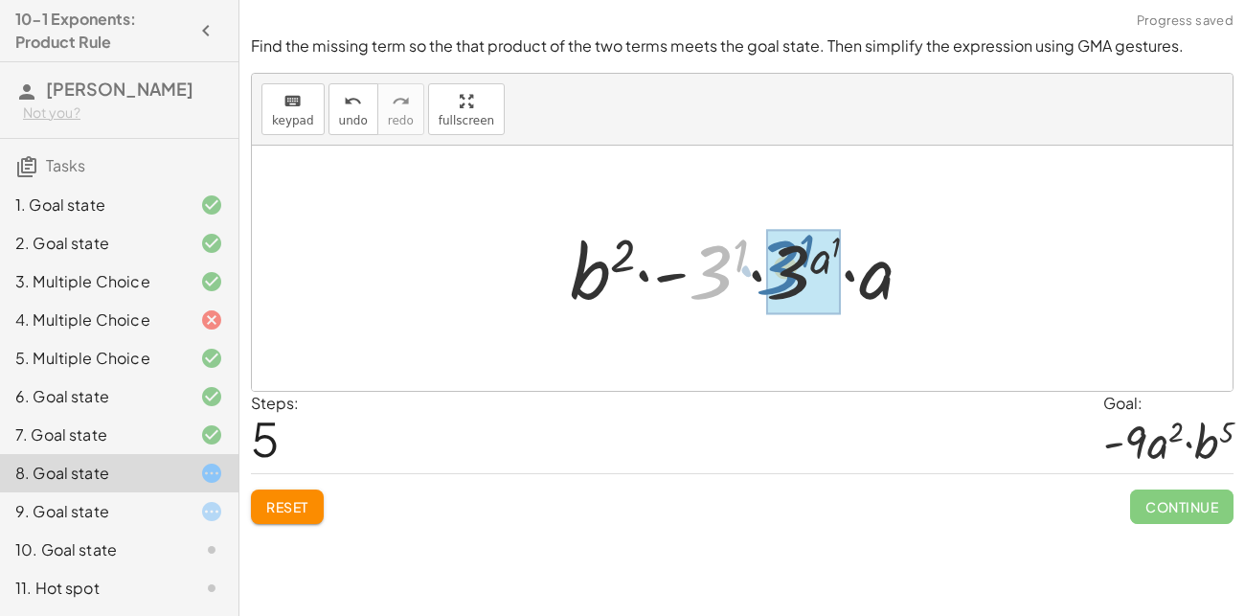
drag, startPoint x: 717, startPoint y: 279, endPoint x: 784, endPoint y: 274, distance: 67.2
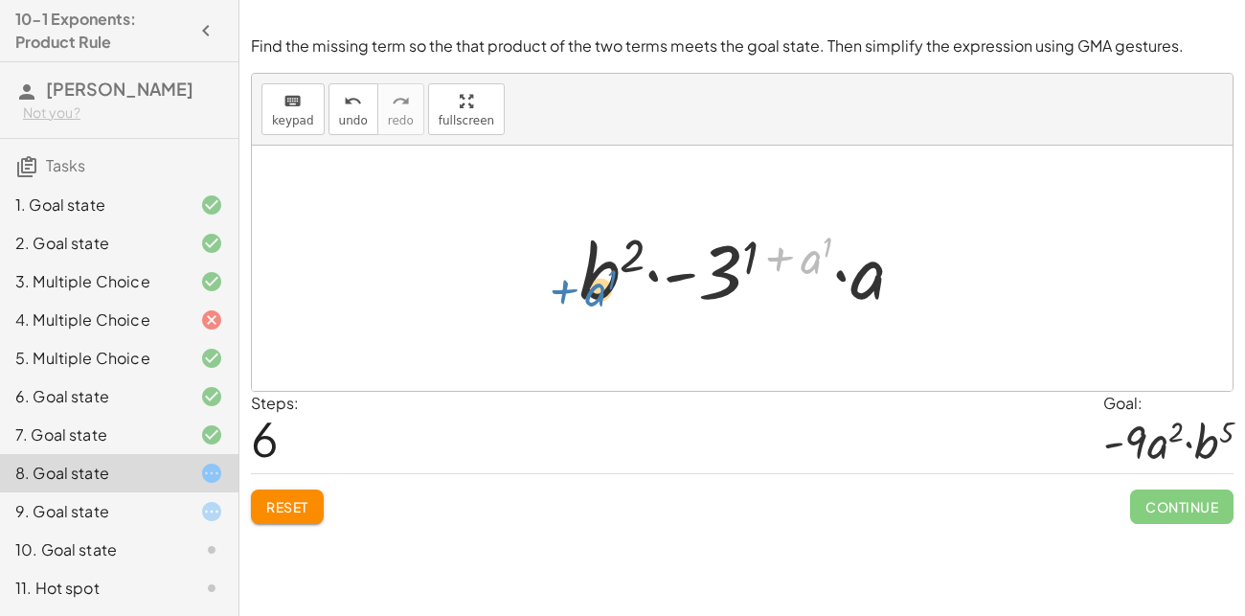
drag, startPoint x: 811, startPoint y: 259, endPoint x: 594, endPoint y: 292, distance: 220.0
click at [594, 292] on div at bounding box center [749, 268] width 359 height 99
click at [316, 499] on button "Reset" at bounding box center [287, 506] width 73 height 34
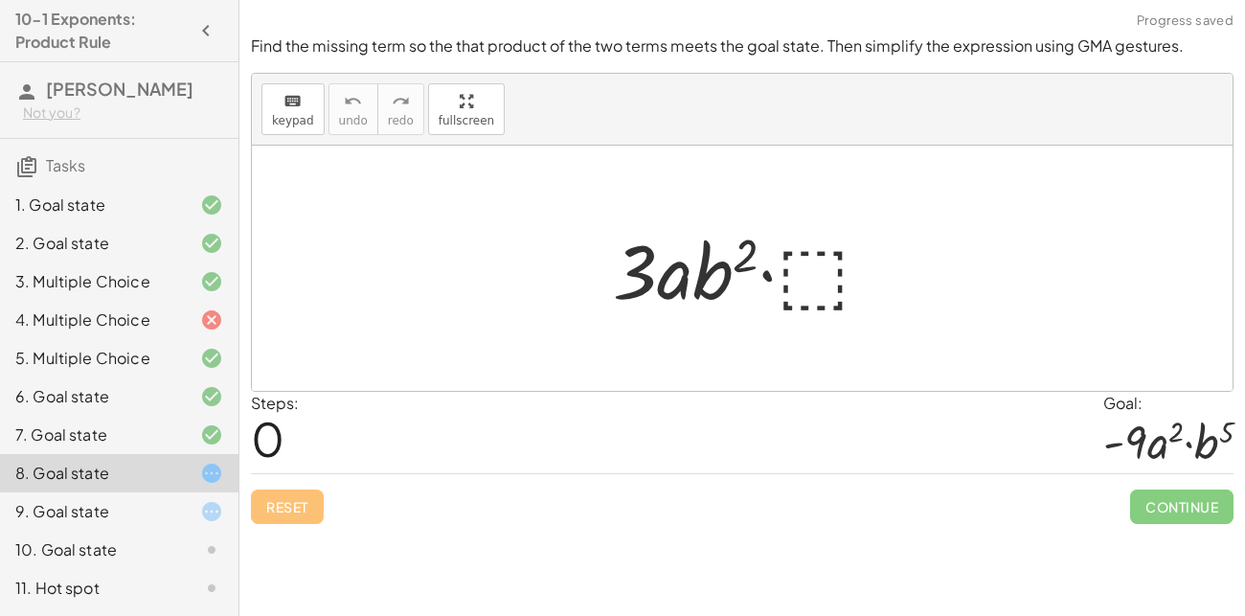
click at [799, 285] on div at bounding box center [749, 268] width 293 height 99
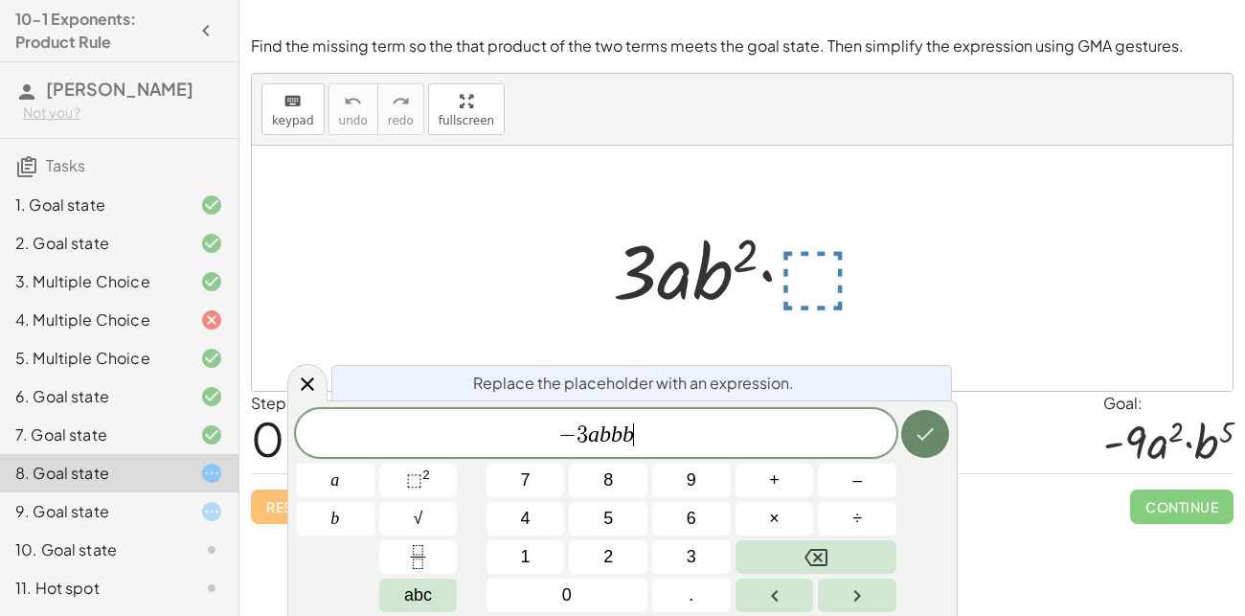
click at [933, 436] on icon "Done" at bounding box center [925, 433] width 23 height 23
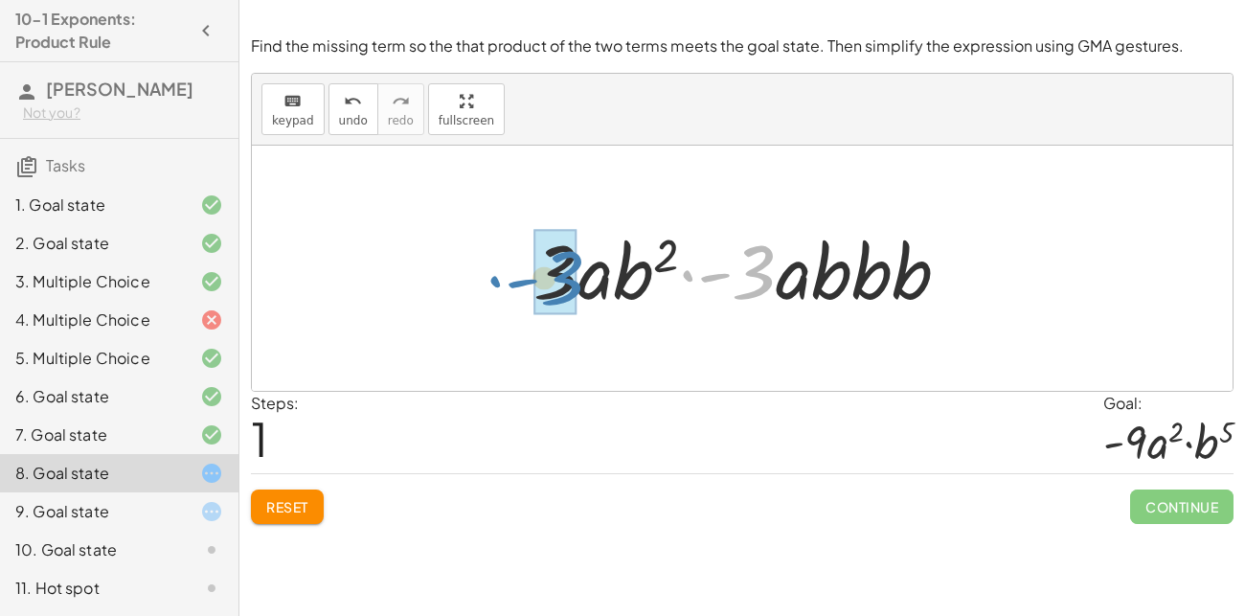
drag, startPoint x: 755, startPoint y: 268, endPoint x: 563, endPoint y: 272, distance: 191.6
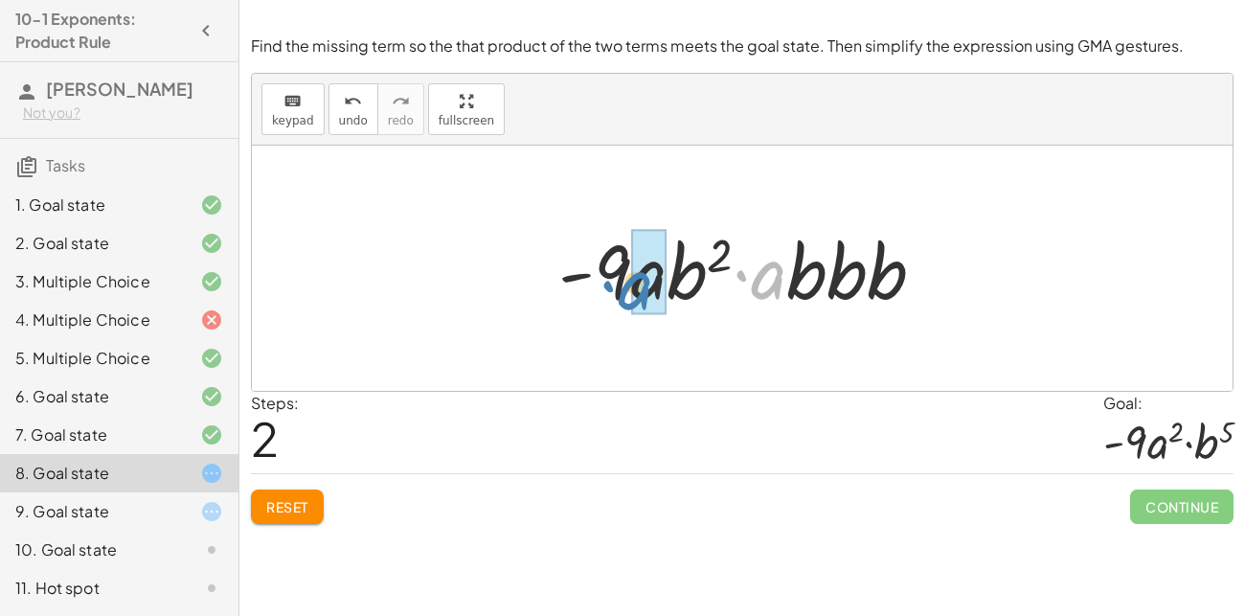
drag, startPoint x: 763, startPoint y: 283, endPoint x: 635, endPoint y: 294, distance: 128.8
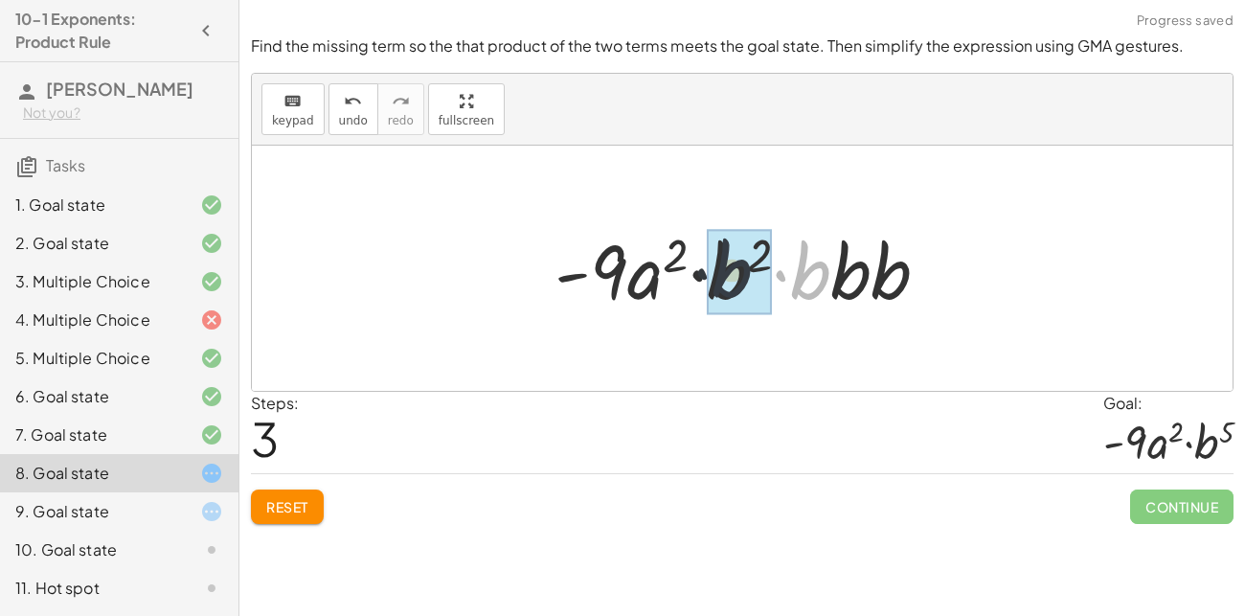
drag, startPoint x: 797, startPoint y: 282, endPoint x: 711, endPoint y: 281, distance: 86.2
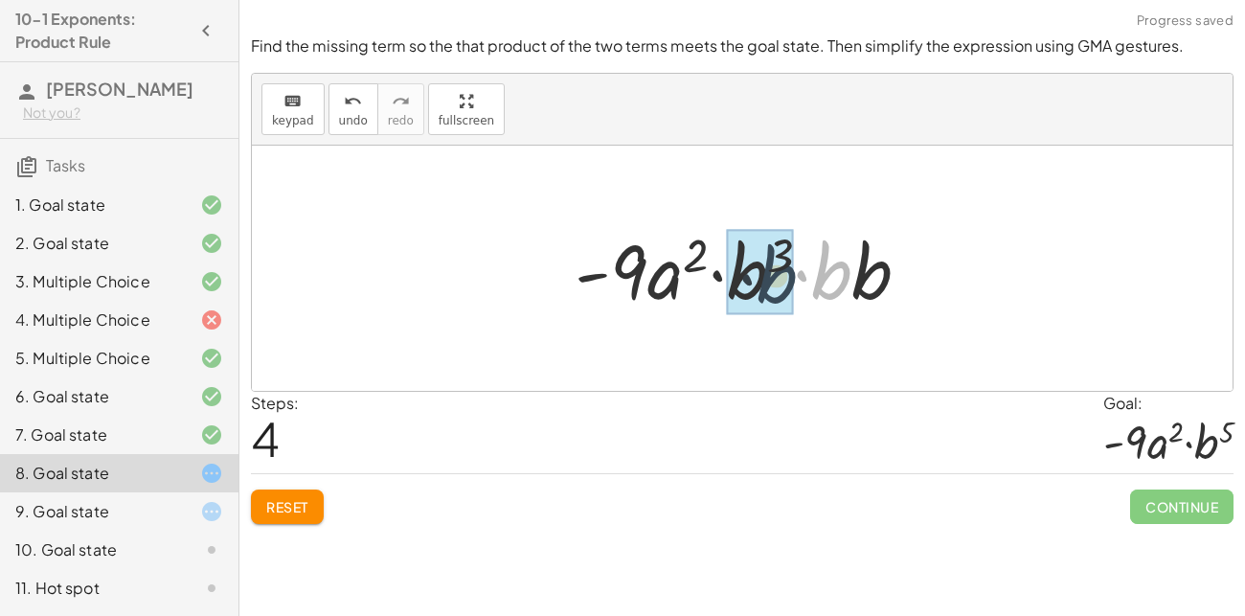
drag, startPoint x: 847, startPoint y: 270, endPoint x: 775, endPoint y: 272, distance: 71.8
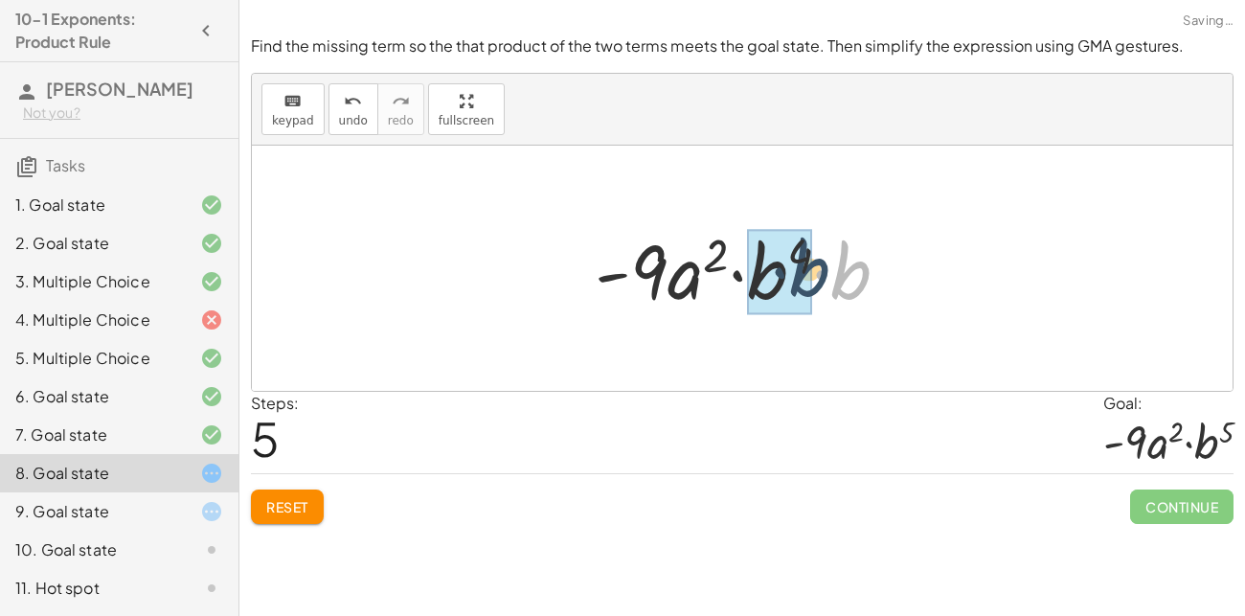
drag, startPoint x: 860, startPoint y: 279, endPoint x: 808, endPoint y: 275, distance: 51.9
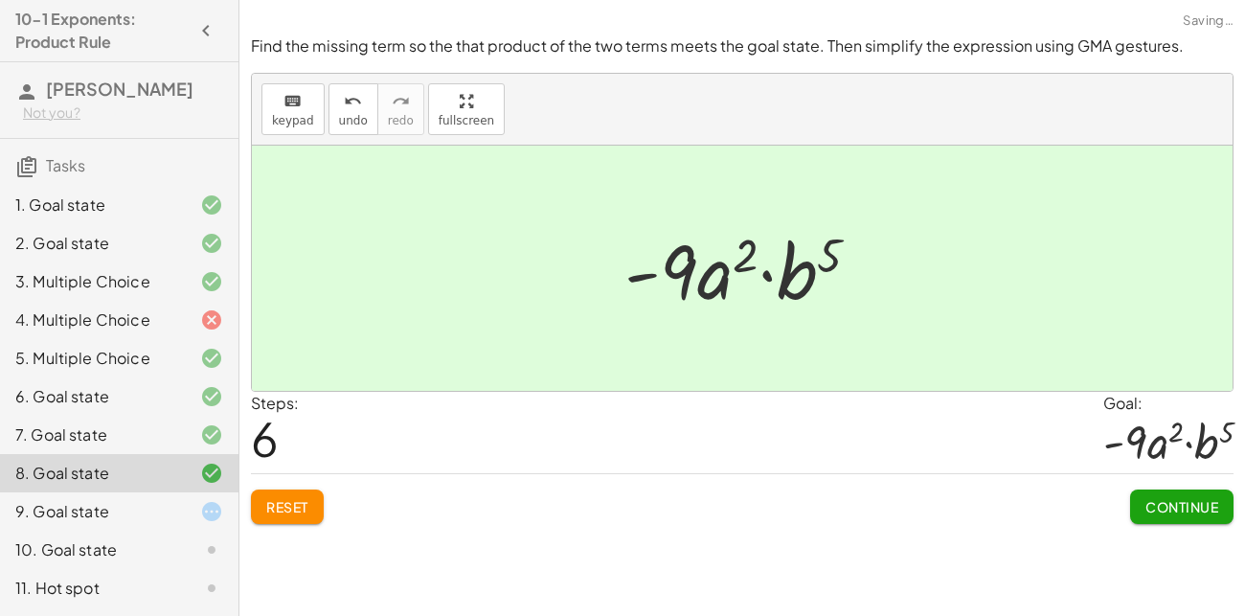
click at [1160, 502] on span "Continue" at bounding box center [1181, 506] width 73 height 17
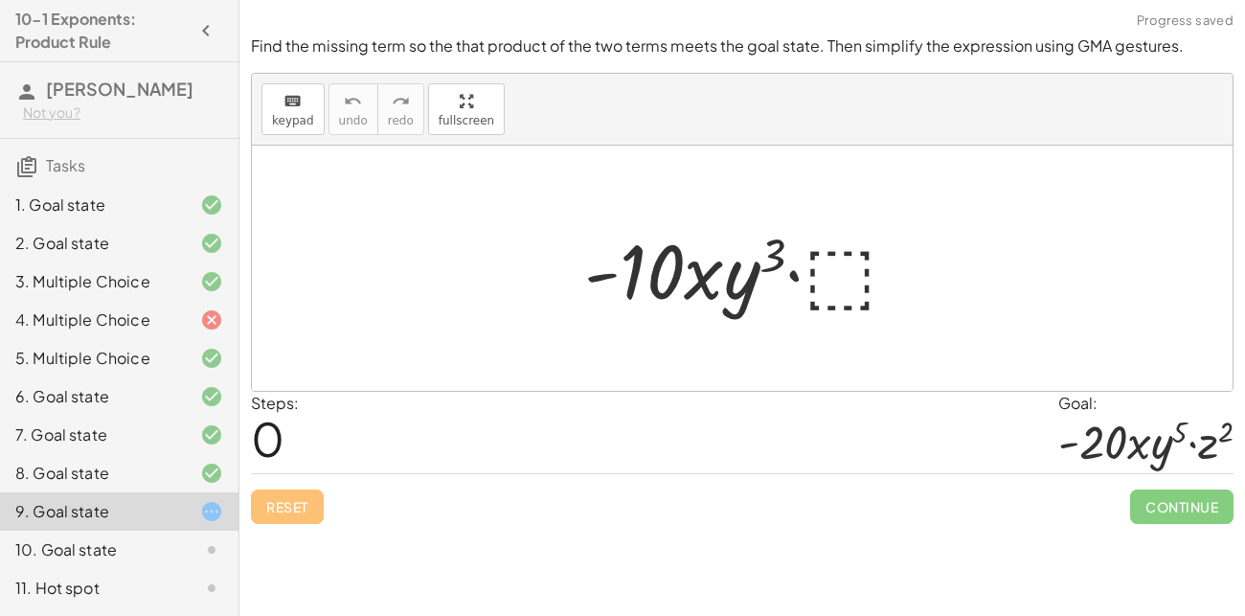
click at [854, 265] on div at bounding box center [749, 268] width 349 height 99
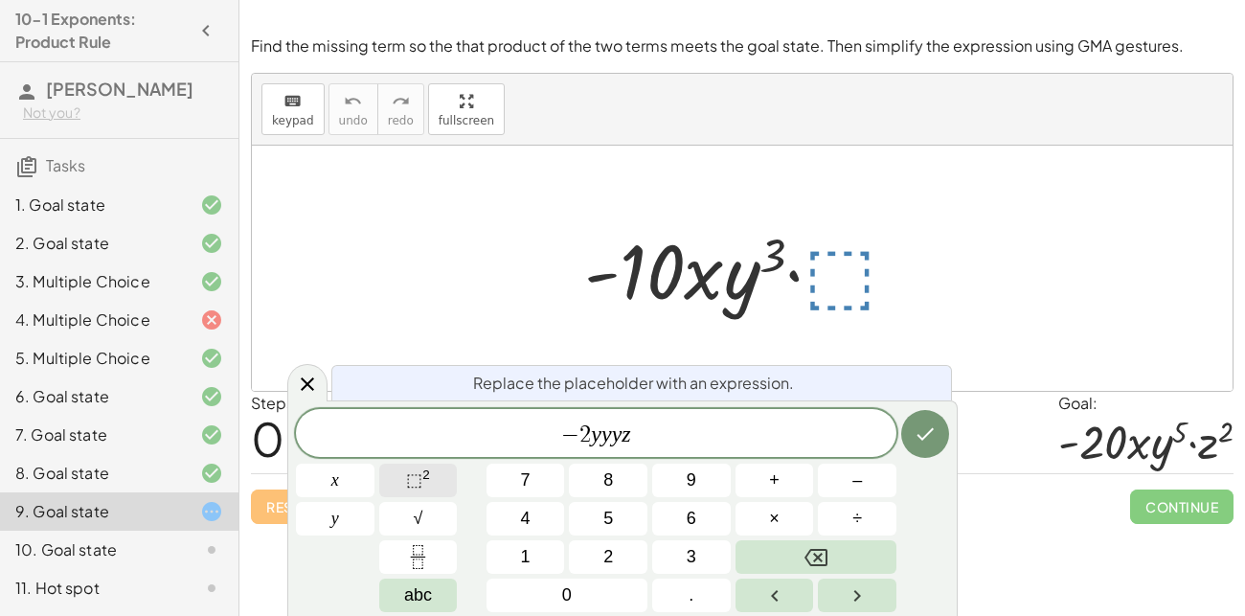
click at [424, 479] on sup "2" at bounding box center [426, 474] width 8 height 14
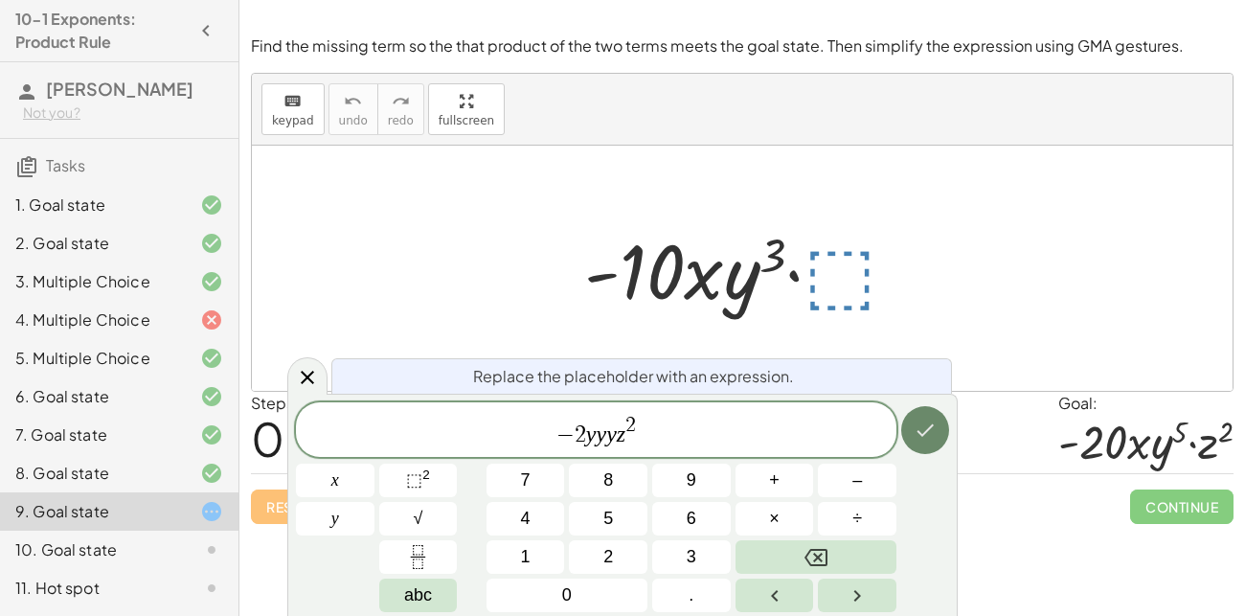
click at [916, 435] on icon "Done" at bounding box center [925, 429] width 23 height 23
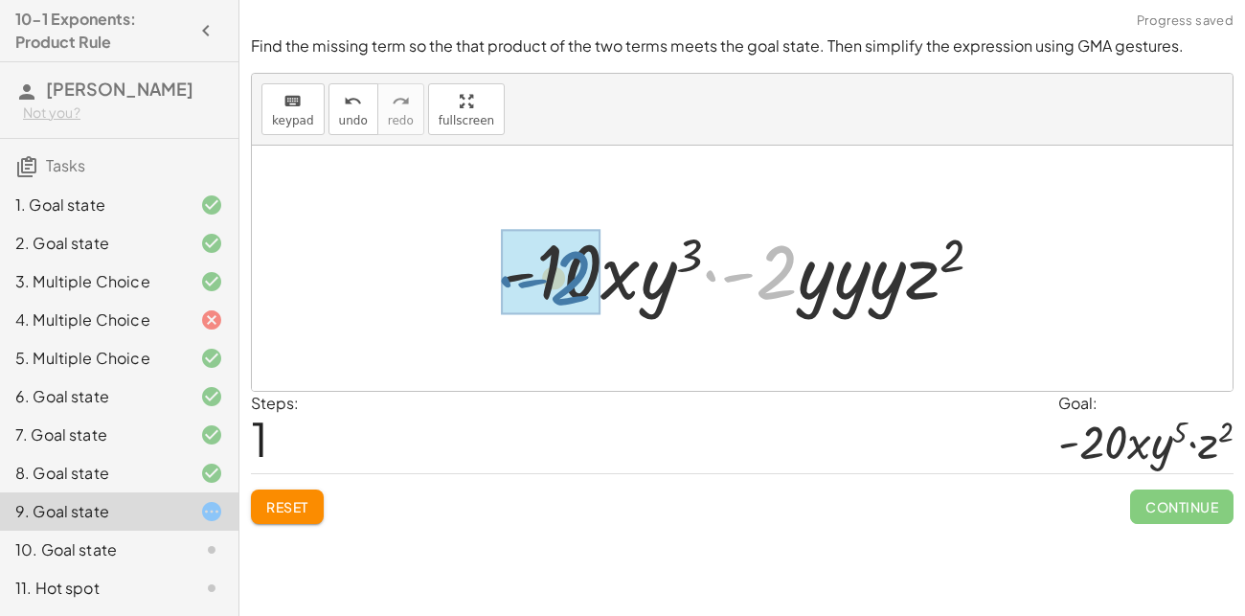
drag, startPoint x: 775, startPoint y: 261, endPoint x: 568, endPoint y: 267, distance: 206.9
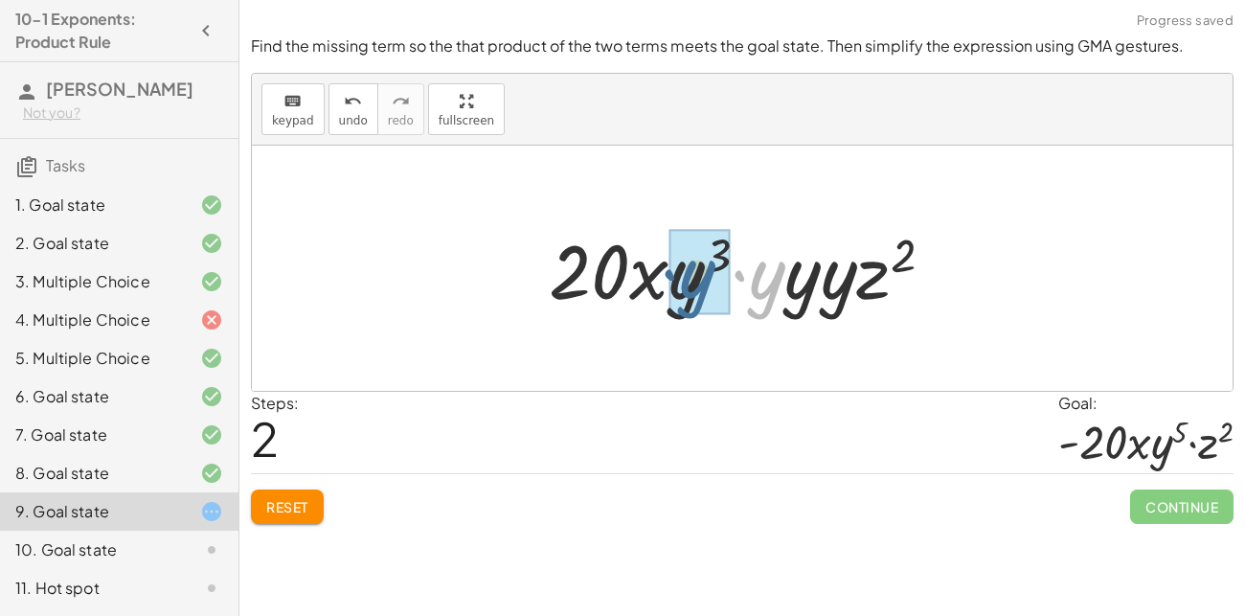
drag, startPoint x: 763, startPoint y: 275, endPoint x: 692, endPoint y: 274, distance: 70.9
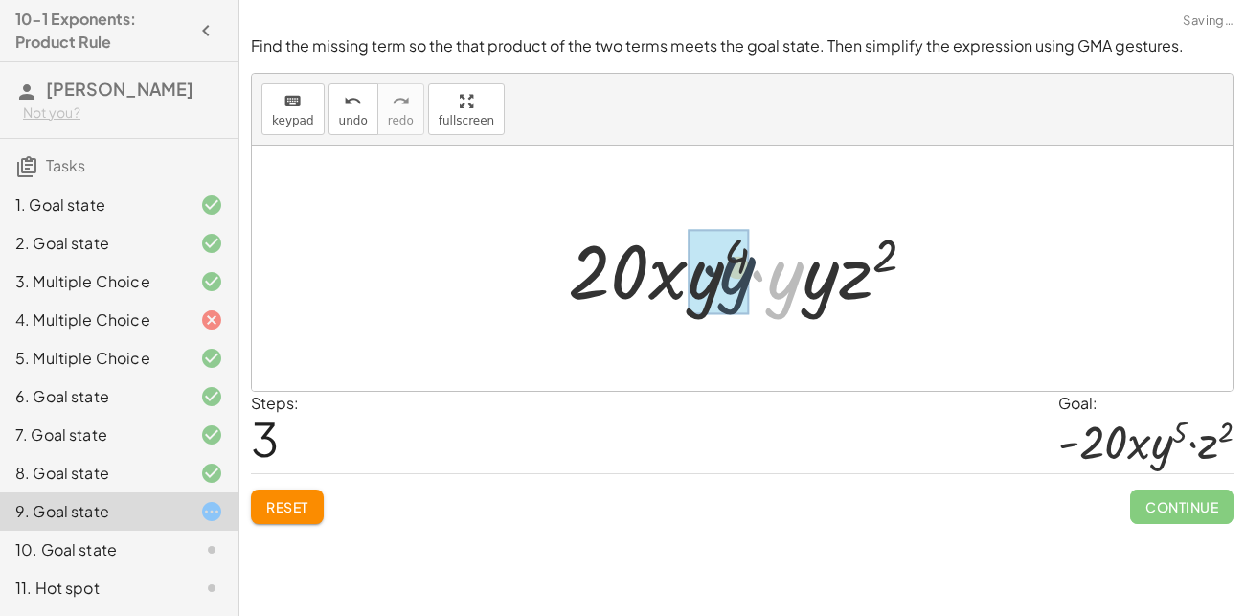
drag, startPoint x: 788, startPoint y: 274, endPoint x: 707, endPoint y: 265, distance: 81.9
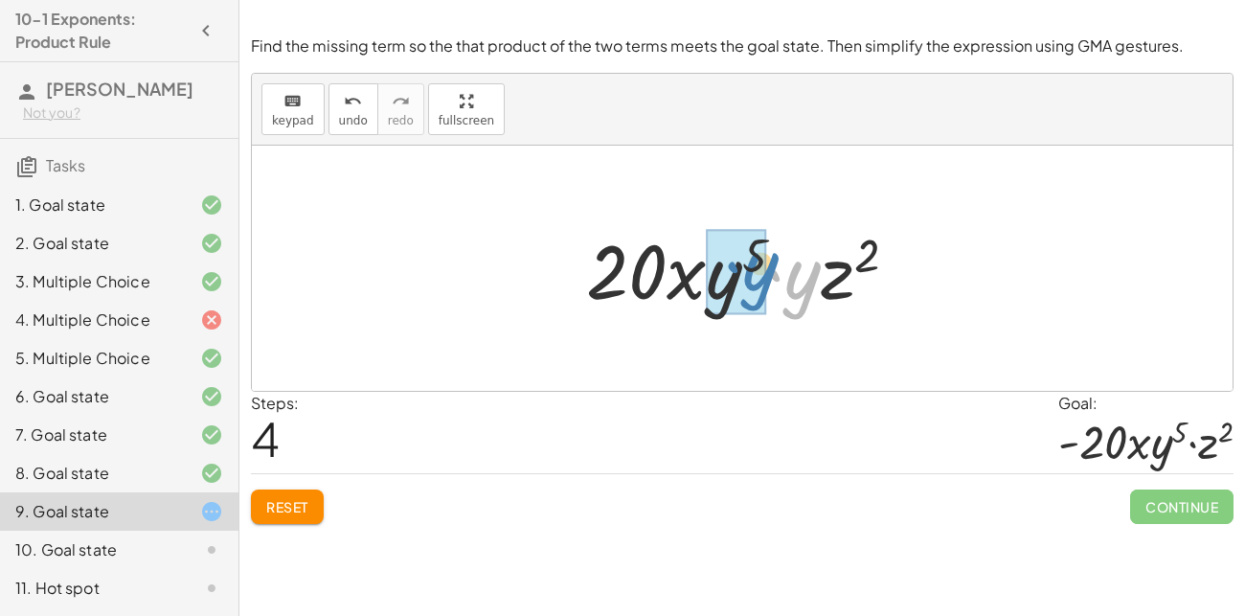
drag, startPoint x: 798, startPoint y: 278, endPoint x: 756, endPoint y: 269, distance: 43.0
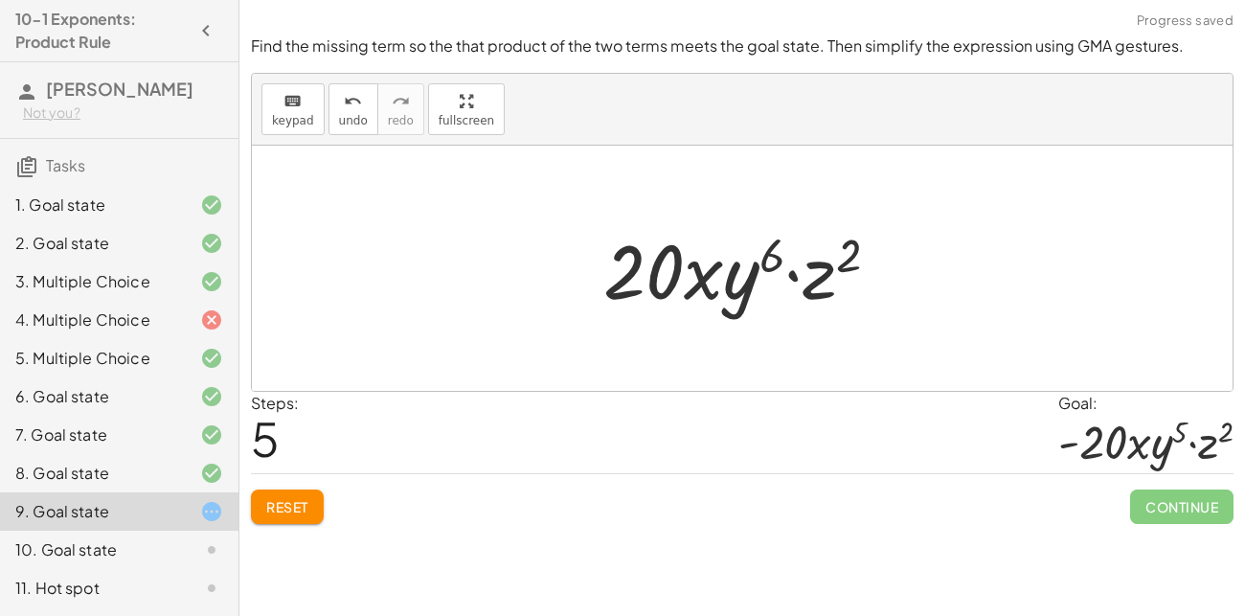
click at [292, 505] on span "Reset" at bounding box center [287, 506] width 42 height 17
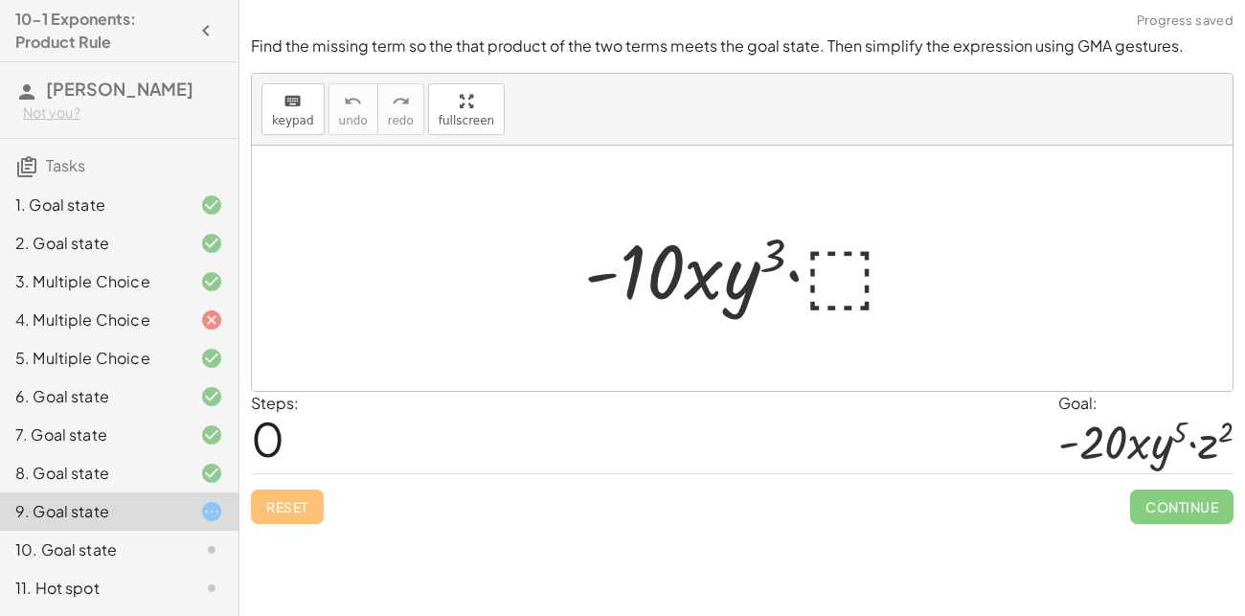
scroll to position [36, 0]
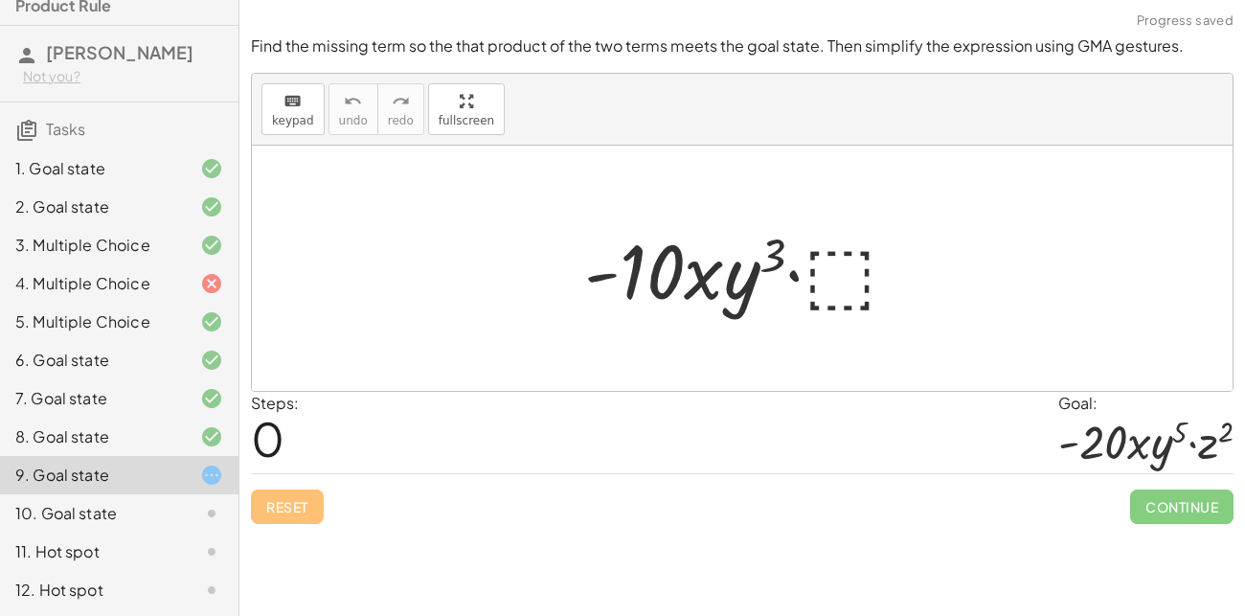
click at [845, 281] on div at bounding box center [749, 268] width 349 height 99
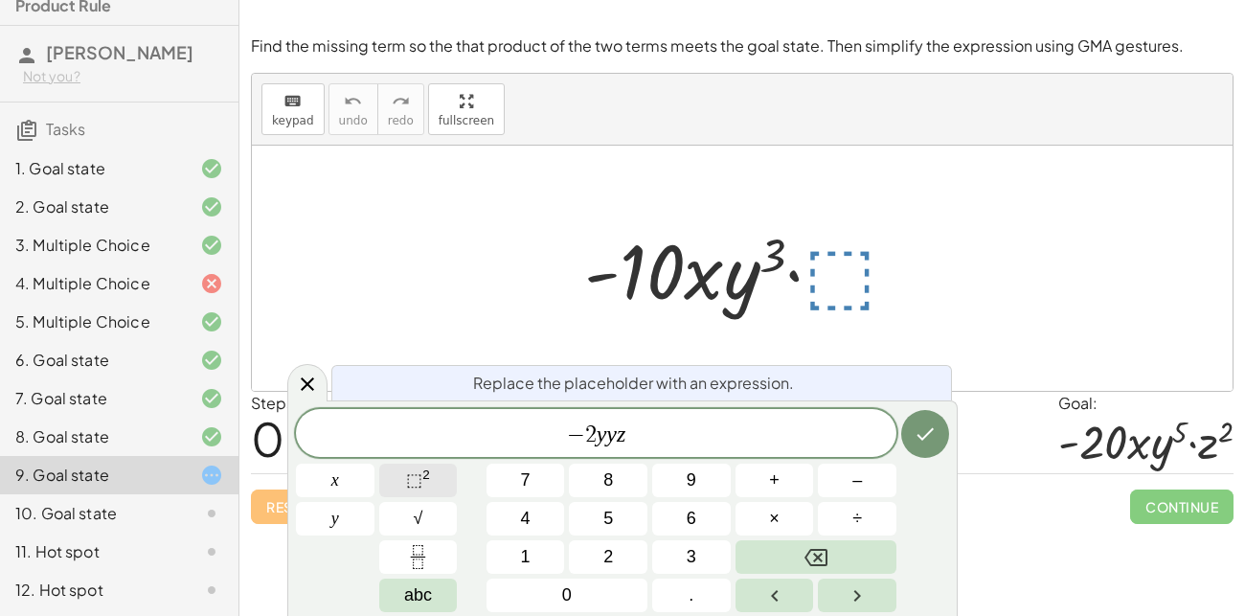
click at [441, 474] on button "⬚ 2" at bounding box center [418, 481] width 79 height 34
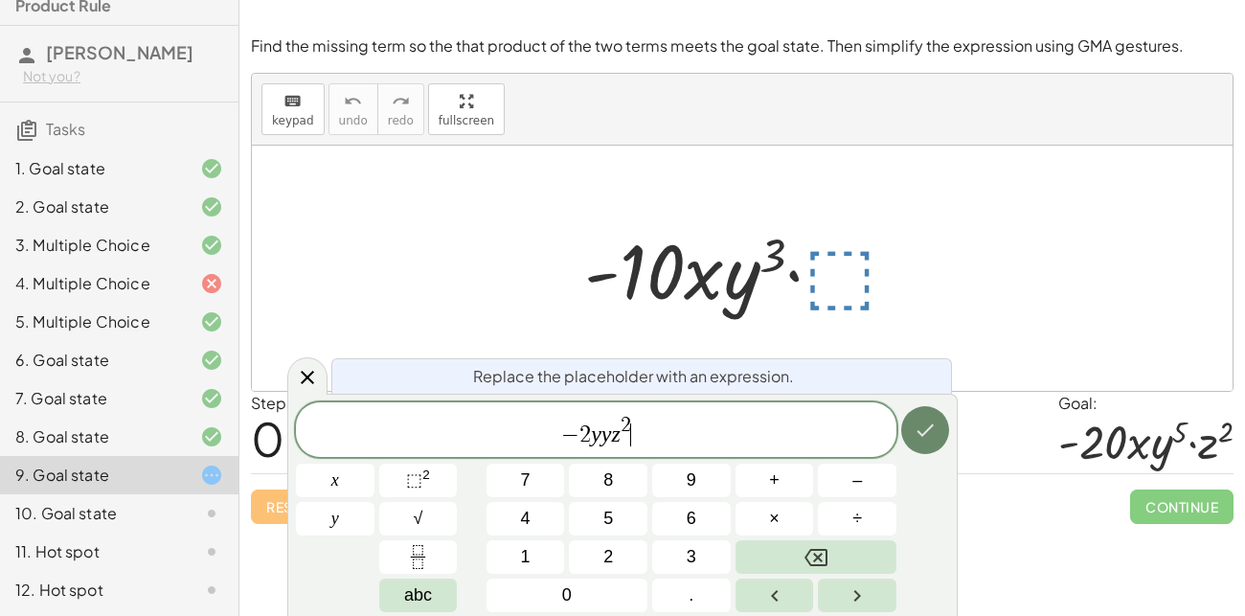
click at [911, 436] on button "Done" at bounding box center [925, 430] width 48 height 48
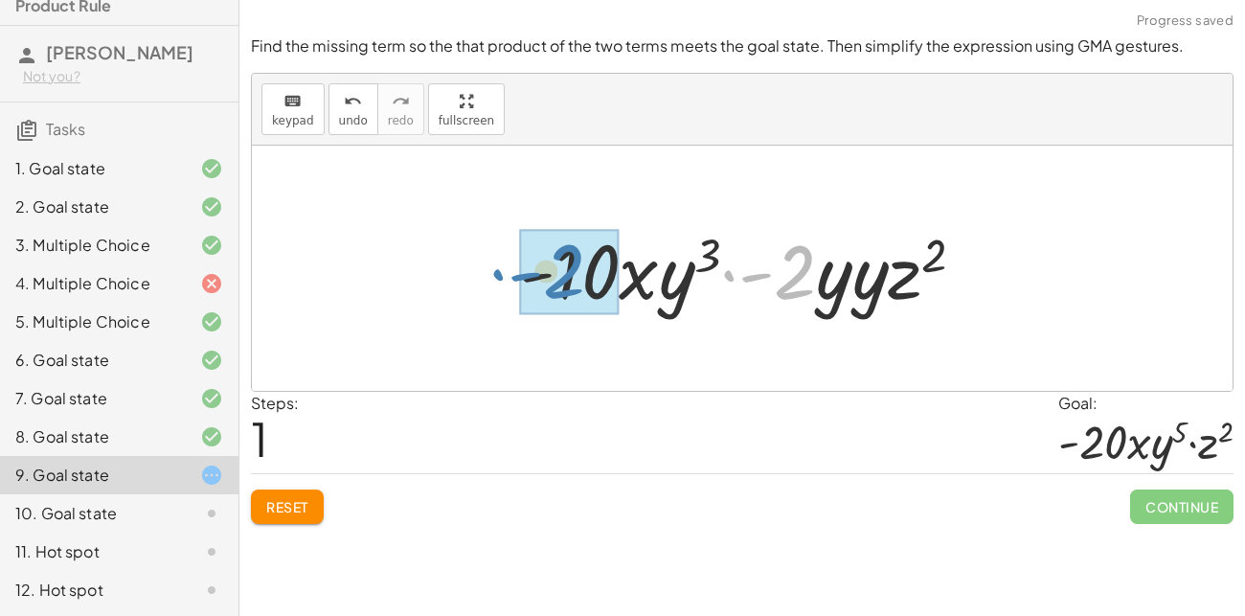
drag, startPoint x: 805, startPoint y: 263, endPoint x: 577, endPoint y: 263, distance: 228.9
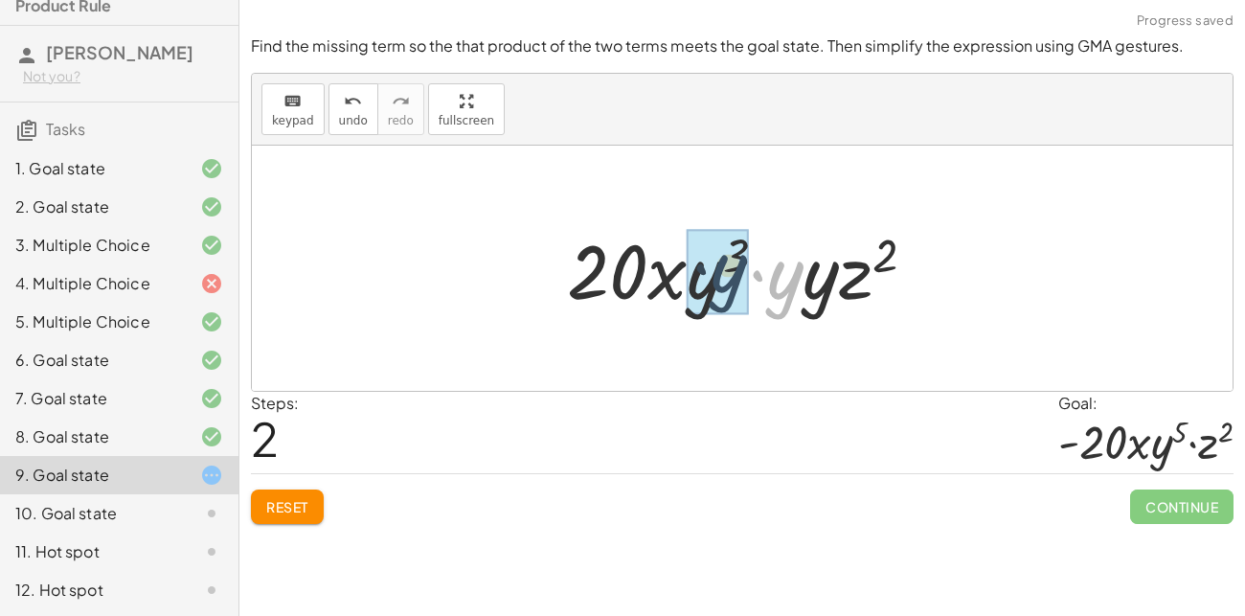
drag, startPoint x: 791, startPoint y: 282, endPoint x: 732, endPoint y: 275, distance: 59.8
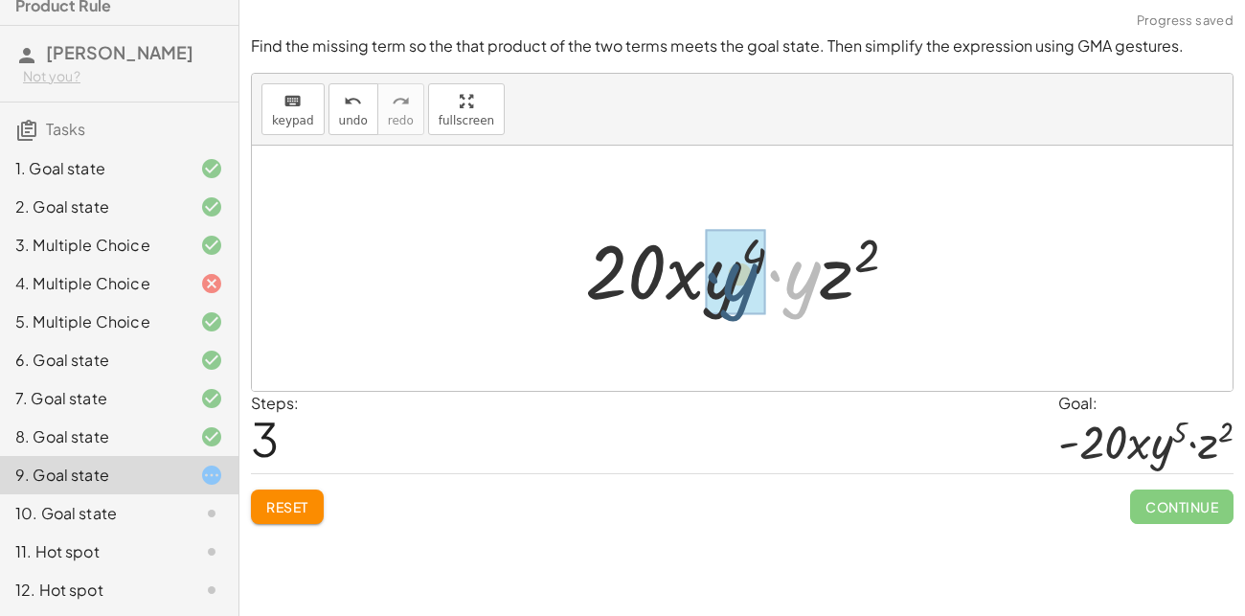
drag, startPoint x: 809, startPoint y: 281, endPoint x: 747, endPoint y: 283, distance: 62.3
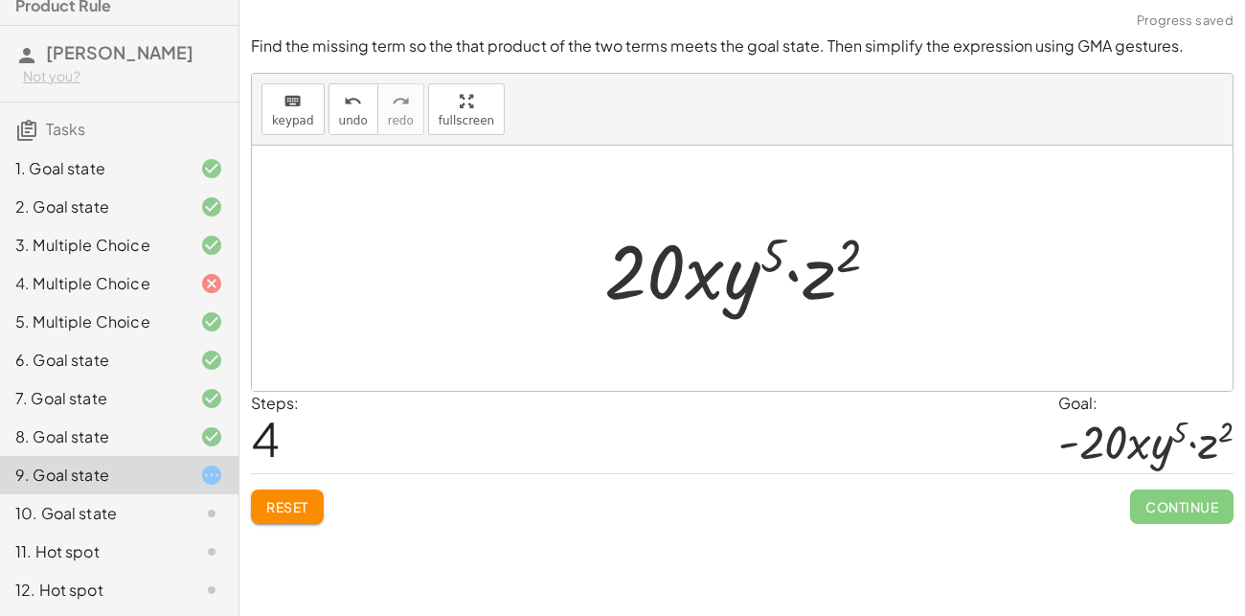
click at [633, 274] on div at bounding box center [750, 268] width 310 height 99
click at [312, 522] on button "Reset" at bounding box center [287, 506] width 73 height 34
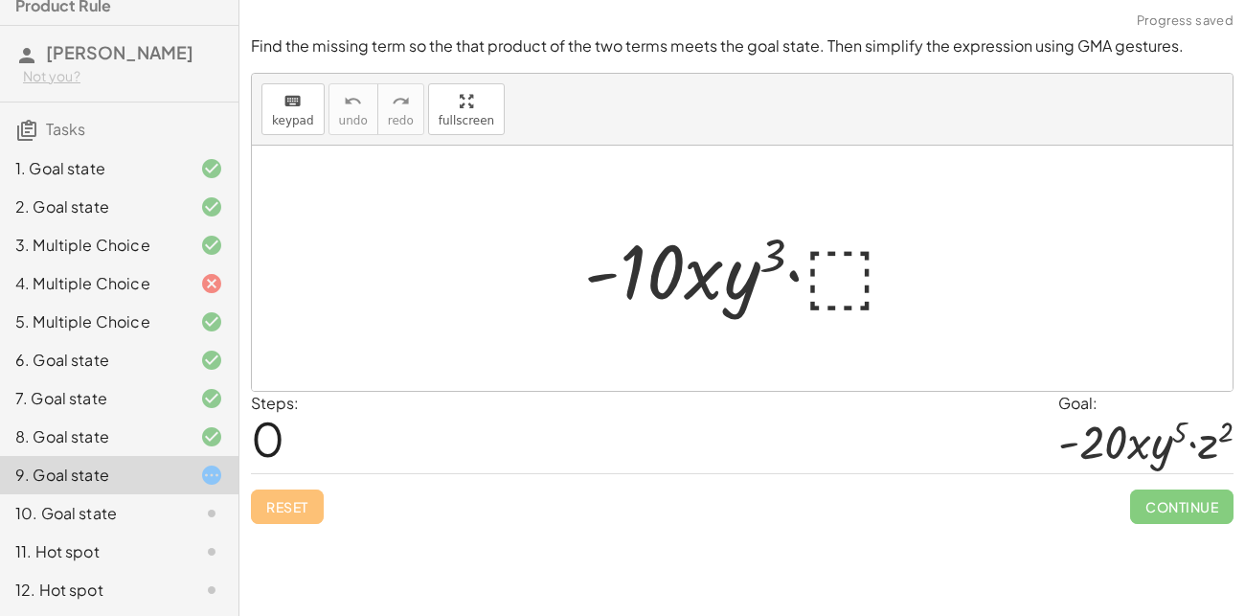
click at [842, 275] on div at bounding box center [749, 268] width 349 height 99
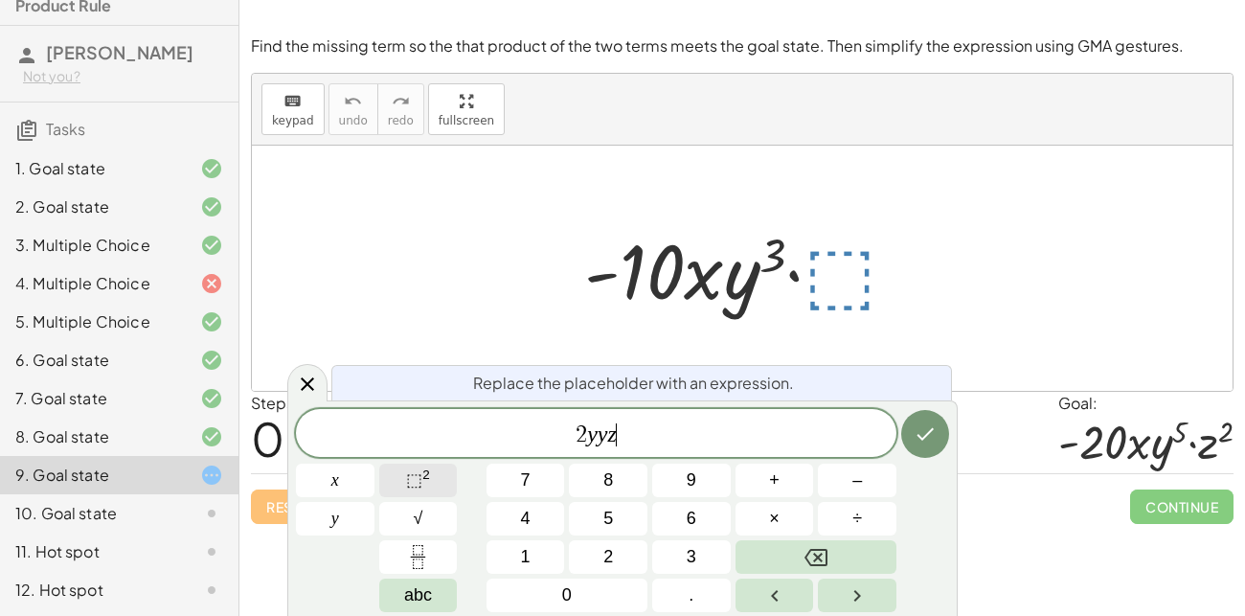
click at [418, 482] on span "⬚" at bounding box center [414, 479] width 16 height 19
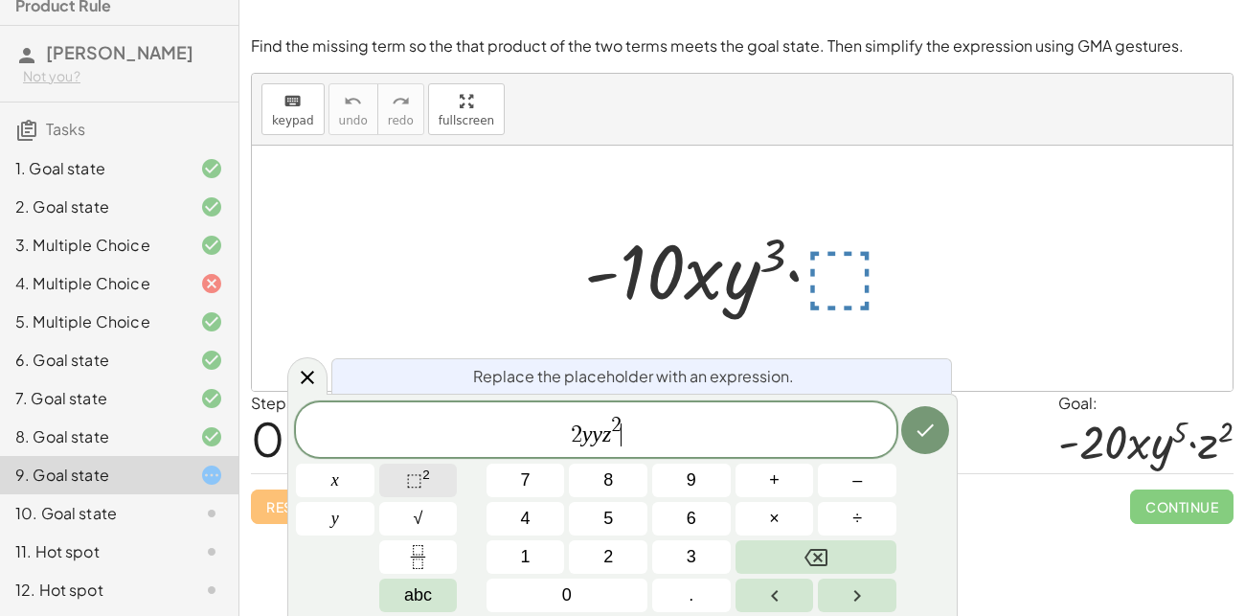
click at [418, 482] on span "⬚" at bounding box center [414, 479] width 16 height 19
click at [931, 409] on button "Done" at bounding box center [925, 430] width 48 height 48
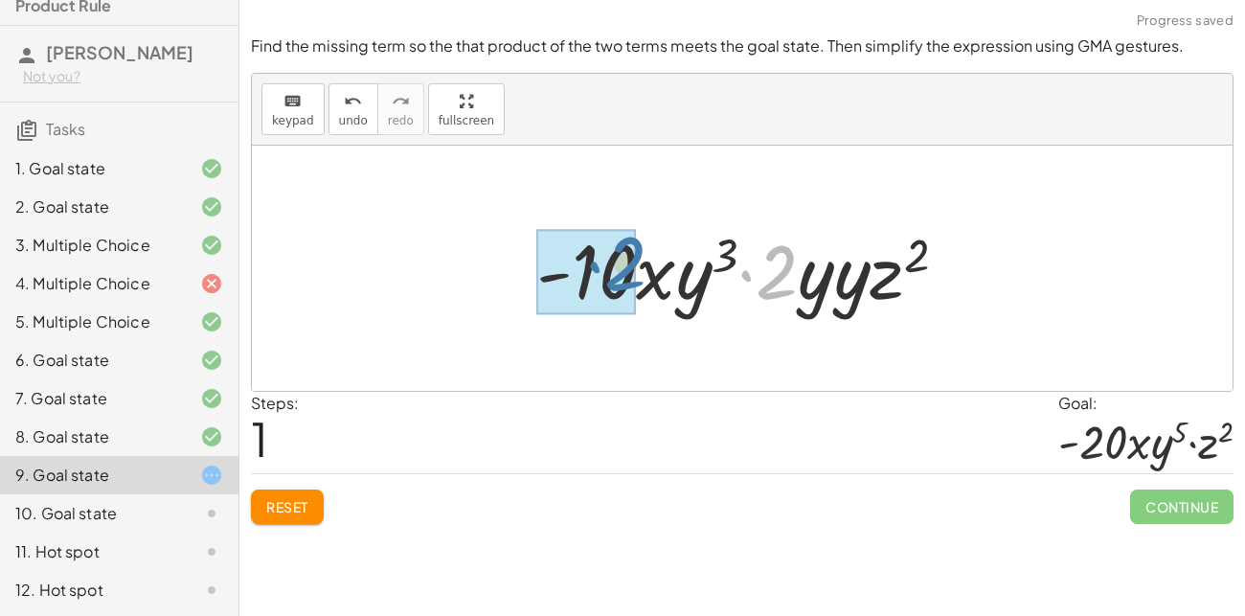
drag, startPoint x: 786, startPoint y: 263, endPoint x: 631, endPoint y: 257, distance: 155.3
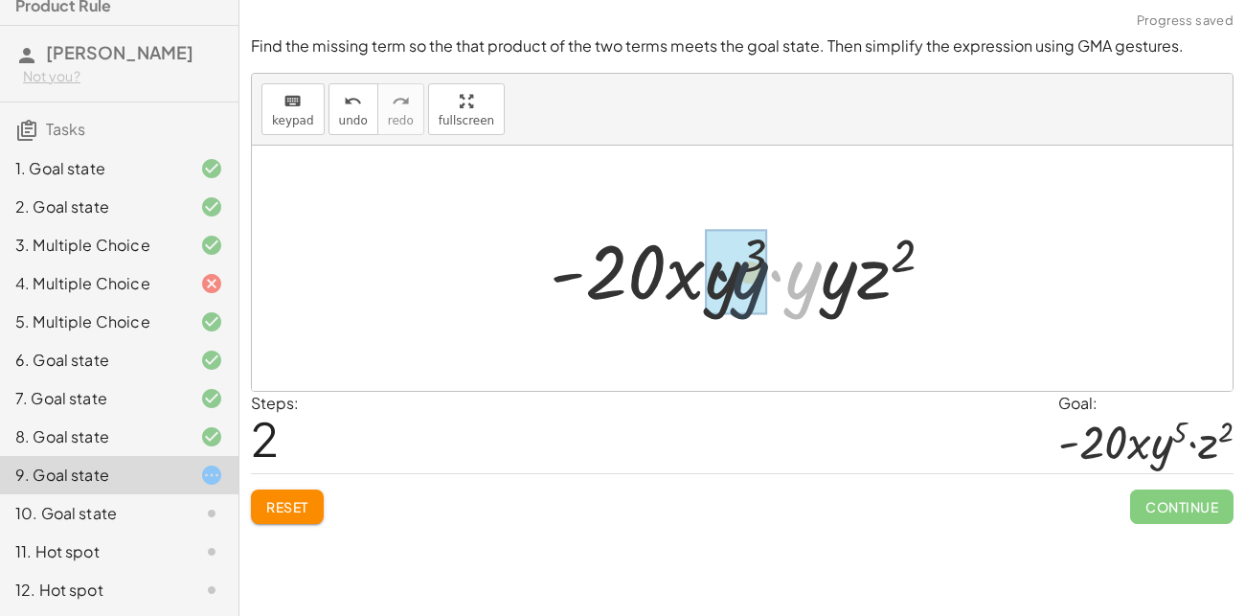
drag, startPoint x: 791, startPoint y: 267, endPoint x: 727, endPoint y: 268, distance: 64.2
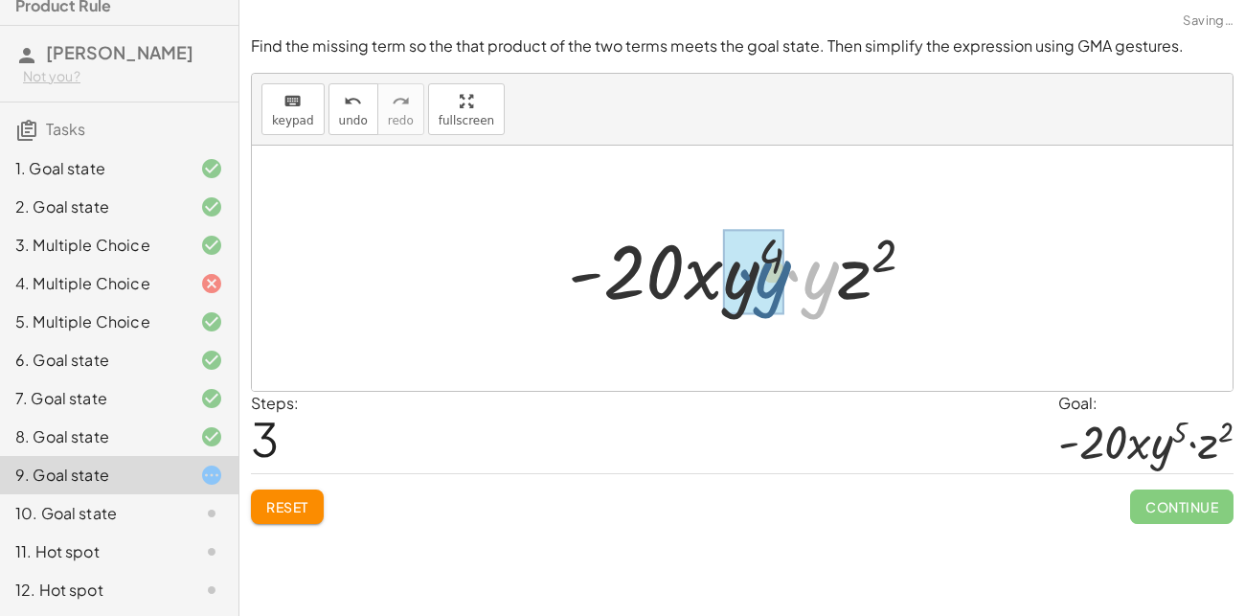
drag, startPoint x: 805, startPoint y: 280, endPoint x: 754, endPoint y: 279, distance: 51.7
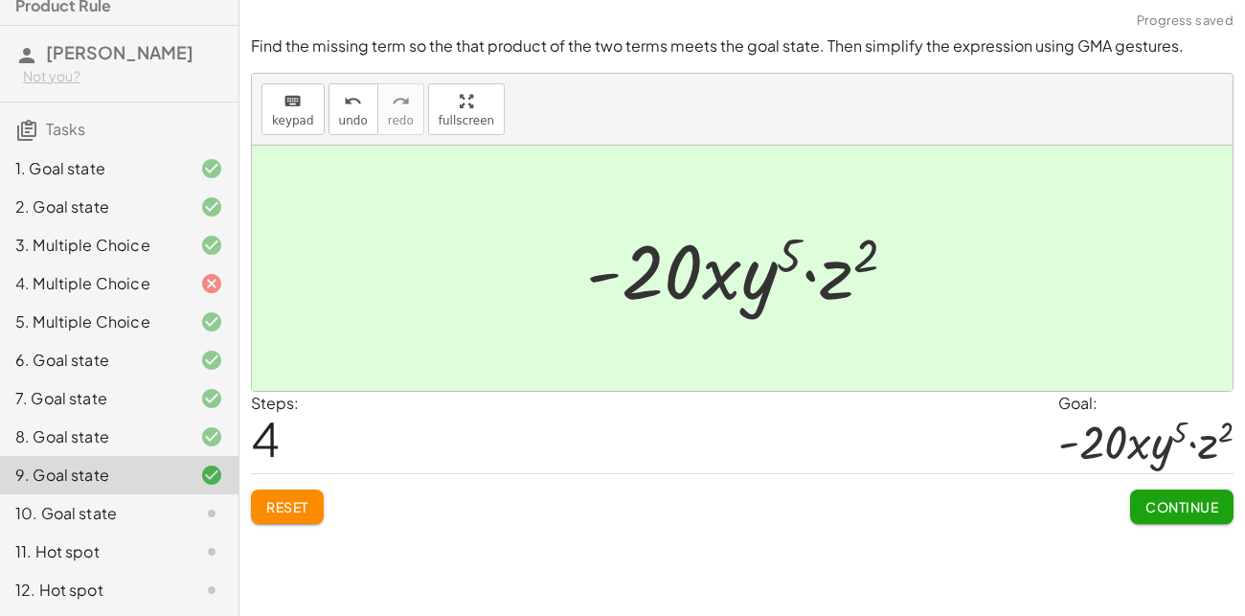
click at [1164, 504] on span "Continue" at bounding box center [1181, 506] width 73 height 17
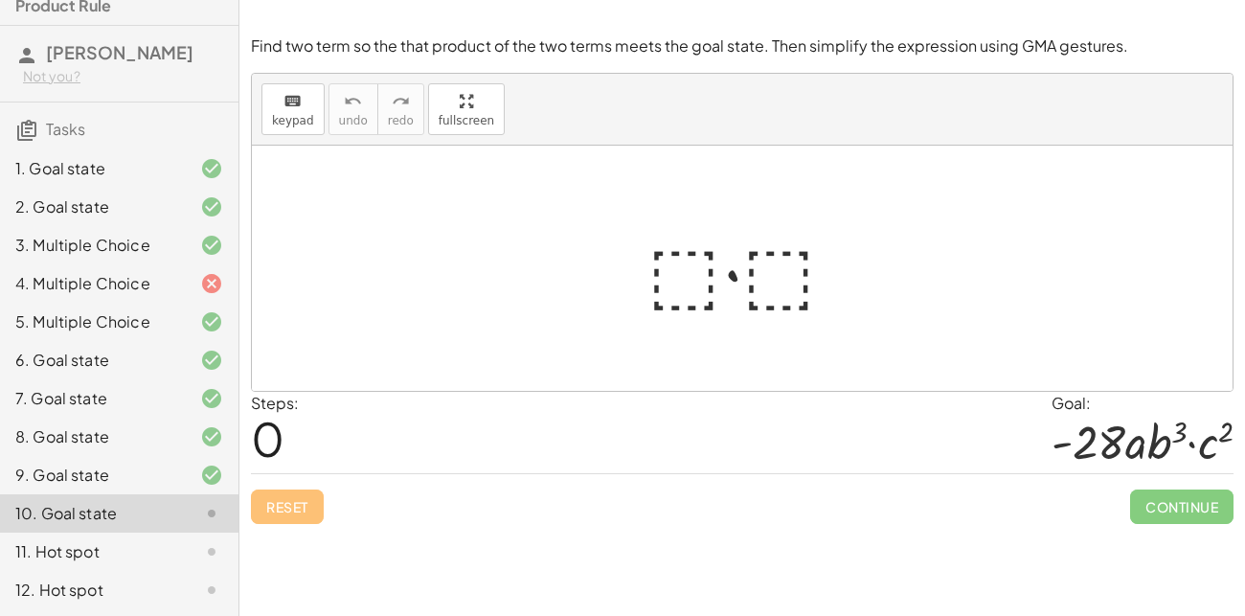
click at [676, 274] on div at bounding box center [750, 268] width 224 height 99
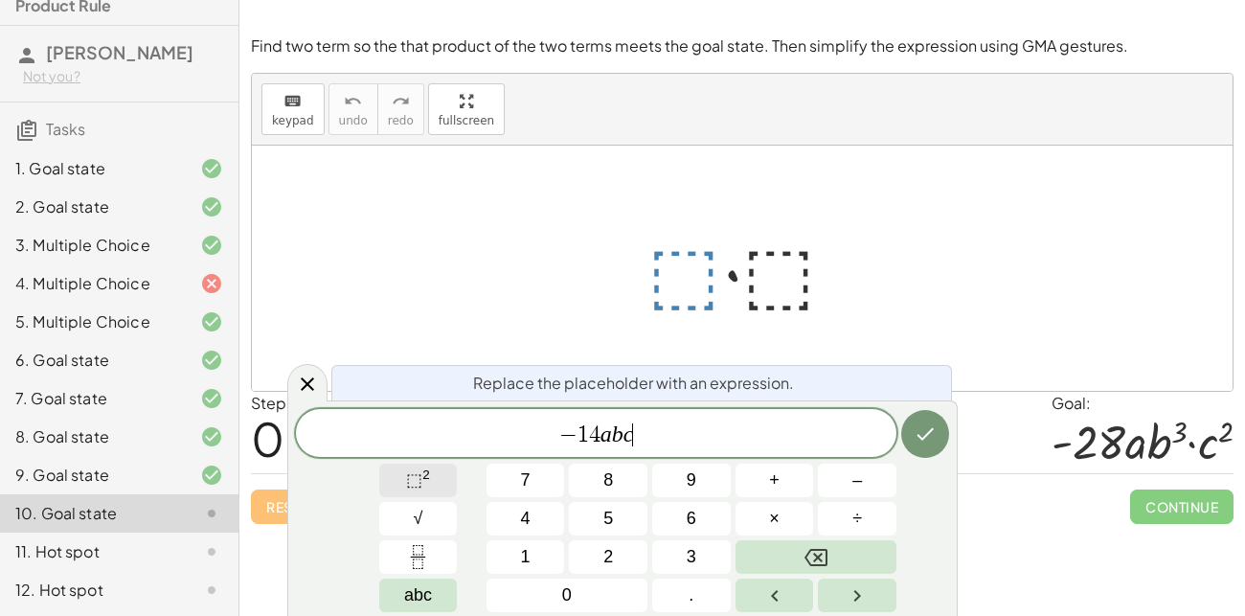
click at [424, 477] on sup "2" at bounding box center [426, 474] width 8 height 14
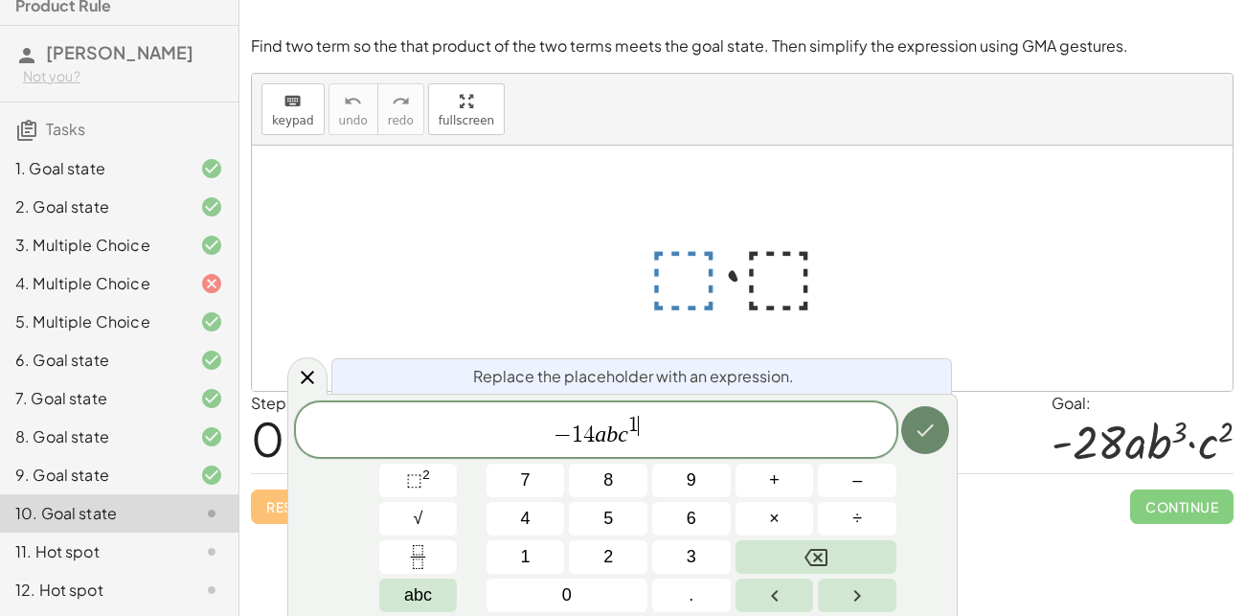
click at [931, 430] on icon "Done" at bounding box center [925, 429] width 23 height 23
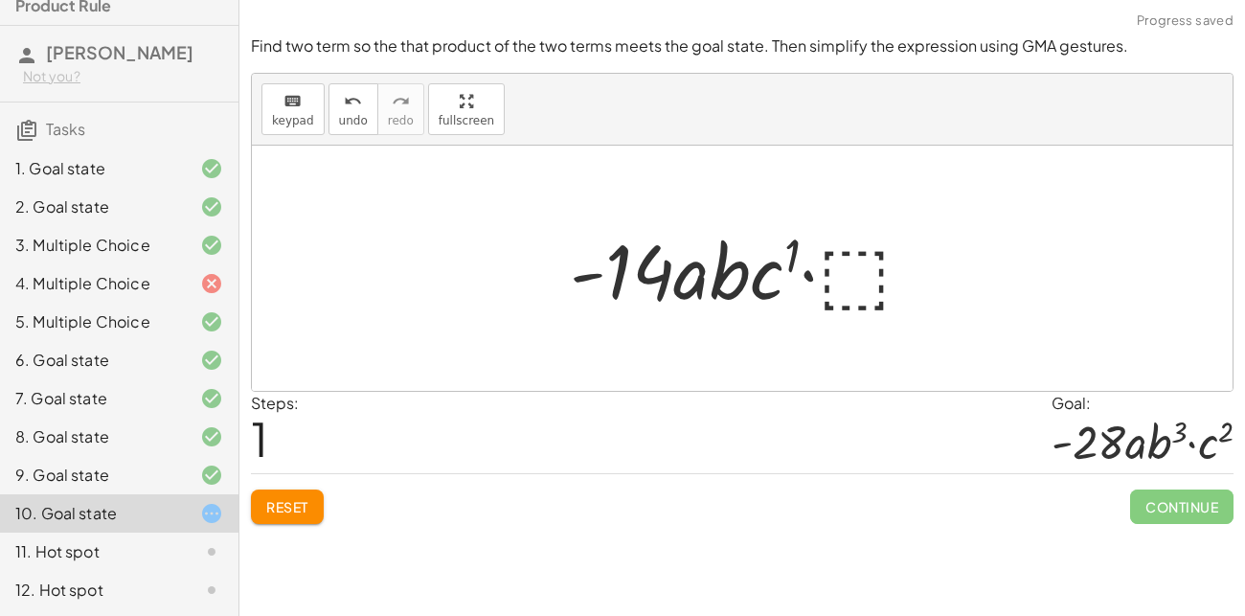
click at [861, 264] on div at bounding box center [748, 268] width 377 height 99
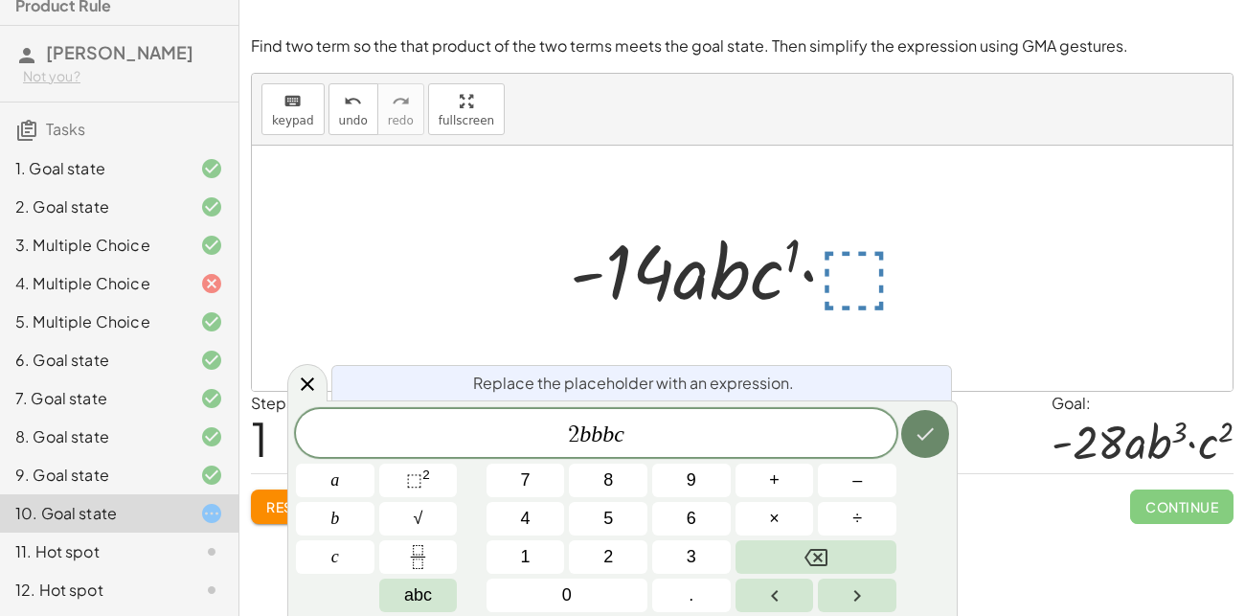
click at [921, 430] on icon "Done" at bounding box center [925, 433] width 23 height 23
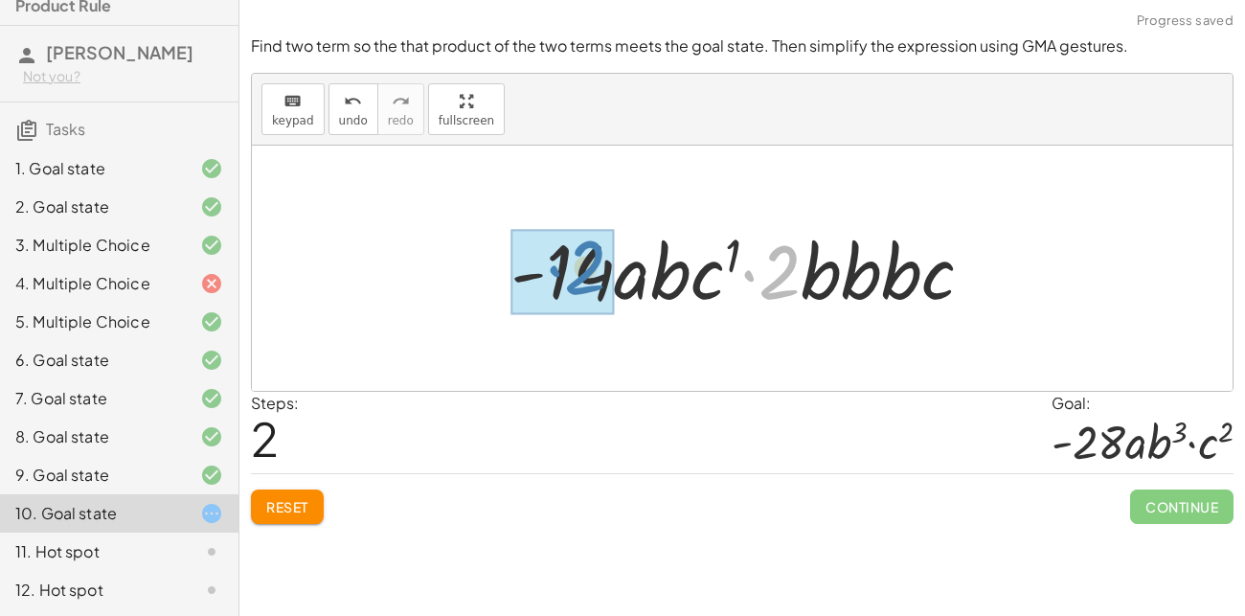
drag, startPoint x: 780, startPoint y: 287, endPoint x: 585, endPoint y: 283, distance: 194.5
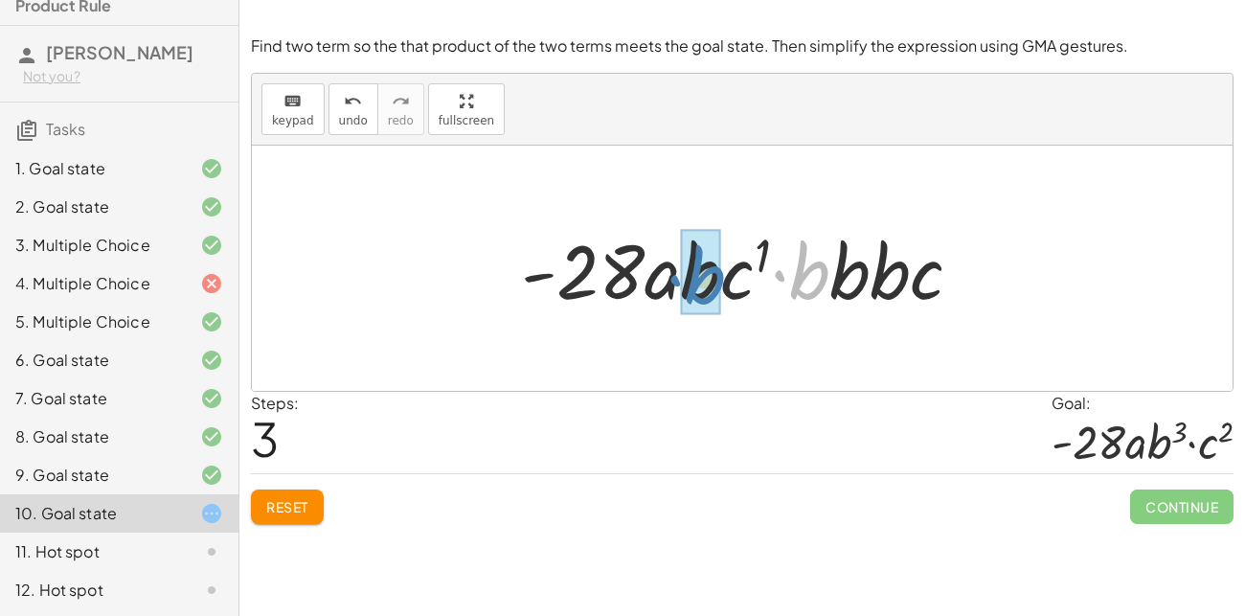
drag, startPoint x: 819, startPoint y: 266, endPoint x: 714, endPoint y: 271, distance: 104.5
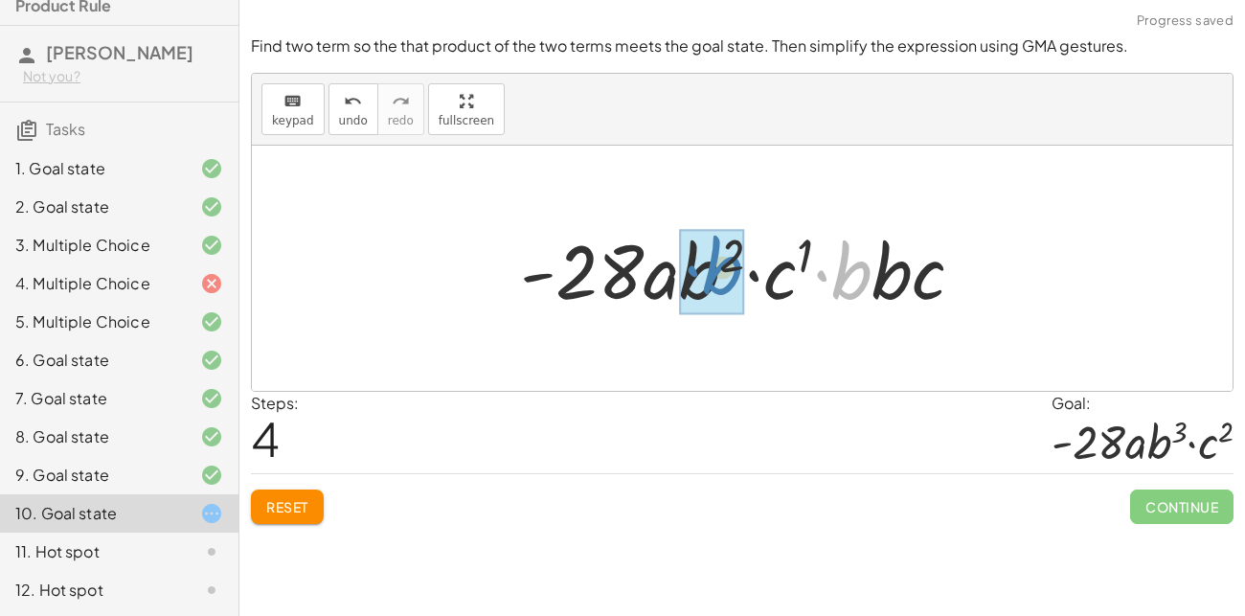
drag, startPoint x: 841, startPoint y: 278, endPoint x: 712, endPoint y: 273, distance: 129.4
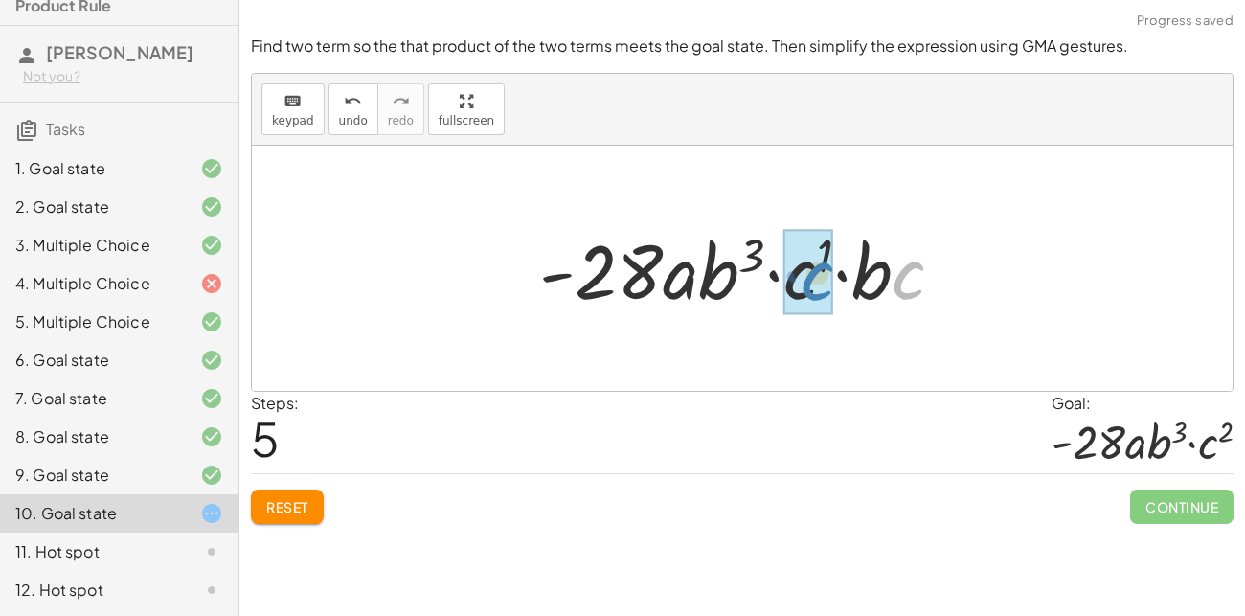
drag, startPoint x: 900, startPoint y: 278, endPoint x: 809, endPoint y: 279, distance: 91.0
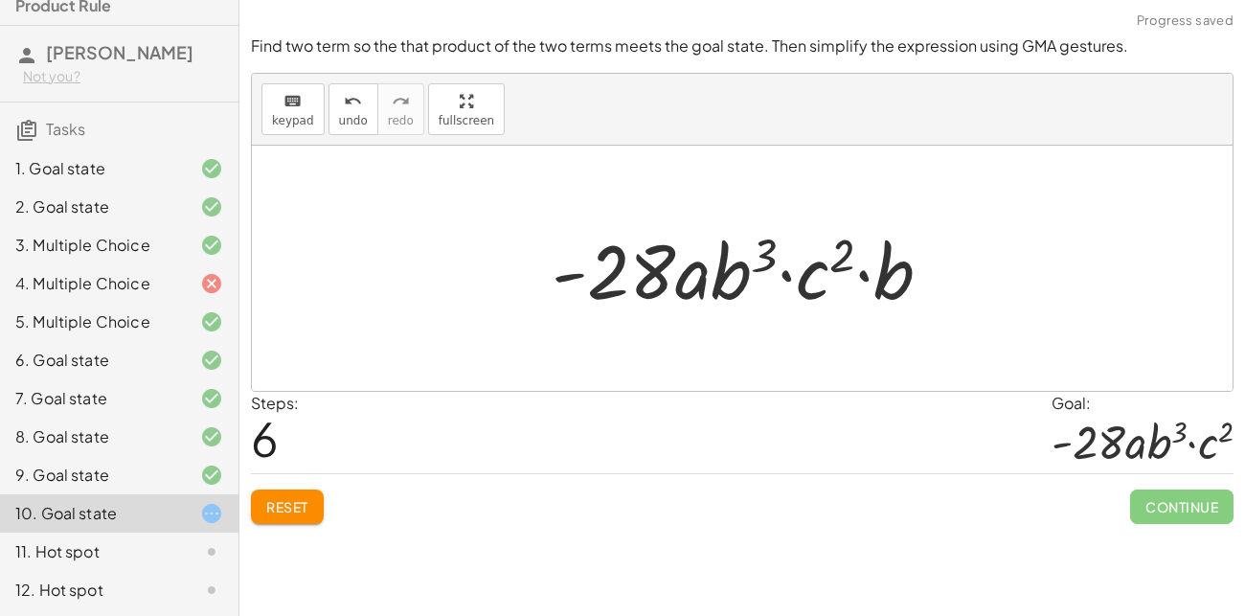
click at [297, 492] on button "Reset" at bounding box center [287, 506] width 73 height 34
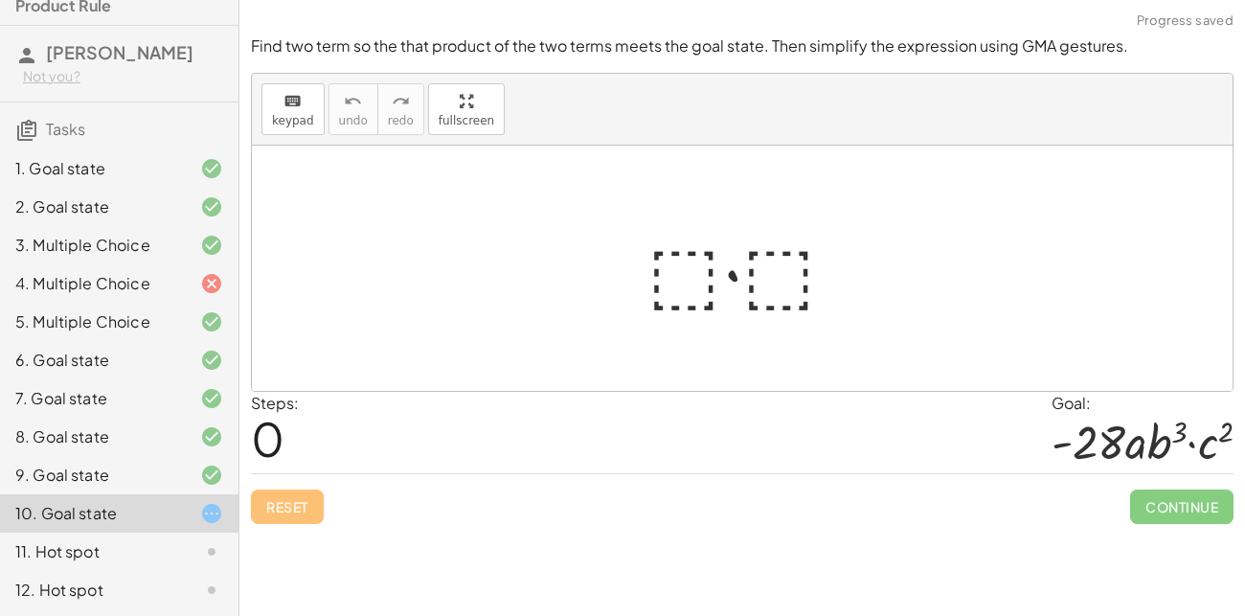
click at [683, 287] on div at bounding box center [750, 268] width 224 height 99
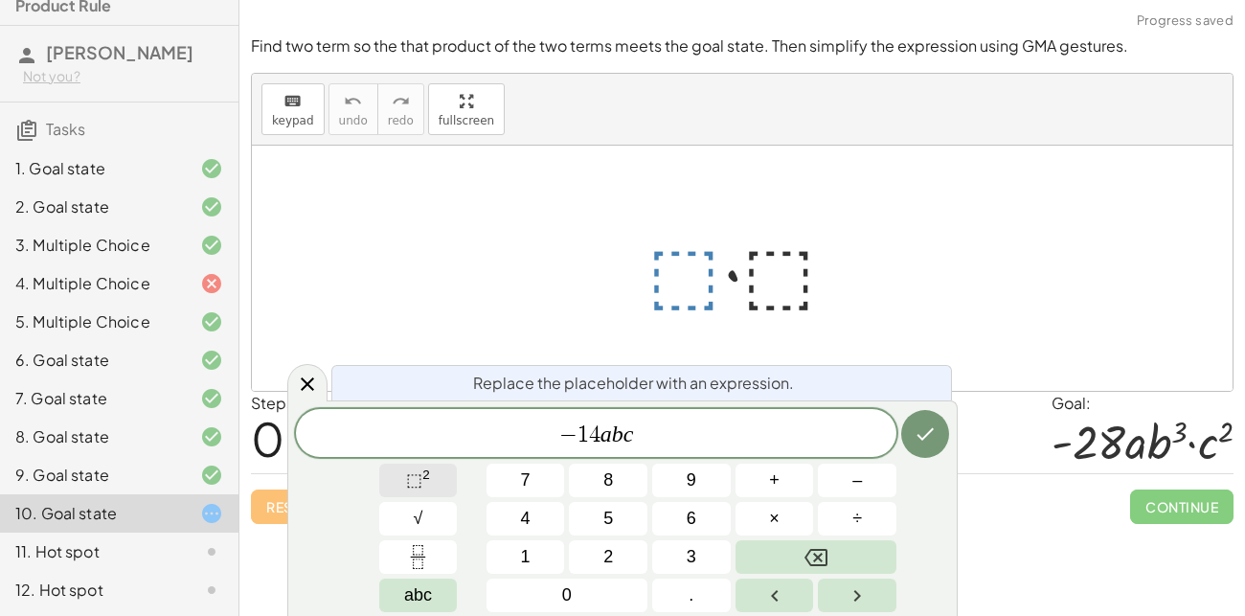
click at [418, 484] on span "⬚" at bounding box center [414, 479] width 16 height 19
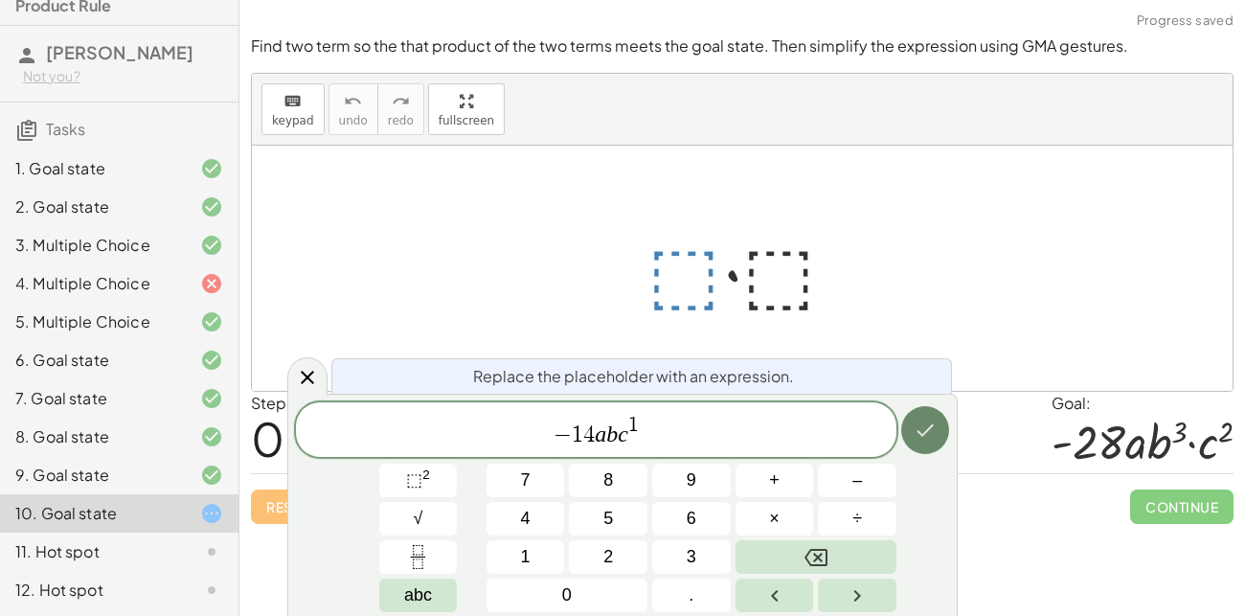
click at [922, 410] on button "Done" at bounding box center [925, 430] width 48 height 48
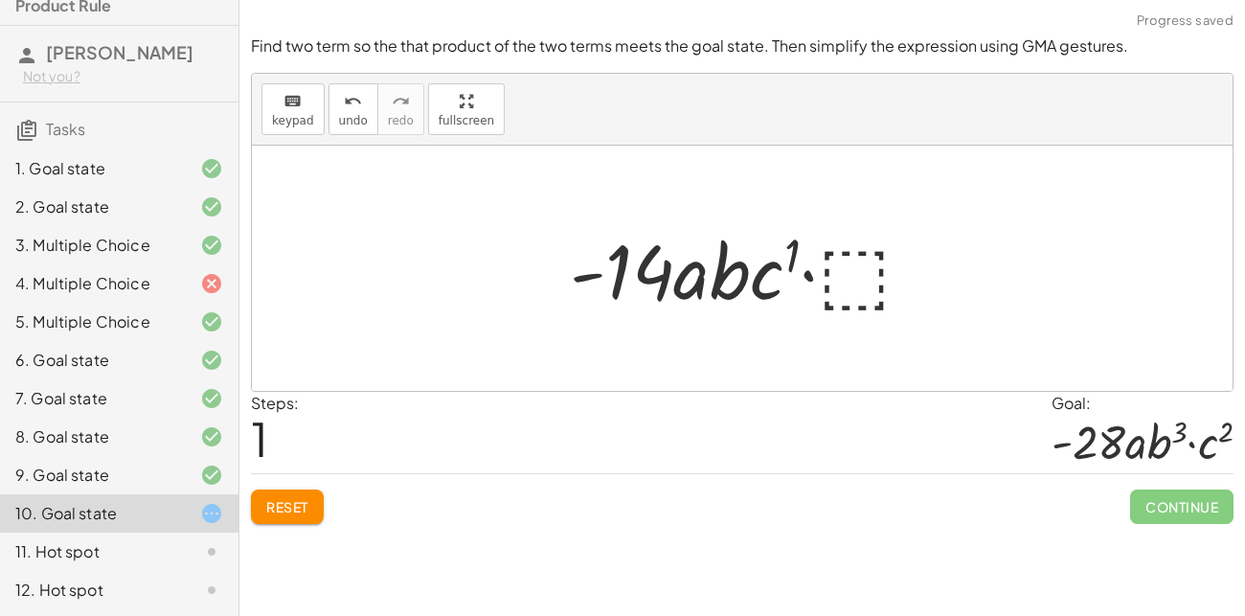
click at [856, 277] on div at bounding box center [748, 268] width 377 height 99
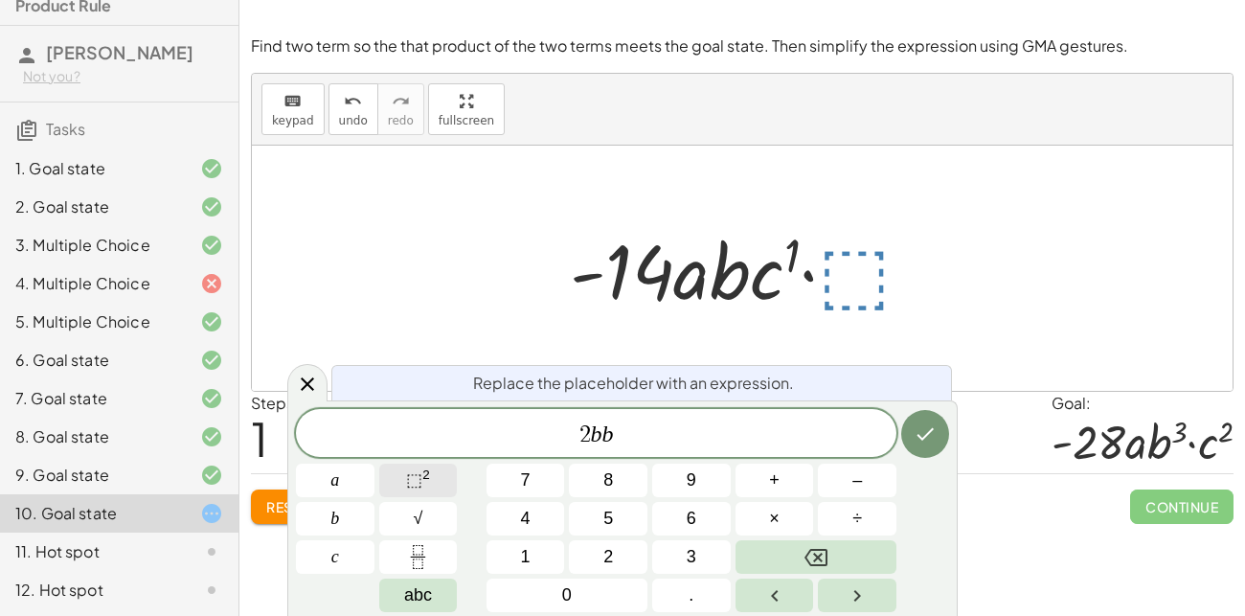
click at [420, 484] on span "⬚" at bounding box center [414, 479] width 16 height 19
click at [939, 418] on button "Done" at bounding box center [925, 434] width 48 height 48
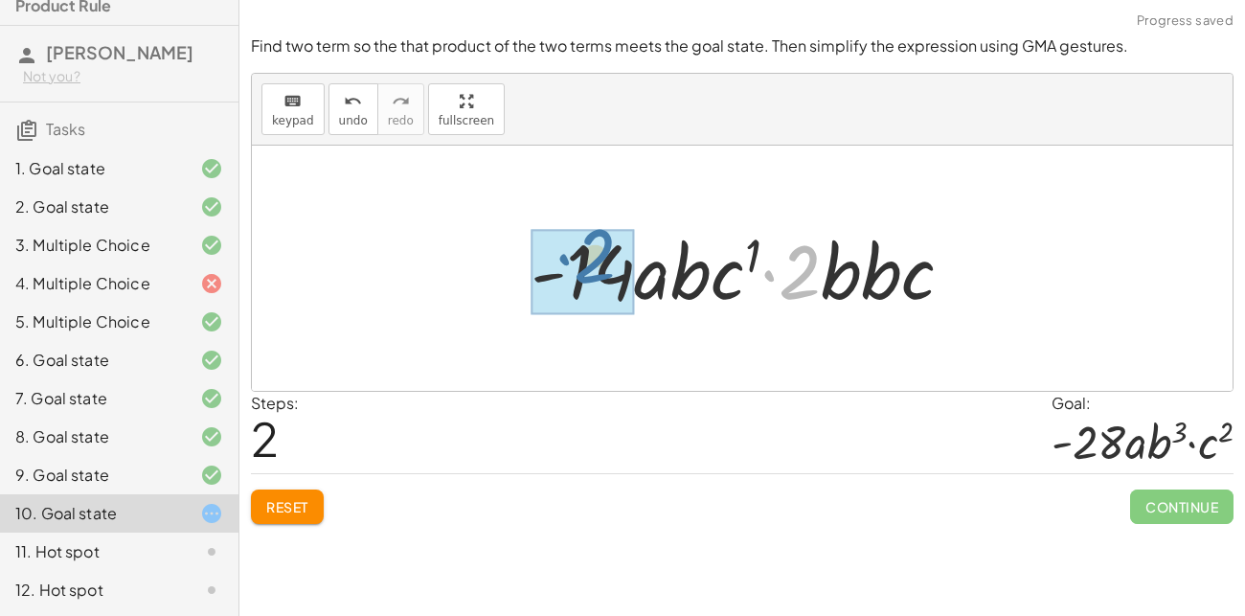
drag, startPoint x: 808, startPoint y: 270, endPoint x: 602, endPoint y: 255, distance: 206.5
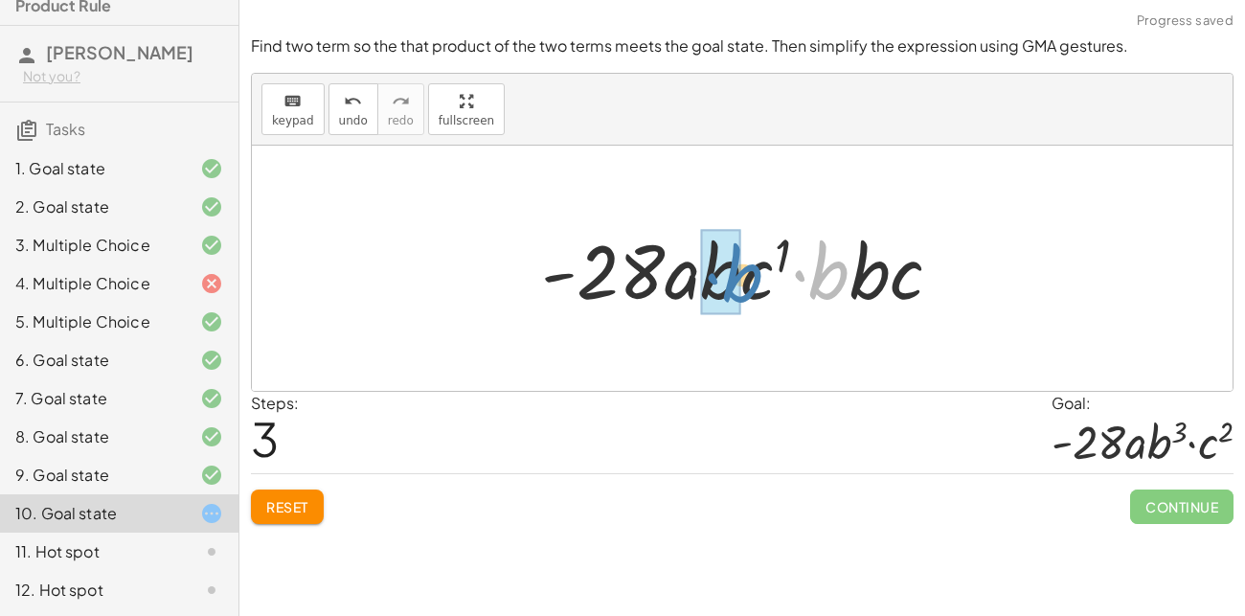
drag, startPoint x: 826, startPoint y: 278, endPoint x: 737, endPoint y: 281, distance: 89.1
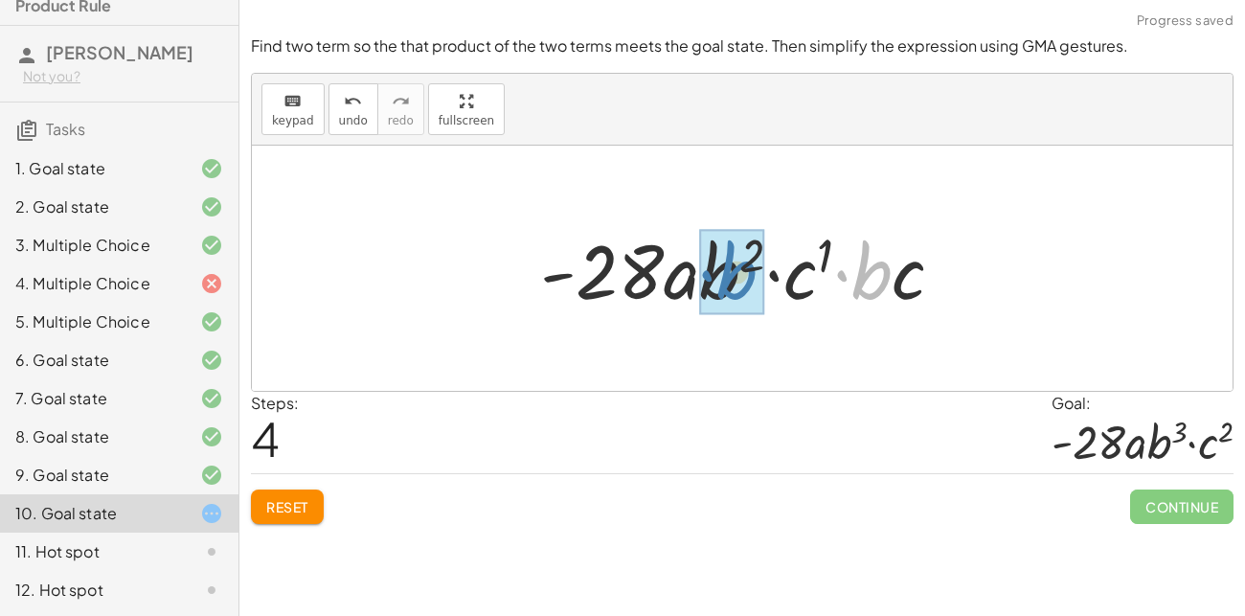
drag, startPoint x: 868, startPoint y: 277, endPoint x: 731, endPoint y: 277, distance: 136.9
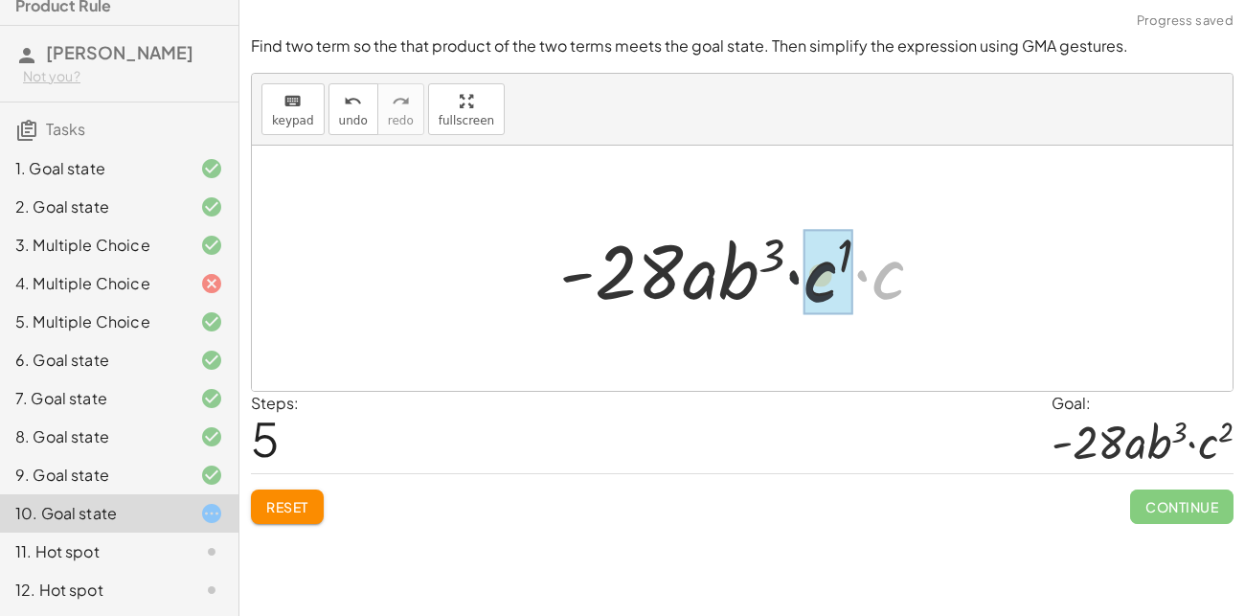
drag, startPoint x: 880, startPoint y: 273, endPoint x: 802, endPoint y: 277, distance: 78.6
click at [802, 277] on div at bounding box center [749, 268] width 398 height 99
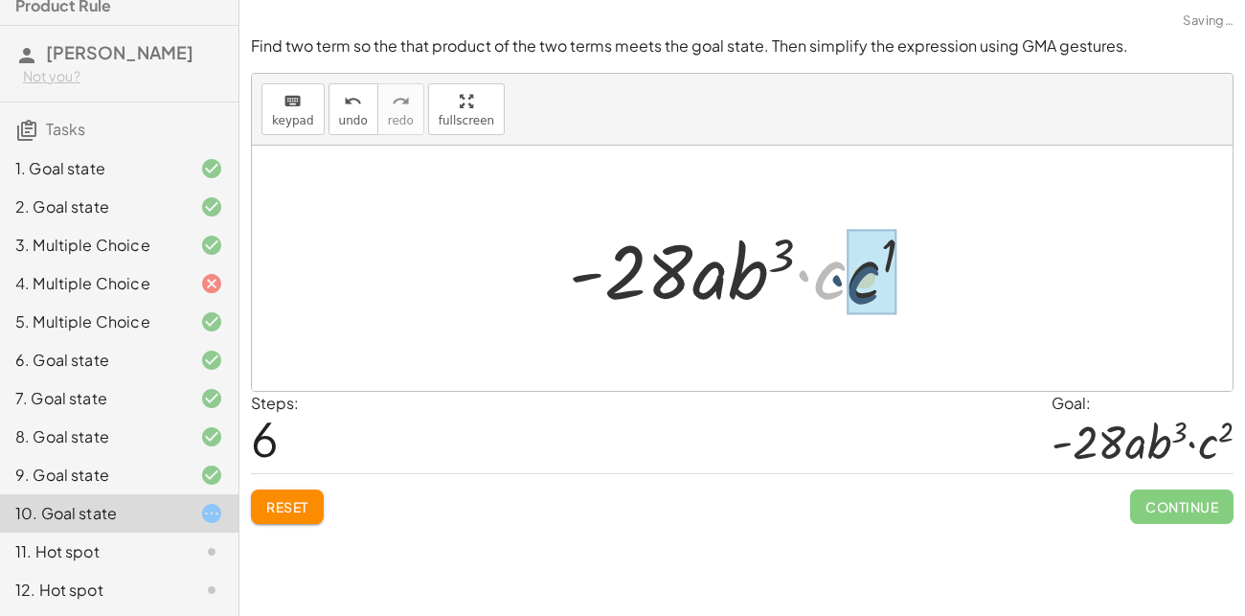
drag, startPoint x: 818, startPoint y: 282, endPoint x: 852, endPoint y: 283, distance: 34.5
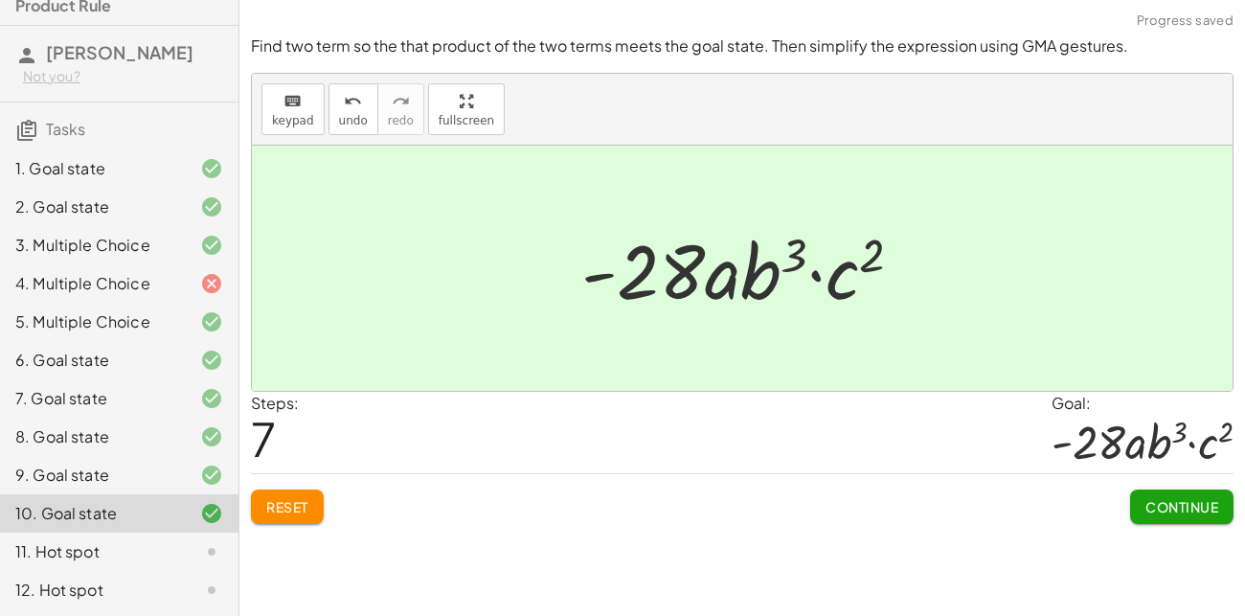
click at [1169, 499] on span "Continue" at bounding box center [1181, 506] width 73 height 17
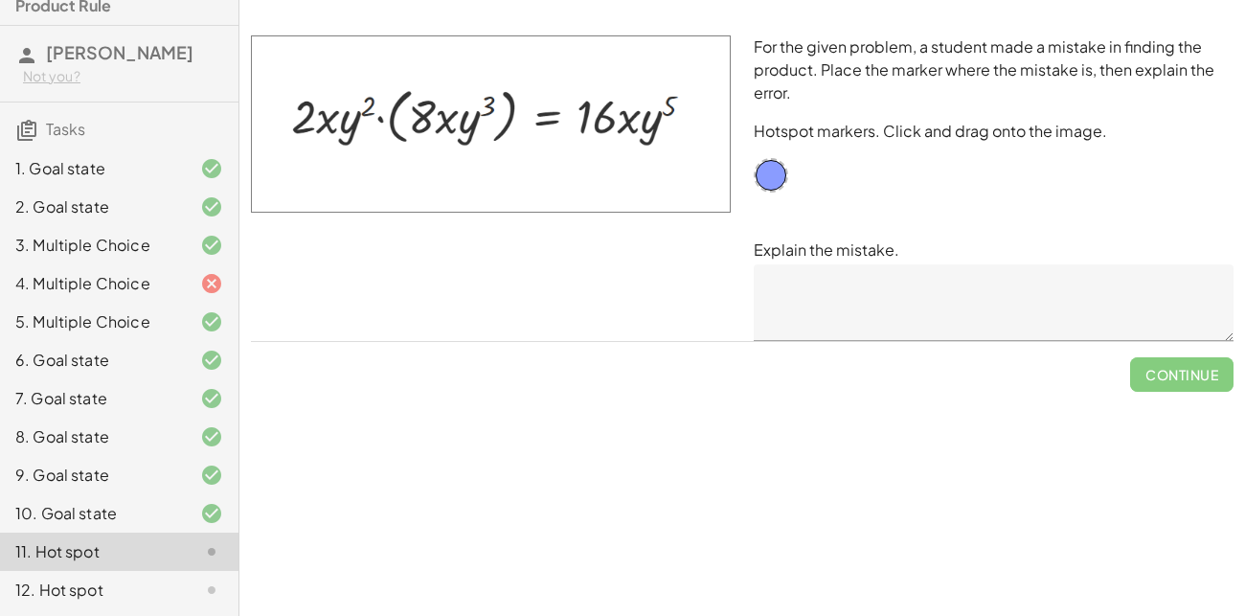
click at [840, 299] on textarea at bounding box center [994, 302] width 480 height 77
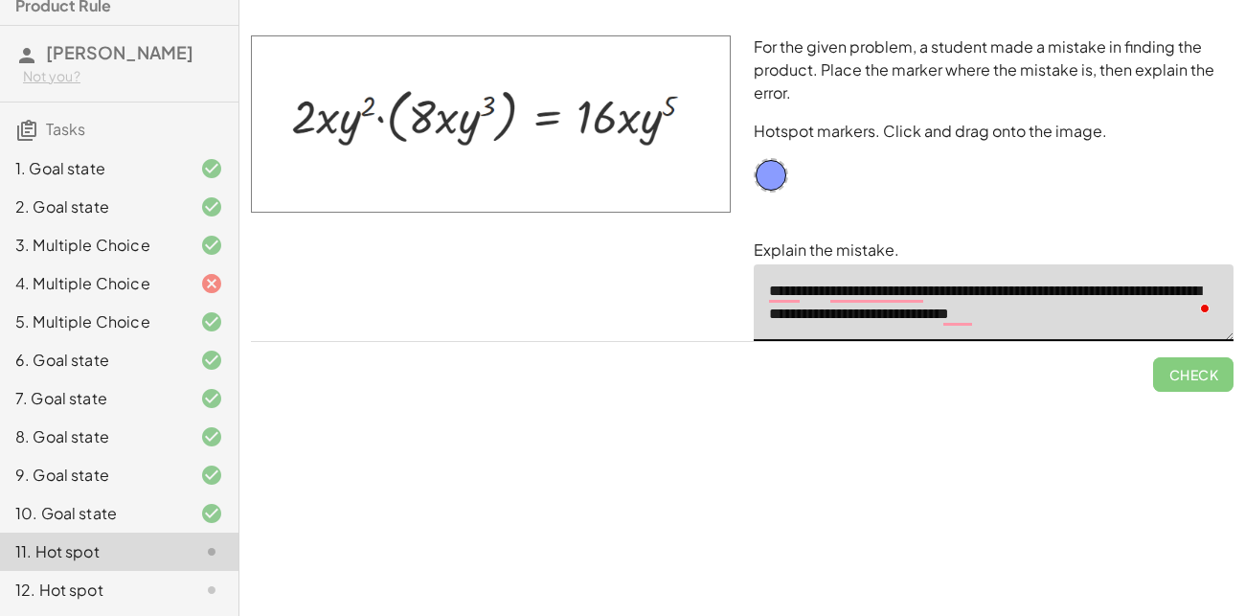
type textarea "**********"
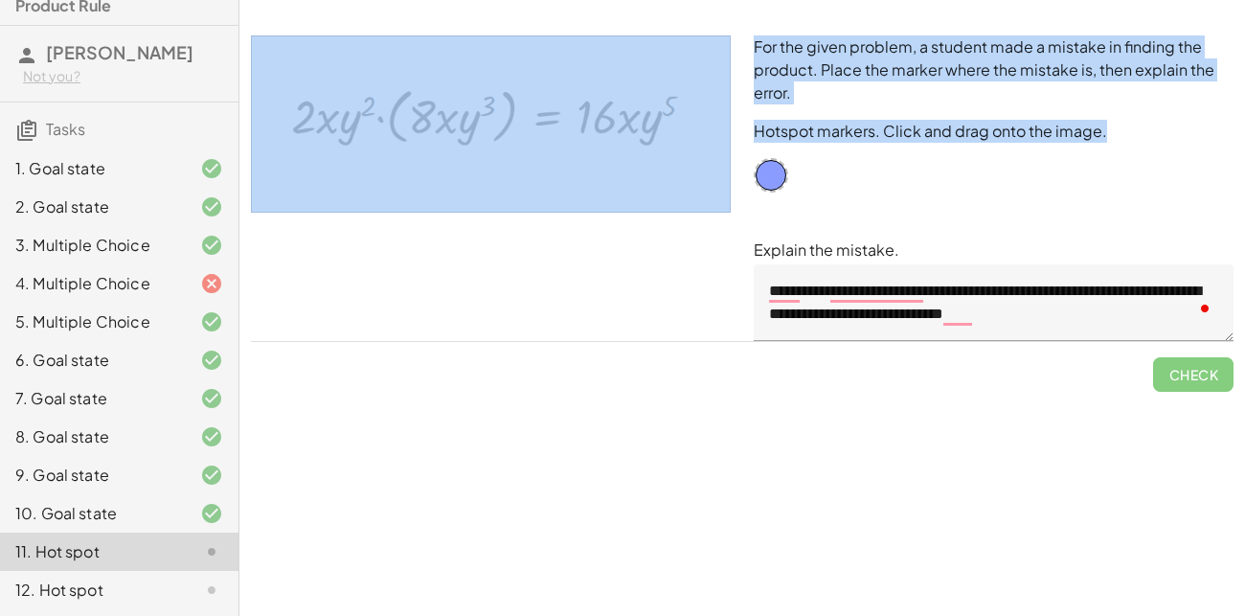
drag, startPoint x: 784, startPoint y: 186, endPoint x: 740, endPoint y: 160, distance: 51.1
click at [740, 160] on div "**********" at bounding box center [742, 188] width 1006 height 328
click at [857, 185] on div "**********" at bounding box center [993, 188] width 503 height 328
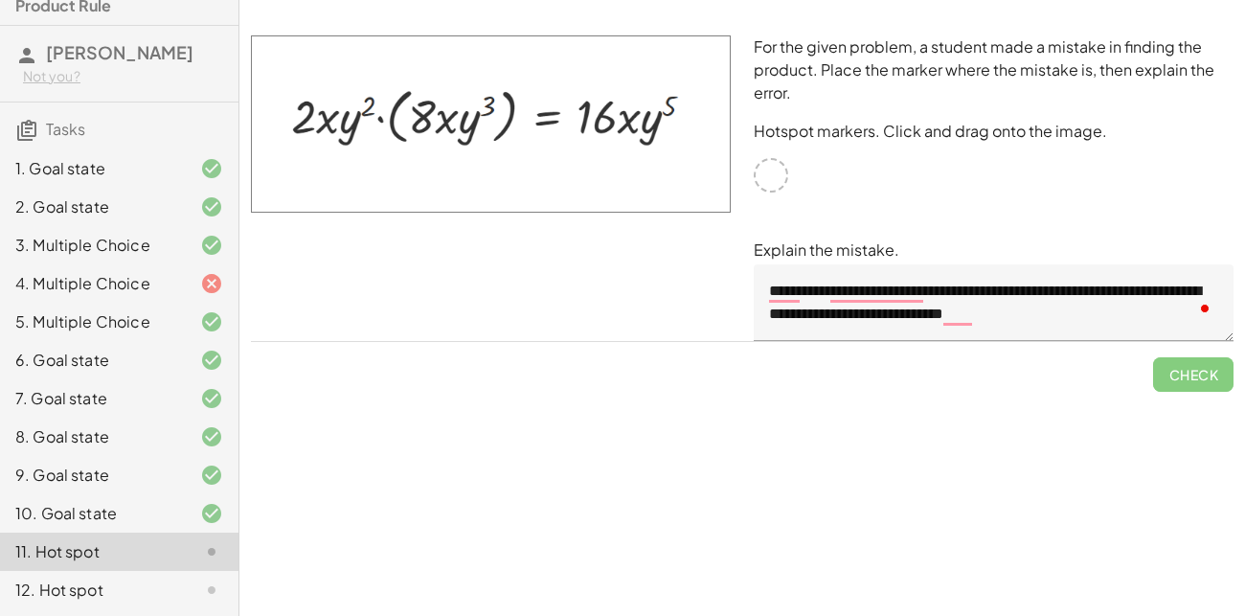
click at [757, 174] on div at bounding box center [771, 175] width 34 height 34
click at [767, 170] on div at bounding box center [771, 175] width 34 height 34
click at [782, 181] on div at bounding box center [771, 175] width 34 height 34
click at [150, 518] on div "10. Goal state" at bounding box center [92, 513] width 154 height 23
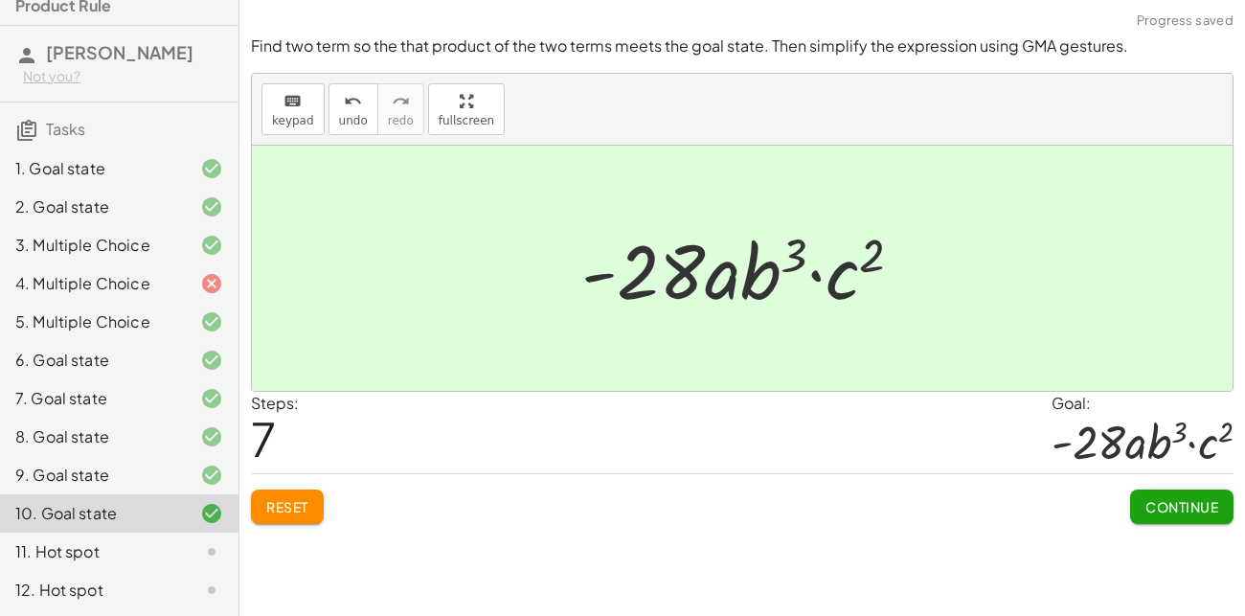
click at [136, 544] on div "11. Hot spot" at bounding box center [92, 551] width 154 height 23
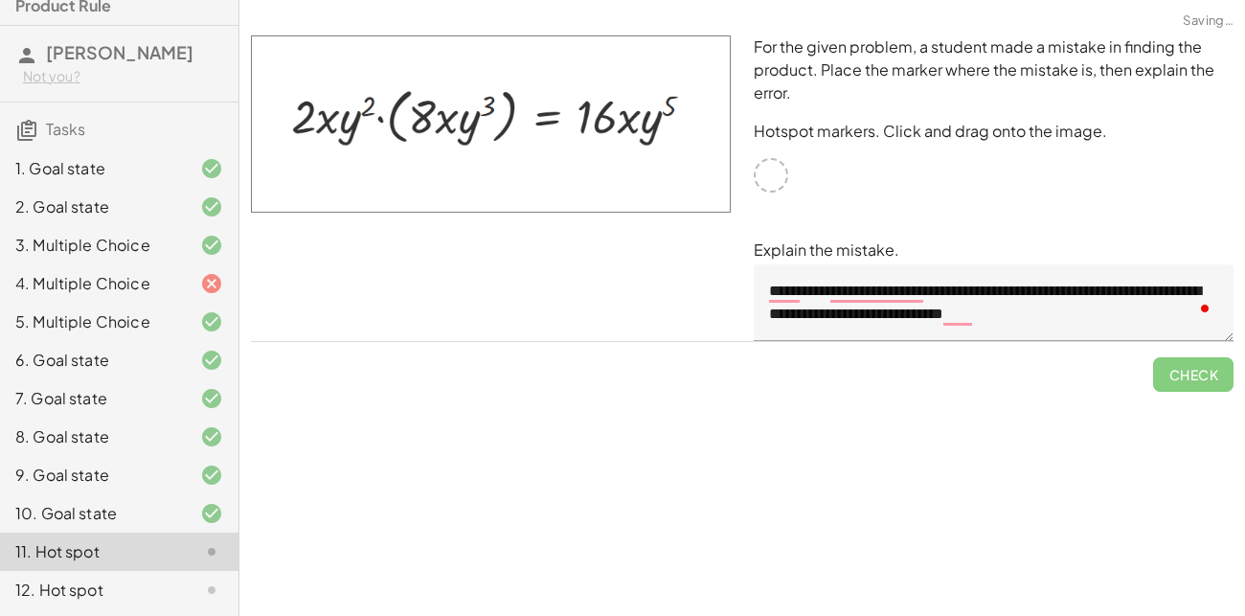
click at [774, 164] on div at bounding box center [771, 175] width 34 height 34
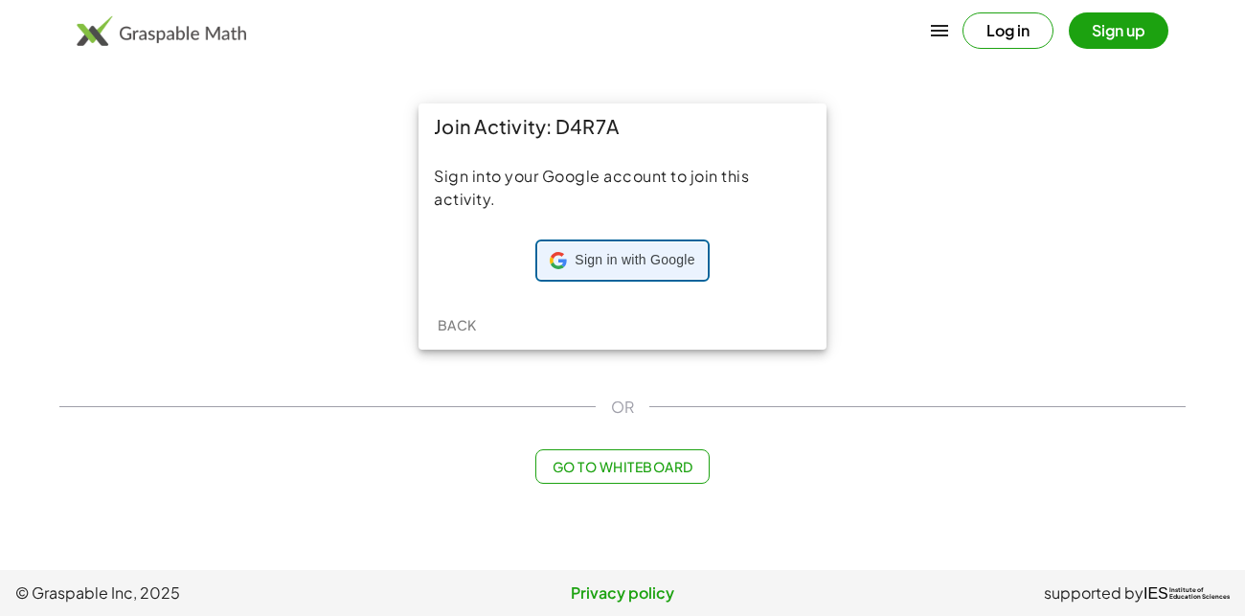
click at [575, 267] on span "Sign in with Google" at bounding box center [635, 260] width 120 height 19
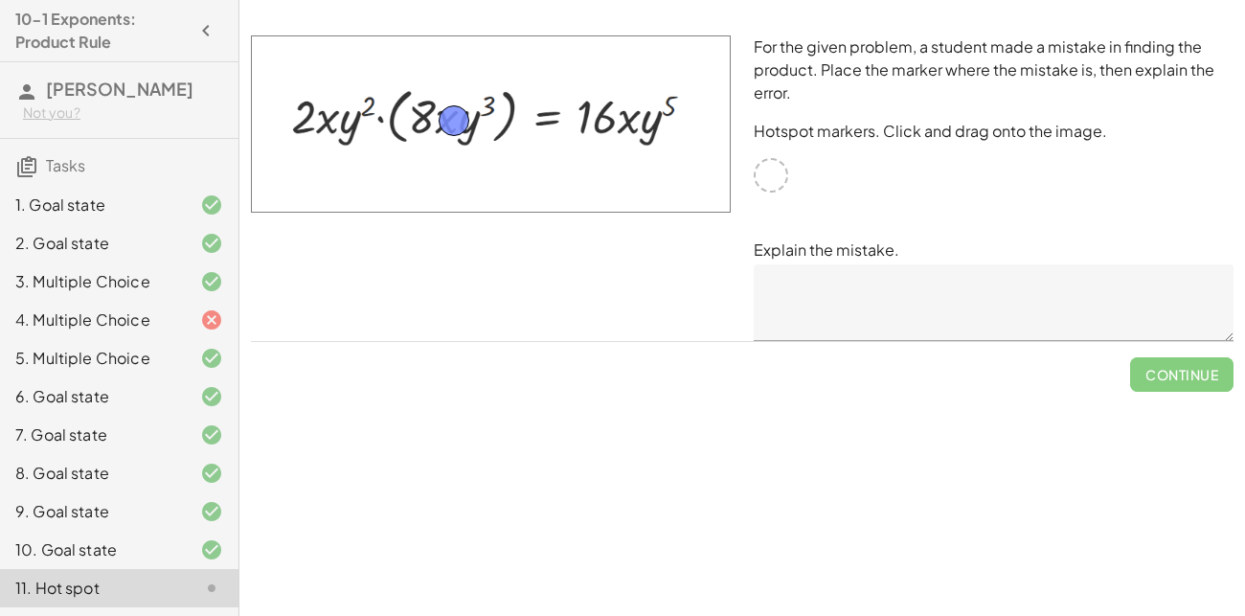
drag, startPoint x: 766, startPoint y: 175, endPoint x: 449, endPoint y: 124, distance: 321.2
click at [904, 281] on textarea at bounding box center [994, 302] width 480 height 77
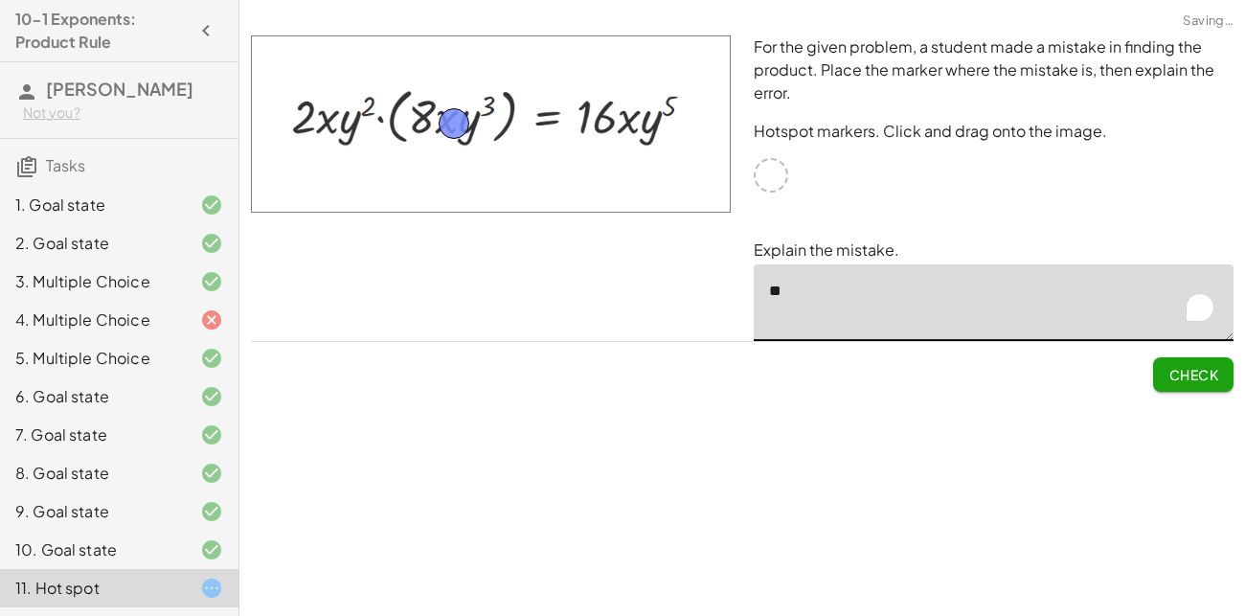
type textarea "*"
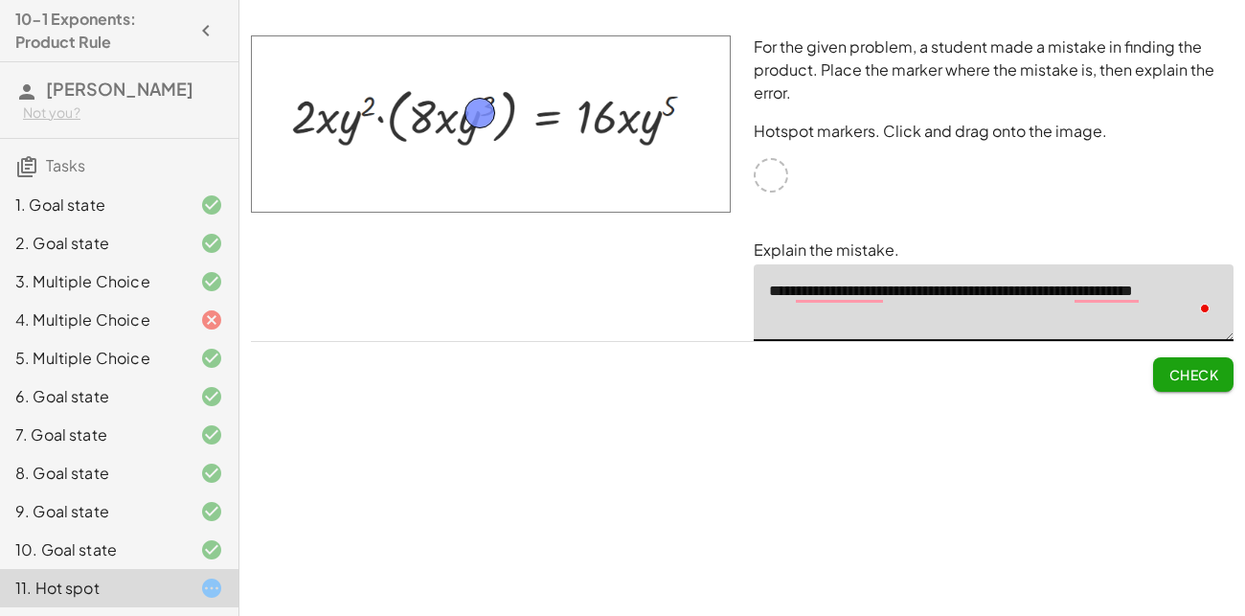
drag, startPoint x: 454, startPoint y: 121, endPoint x: 480, endPoint y: 113, distance: 27.0
click at [1192, 369] on span "Check" at bounding box center [1193, 374] width 50 height 17
type textarea "**********"
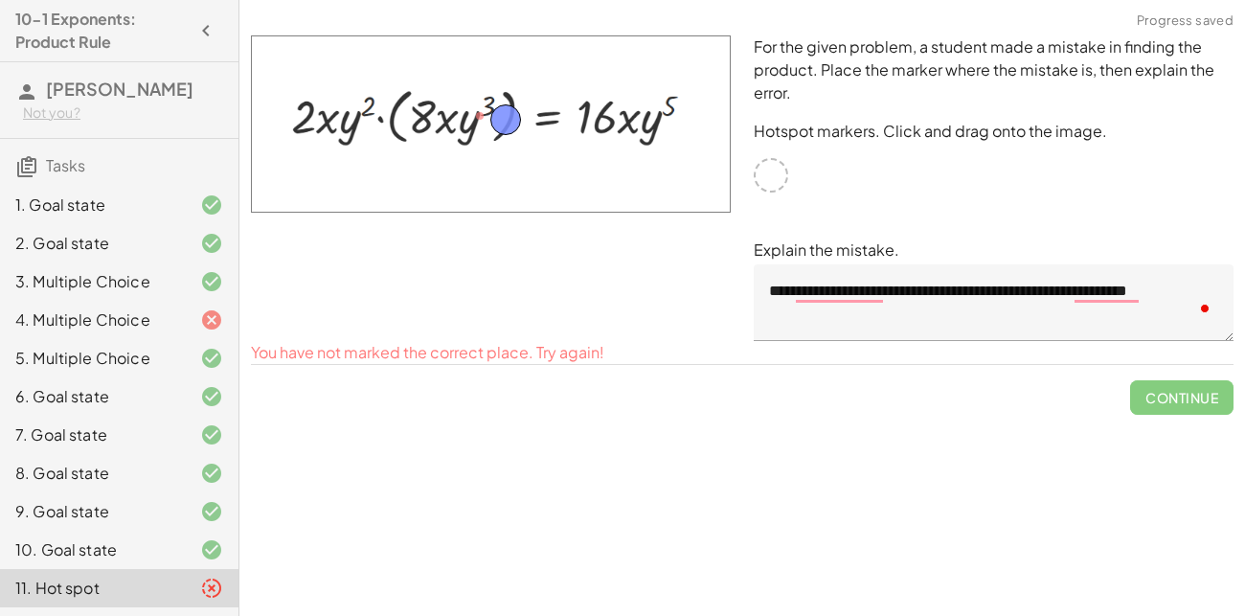
drag, startPoint x: 485, startPoint y: 114, endPoint x: 510, endPoint y: 118, distance: 26.1
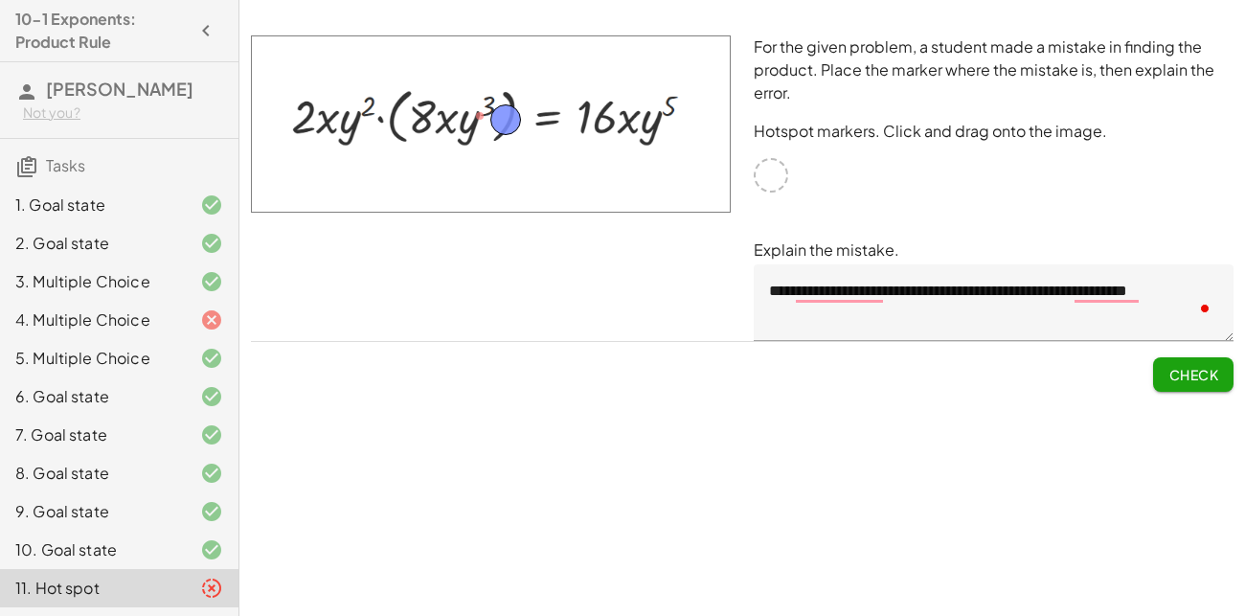
click at [1169, 369] on span "Check" at bounding box center [1193, 374] width 50 height 17
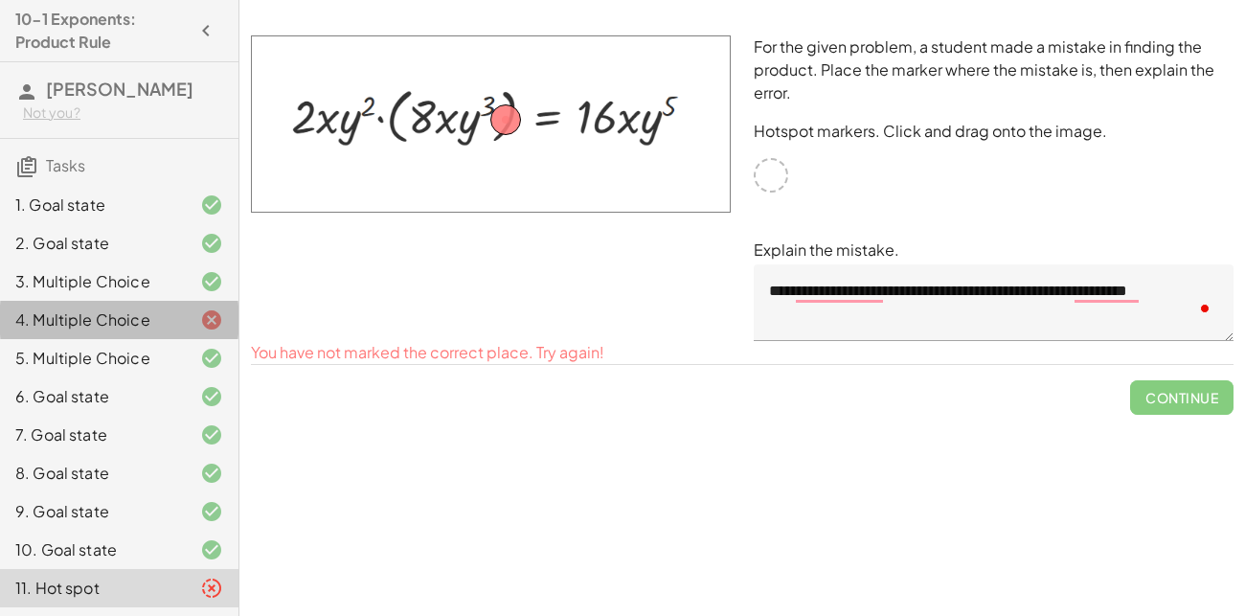
click at [161, 314] on div "4. Multiple Choice" at bounding box center [92, 319] width 154 height 23
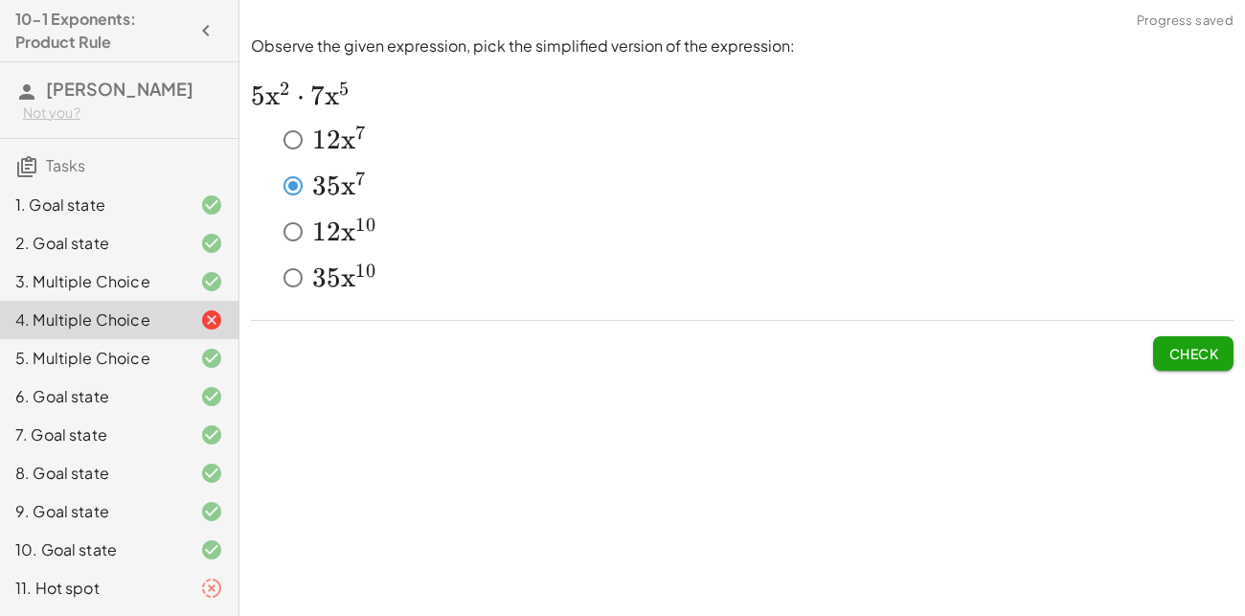
click at [1195, 351] on span "Check" at bounding box center [1193, 353] width 50 height 17
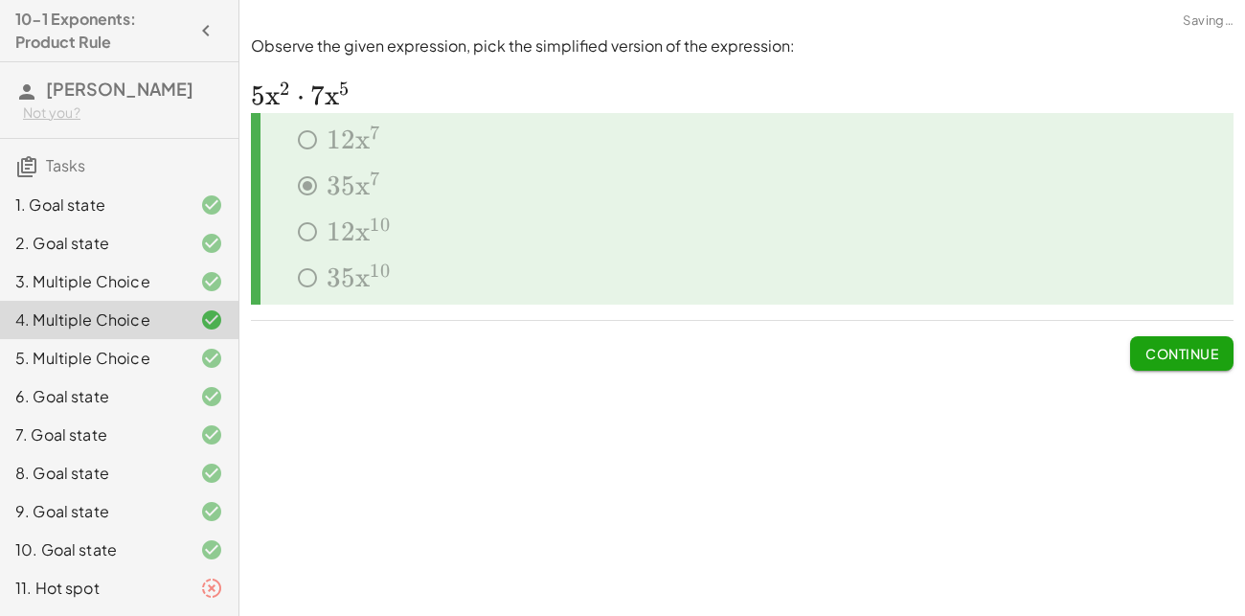
scroll to position [36, 0]
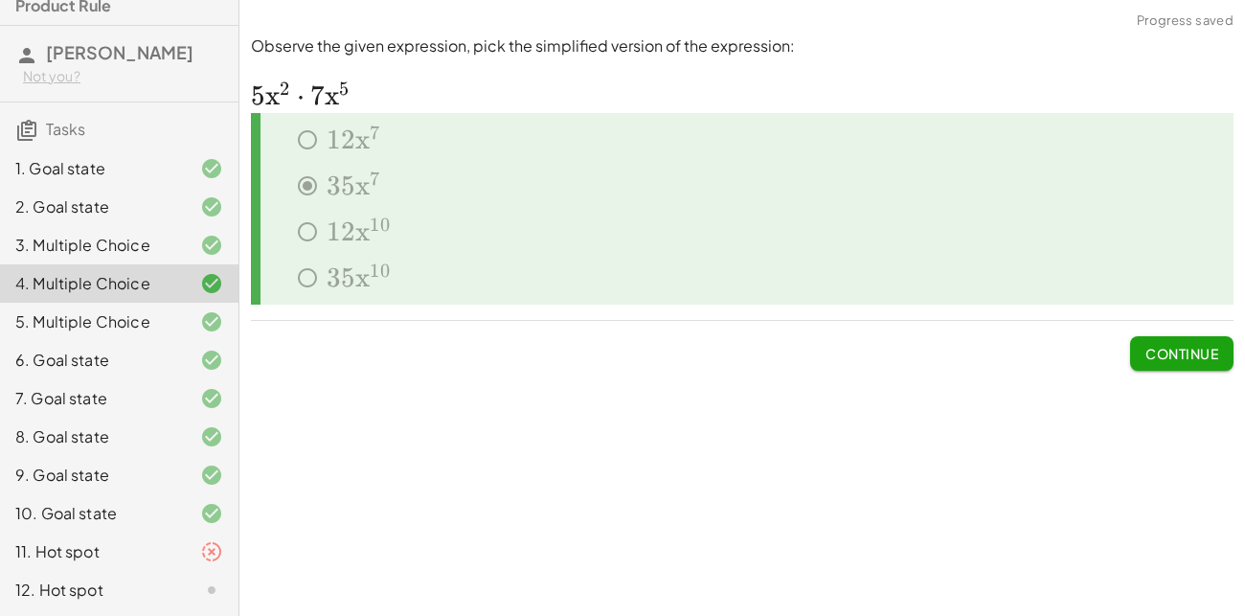
click at [108, 541] on div "11. Hot spot" at bounding box center [92, 551] width 154 height 23
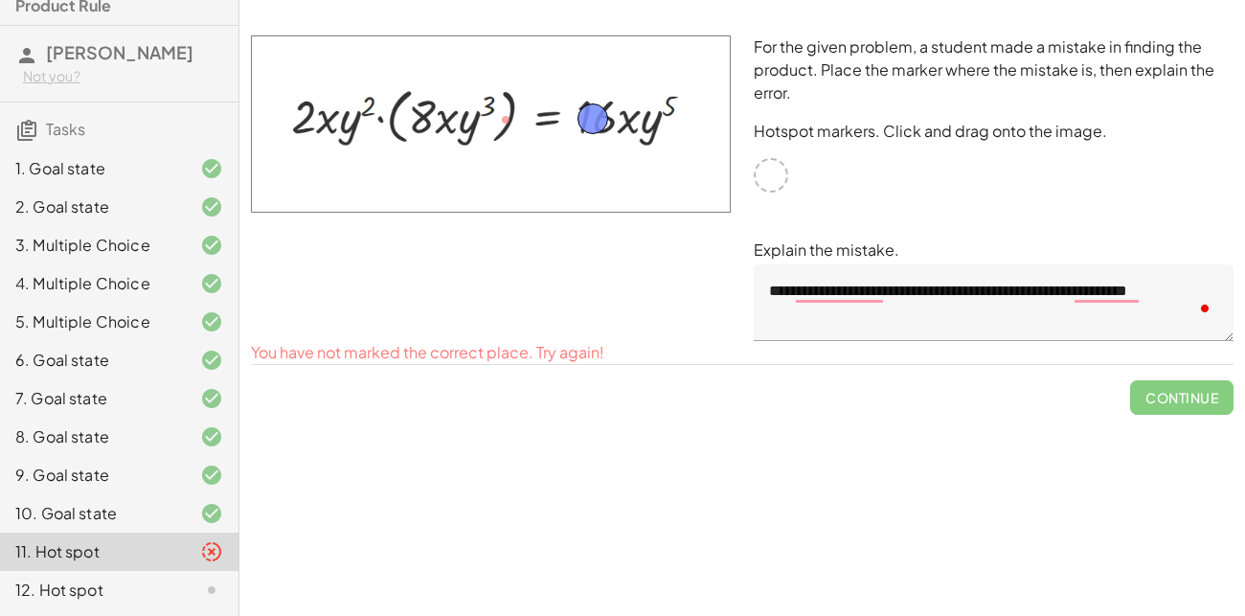
drag, startPoint x: 515, startPoint y: 115, endPoint x: 602, endPoint y: 114, distance: 87.2
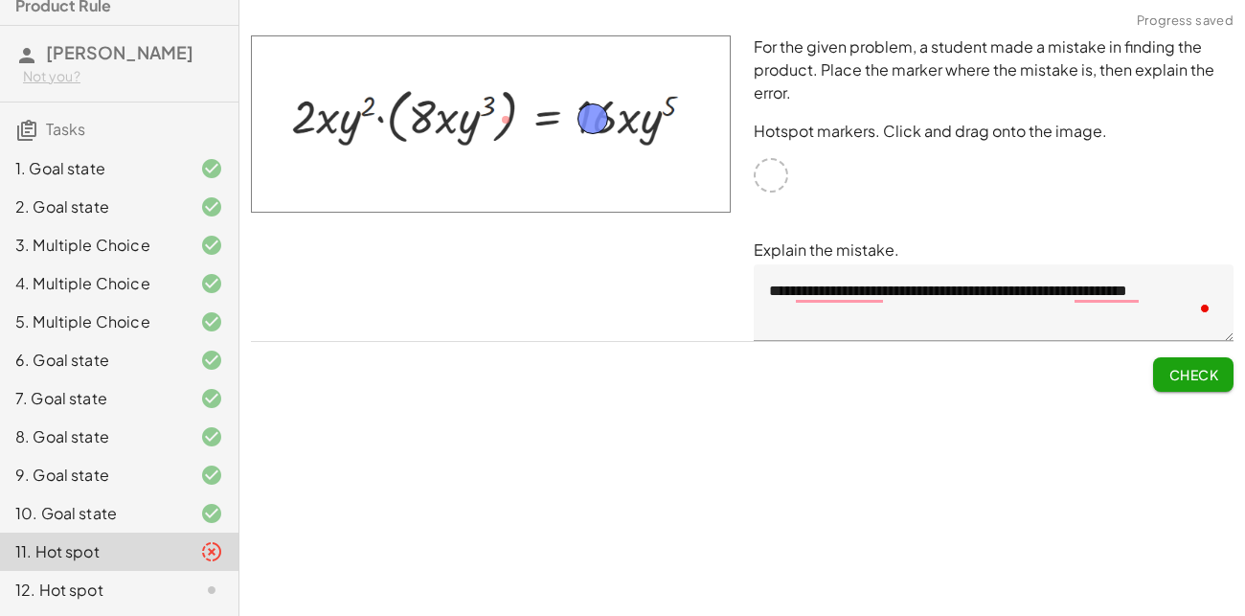
click at [1201, 388] on button "Check" at bounding box center [1193, 374] width 80 height 34
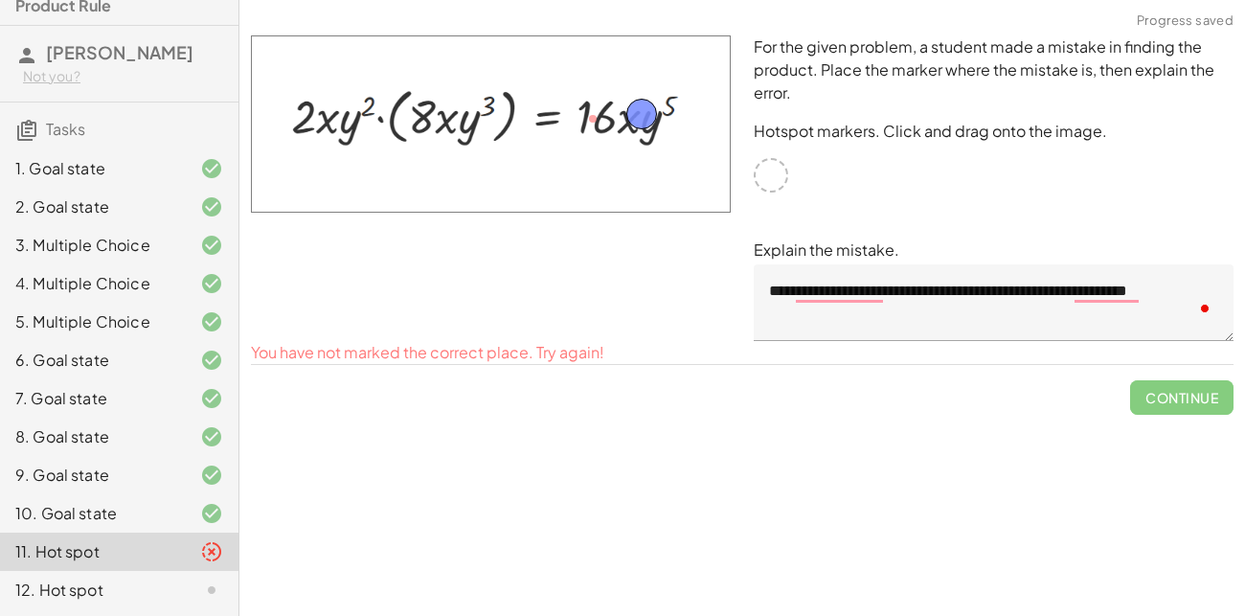
drag, startPoint x: 594, startPoint y: 118, endPoint x: 644, endPoint y: 122, distance: 49.9
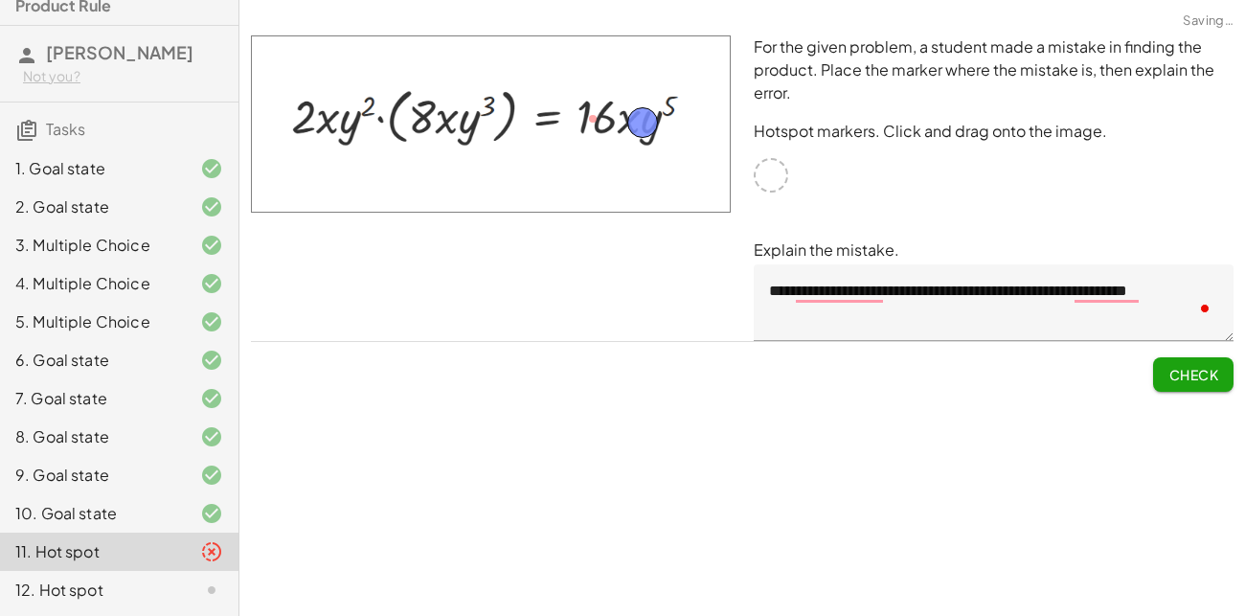
click at [1197, 381] on span "Check" at bounding box center [1193, 374] width 50 height 17
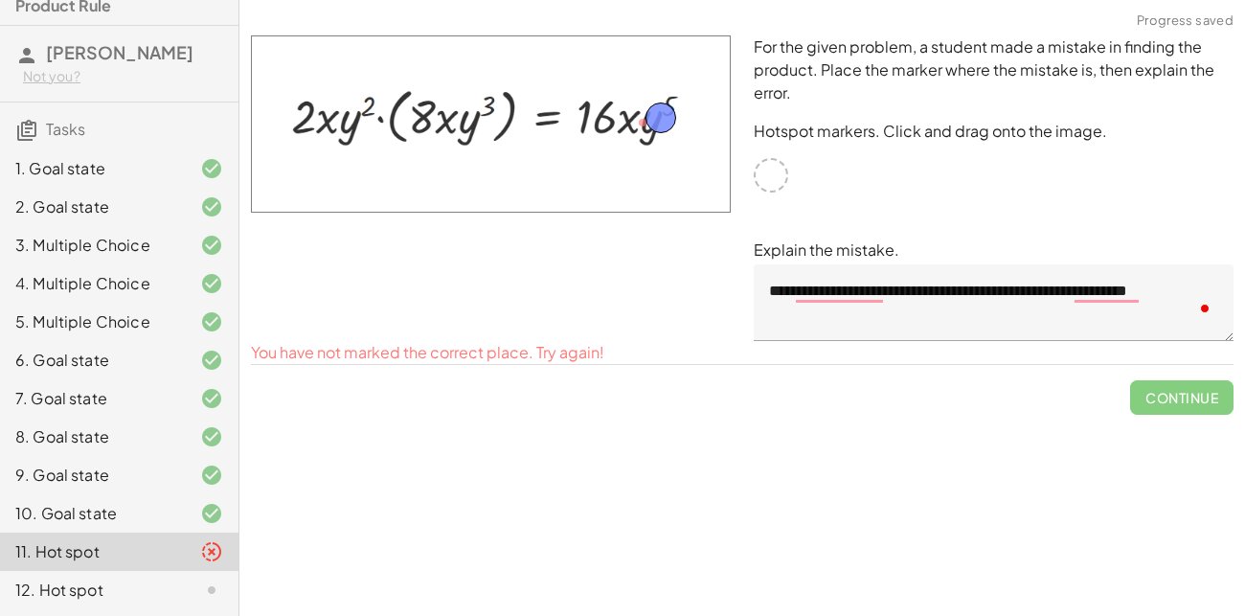
drag, startPoint x: 645, startPoint y: 118, endPoint x: 664, endPoint y: 113, distance: 18.8
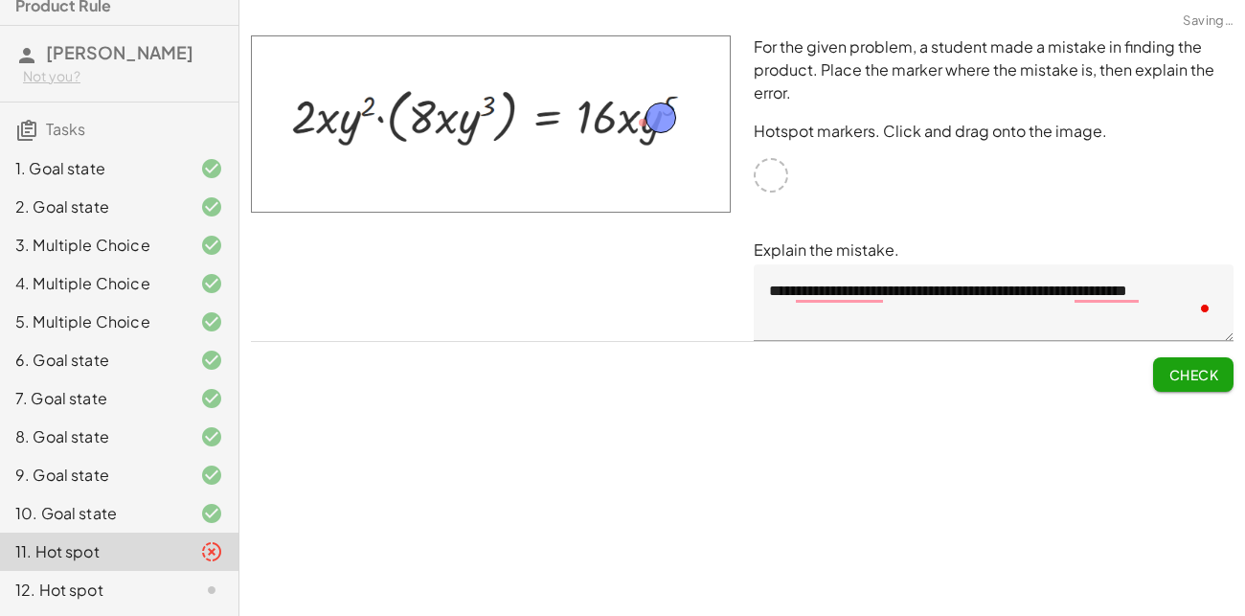
click at [1179, 374] on span "Check" at bounding box center [1193, 374] width 50 height 17
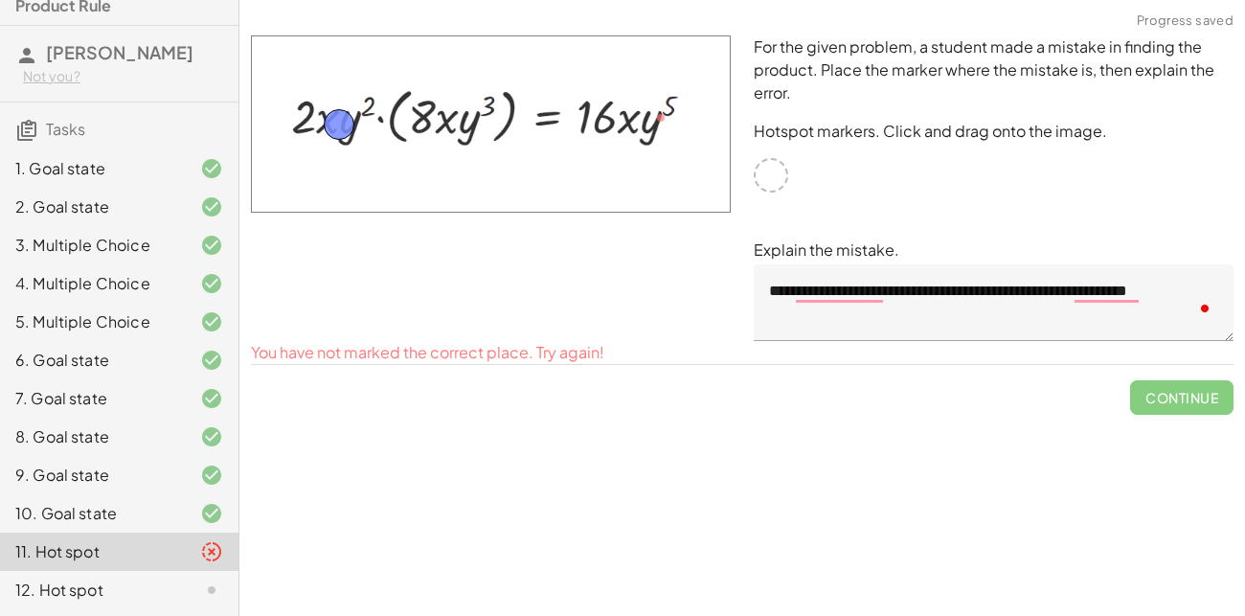
drag, startPoint x: 664, startPoint y: 124, endPoint x: 341, endPoint y: 128, distance: 322.8
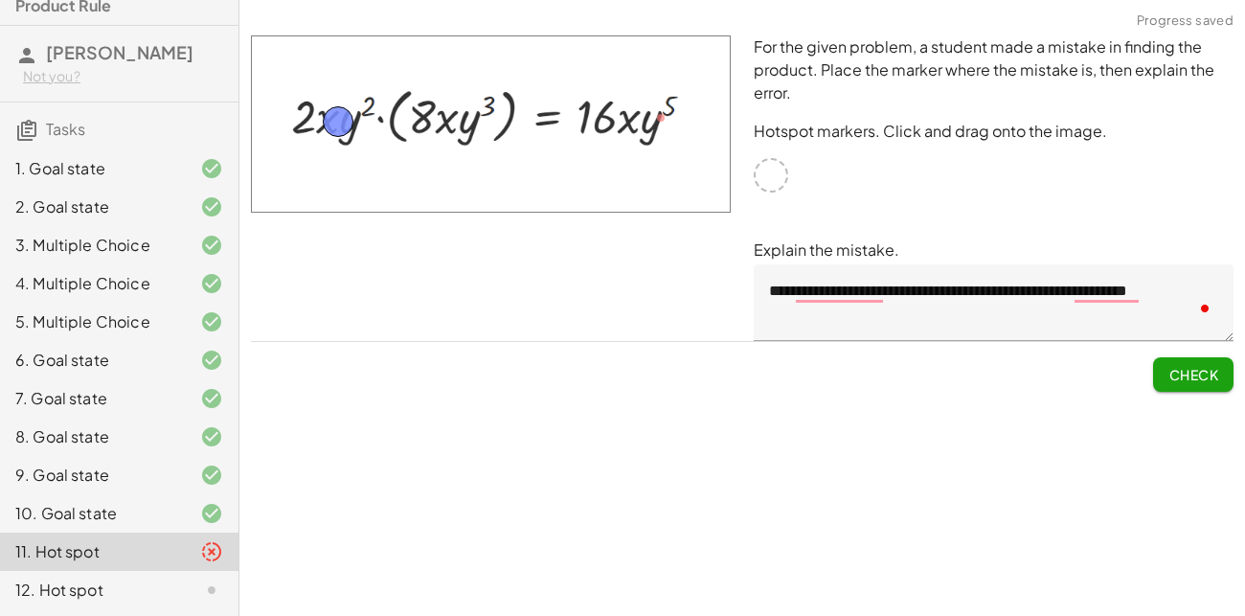
click at [1185, 370] on span "Check" at bounding box center [1193, 374] width 50 height 17
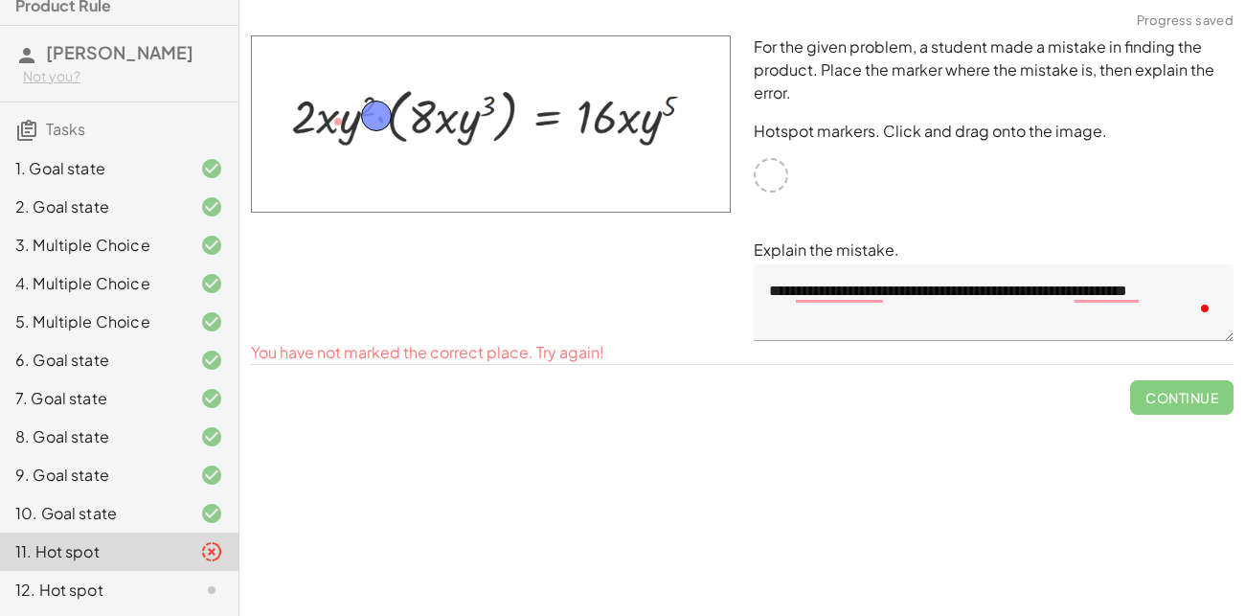
drag, startPoint x: 343, startPoint y: 119, endPoint x: 384, endPoint y: 112, distance: 41.7
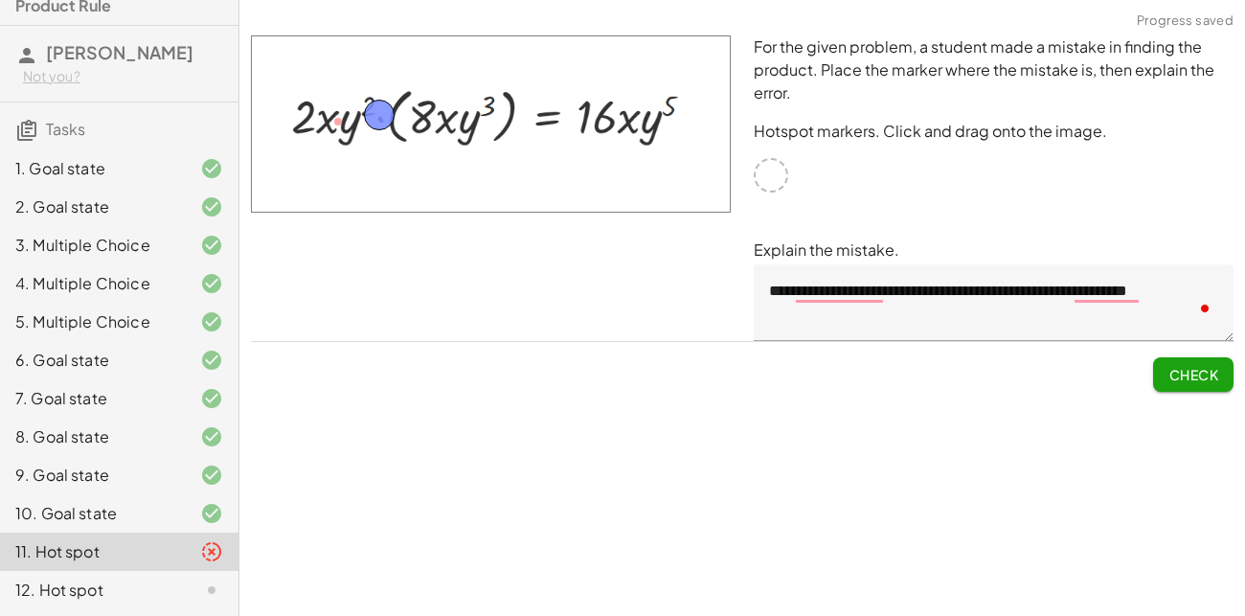
click at [1187, 363] on button "Check" at bounding box center [1193, 374] width 80 height 34
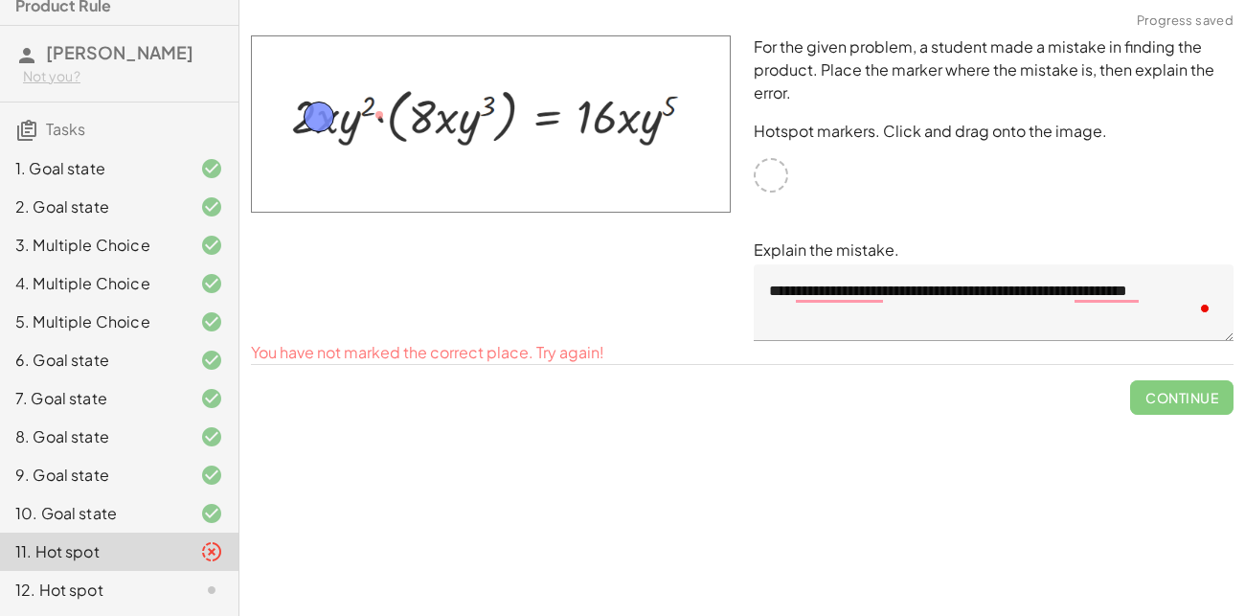
drag, startPoint x: 388, startPoint y: 102, endPoint x: 326, endPoint y: 104, distance: 62.3
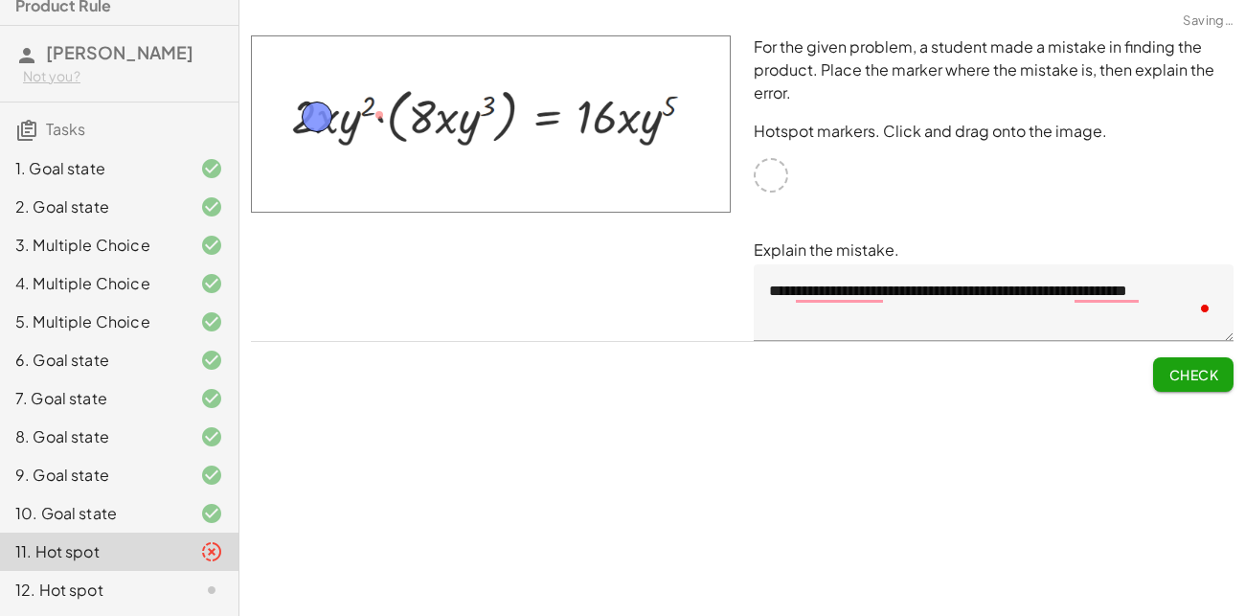
click at [1168, 373] on span "Check" at bounding box center [1193, 374] width 50 height 17
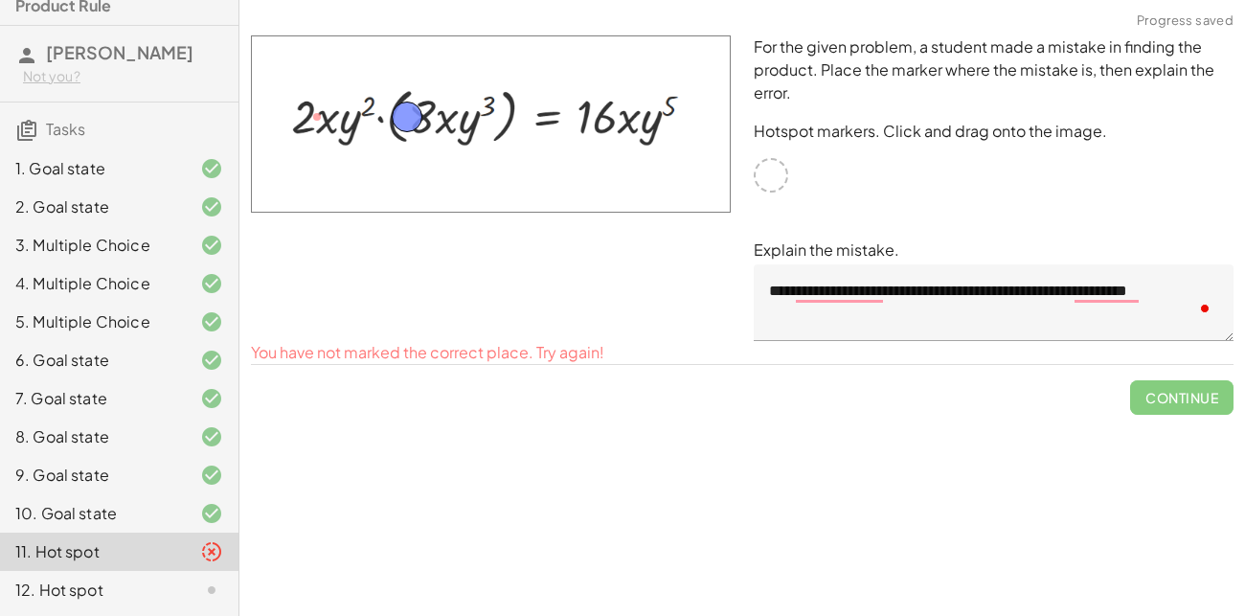
drag, startPoint x: 310, startPoint y: 104, endPoint x: 401, endPoint y: 104, distance: 91.0
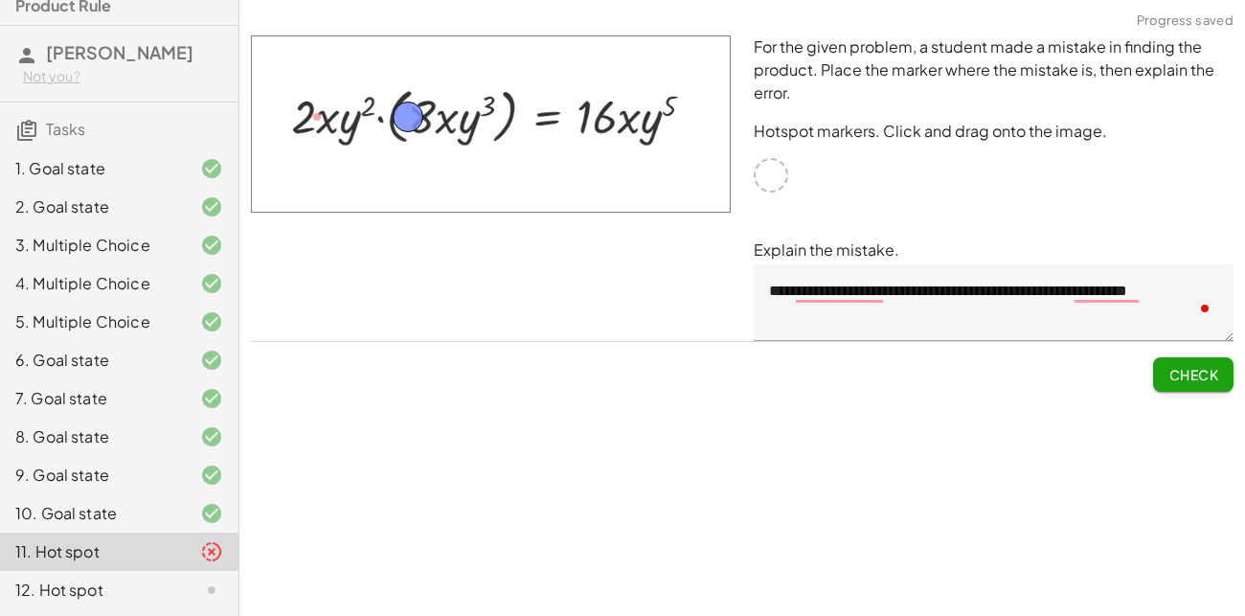
click at [1198, 385] on button "Check" at bounding box center [1193, 374] width 80 height 34
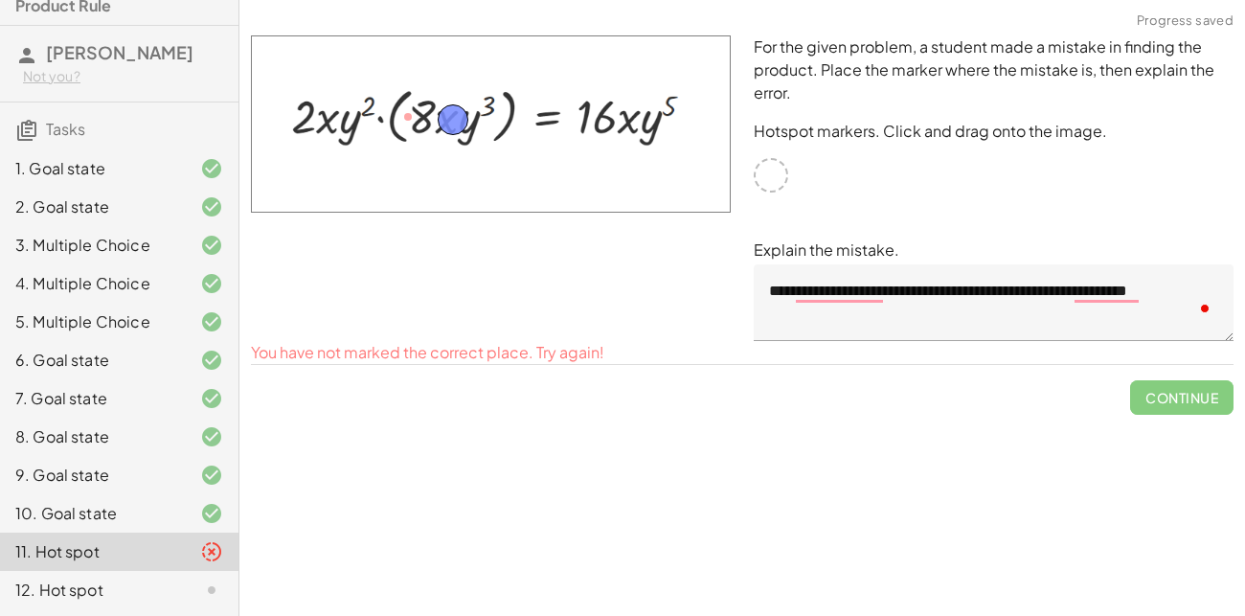
drag, startPoint x: 410, startPoint y: 115, endPoint x: 455, endPoint y: 118, distance: 45.1
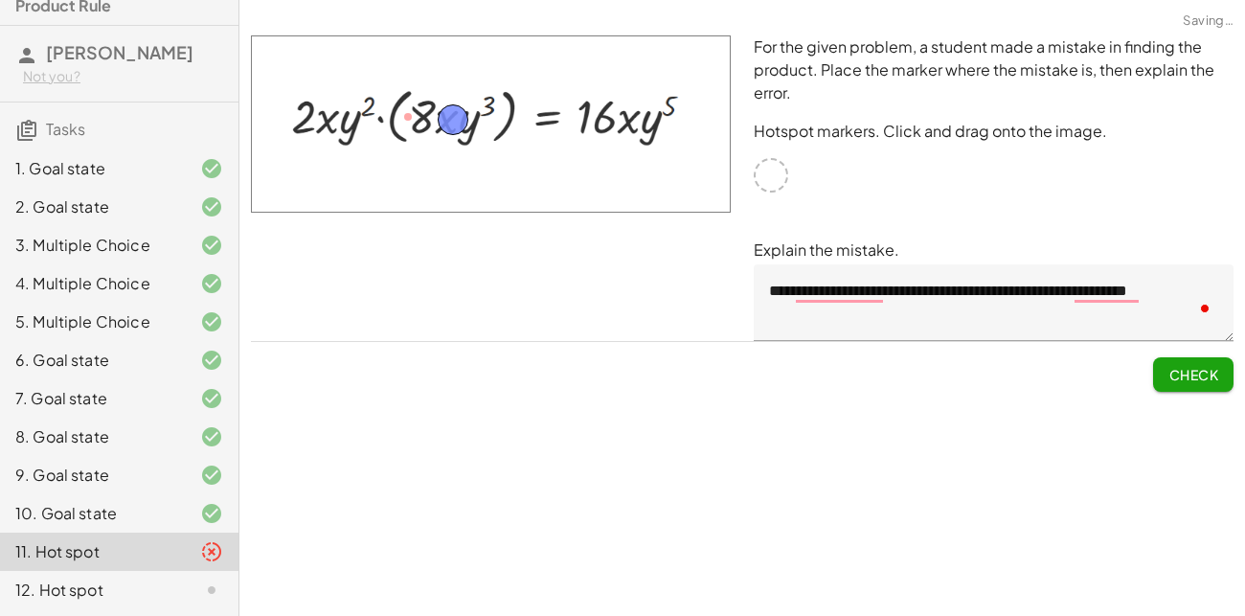
click at [1176, 357] on button "Check" at bounding box center [1193, 374] width 80 height 34
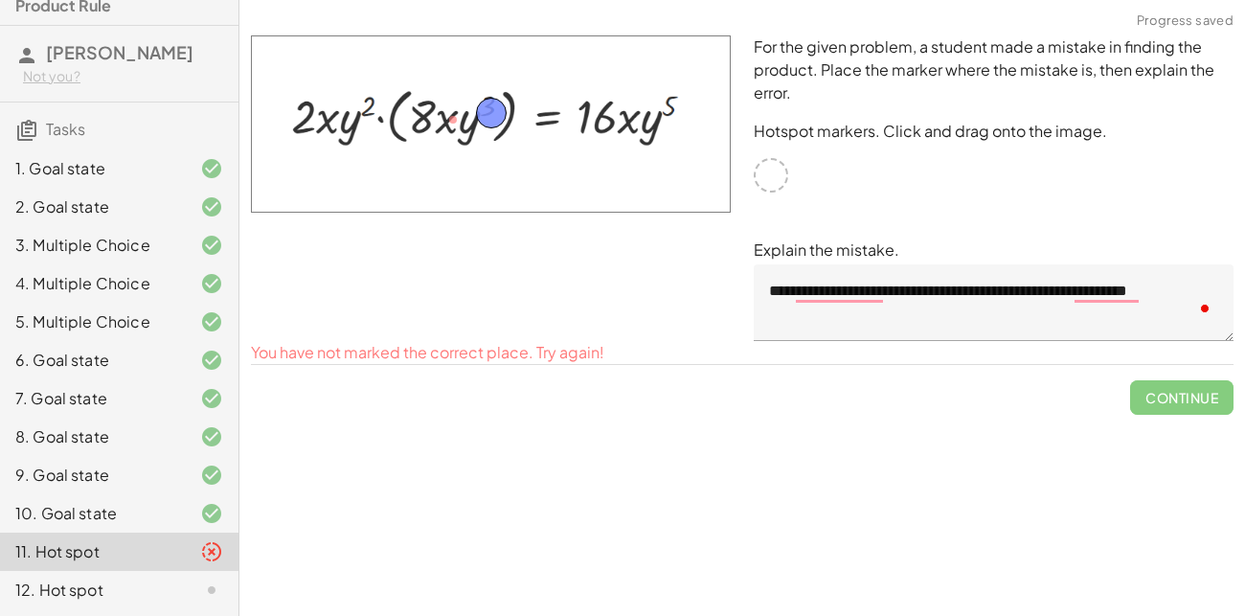
drag, startPoint x: 453, startPoint y: 120, endPoint x: 497, endPoint y: 111, distance: 44.9
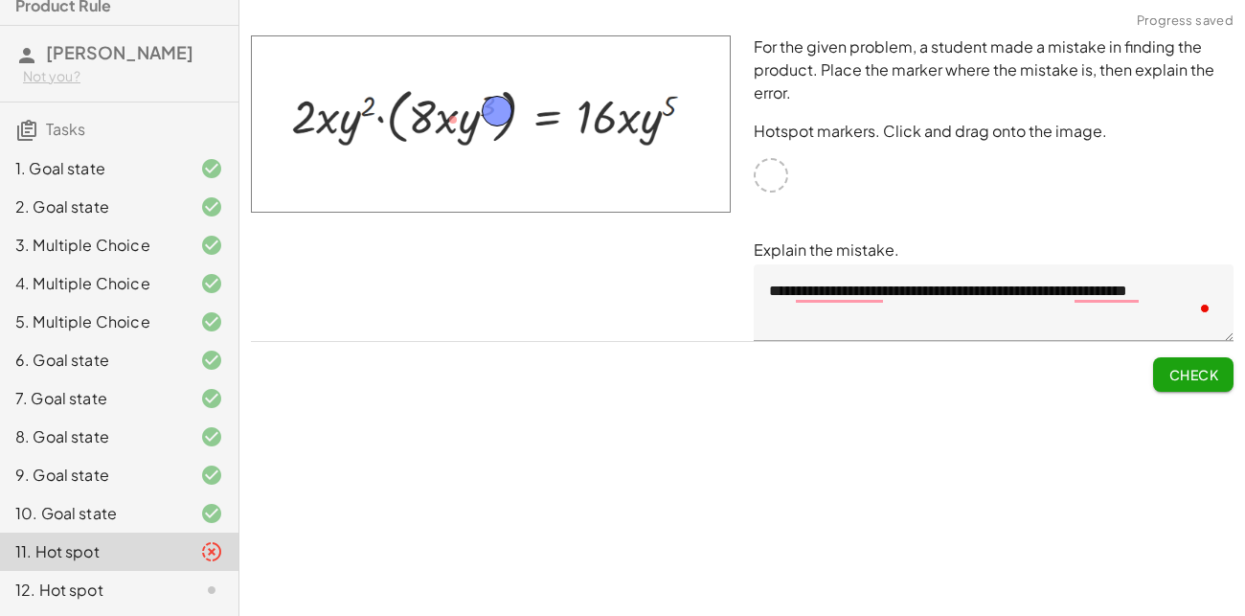
click at [1182, 361] on button "Check" at bounding box center [1193, 374] width 80 height 34
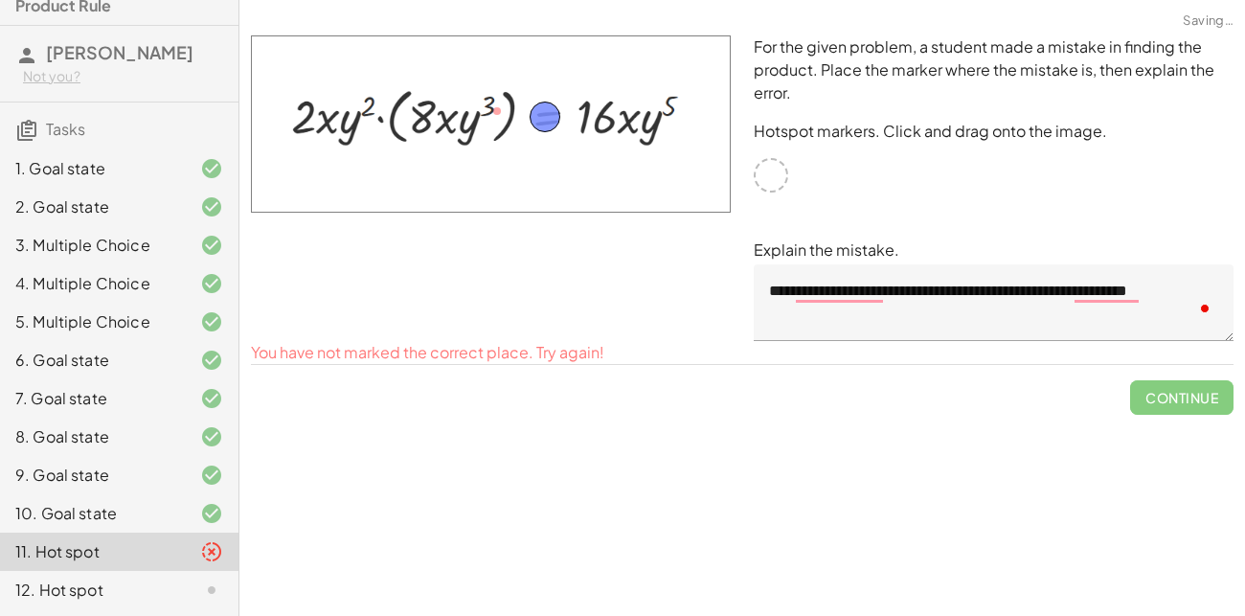
drag, startPoint x: 496, startPoint y: 119, endPoint x: 546, endPoint y: 125, distance: 50.2
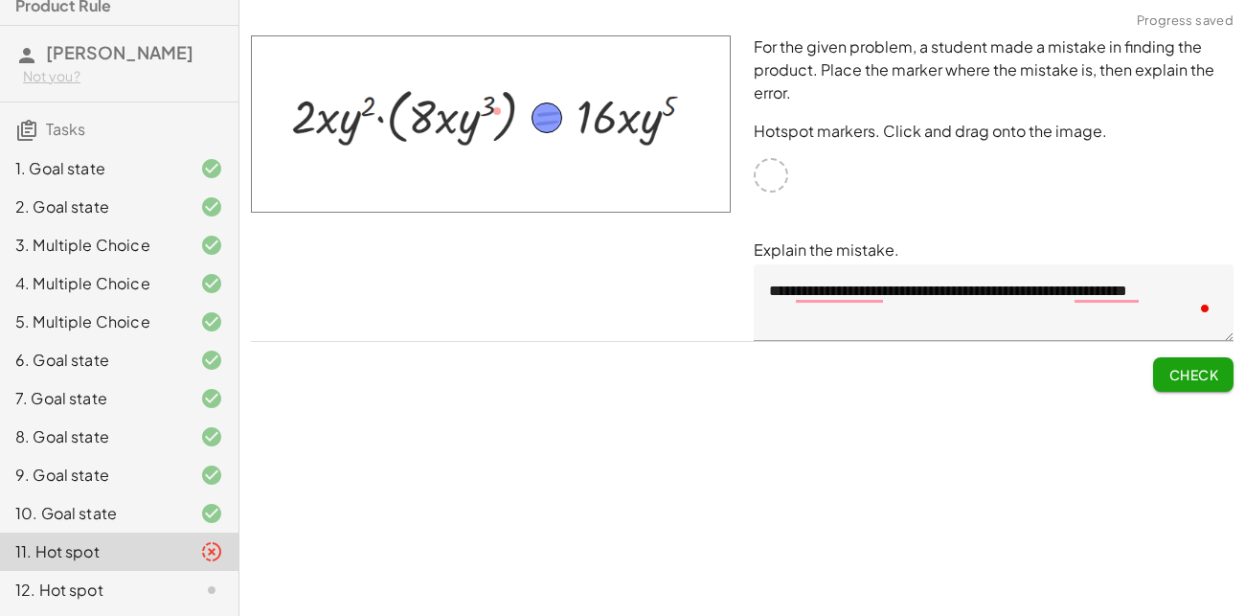
click at [1197, 357] on button "Check" at bounding box center [1193, 374] width 80 height 34
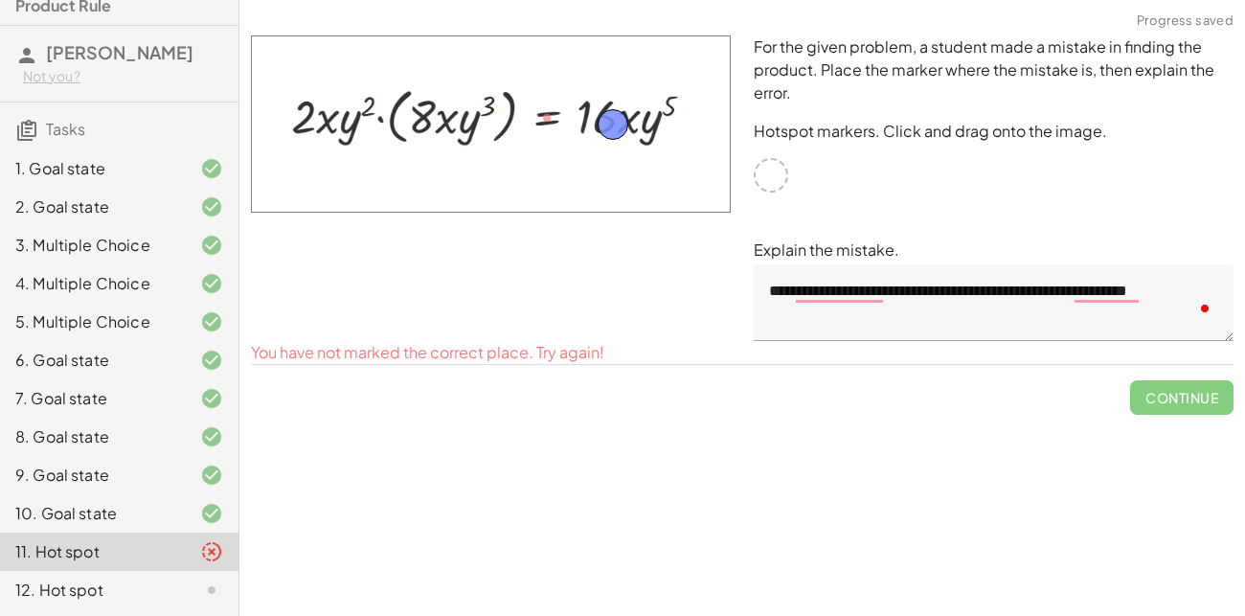
drag, startPoint x: 547, startPoint y: 114, endPoint x: 615, endPoint y: 119, distance: 68.2
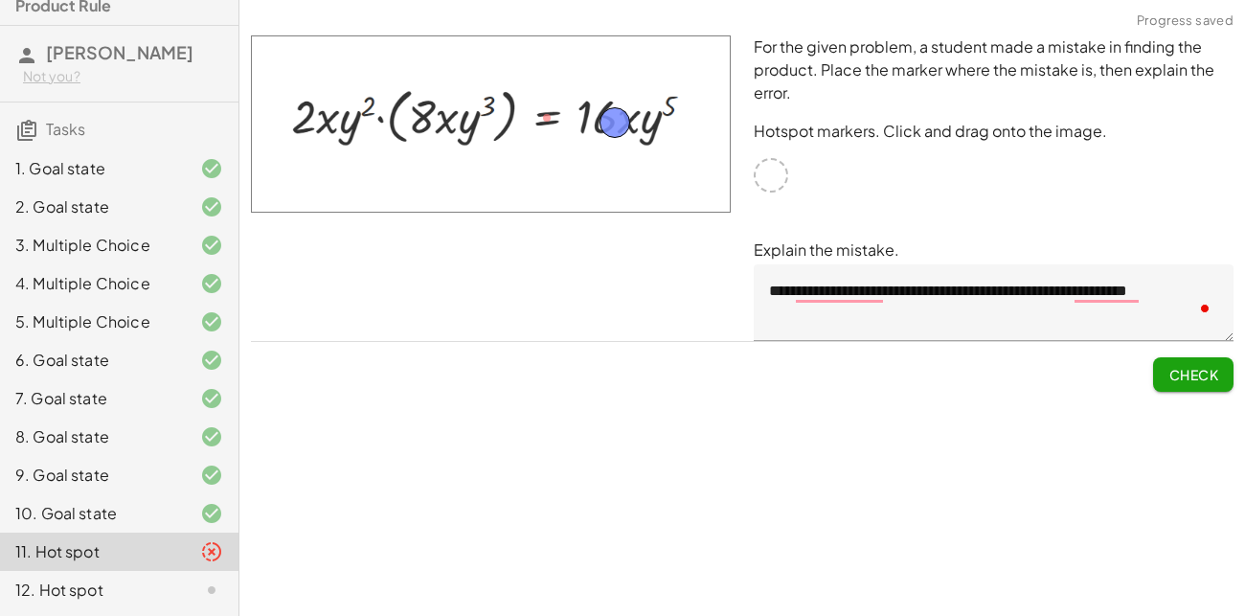
click at [1162, 373] on button "Check" at bounding box center [1193, 374] width 80 height 34
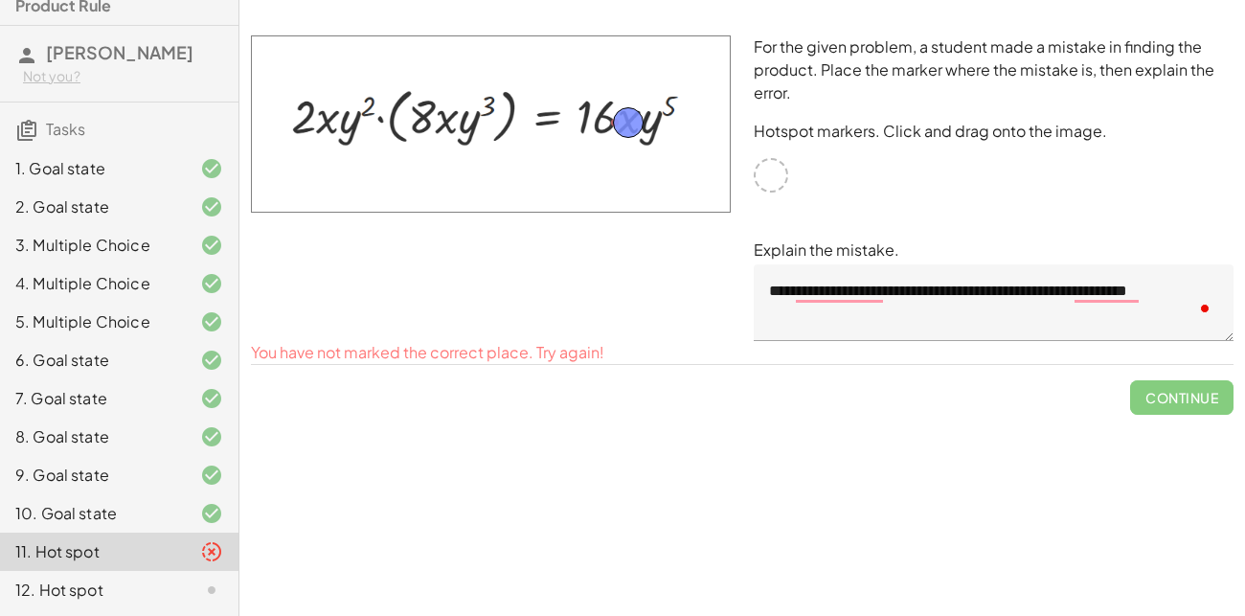
drag, startPoint x: 624, startPoint y: 121, endPoint x: 639, endPoint y: 121, distance: 14.4
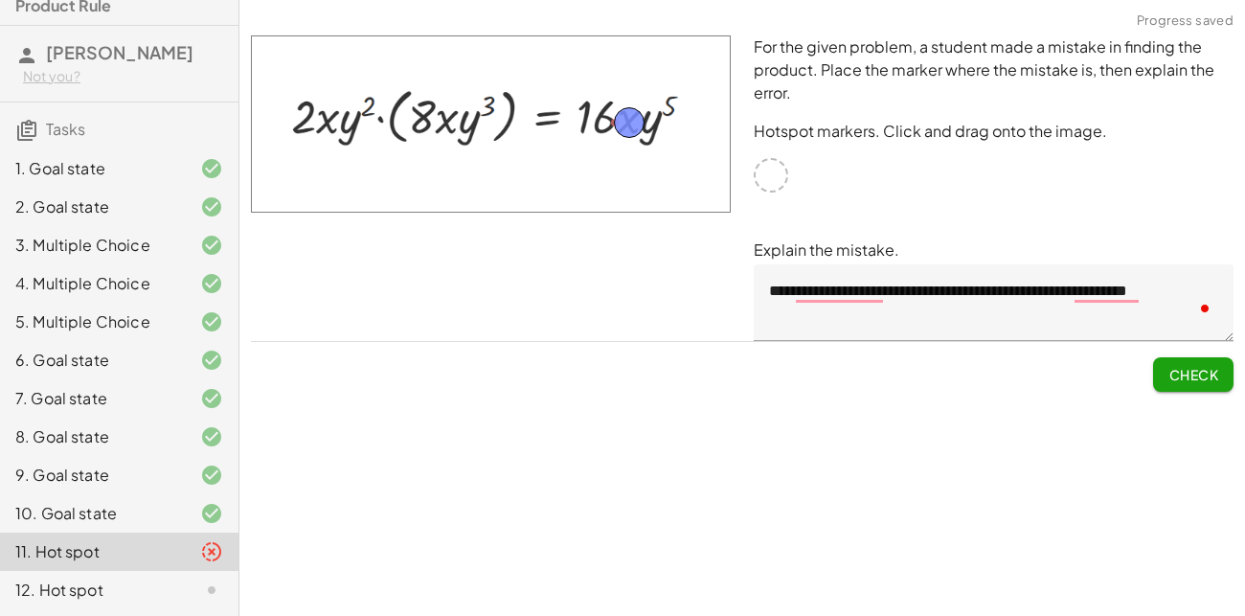
click at [1176, 383] on button "Check" at bounding box center [1193, 374] width 80 height 34
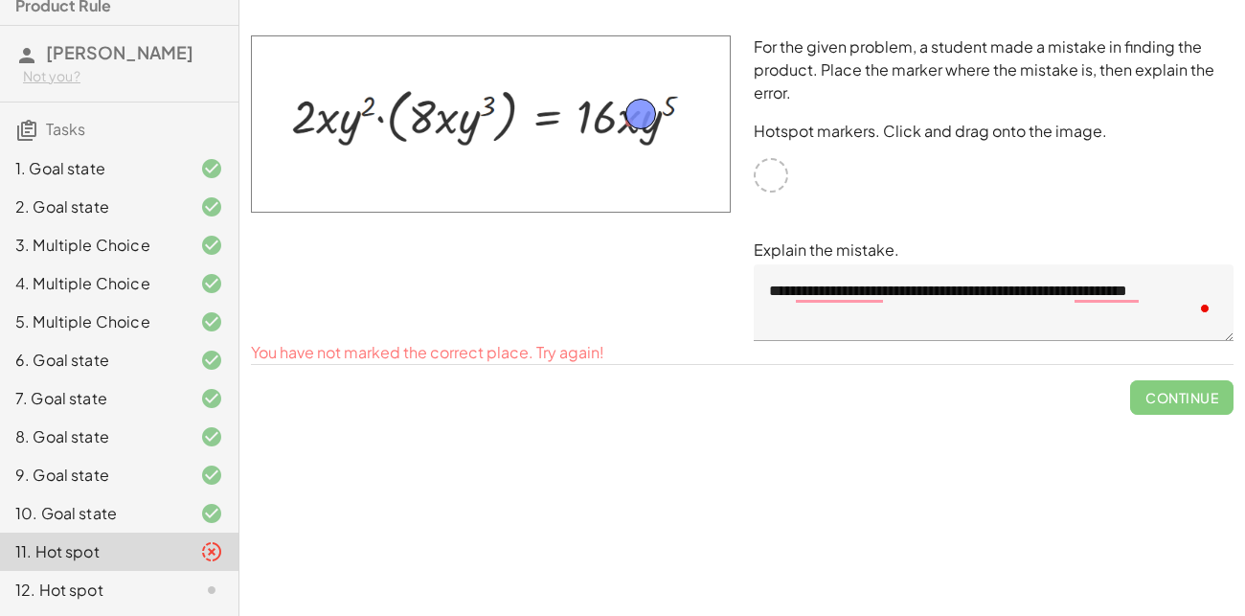
drag, startPoint x: 625, startPoint y: 112, endPoint x: 637, endPoint y: 104, distance: 13.8
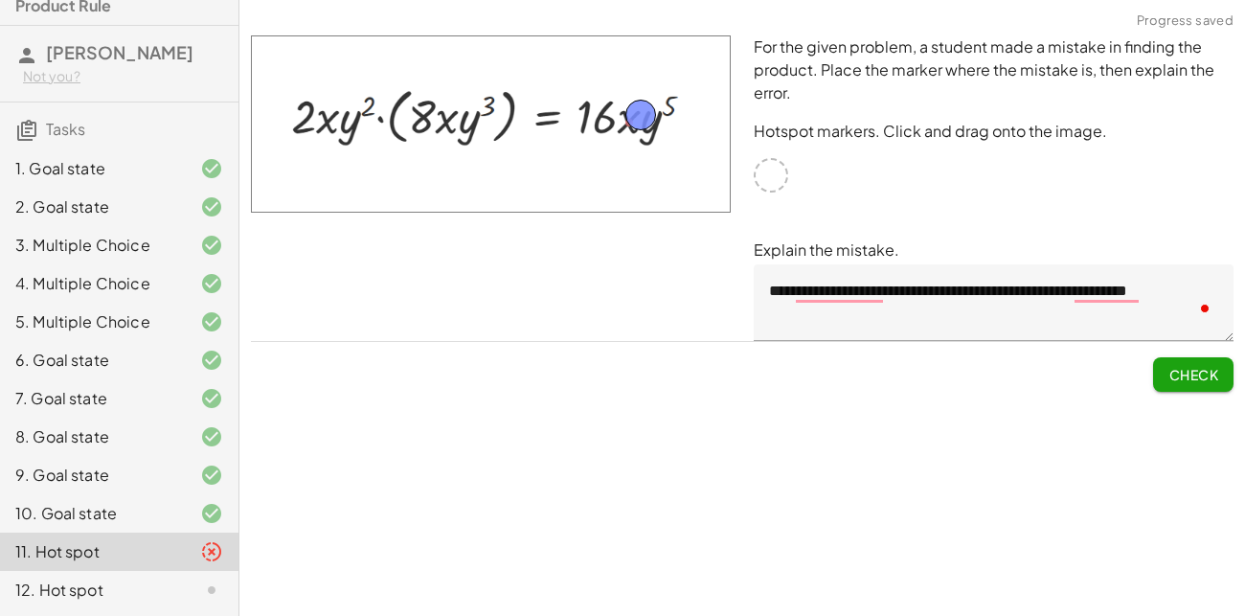
click at [1184, 362] on button "Check" at bounding box center [1193, 374] width 80 height 34
click at [1184, 362] on button "Continue" at bounding box center [1181, 374] width 103 height 34
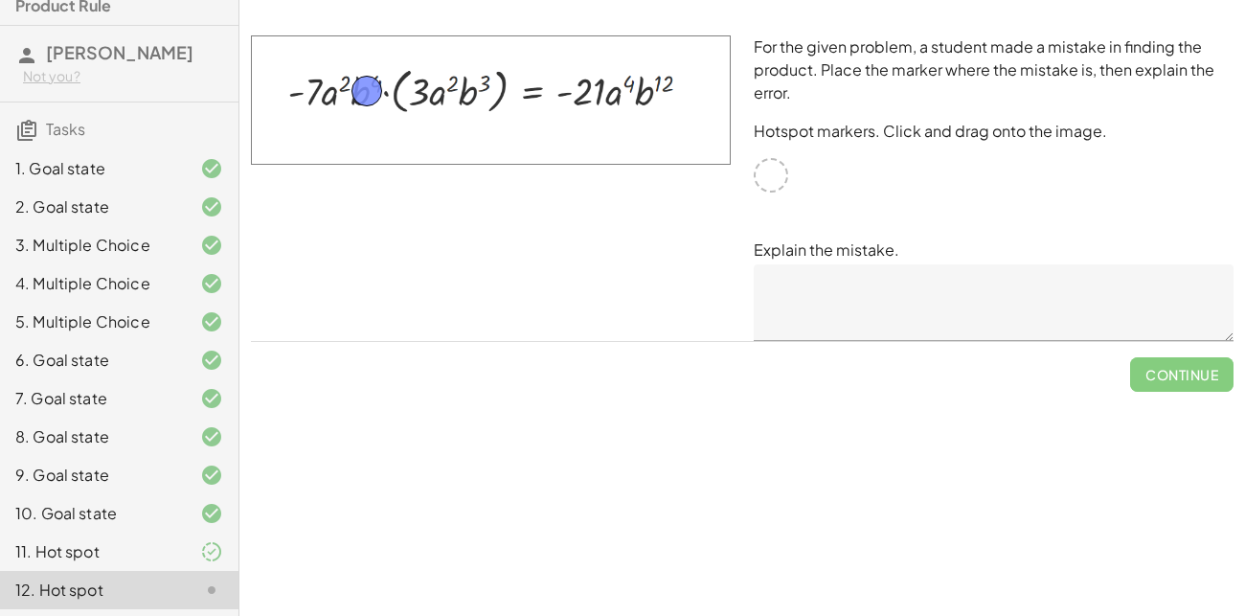
drag, startPoint x: 758, startPoint y: 175, endPoint x: 354, endPoint y: 90, distance: 413.0
click at [913, 280] on textarea at bounding box center [994, 302] width 480 height 77
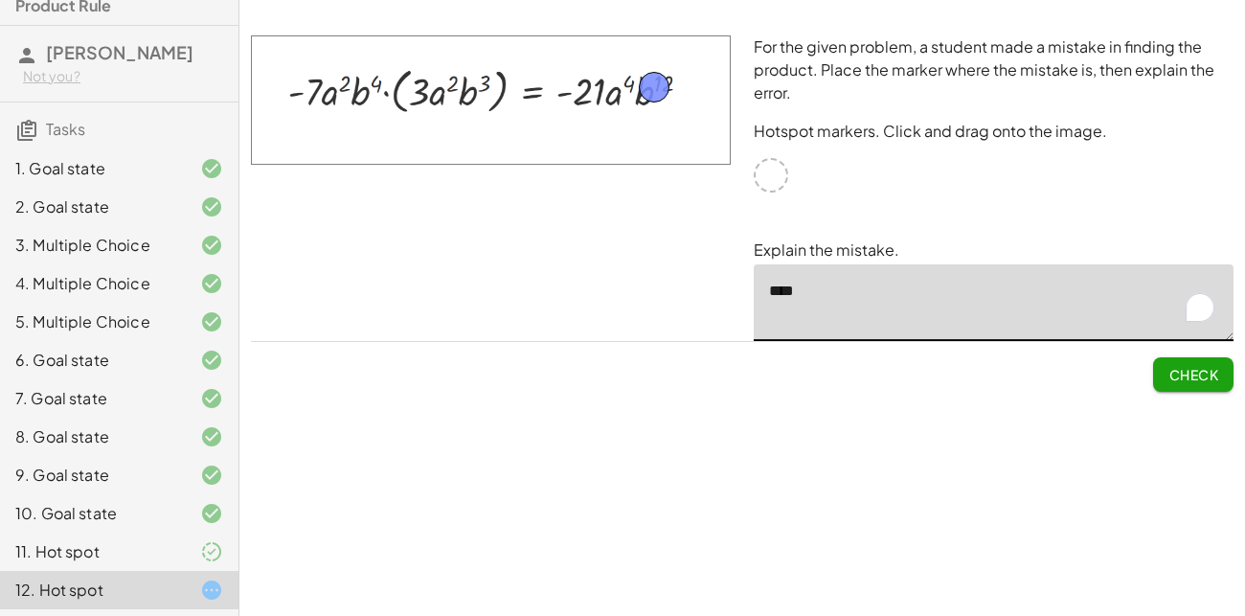
drag, startPoint x: 352, startPoint y: 86, endPoint x: 638, endPoint y: 83, distance: 285.4
click at [1207, 381] on span "Check" at bounding box center [1193, 374] width 50 height 17
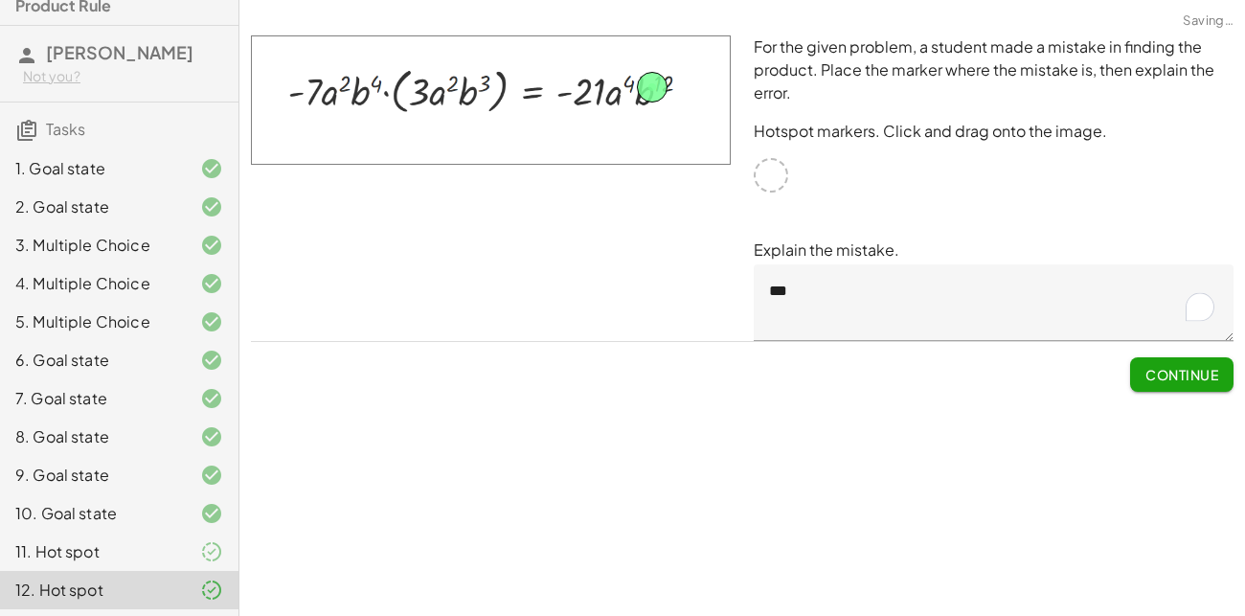
click at [859, 291] on textarea "***" at bounding box center [994, 302] width 480 height 77
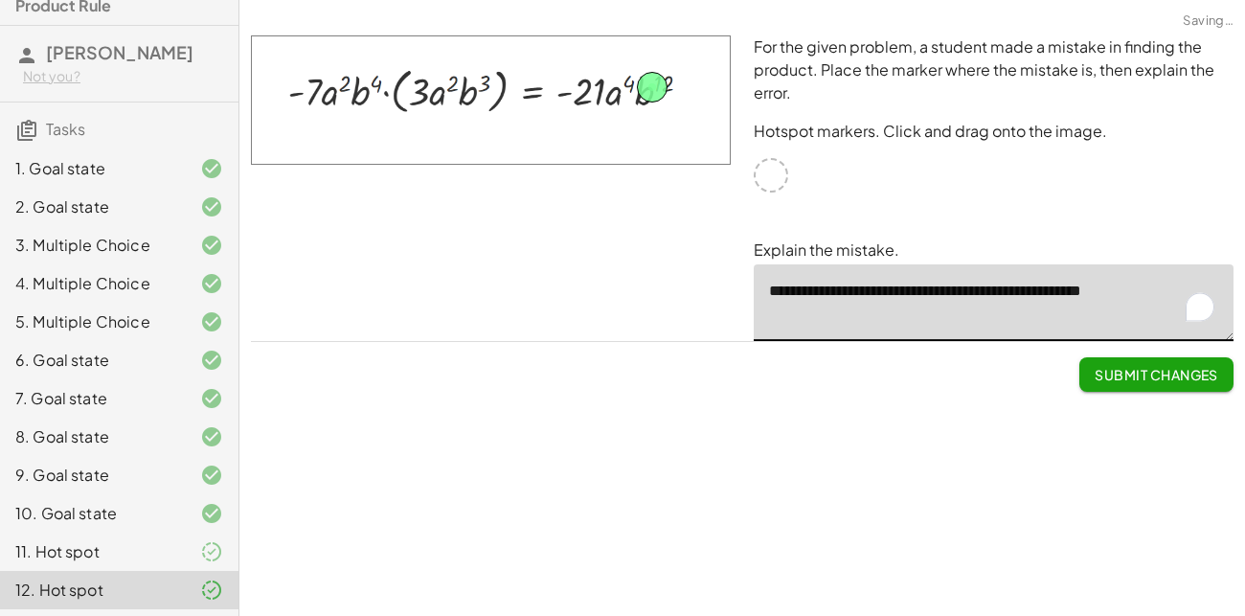
click at [1165, 373] on span "Submit Changes" at bounding box center [1157, 374] width 124 height 17
type textarea "**********"
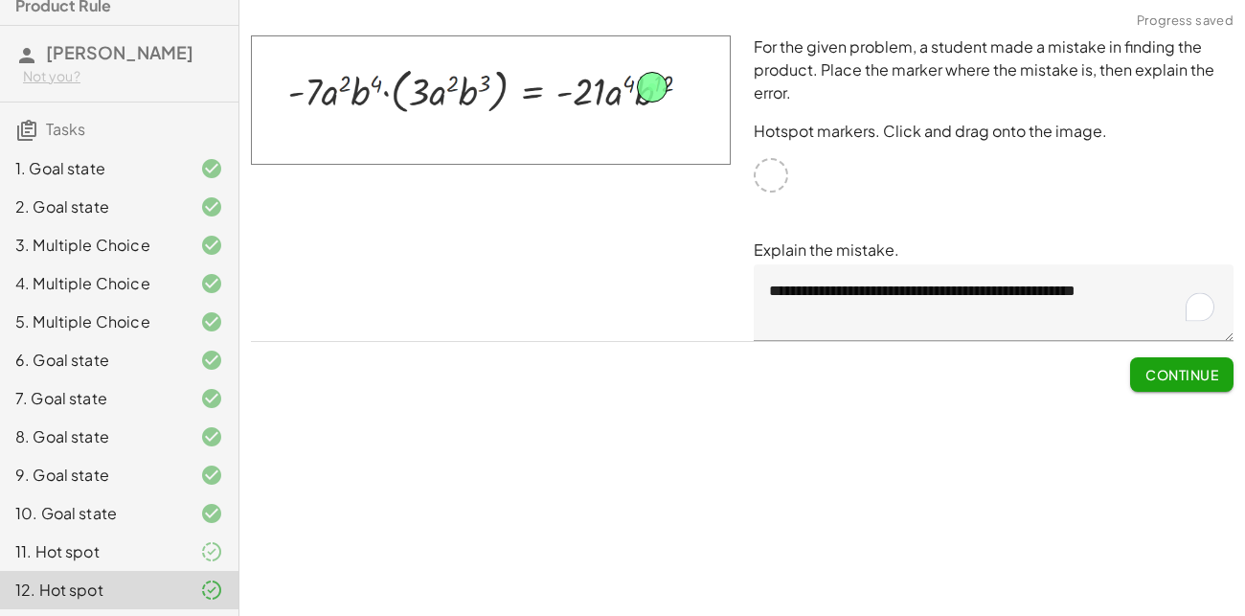
click at [1172, 364] on button "Continue" at bounding box center [1181, 374] width 103 height 34
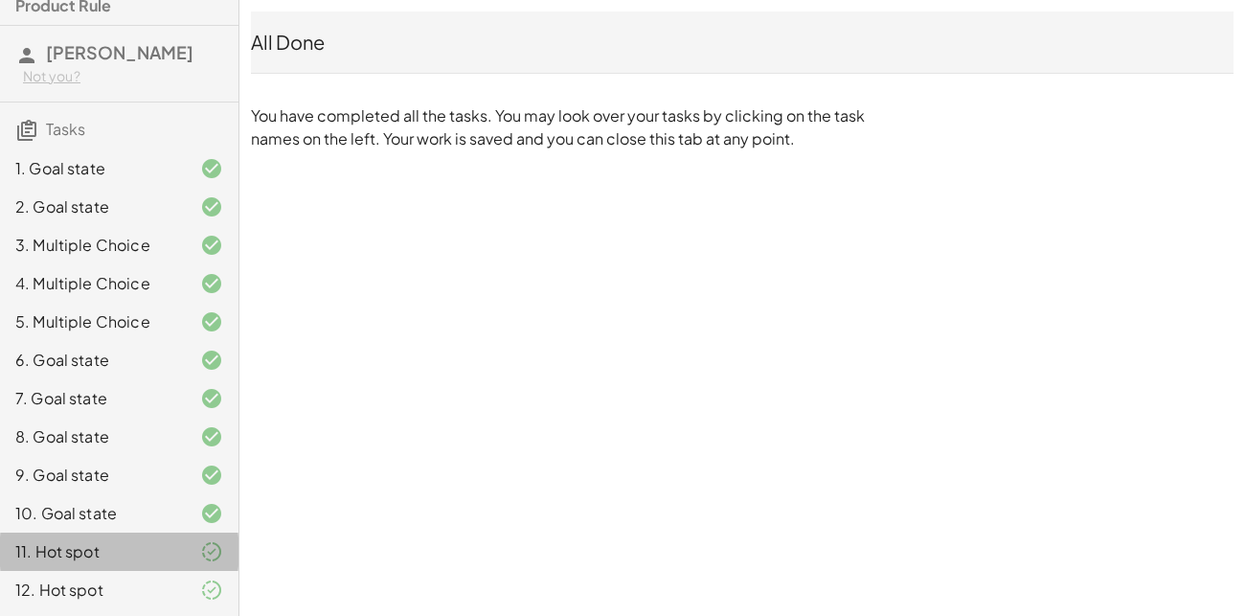
click at [137, 557] on div "11. Hot spot" at bounding box center [92, 551] width 154 height 23
